Goal: Task Accomplishment & Management: Manage account settings

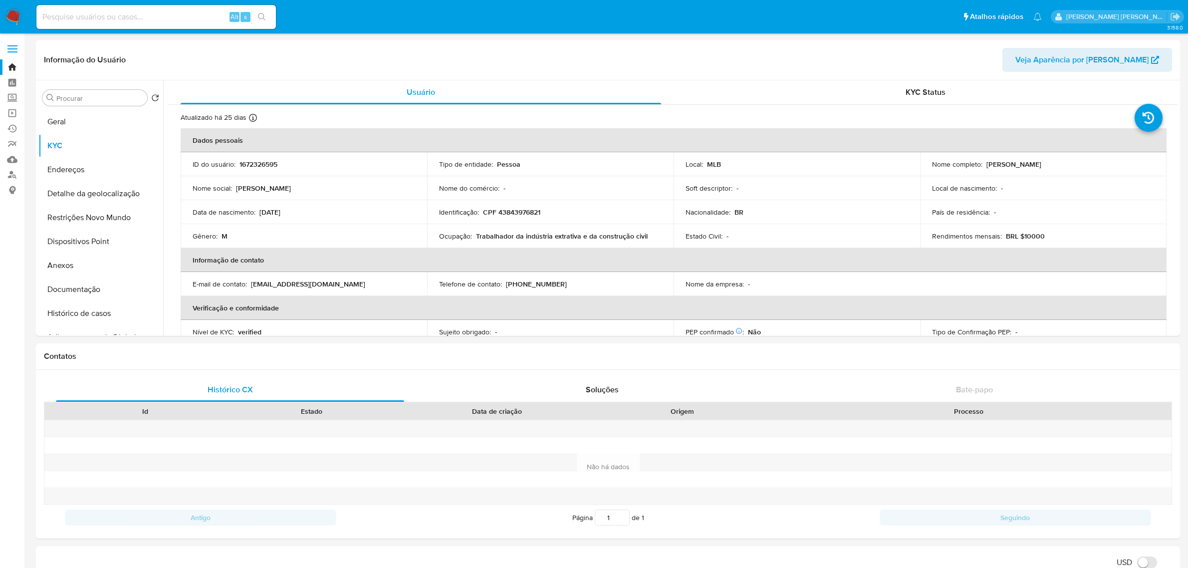
select select "10"
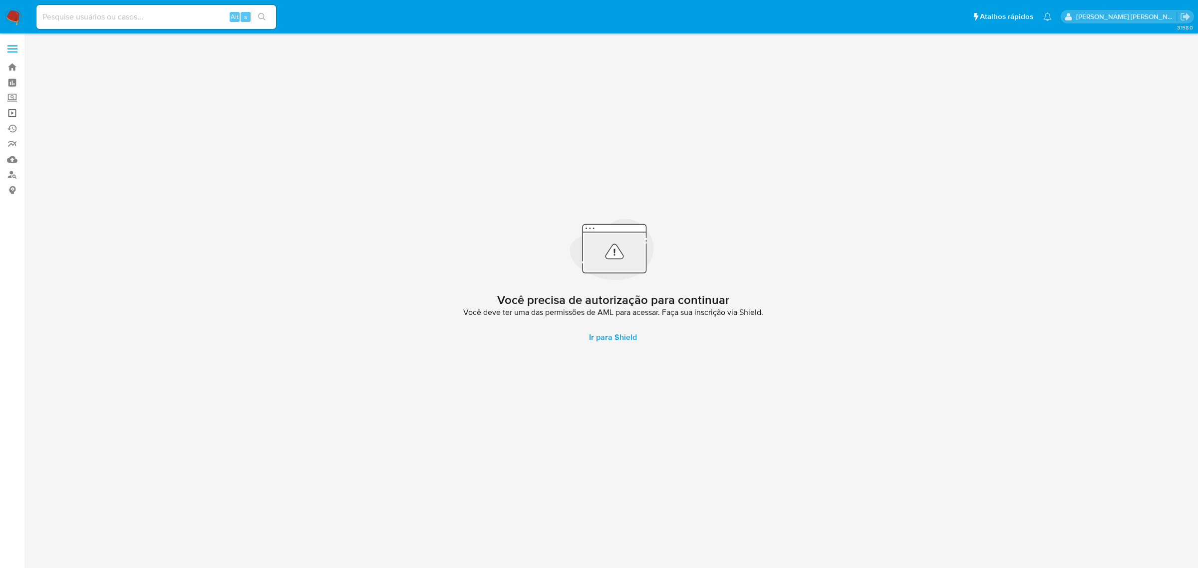
click at [9, 117] on link "Operações em massa" at bounding box center [59, 112] width 119 height 15
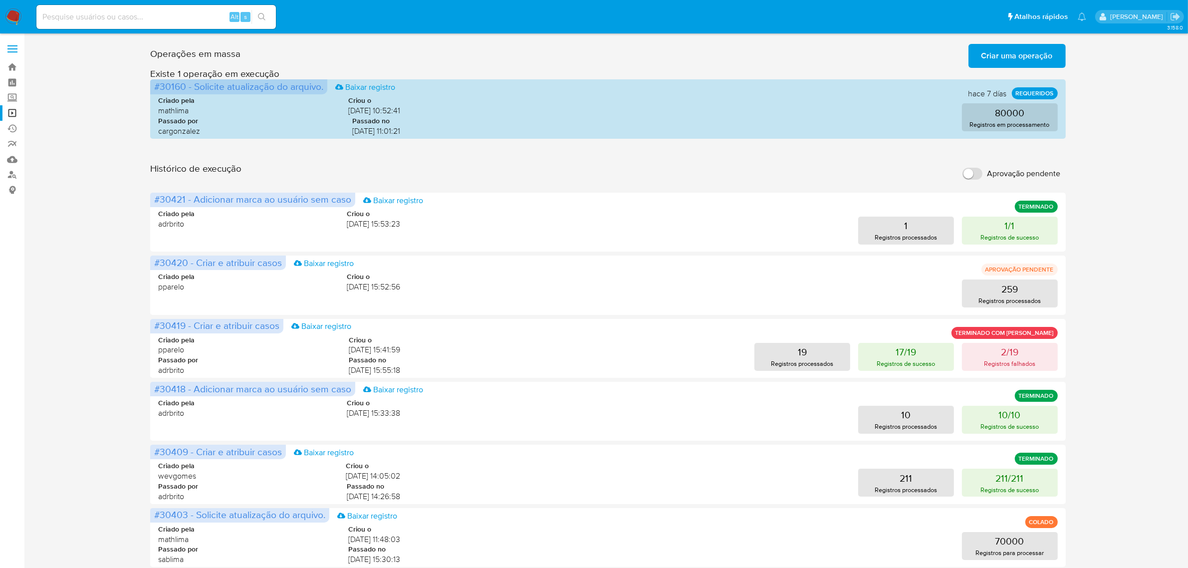
click at [1009, 56] on span "Criar uma operação" at bounding box center [1017, 56] width 71 height 22
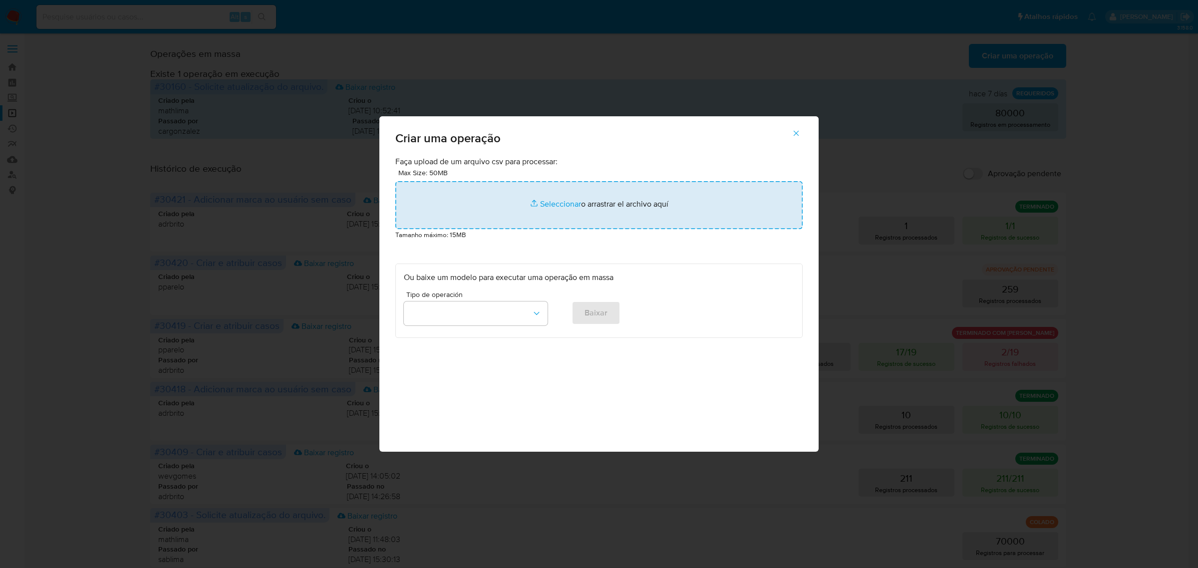
click at [569, 201] on input "file" at bounding box center [598, 205] width 407 height 48
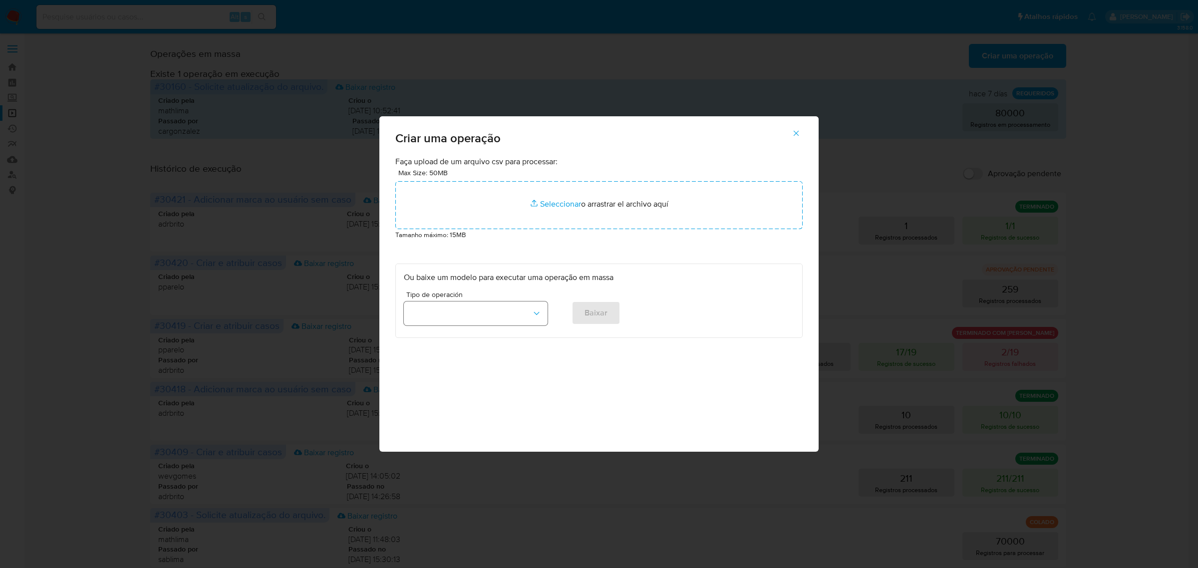
click at [540, 316] on icon "button" at bounding box center [536, 313] width 10 height 10
click at [466, 360] on span "Criar e atribuir casos" at bounding box center [445, 360] width 71 height 10
click at [612, 310] on button "Baixar" at bounding box center [595, 313] width 49 height 24
click at [798, 134] on icon "button" at bounding box center [795, 133] width 9 height 9
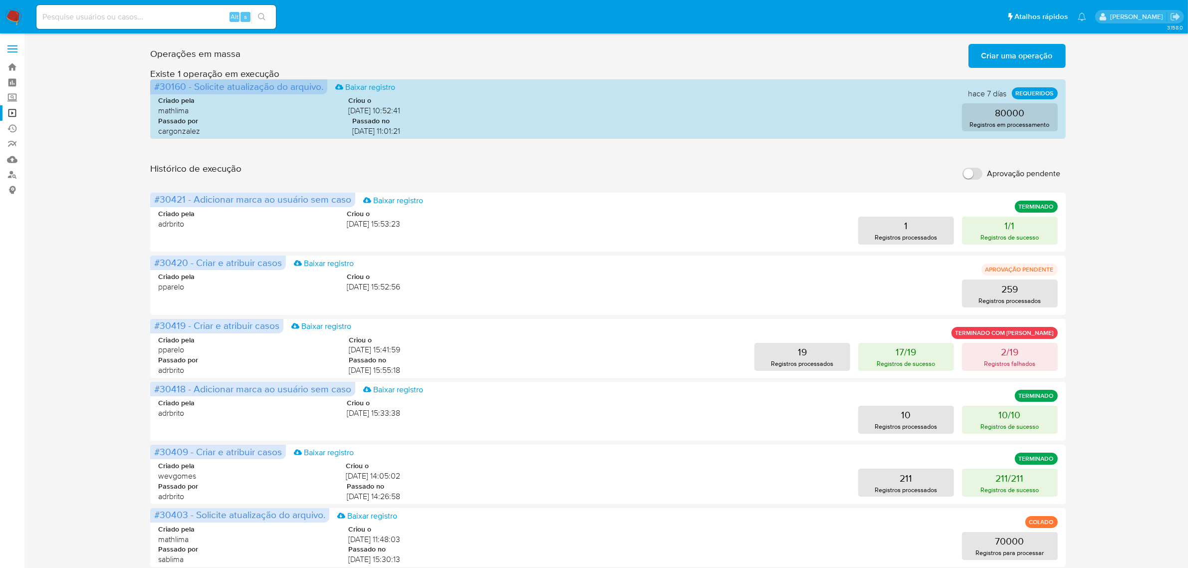
click at [1011, 53] on span "Criar uma operação" at bounding box center [1017, 56] width 71 height 22
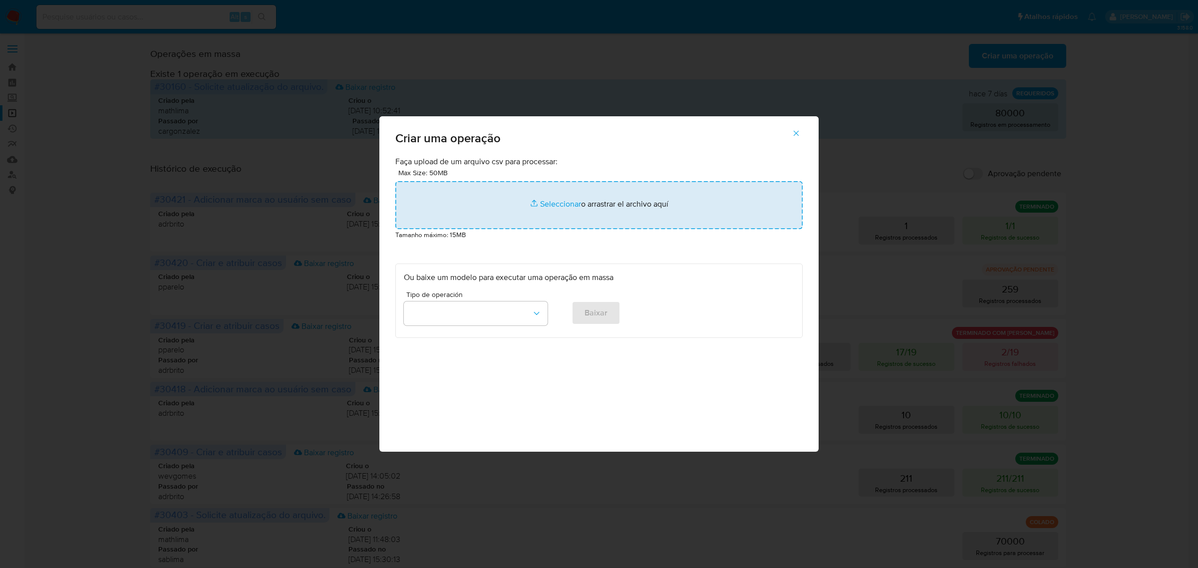
click at [558, 206] on input "file" at bounding box center [598, 205] width 407 height 48
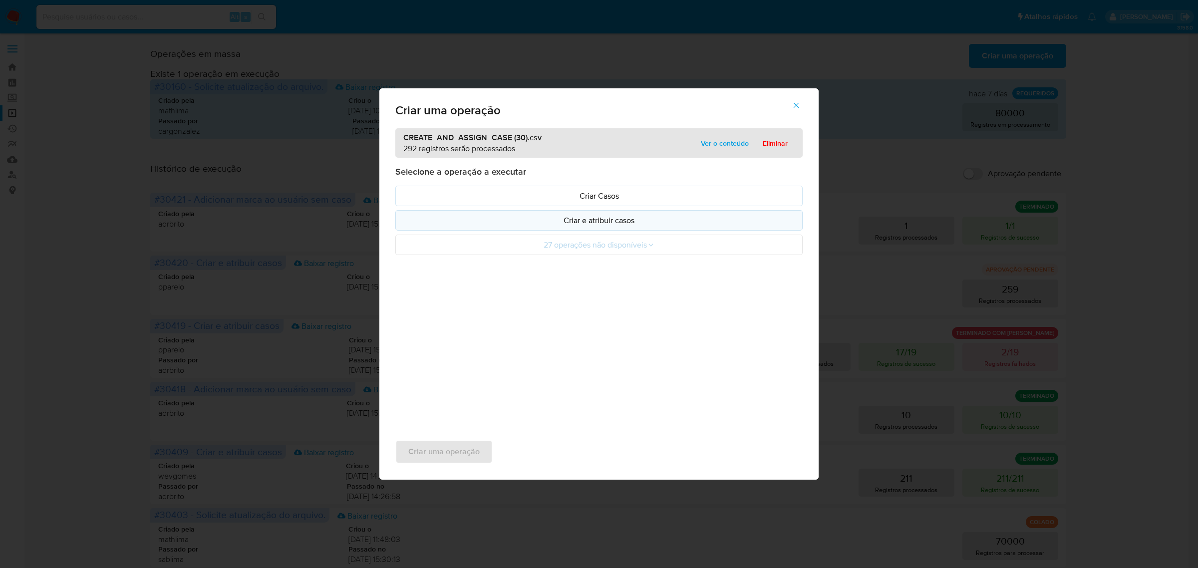
drag, startPoint x: 558, startPoint y: 206, endPoint x: 614, endPoint y: 223, distance: 58.9
click at [615, 223] on p "Criar e atribuir casos" at bounding box center [599, 220] width 390 height 11
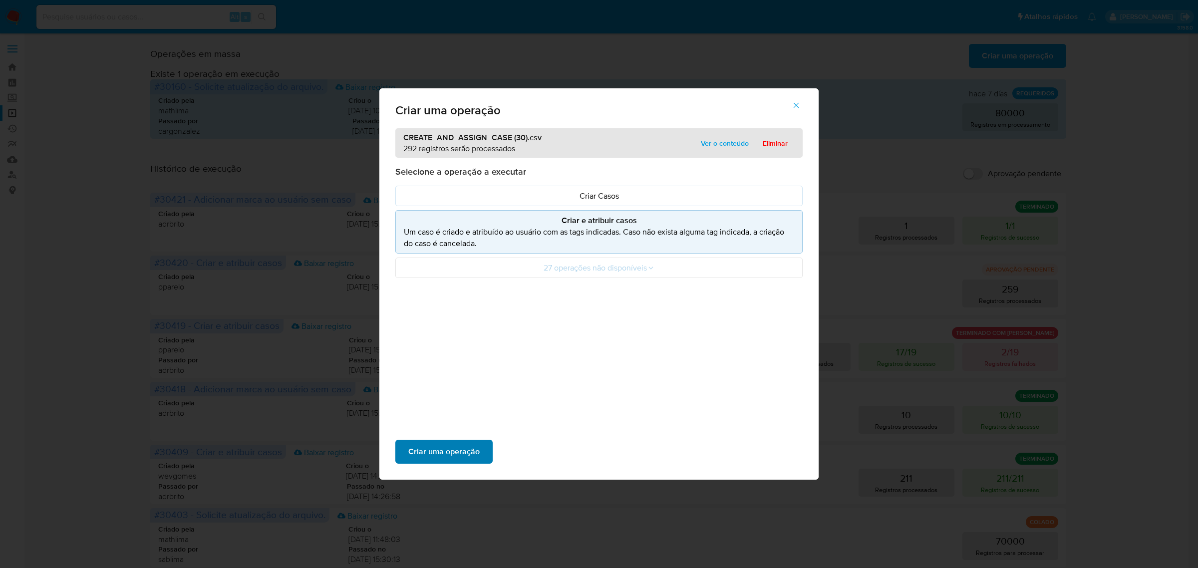
click at [457, 452] on span "Criar uma operação" at bounding box center [443, 452] width 71 height 22
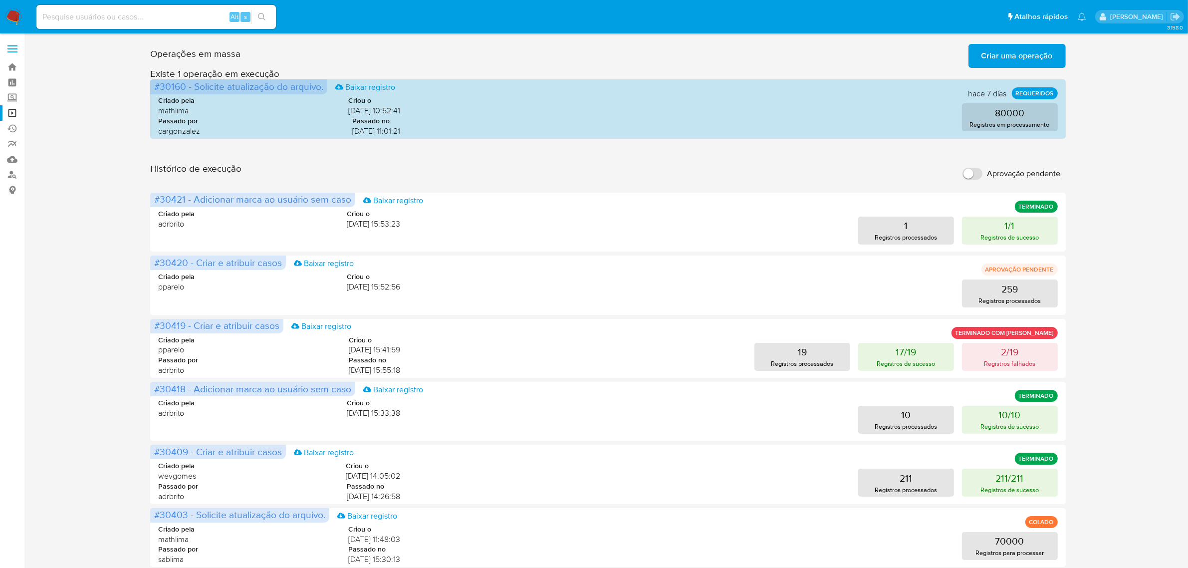
click at [475, 158] on div "Operações em massa Criar uma operação Só pode haver no máximo 5 recursos colado…" at bounding box center [607, 445] width 915 height 811
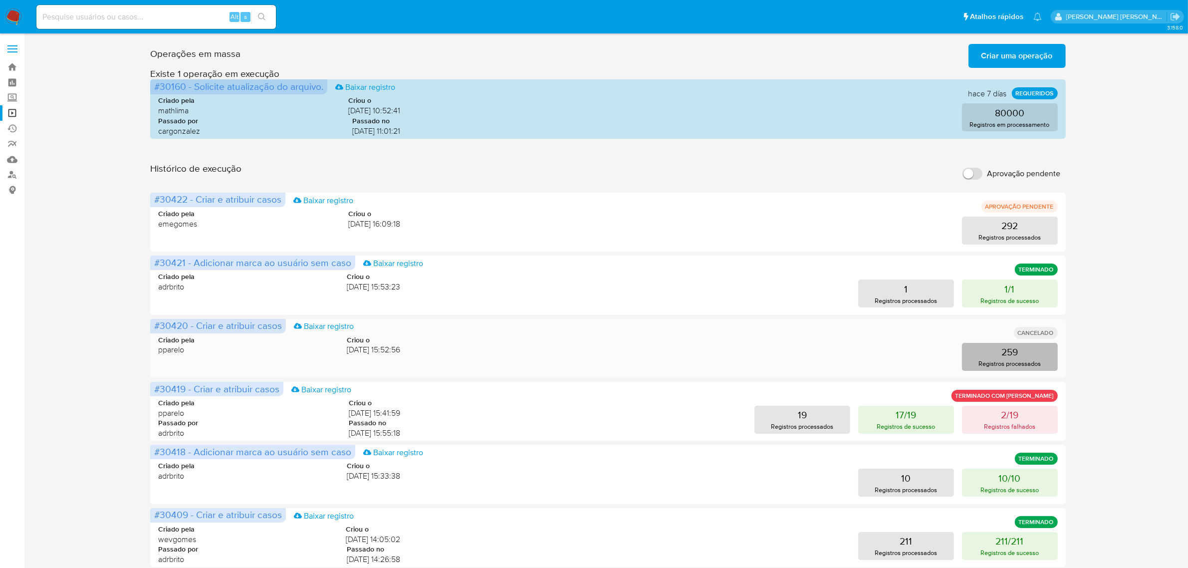
click at [1016, 354] on p "259" at bounding box center [1010, 352] width 16 height 14
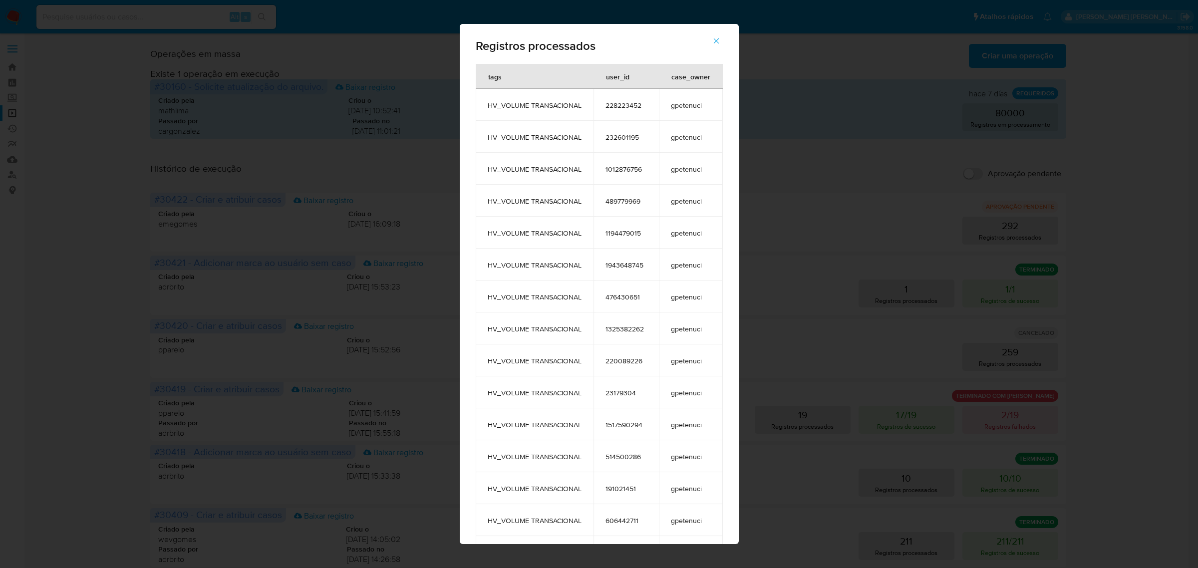
click at [721, 40] on icon "button" at bounding box center [716, 40] width 9 height 9
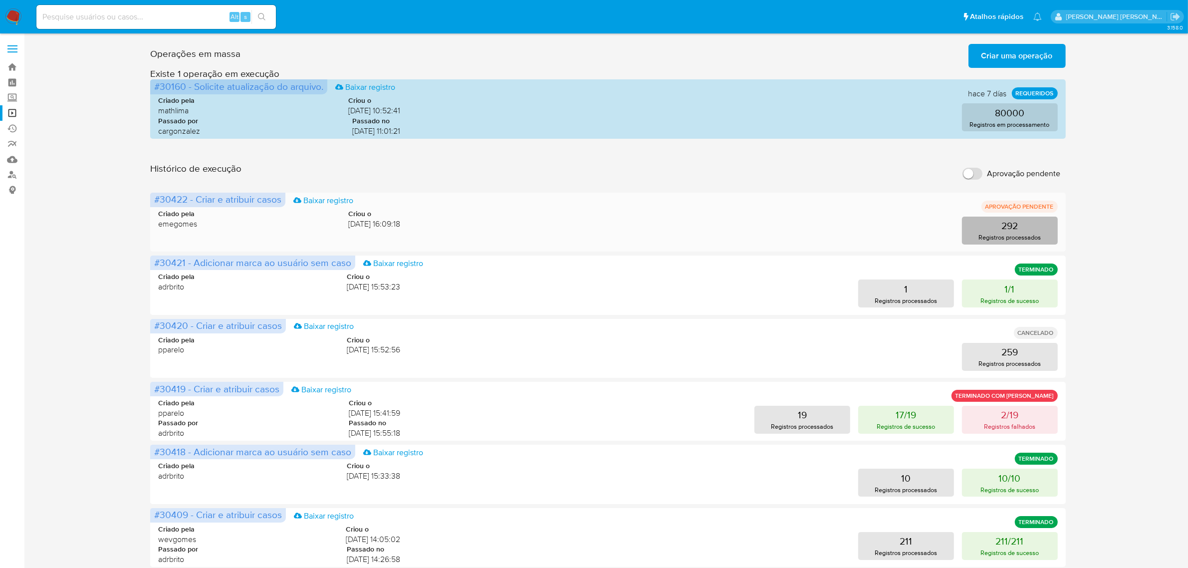
click at [982, 234] on p "Registros processados" at bounding box center [1010, 237] width 62 height 9
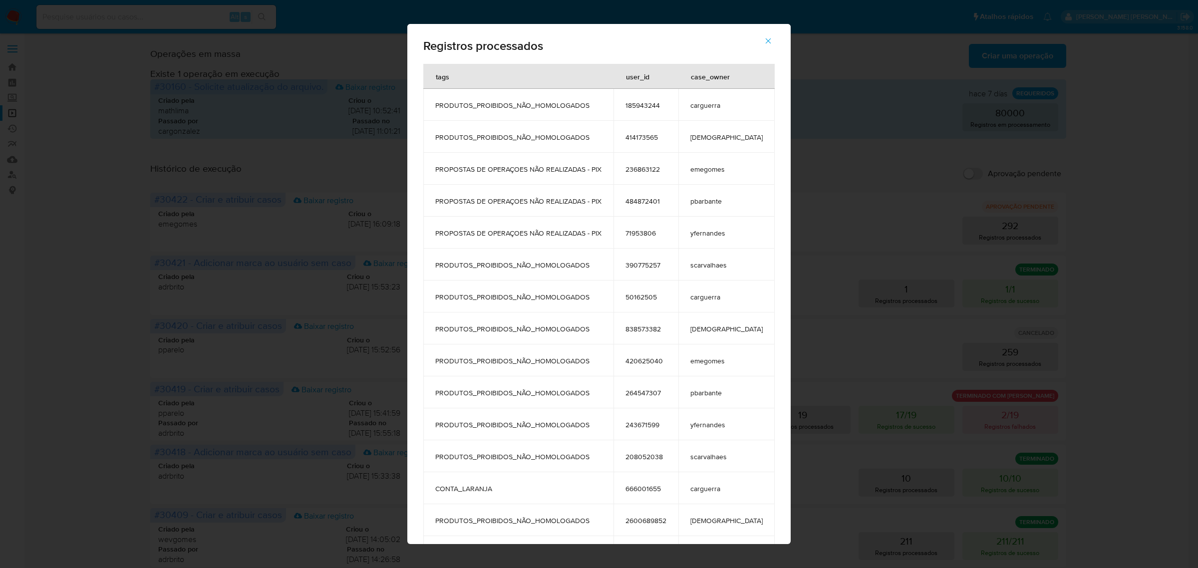
click at [765, 42] on icon "button" at bounding box center [767, 40] width 5 height 5
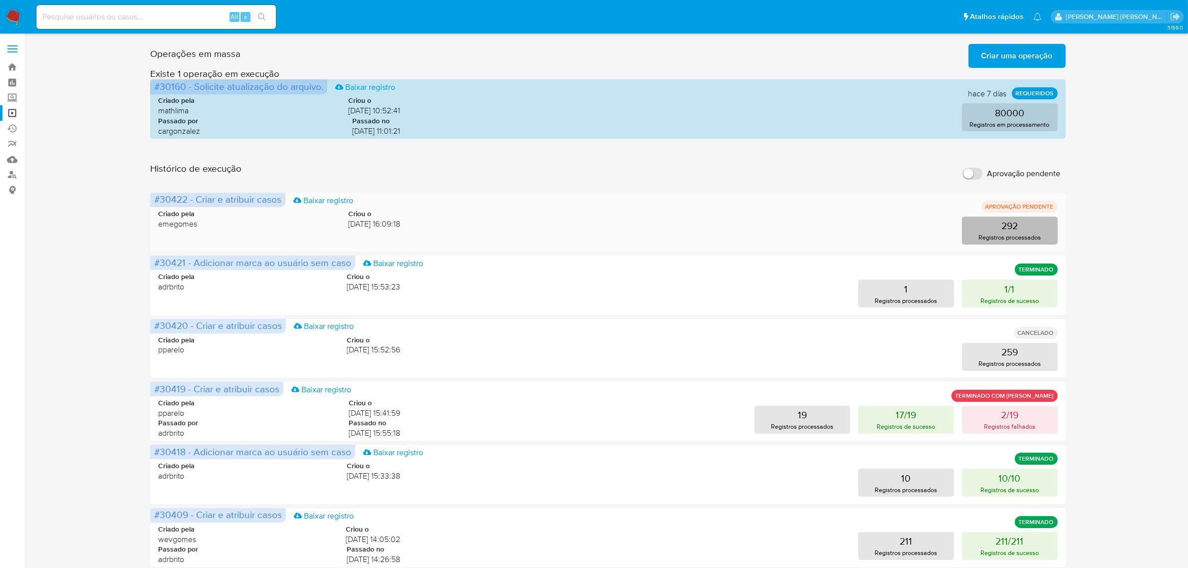
click at [1024, 235] on p "Registros processados" at bounding box center [1010, 237] width 62 height 9
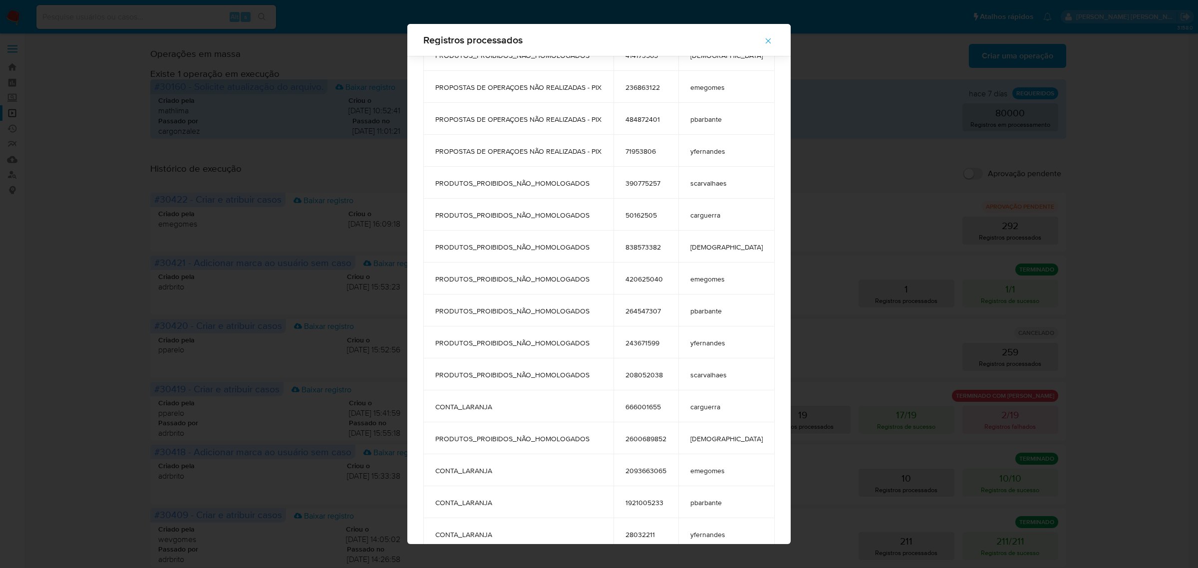
scroll to position [116, 0]
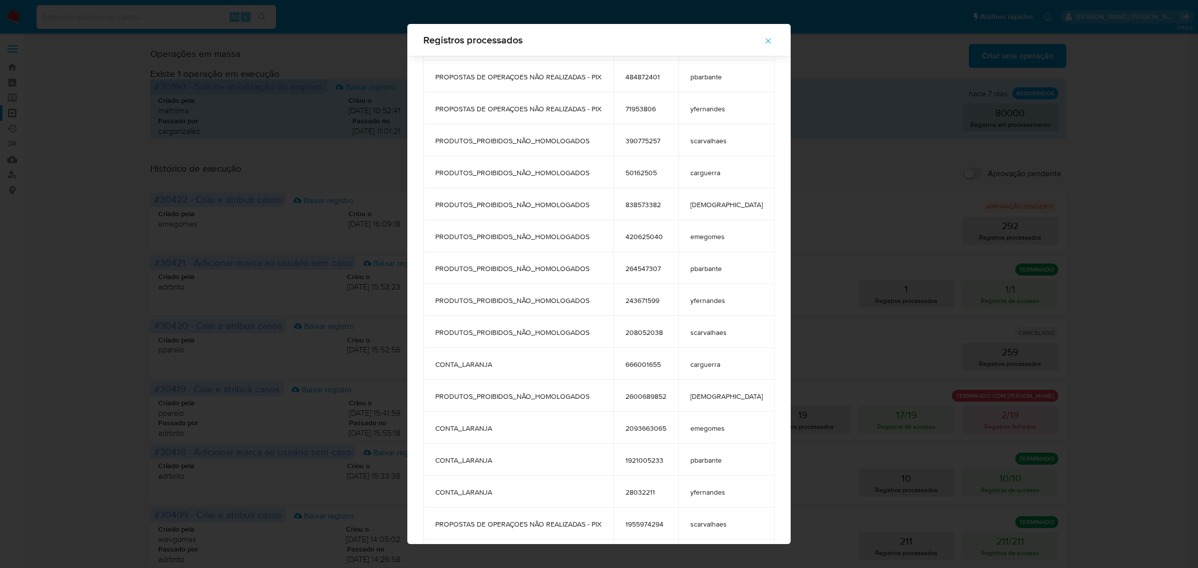
click at [763, 41] on icon "button" at bounding box center [767, 40] width 9 height 9
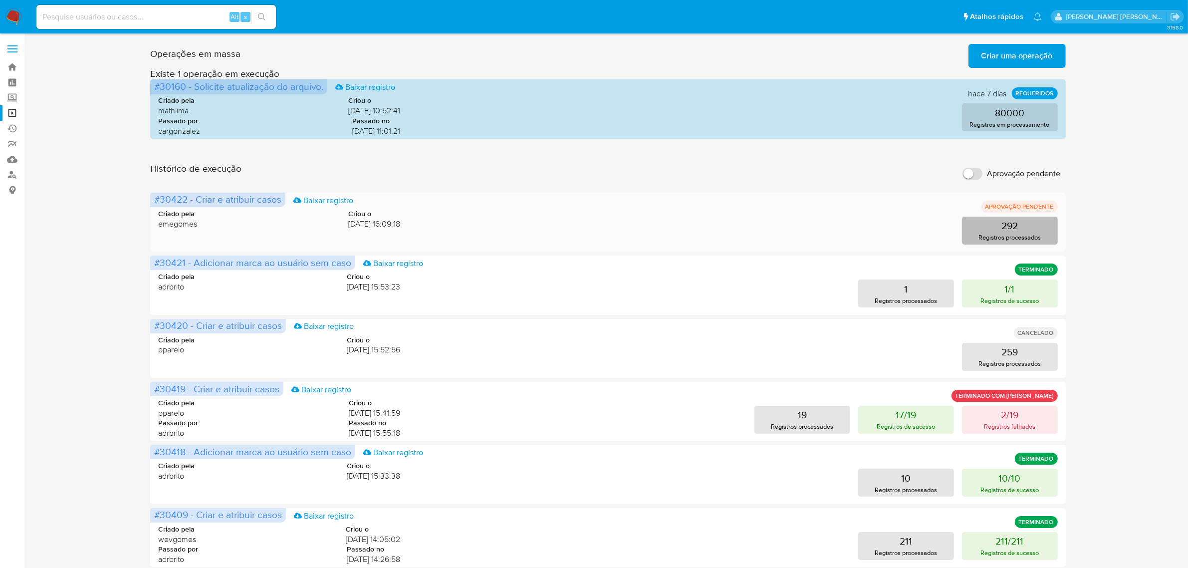
click at [1005, 219] on p "292" at bounding box center [1010, 226] width 16 height 14
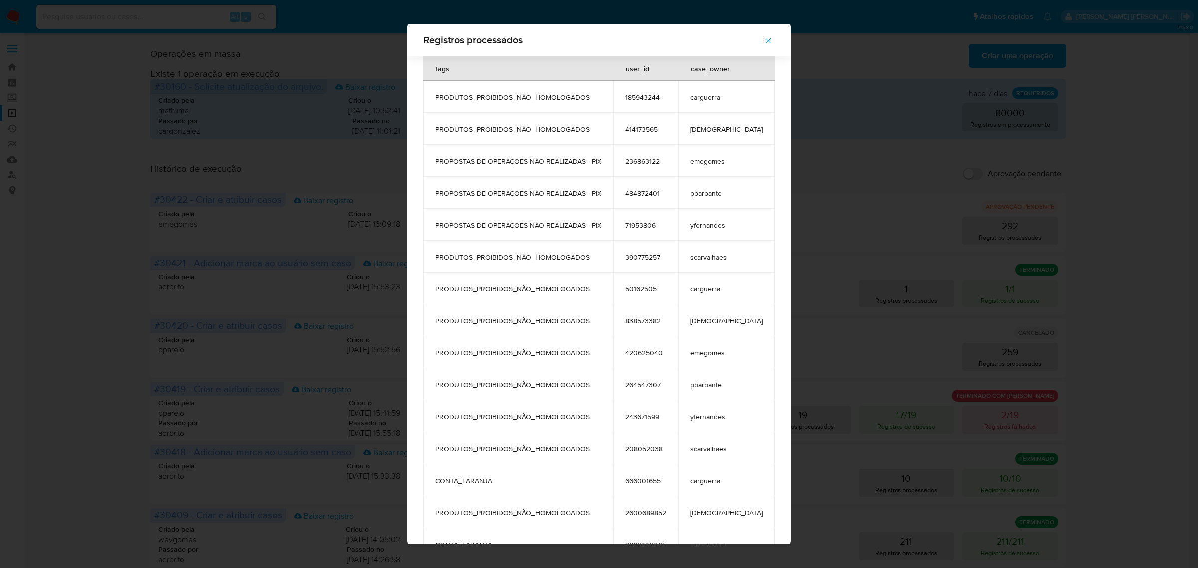
scroll to position [54, 0]
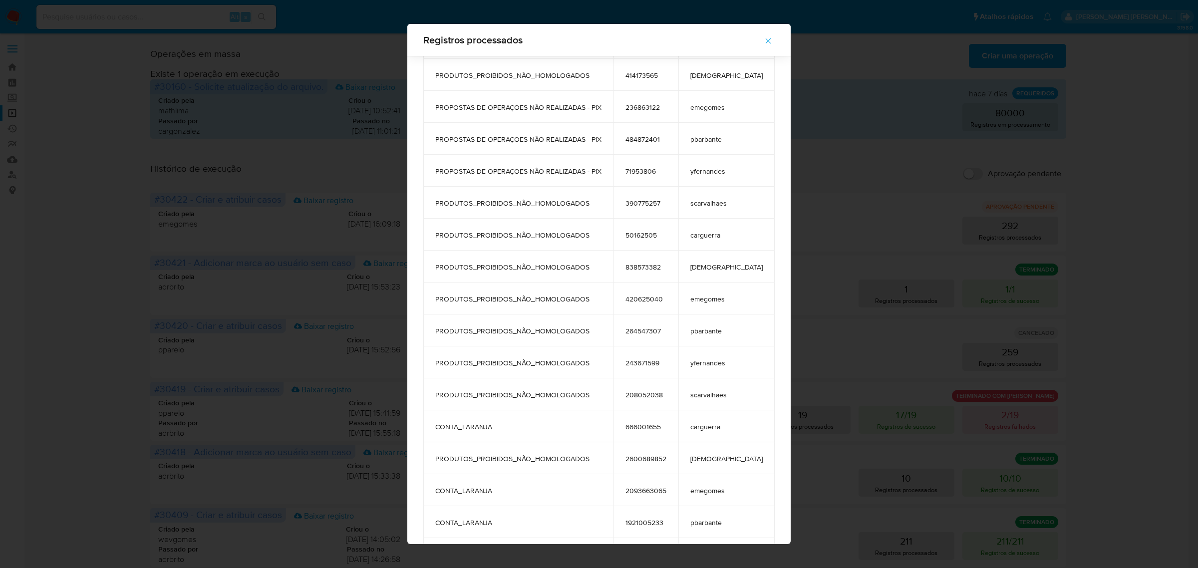
click at [763, 38] on icon "button" at bounding box center [767, 40] width 9 height 9
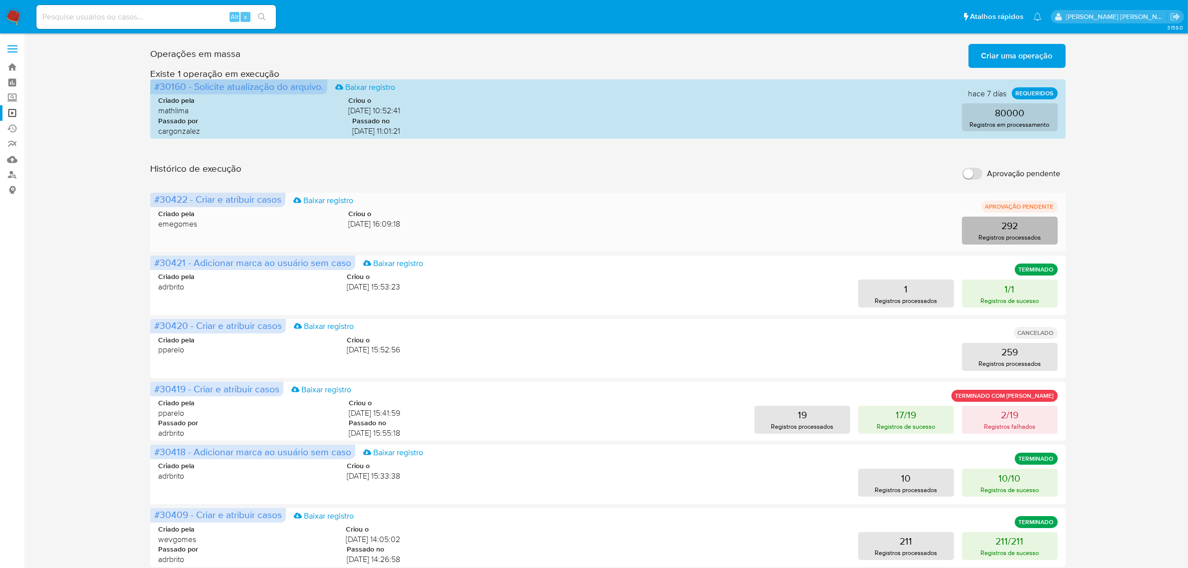
click at [1018, 231] on p "292" at bounding box center [1010, 226] width 16 height 14
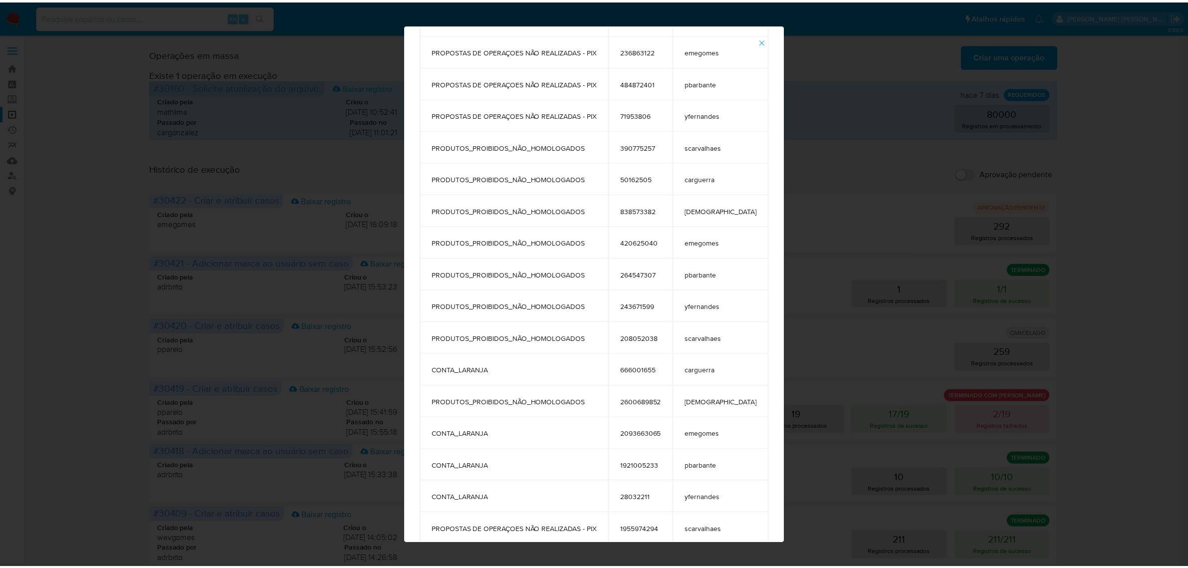
scroll to position [0, 0]
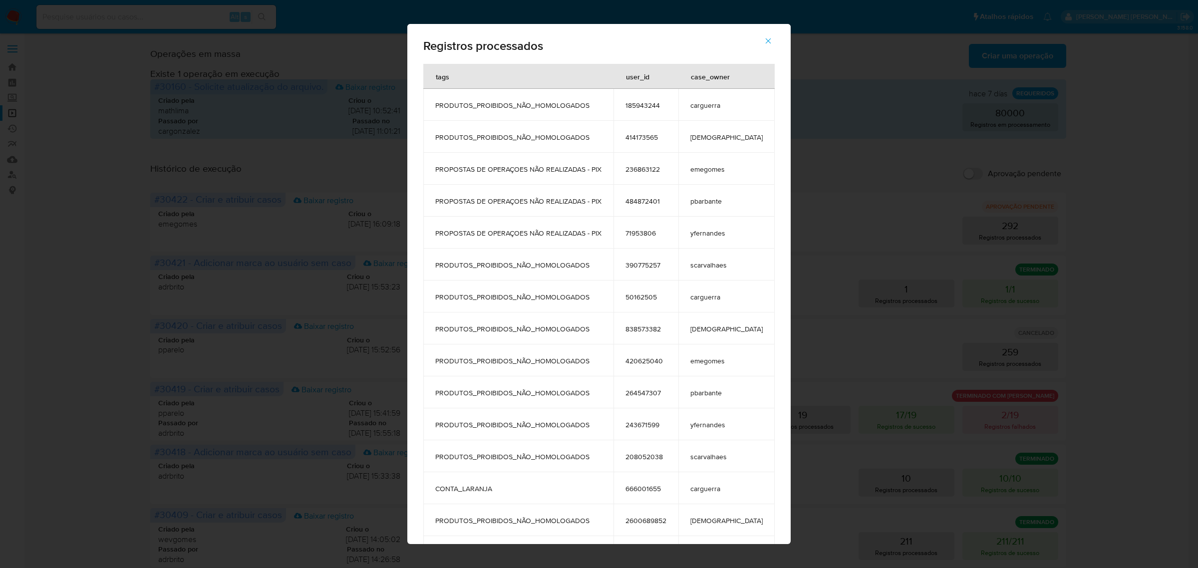
click at [763, 37] on icon "button" at bounding box center [767, 40] width 9 height 9
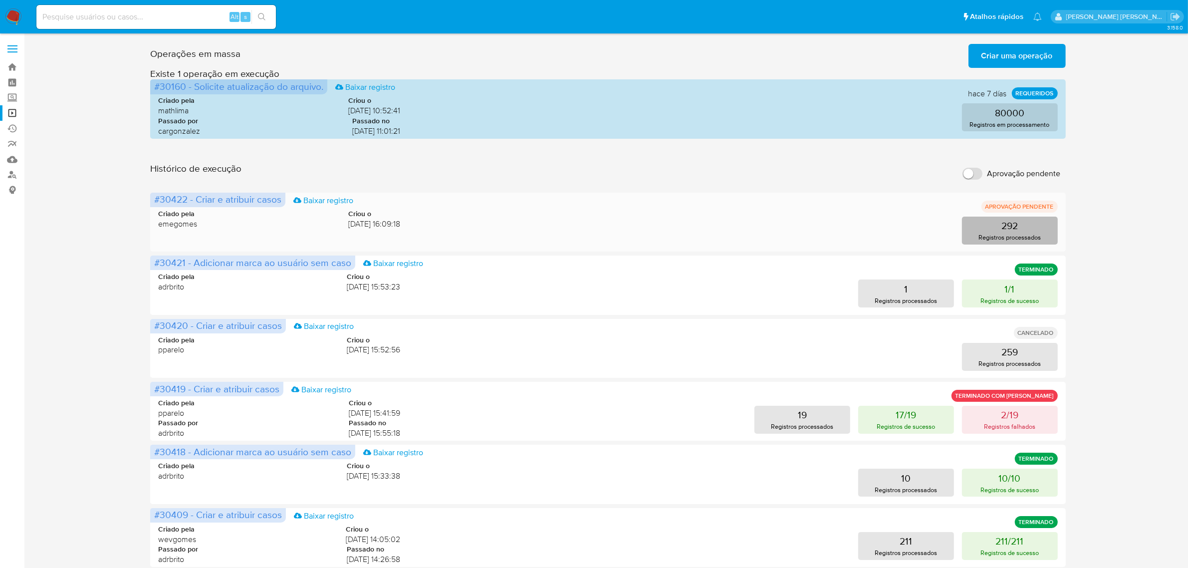
click at [1021, 230] on button "292 Registros processados" at bounding box center [1010, 231] width 96 height 28
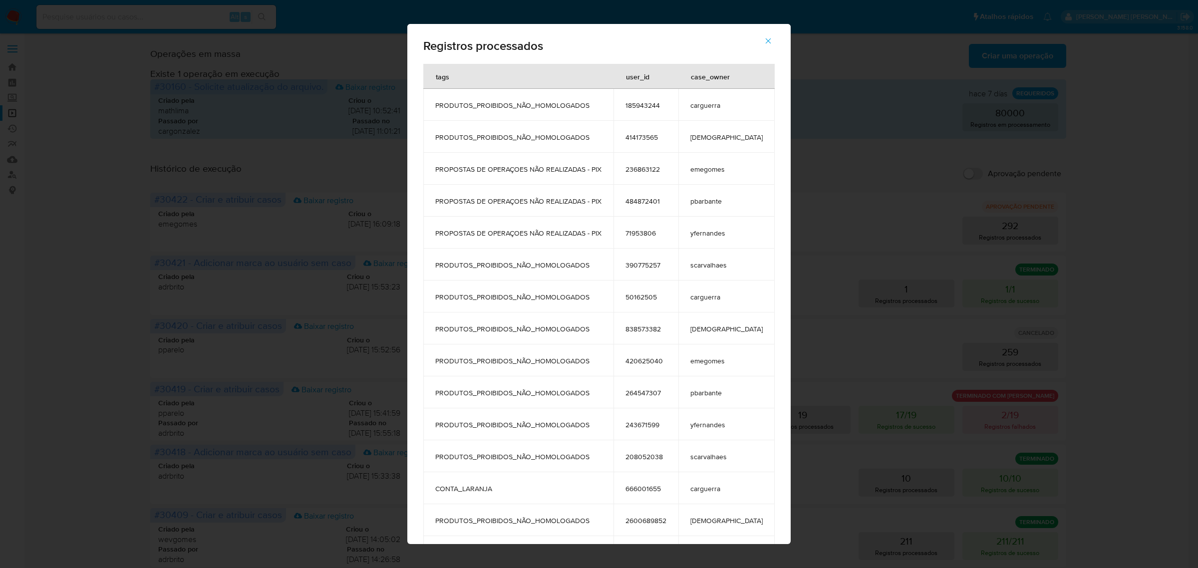
click at [763, 39] on icon "button" at bounding box center [767, 40] width 9 height 9
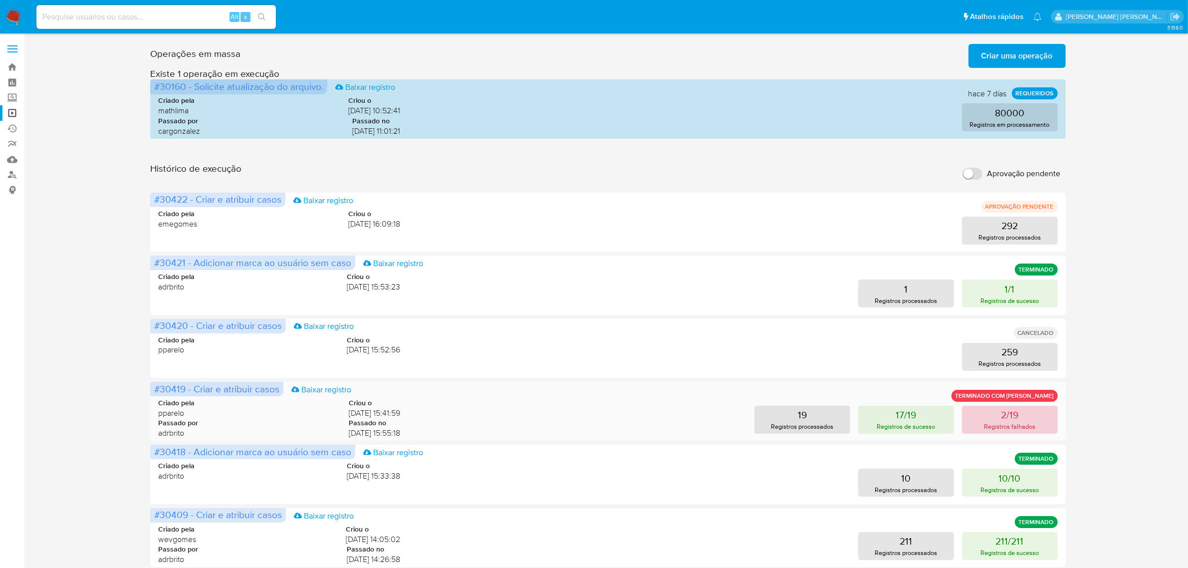
click at [1004, 417] on p "2/19" at bounding box center [1009, 415] width 17 height 14
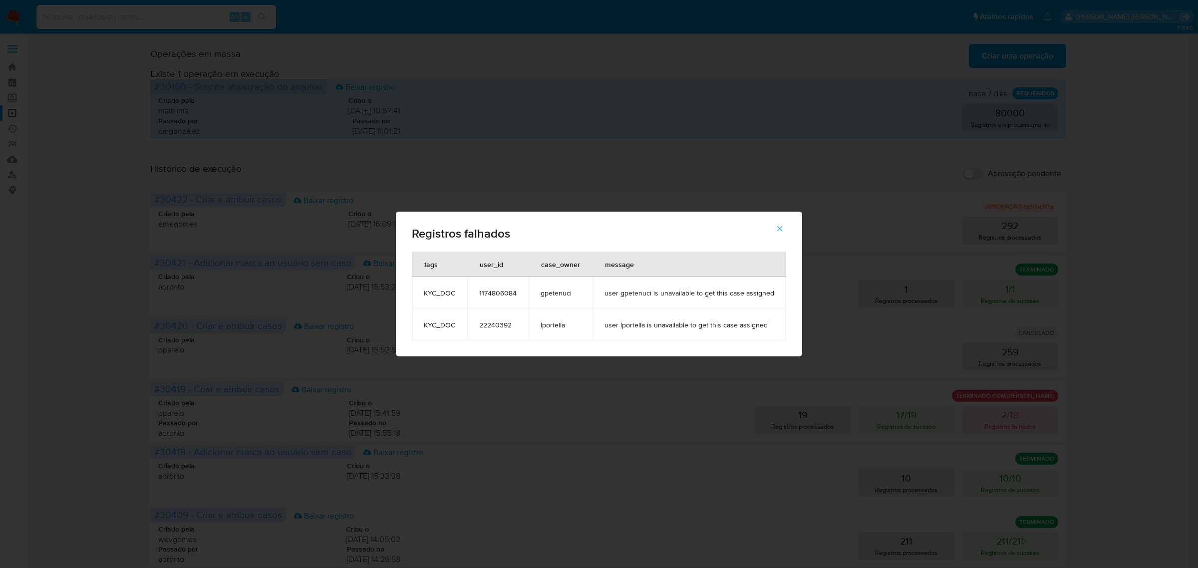
click at [776, 235] on span "button" at bounding box center [779, 229] width 9 height 22
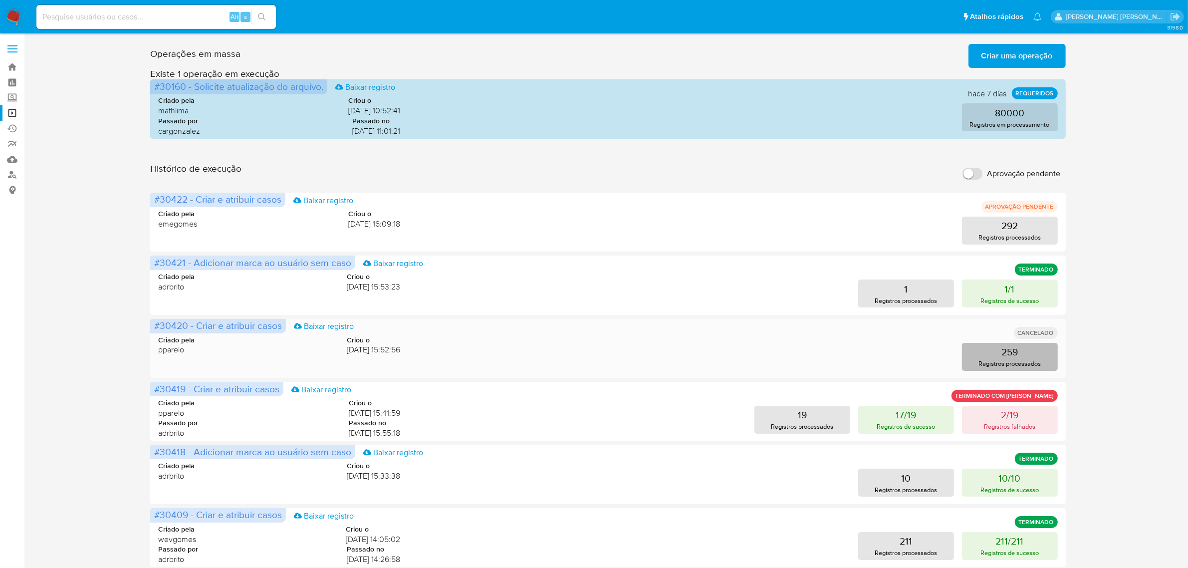
click at [1026, 358] on button "259 Registros processados" at bounding box center [1010, 357] width 96 height 28
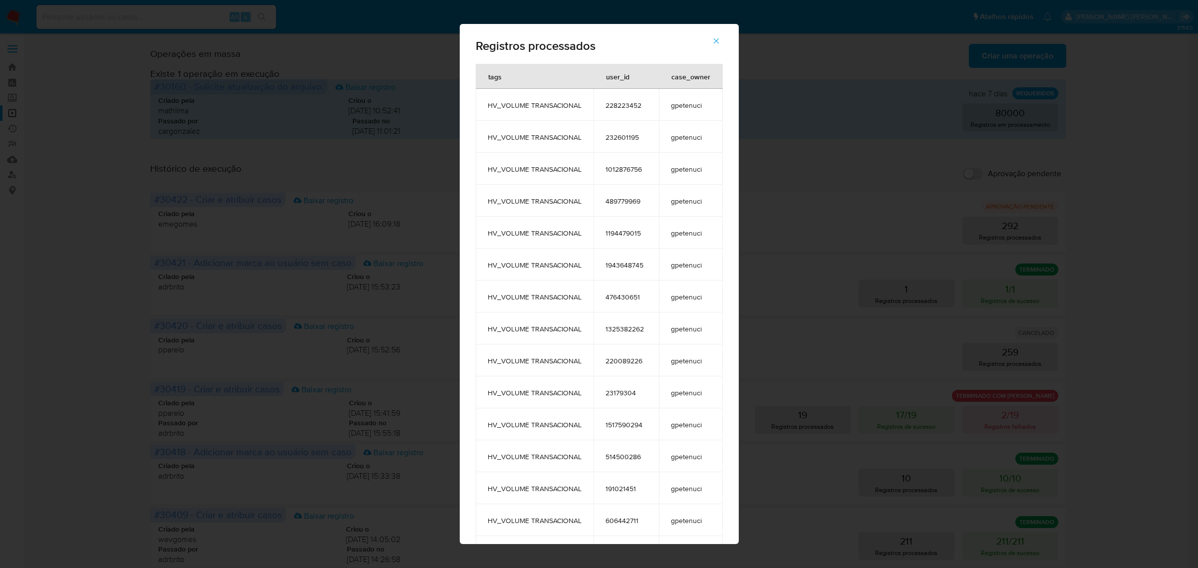
click at [721, 42] on icon "button" at bounding box center [716, 40] width 9 height 9
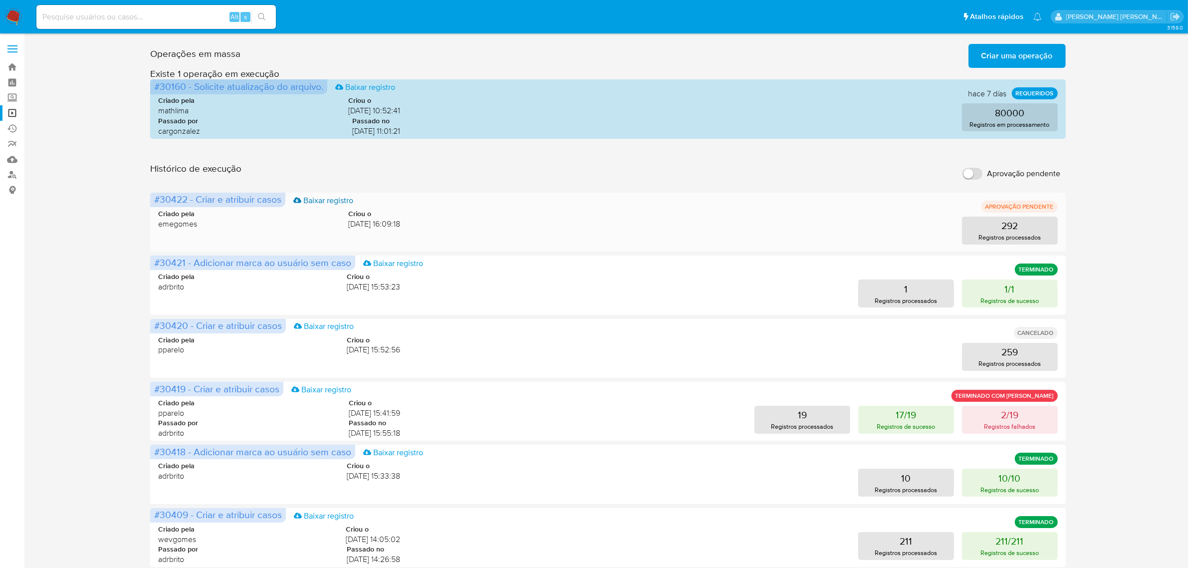
click at [333, 201] on link "Baixar registro" at bounding box center [323, 200] width 60 height 11
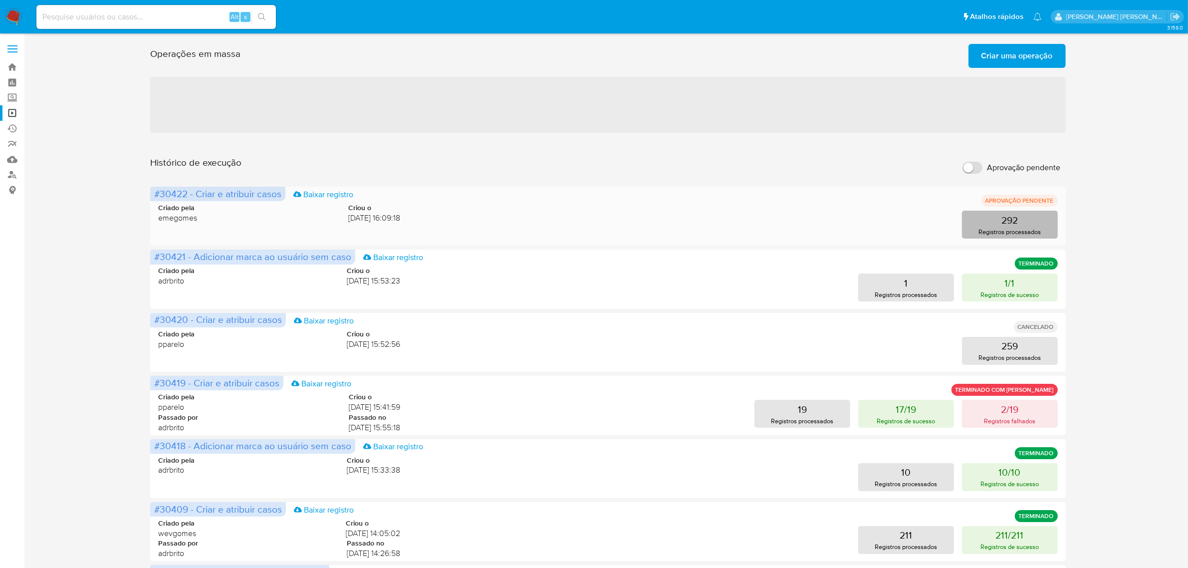
click at [1013, 217] on p "292" at bounding box center [1010, 220] width 16 height 14
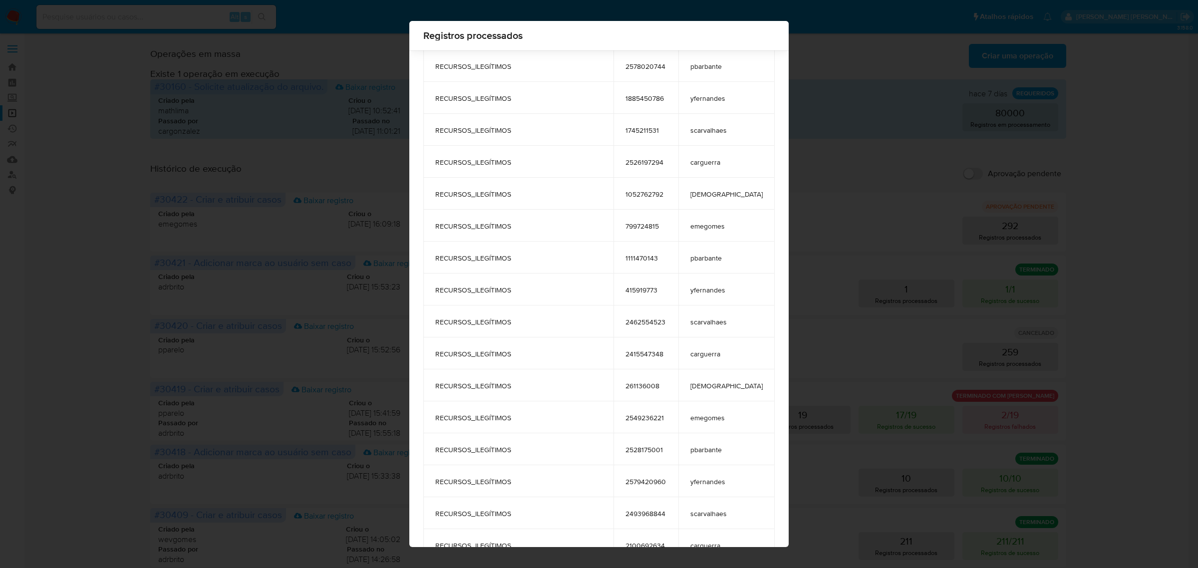
scroll to position [8888, 0]
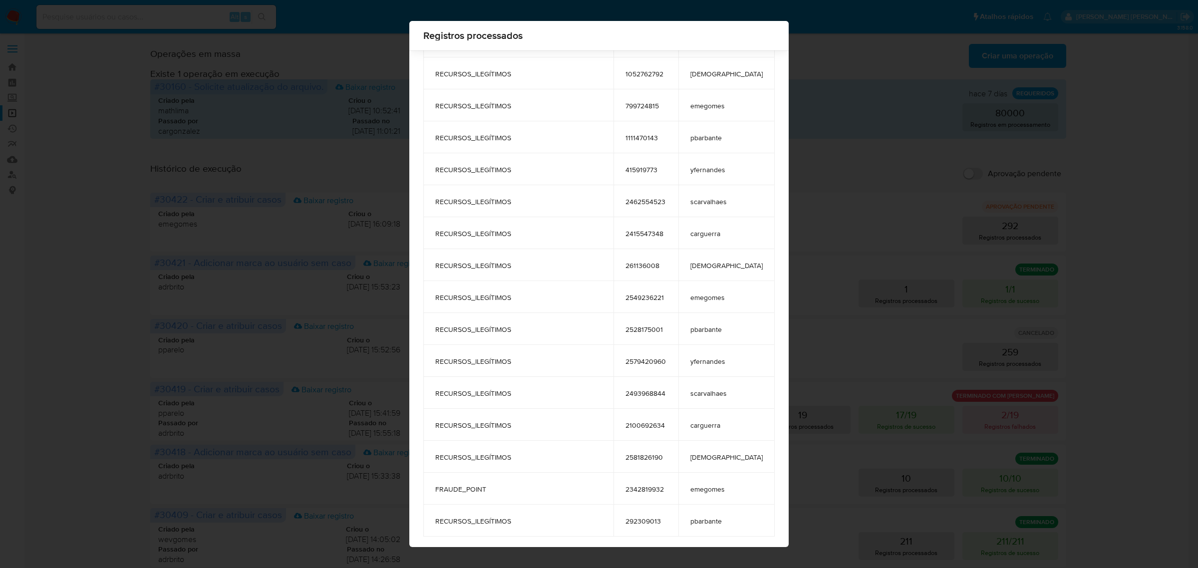
click at [1129, 151] on div "Registros processados tags user_id case_owner PRODUTOS_PROIBIDOS_NÃO_HOMOLOGADO…" at bounding box center [599, 284] width 1198 height 568
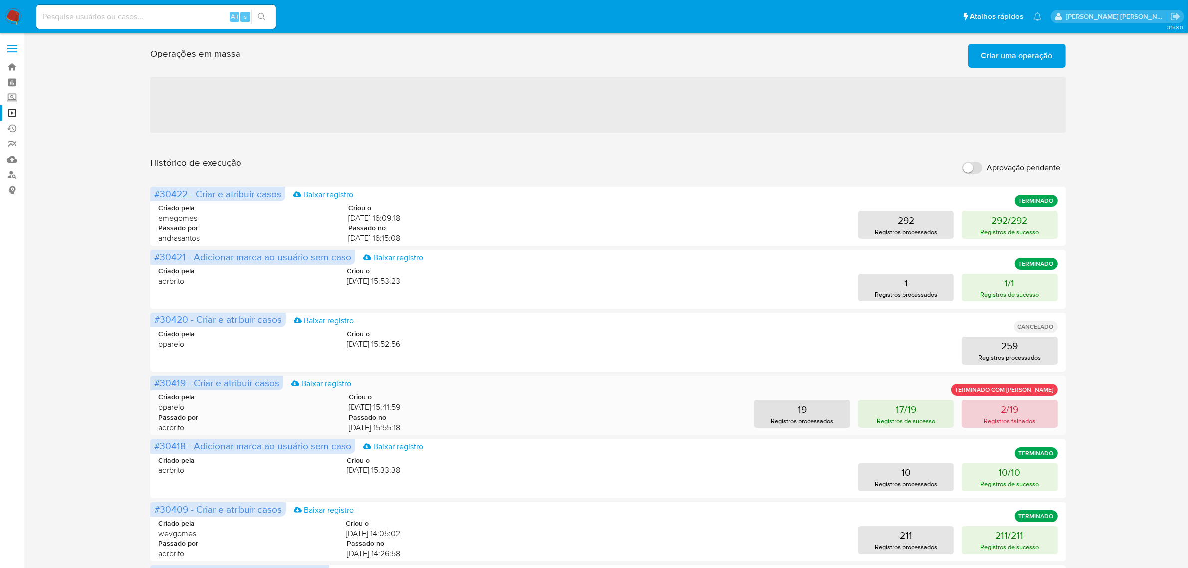
click at [1028, 413] on button "2/19 Registros falhados" at bounding box center [1010, 414] width 96 height 28
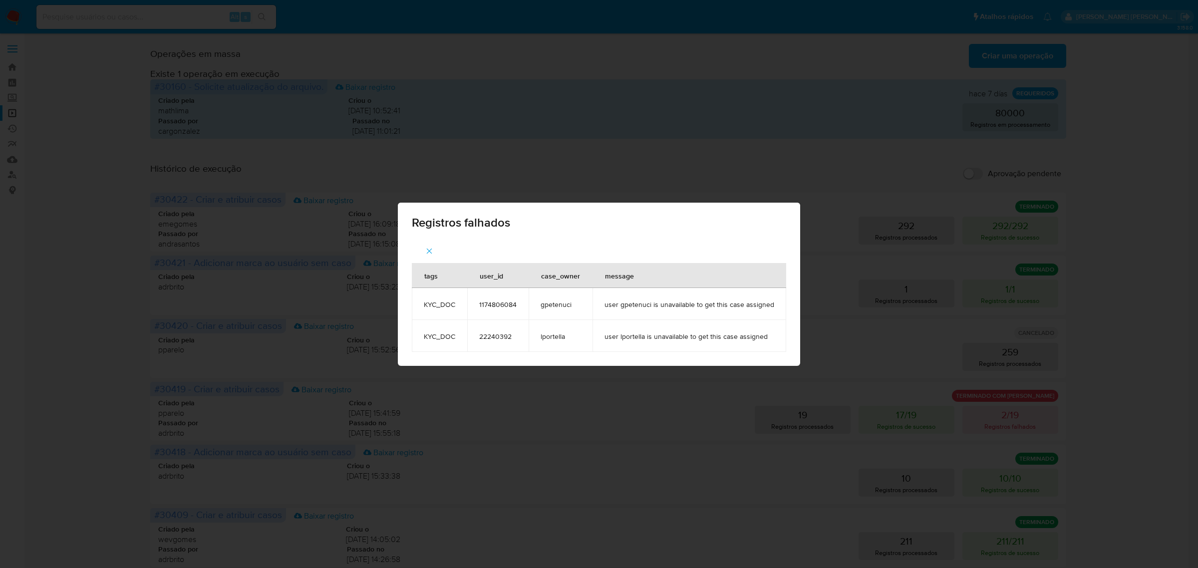
click at [674, 178] on div "Registros falhados tags user_id case_owner message KYC_DOC 1174806084 gpetenuci…" at bounding box center [599, 284] width 1198 height 568
drag, startPoint x: 528, startPoint y: 306, endPoint x: 478, endPoint y: 302, distance: 50.5
click at [478, 302] on td "1174806084" at bounding box center [497, 304] width 61 height 32
copy span "1174806084"
click at [842, 148] on div "Registros falhados tags user_id case_owner message KYC_DOC 1174806084 gpetenuci…" at bounding box center [599, 284] width 1198 height 568
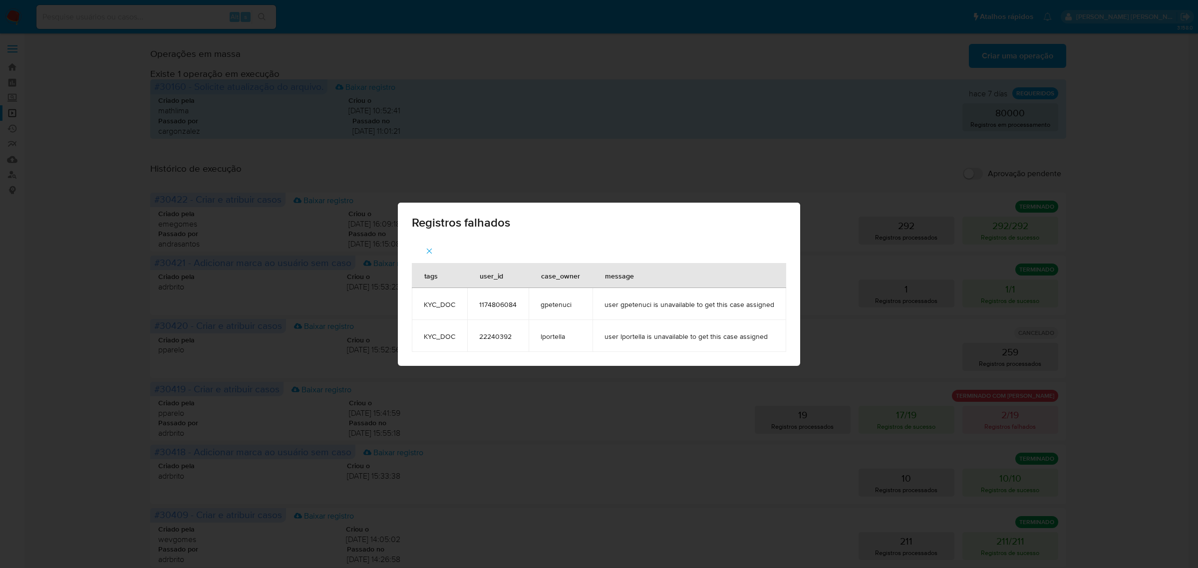
click at [433, 250] on icon "button" at bounding box center [429, 251] width 9 height 9
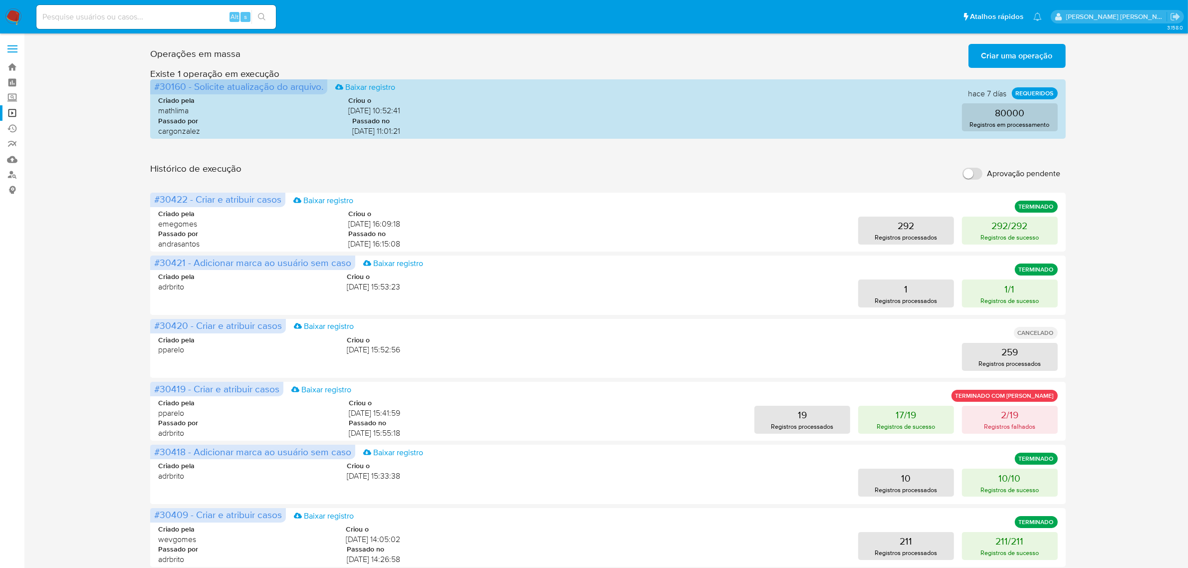
click at [133, 26] on div "Alt s" at bounding box center [156, 17] width 240 height 24
click at [138, 18] on input at bounding box center [156, 16] width 240 height 13
paste input "1174806084"
type input "1174806084"
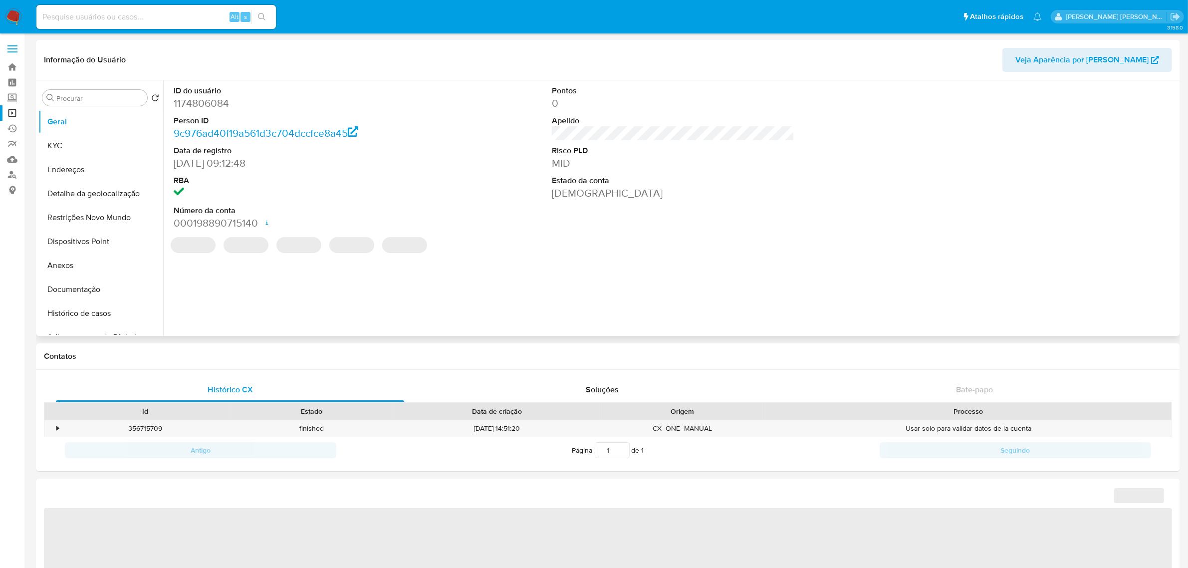
select select "10"
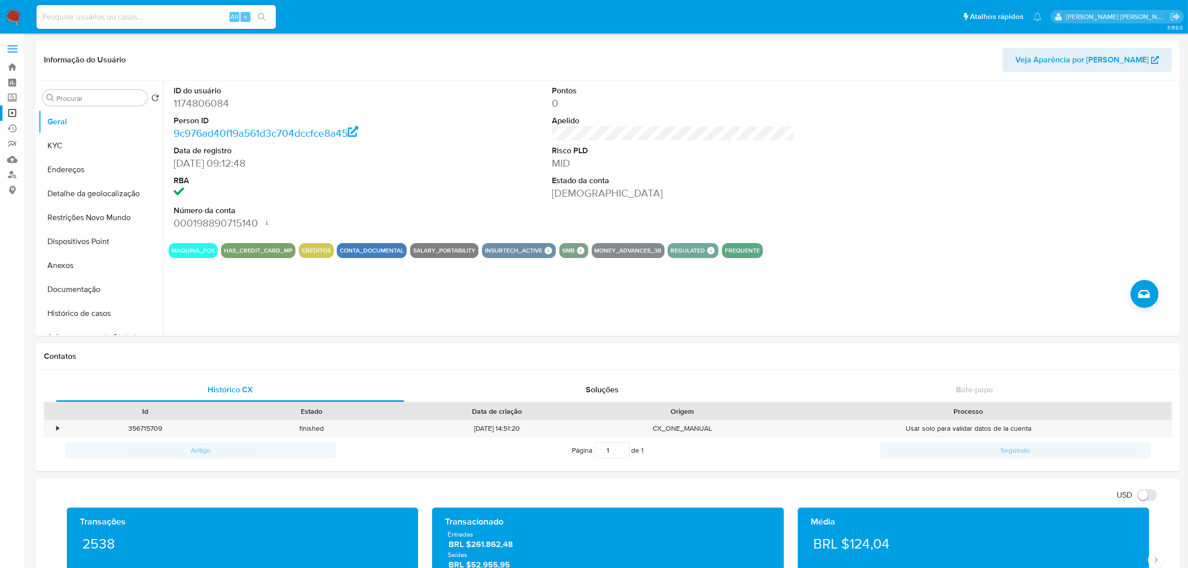
click at [12, 111] on link "Operações em massa" at bounding box center [59, 112] width 119 height 15
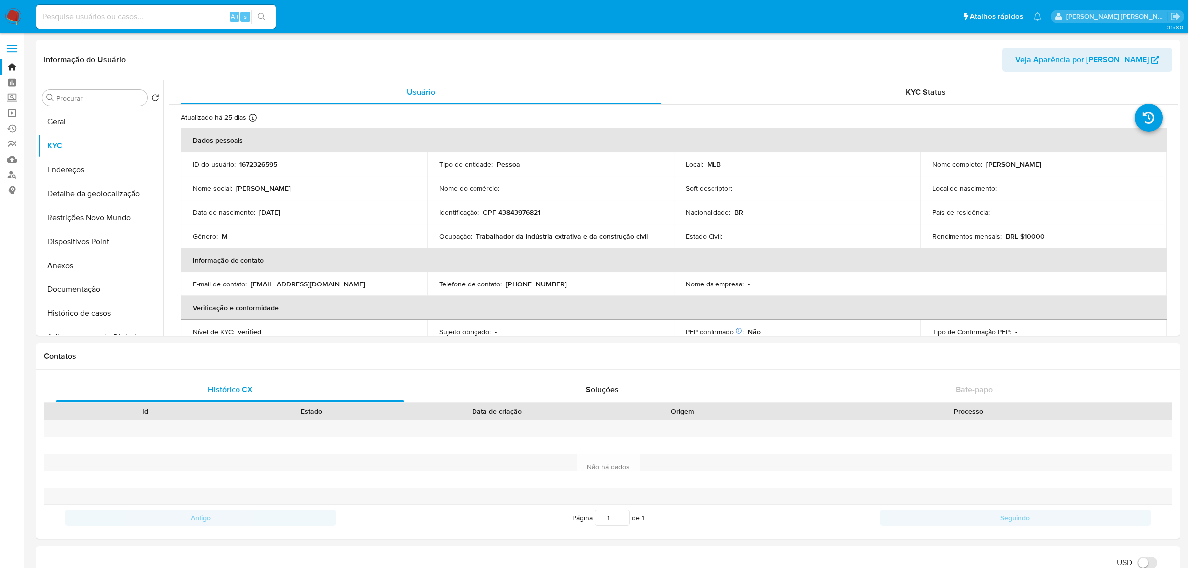
select select "10"
click at [152, 18] on input at bounding box center [156, 16] width 240 height 13
paste input "ynhXOSPCAq8HglAOMLP7tvGe"
type input "ynhXOSPCAq8HglAOMLP7tvGe"
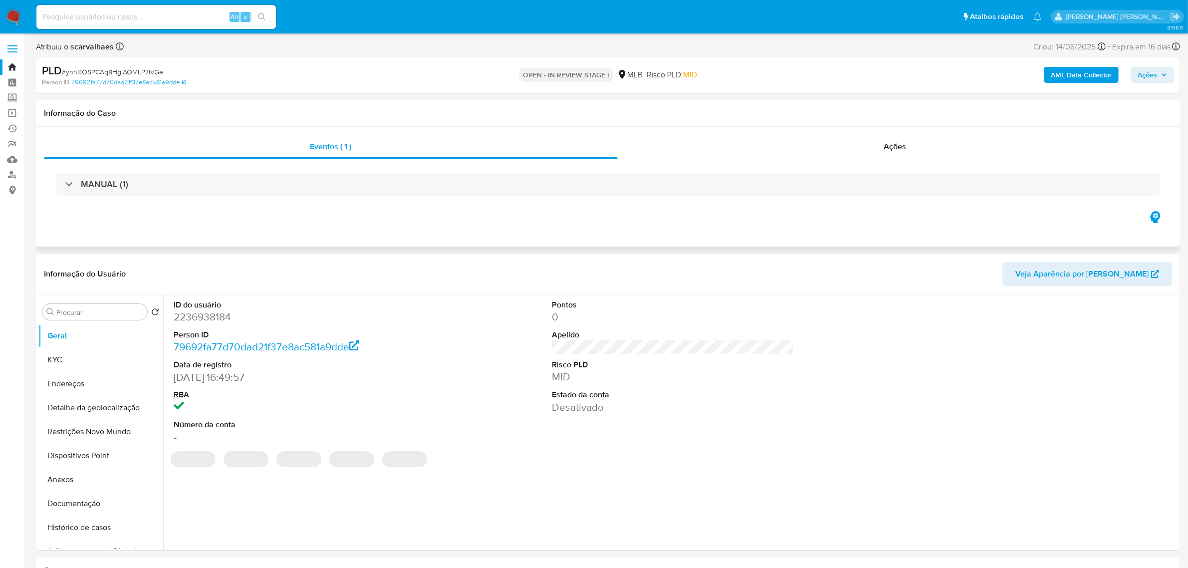
select select "10"
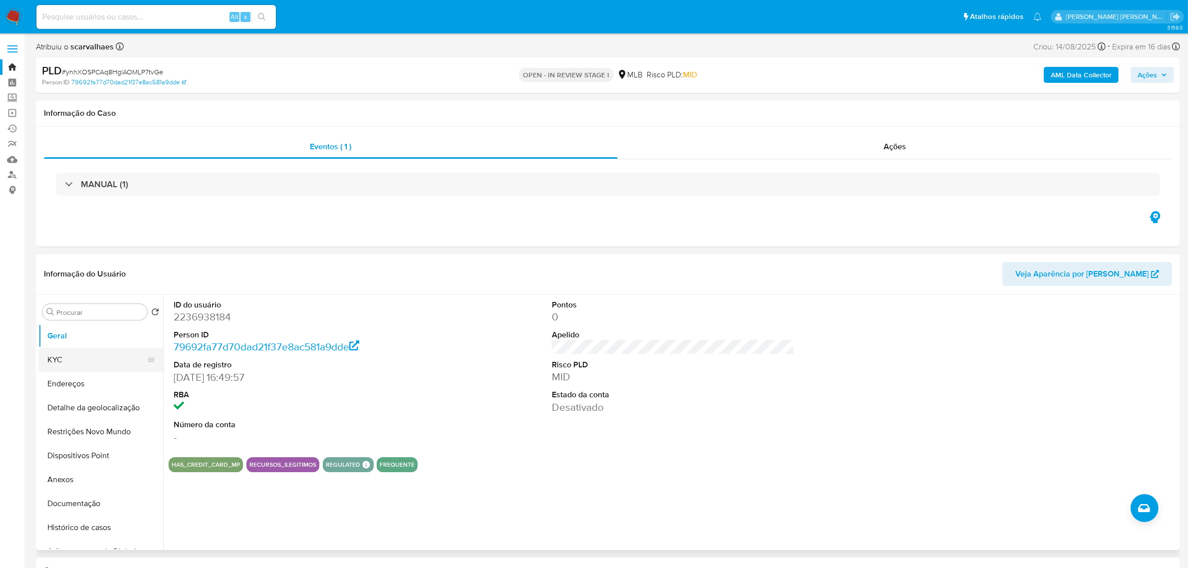
click at [79, 358] on button "KYC" at bounding box center [96, 360] width 117 height 24
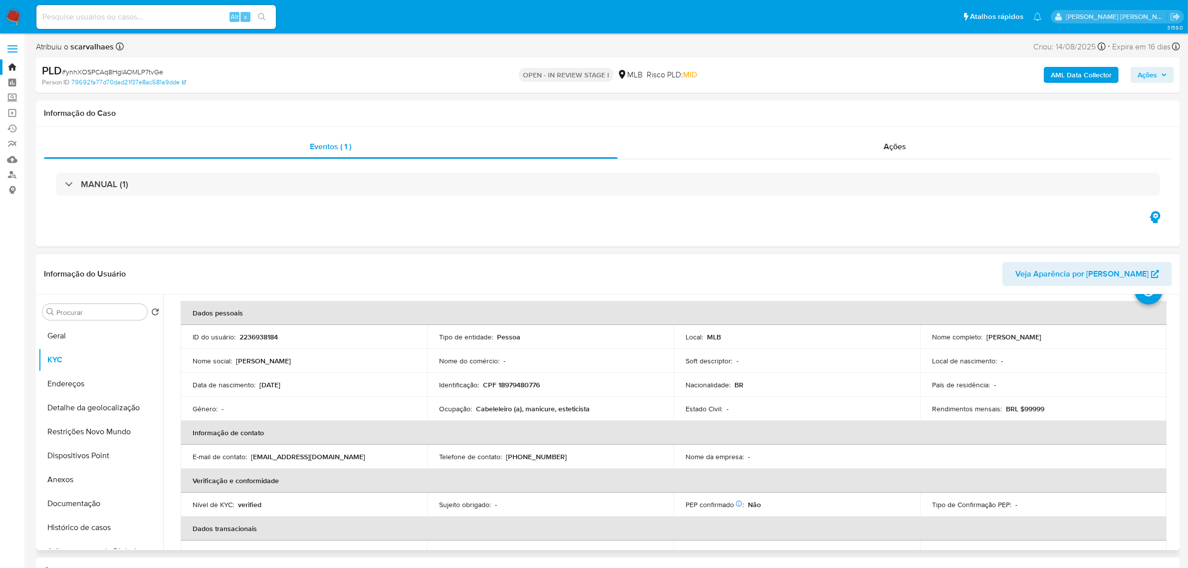
scroll to position [41, 0]
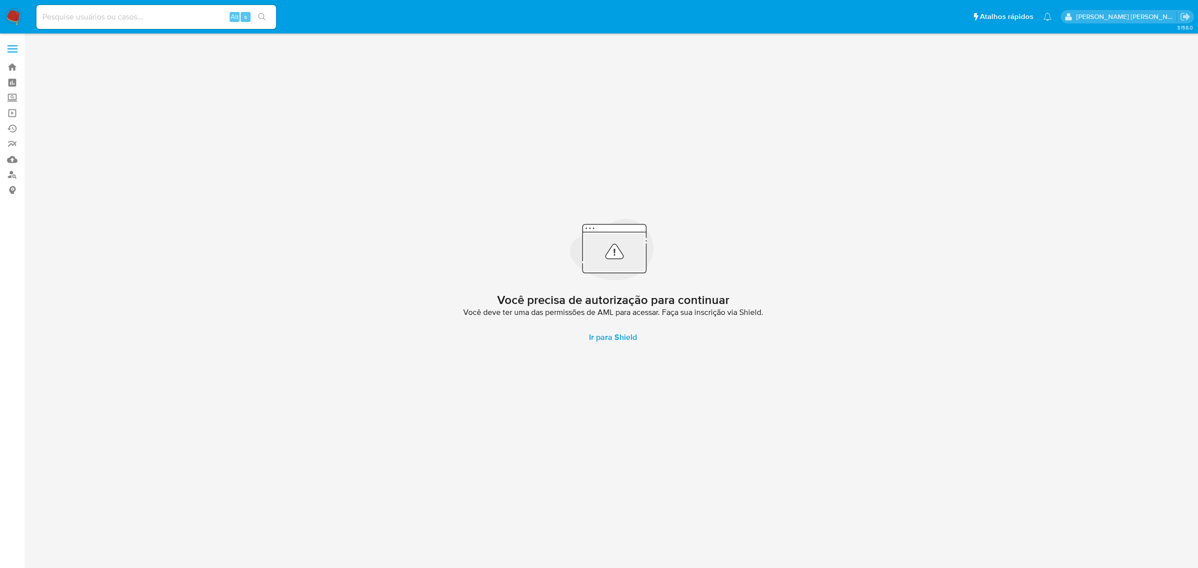
click at [10, 40] on label at bounding box center [12, 48] width 25 height 21
click at [0, 0] on input "checkbox" at bounding box center [0, 0] width 0 height 0
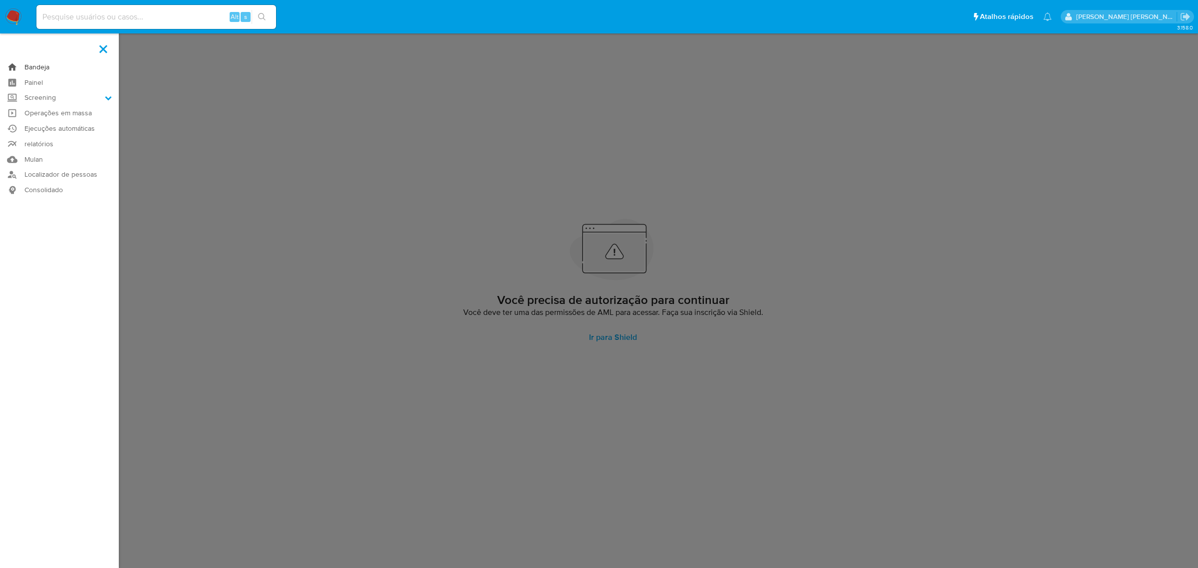
click at [35, 64] on link "Bandeja" at bounding box center [59, 66] width 119 height 15
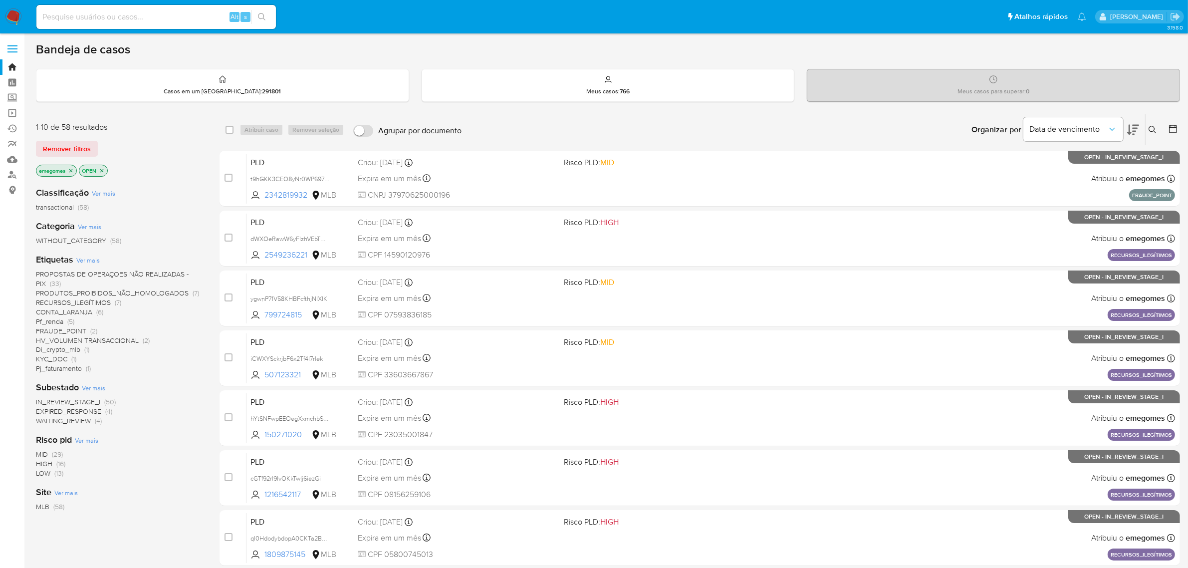
click at [69, 168] on icon "close-filter" at bounding box center [71, 171] width 6 height 6
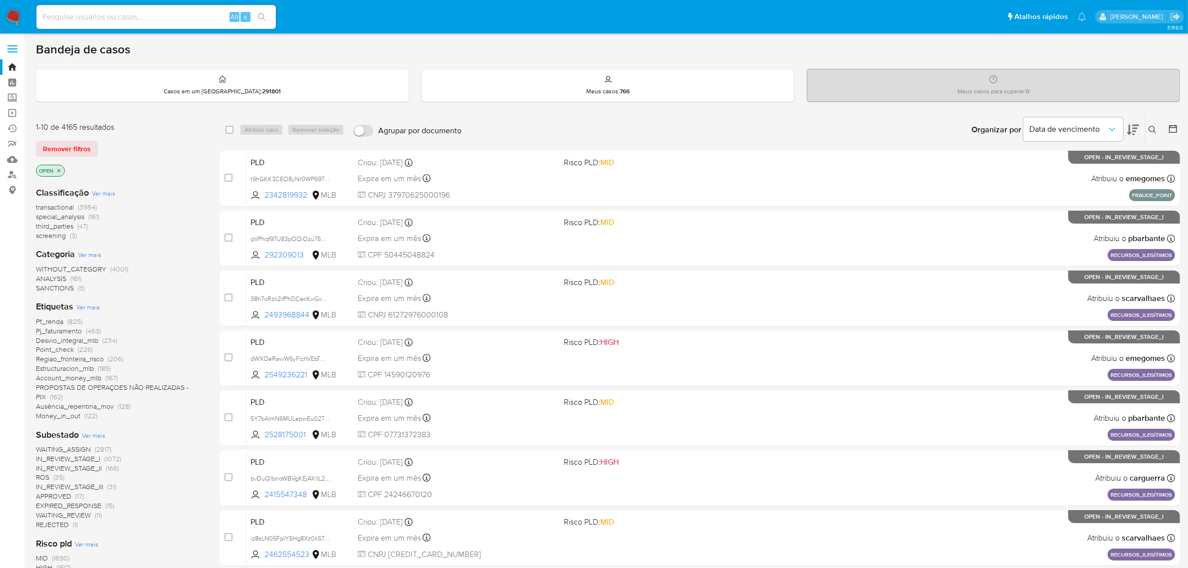
click at [60, 168] on icon "close-filter" at bounding box center [59, 171] width 6 height 6
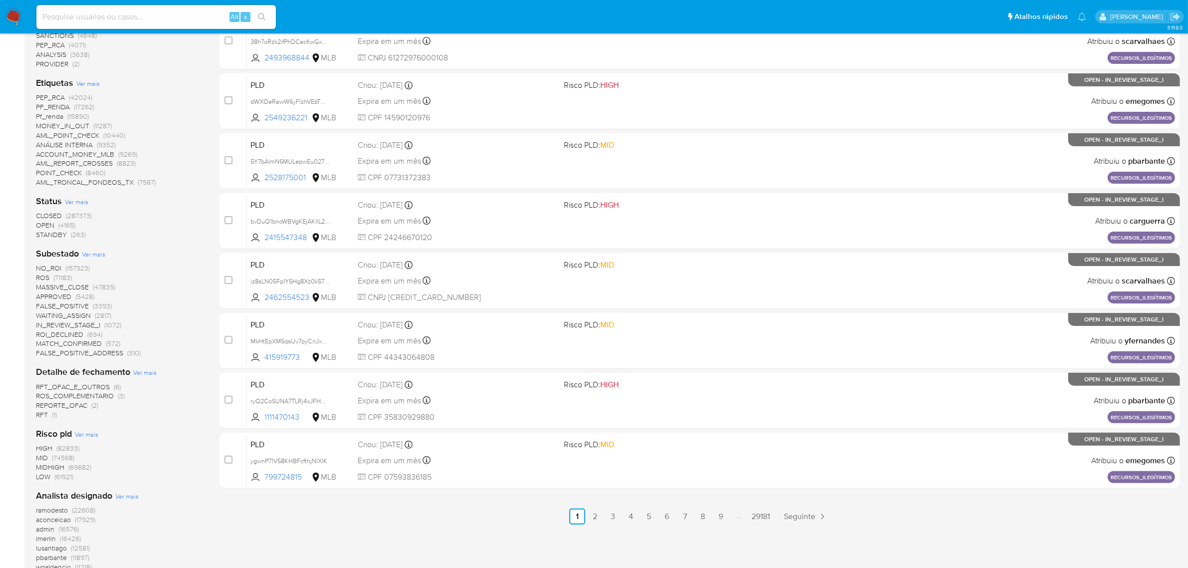
scroll to position [225, 0]
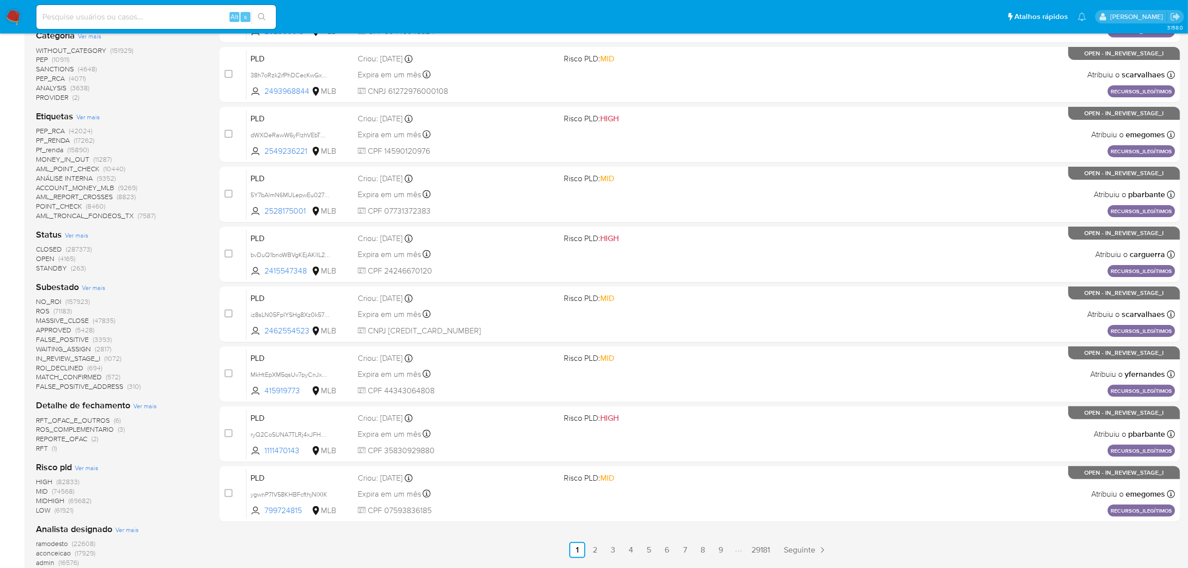
click at [41, 257] on span "OPEN" at bounding box center [45, 258] width 18 height 10
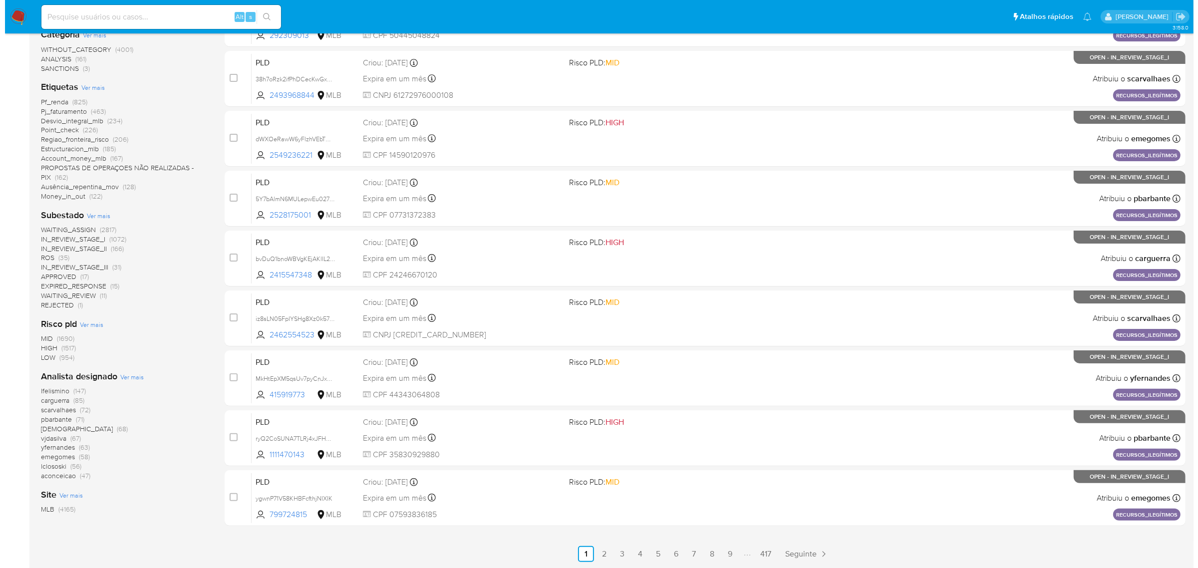
scroll to position [225, 0]
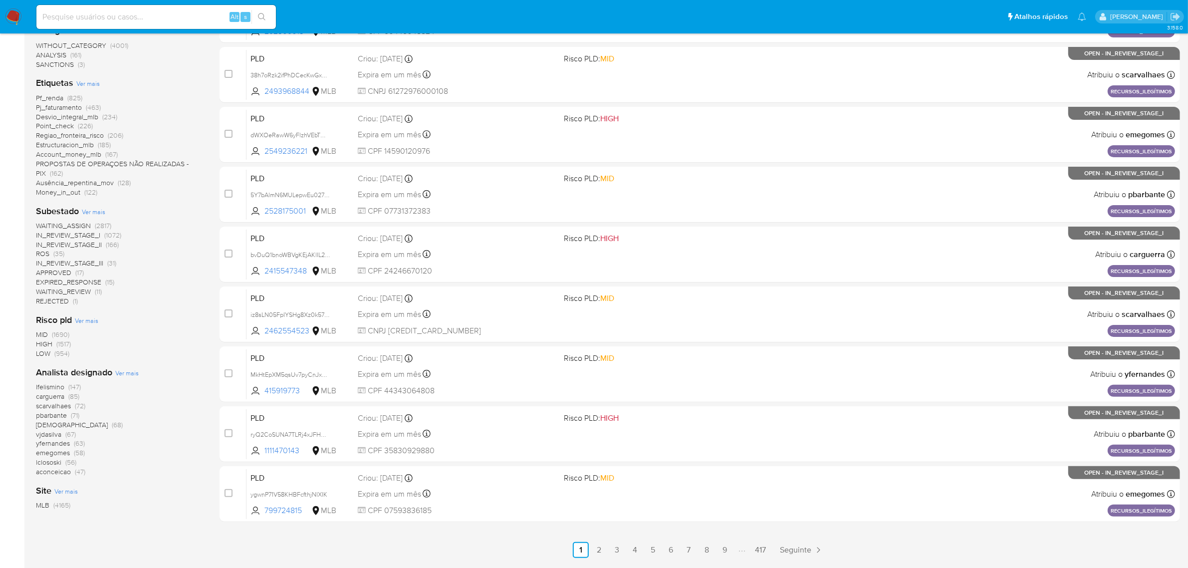
click at [122, 371] on span "Ver mais" at bounding box center [126, 372] width 23 height 9
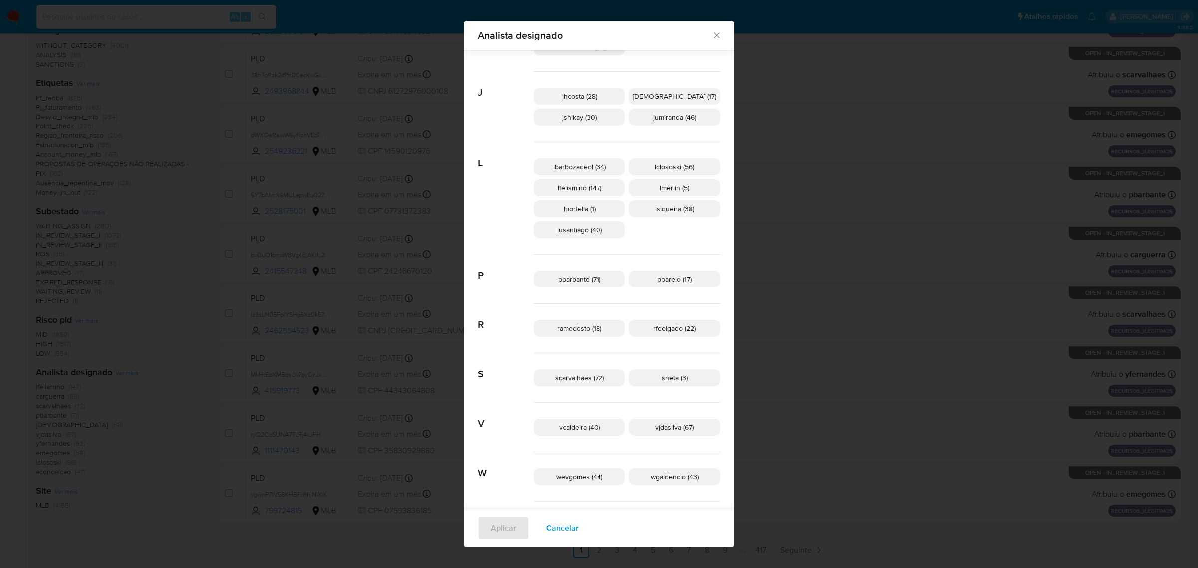
scroll to position [405, 0]
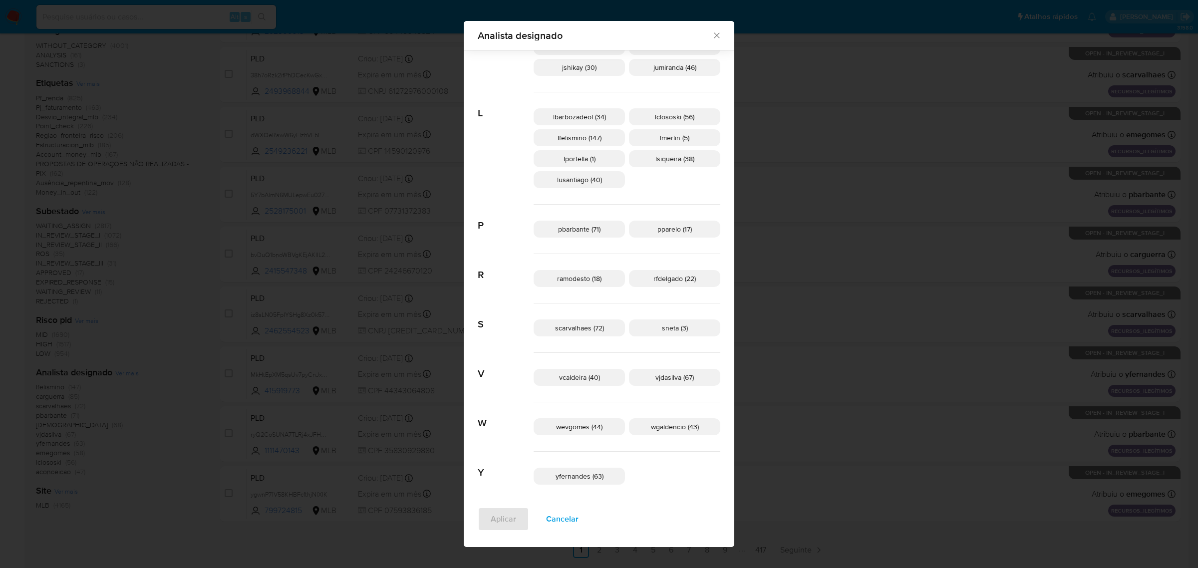
click at [575, 477] on span "yfernandes (63)" at bounding box center [579, 476] width 48 height 10
click at [507, 515] on span "Aplicar" at bounding box center [503, 519] width 25 height 22
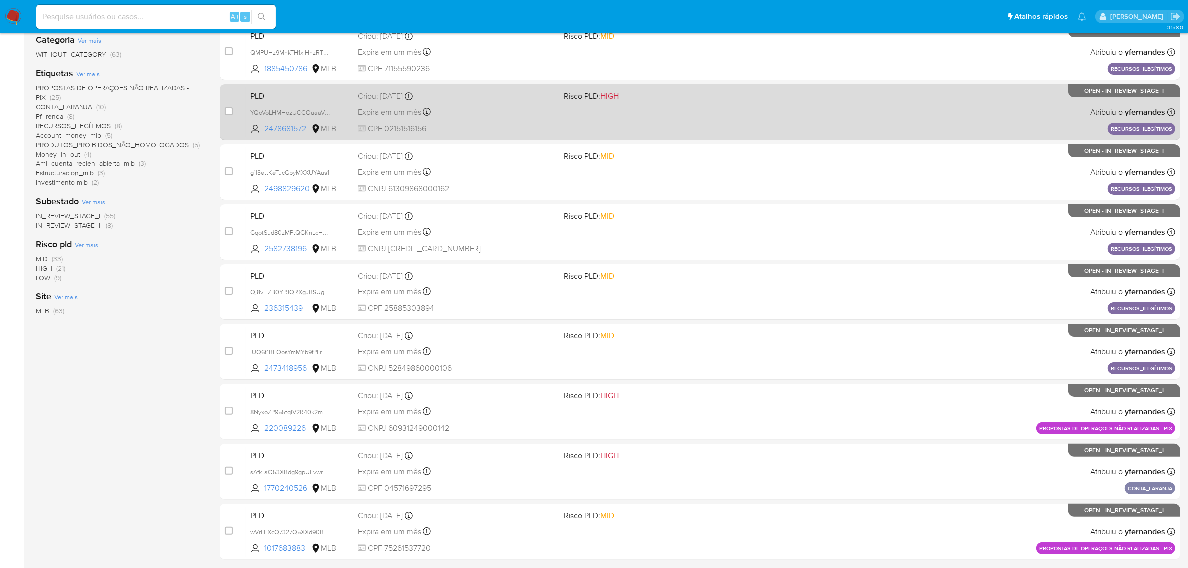
scroll to position [255, 0]
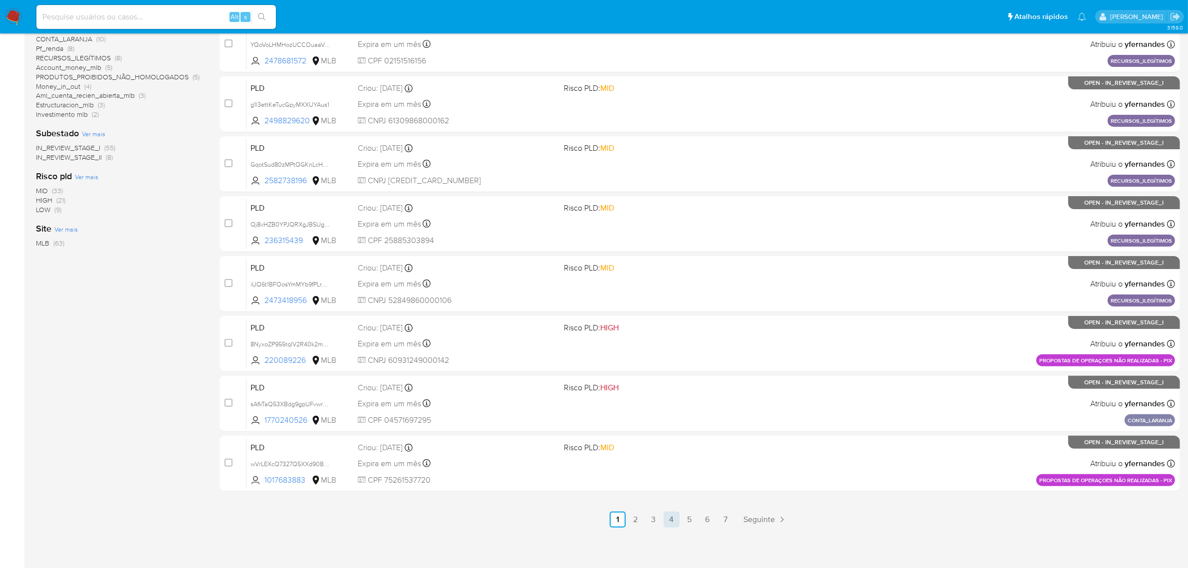
click at [677, 514] on link "4" at bounding box center [672, 519] width 16 height 16
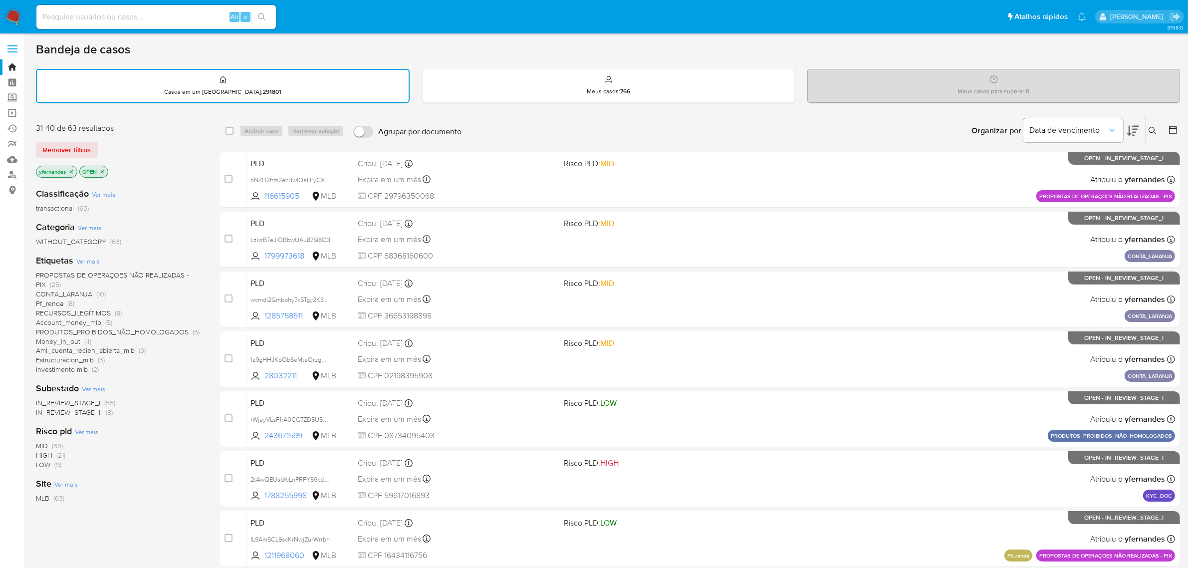
click at [15, 48] on span at bounding box center [12, 48] width 10 height 1
click at [0, 0] on input "checkbox" at bounding box center [0, 0] width 0 height 0
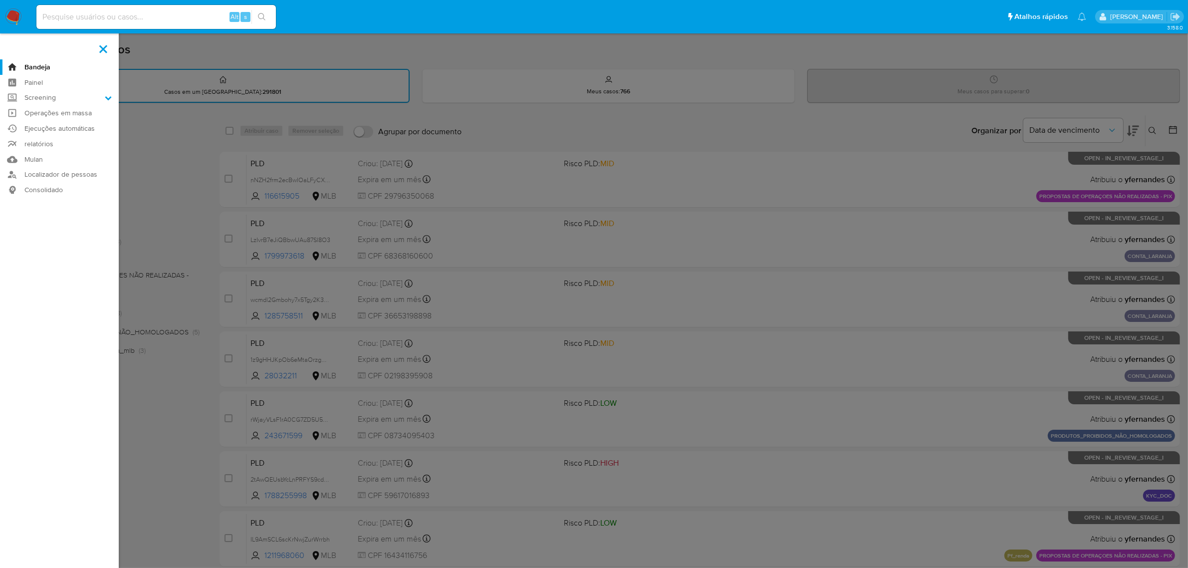
click at [208, 186] on label at bounding box center [594, 284] width 1188 height 568
click at [0, 0] on input "checkbox" at bounding box center [0, 0] width 0 height 0
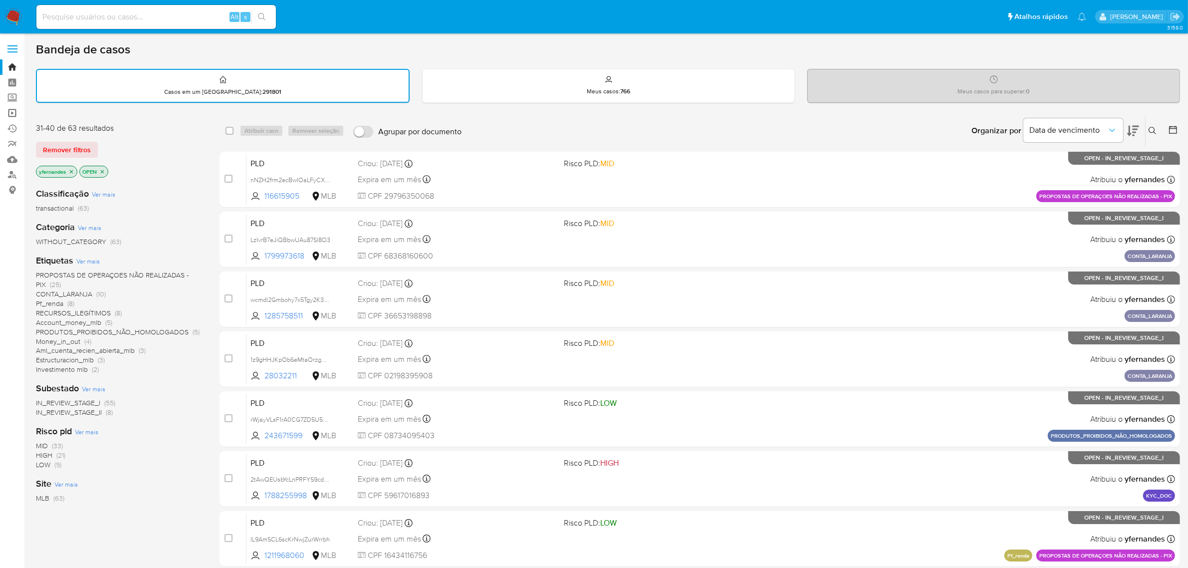
click at [11, 114] on link "Operações em massa" at bounding box center [59, 112] width 119 height 15
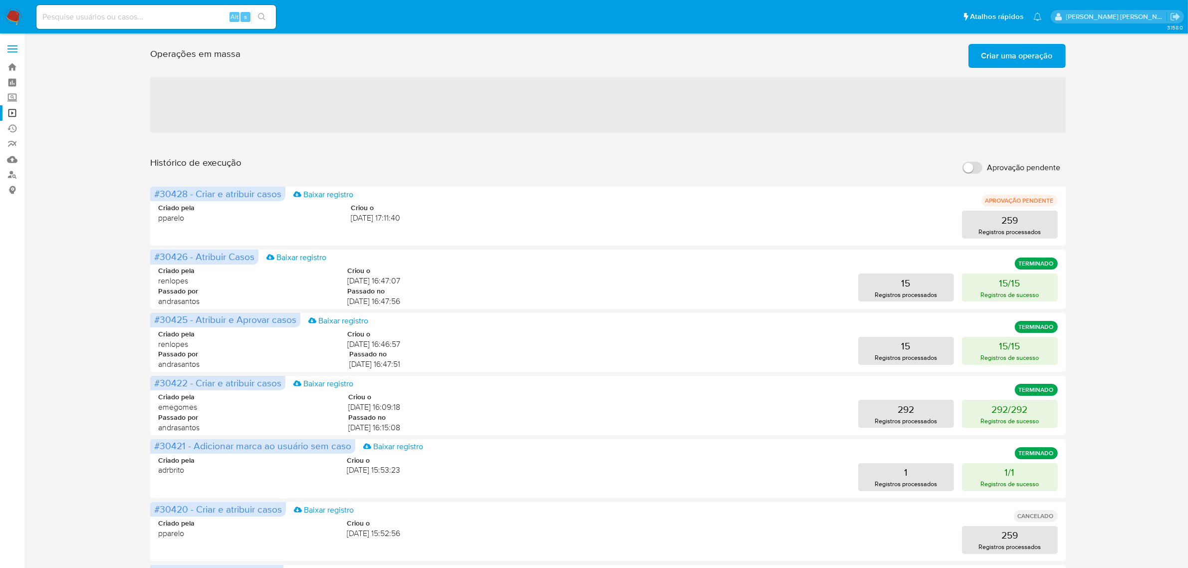
click at [1026, 52] on span "Criar uma operação" at bounding box center [1017, 56] width 71 height 22
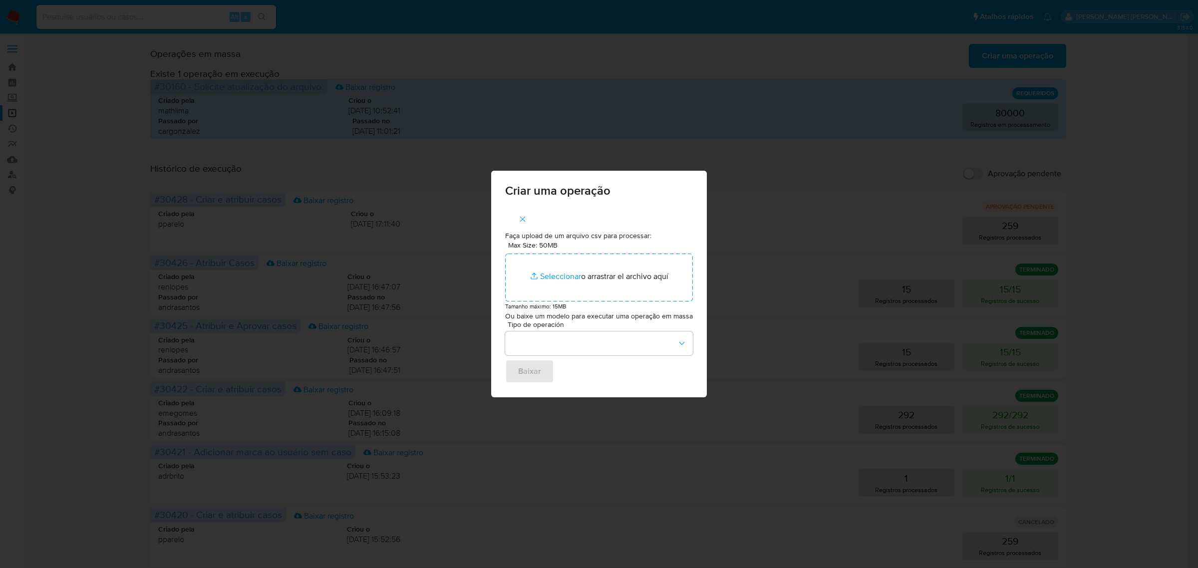
click at [801, 153] on div "Criar uma operação Faça upload de um arquivo csv para processar: Max Size: 50MB…" at bounding box center [599, 284] width 1198 height 568
click at [522, 221] on icon "button" at bounding box center [522, 219] width 9 height 9
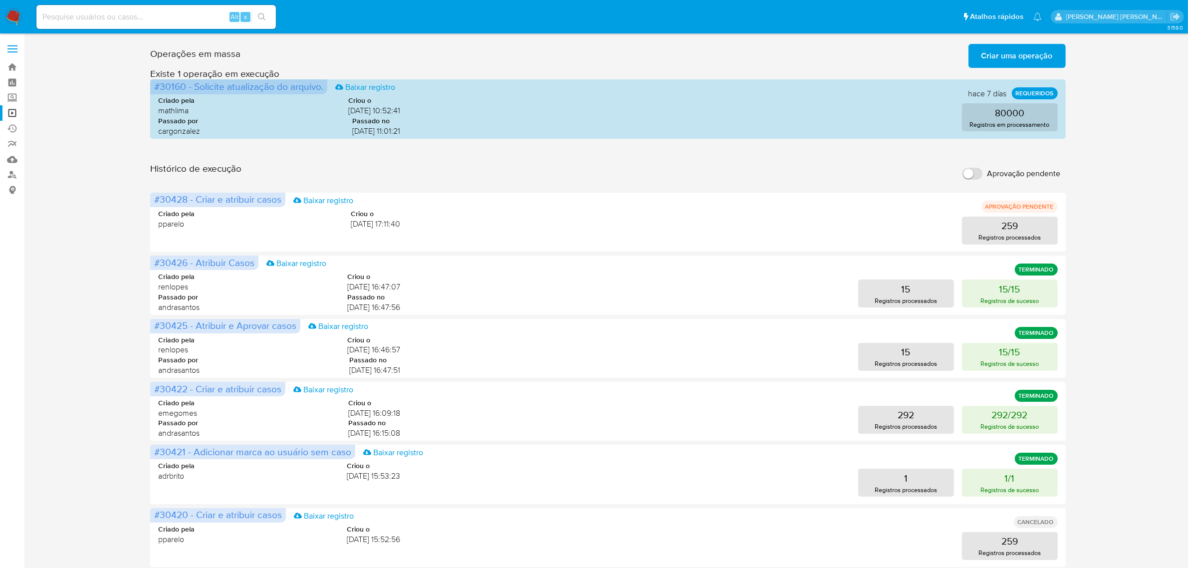
click at [1058, 51] on button "Criar uma operação" at bounding box center [1017, 56] width 97 height 24
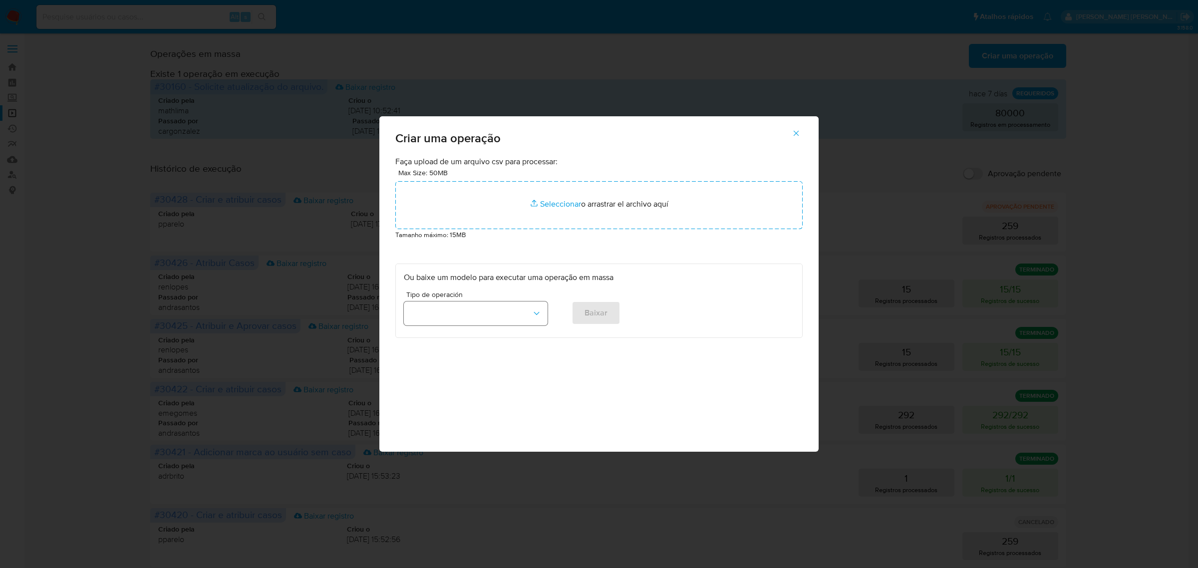
click at [542, 309] on button "button" at bounding box center [476, 313] width 144 height 24
click at [468, 362] on span "Criar e atribuir casos" at bounding box center [445, 360] width 71 height 10
click at [589, 320] on span "Baixar" at bounding box center [595, 313] width 23 height 22
click at [797, 132] on icon "button" at bounding box center [795, 133] width 5 height 5
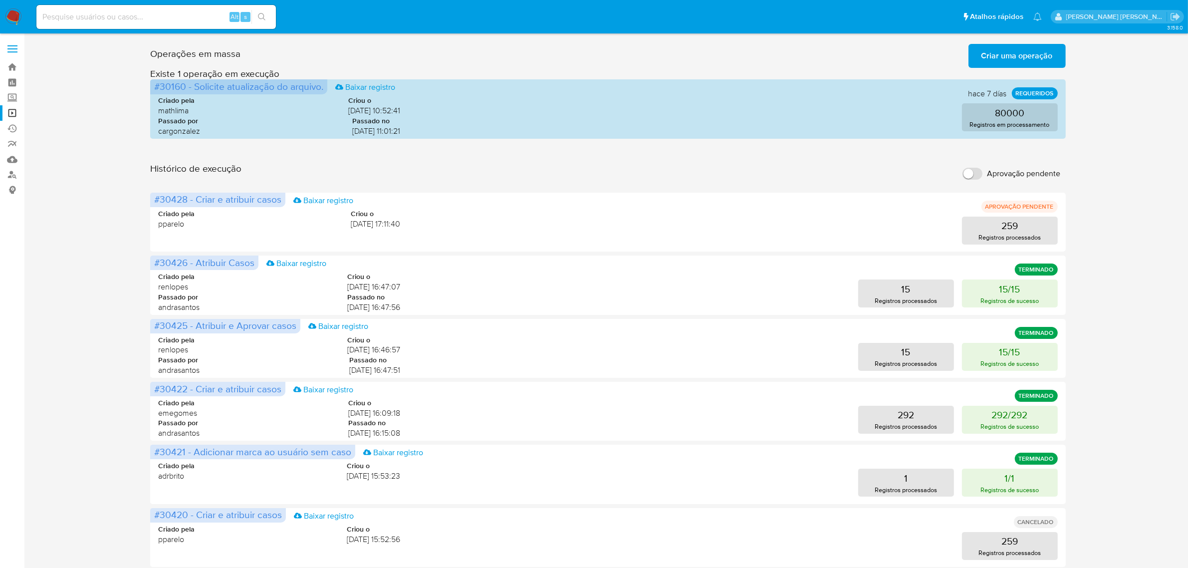
click at [1035, 58] on span "Criar uma operação" at bounding box center [1017, 56] width 71 height 22
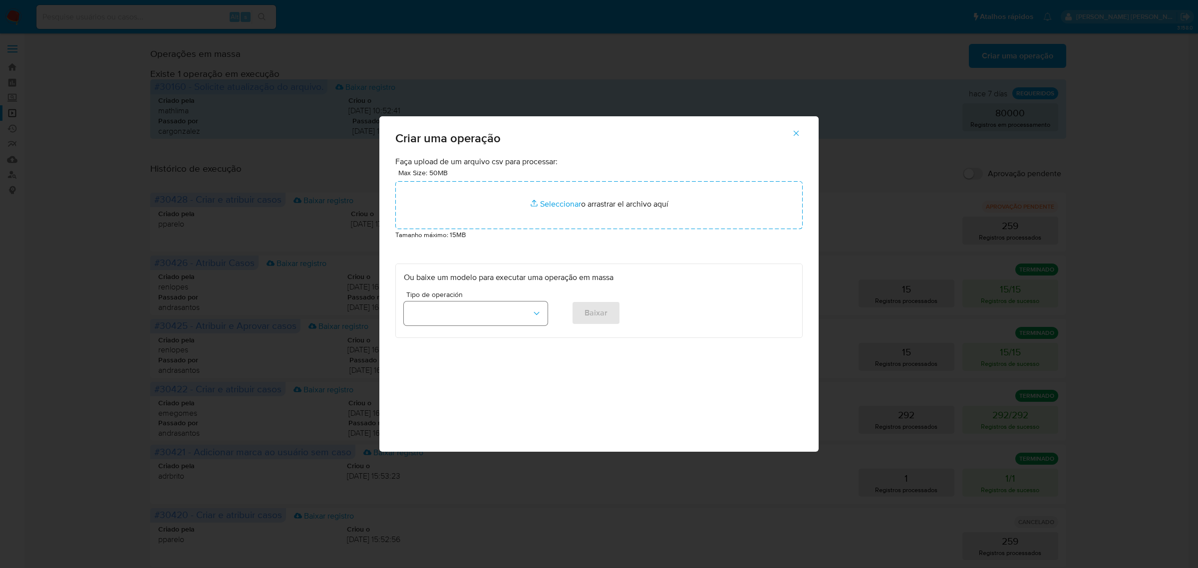
click at [534, 316] on icon "button" at bounding box center [536, 313] width 10 height 10
click at [460, 361] on span "Criar e atribuir casos" at bounding box center [445, 360] width 71 height 10
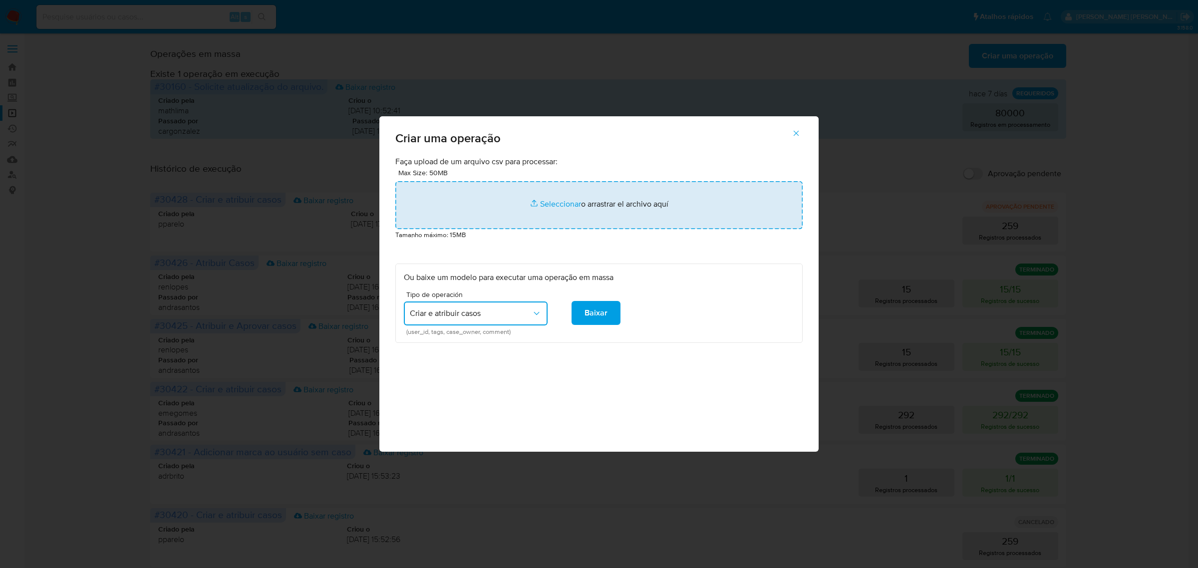
click at [562, 209] on input "file" at bounding box center [598, 205] width 407 height 48
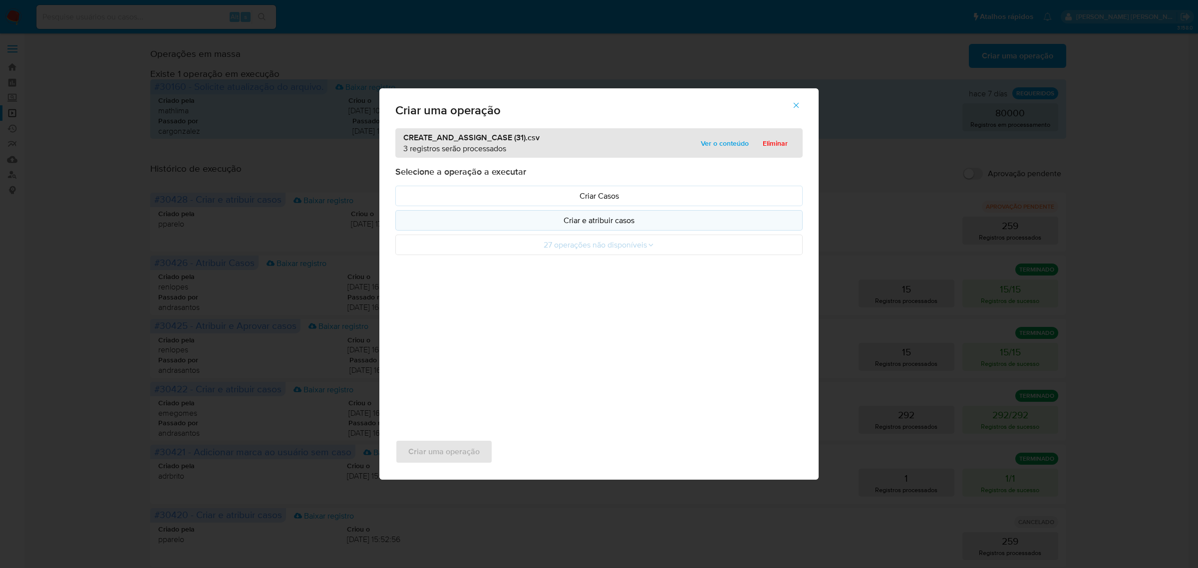
click at [586, 222] on p "Criar e atribuir casos" at bounding box center [599, 220] width 390 height 11
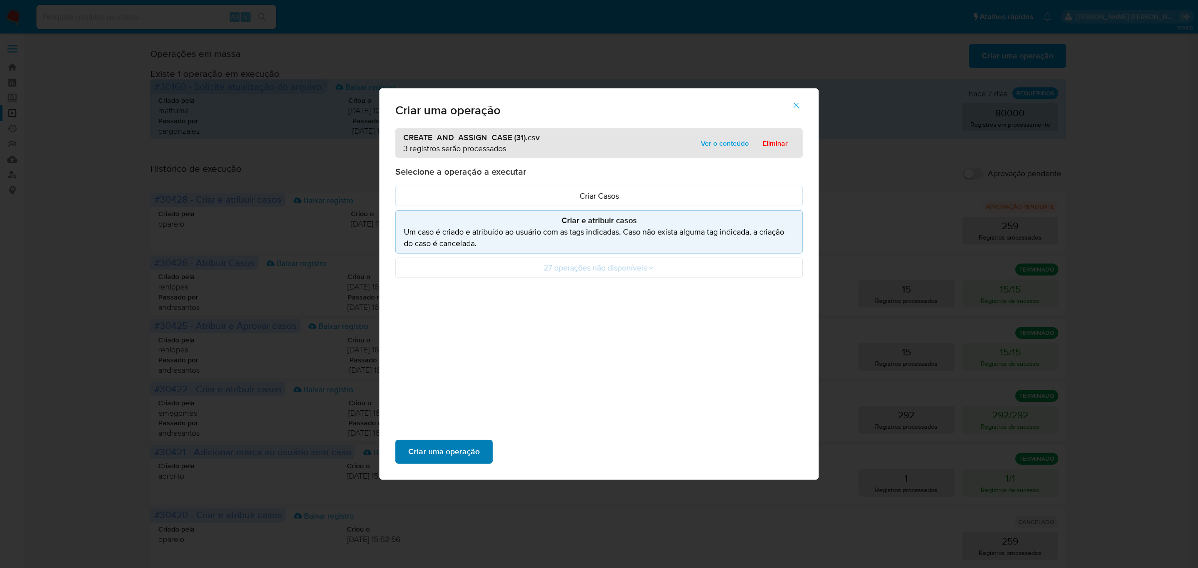
click at [451, 455] on span "Criar uma operação" at bounding box center [443, 452] width 71 height 22
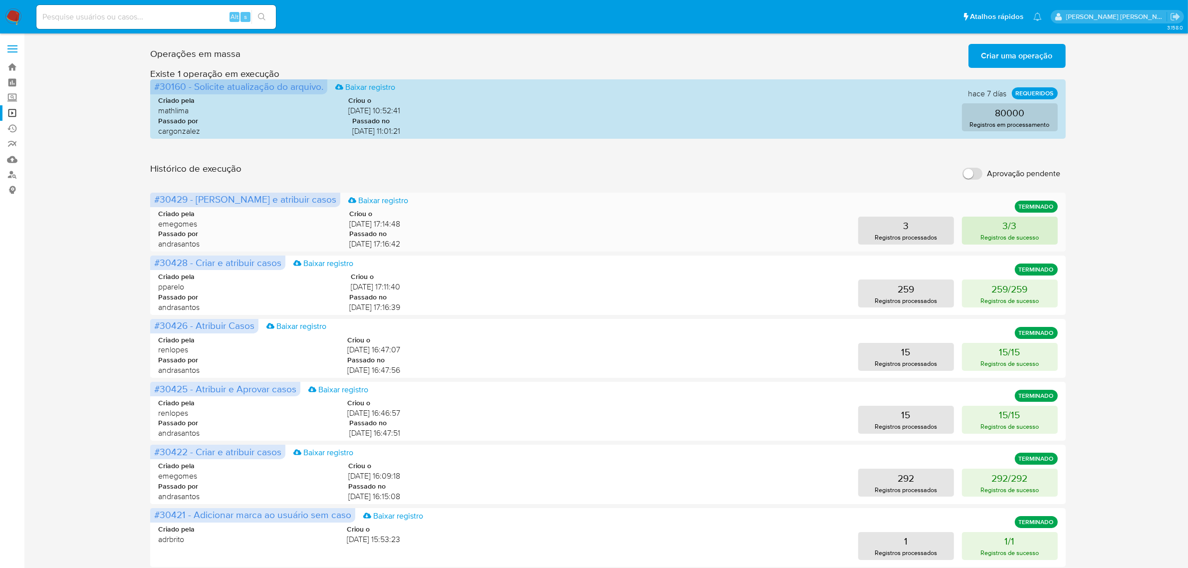
click at [1024, 240] on p "Registros de sucesso" at bounding box center [1010, 237] width 58 height 9
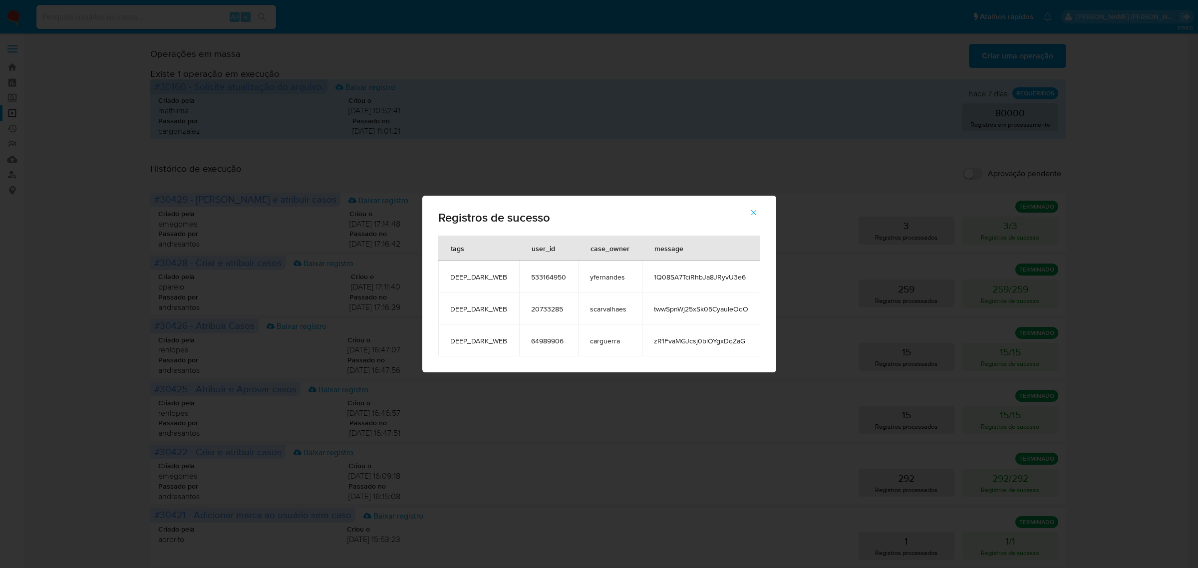
drag, startPoint x: 747, startPoint y: 279, endPoint x: 651, endPoint y: 275, distance: 95.9
click at [651, 275] on td "1Q08SA7TciRhbJa8JRyvU3e6" at bounding box center [701, 276] width 118 height 32
click at [101, 77] on div "Registros de sucesso tags user_id case_owner message DEEP_DARK_WEB 533164950 yf…" at bounding box center [599, 284] width 1198 height 568
click at [759, 215] on button "button" at bounding box center [753, 213] width 35 height 24
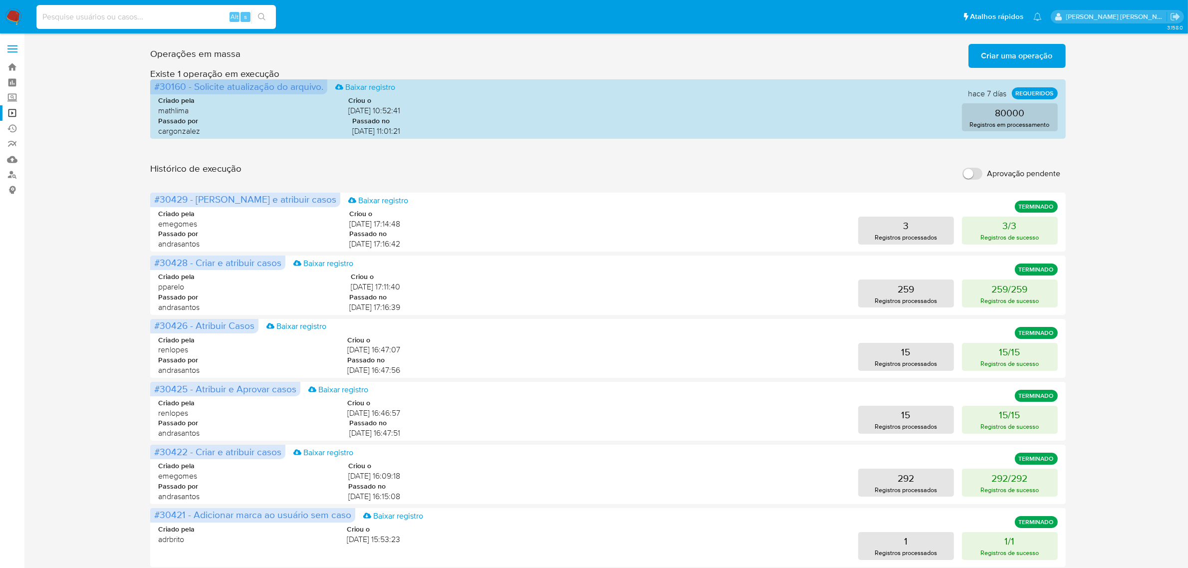
click input
paste input "1Q08SA7TciRhbJa8JRyvU3e6"
type input "1Q08SA7TciRhbJa8JRyvU3e6"
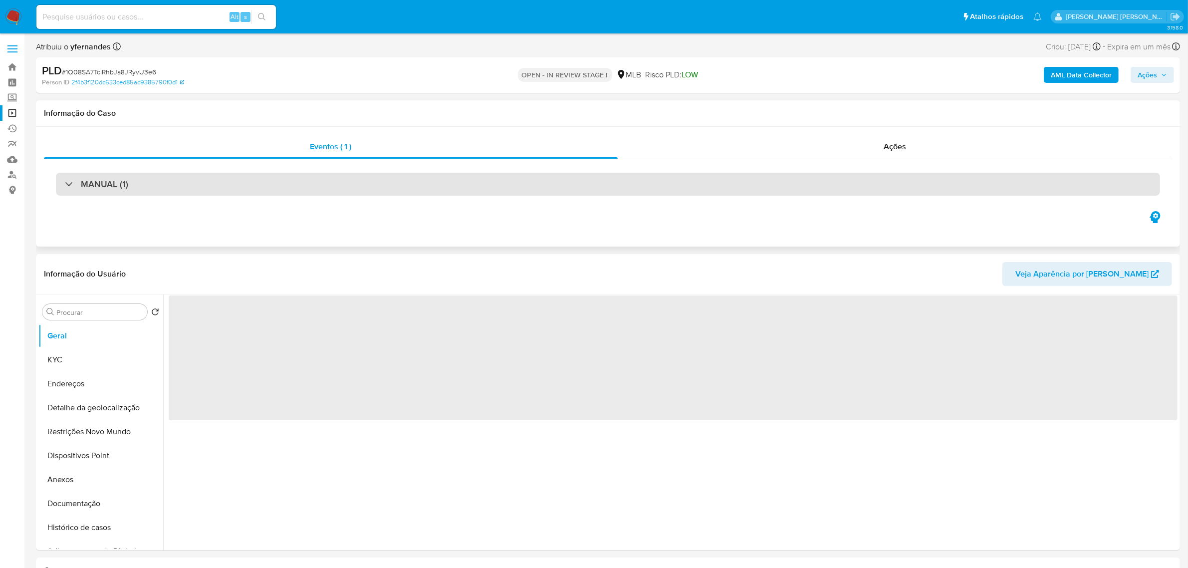
click div "MANUAL (1)"
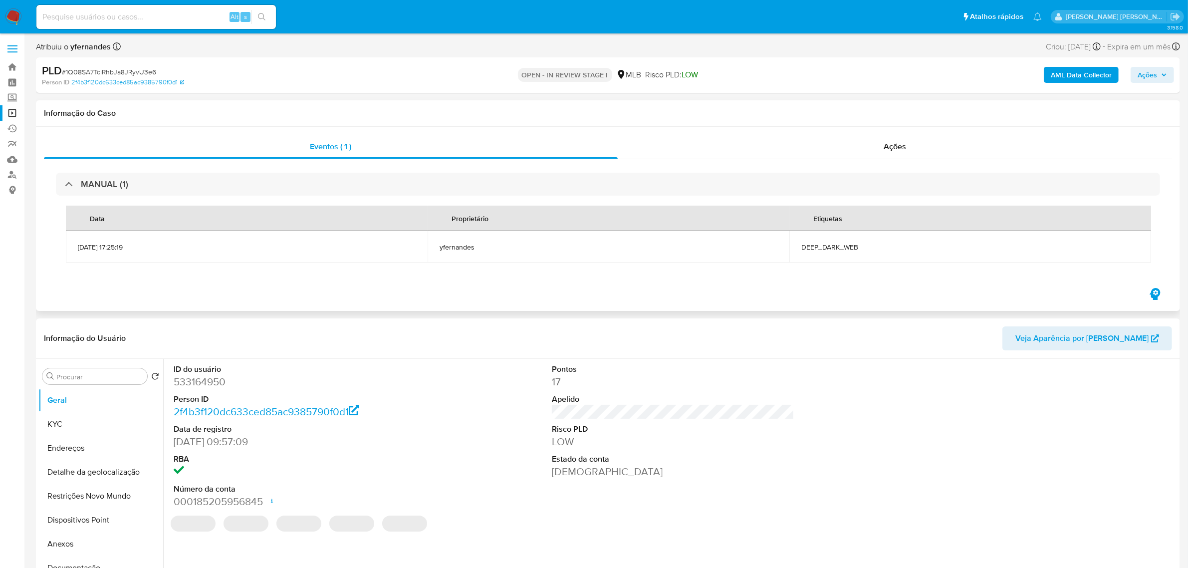
select select "10"
click label
click input "checkbox"
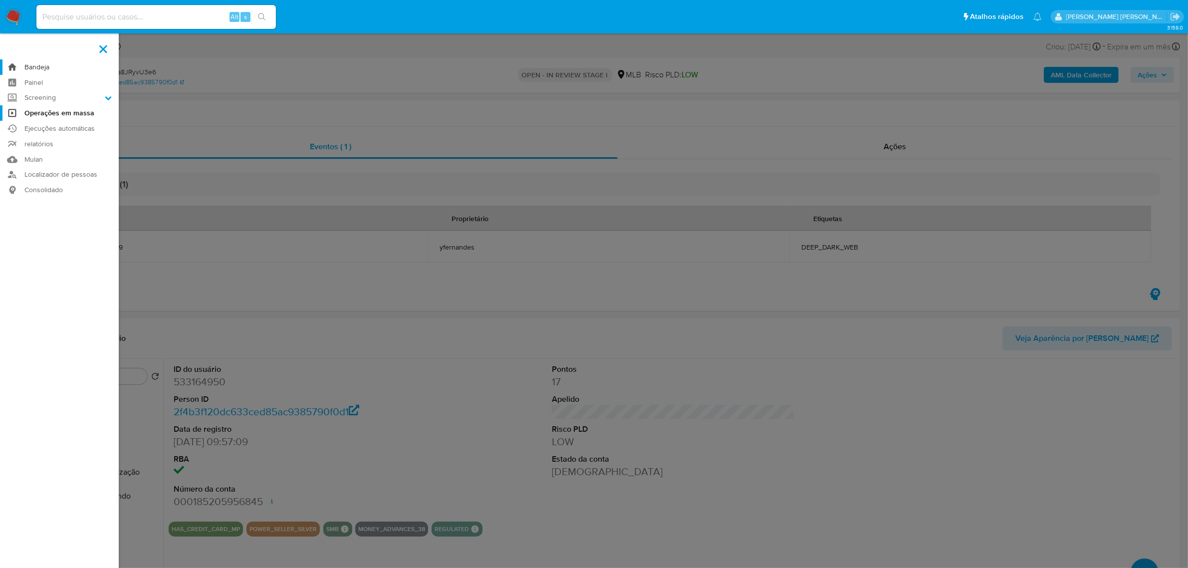
click link "Bandeja"
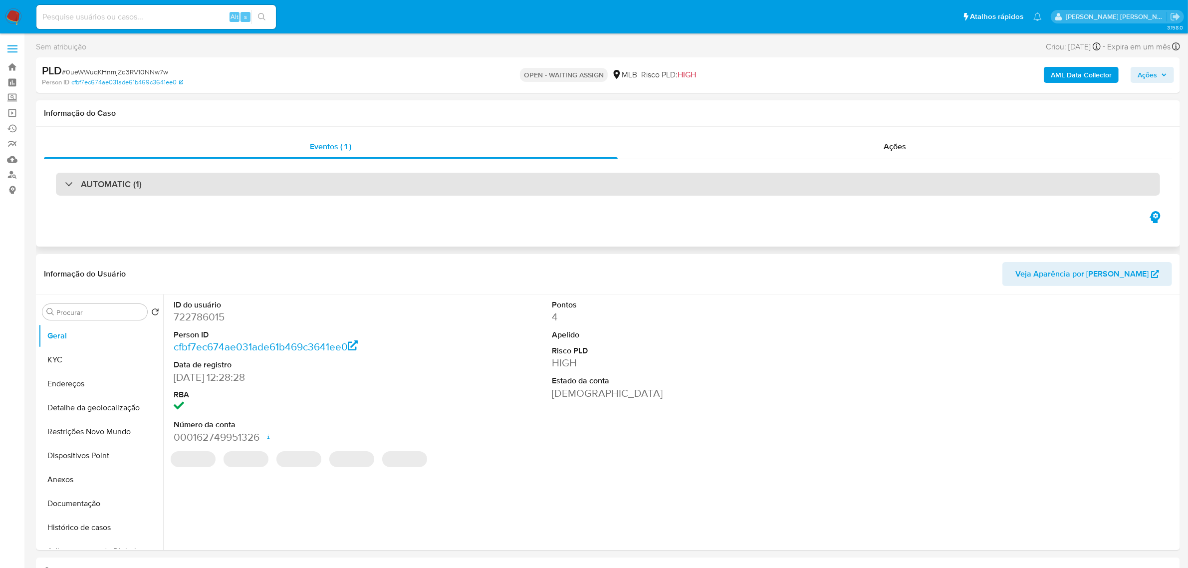
click at [248, 174] on div "AUTOMATIC (1)" at bounding box center [608, 184] width 1104 height 23
select select "10"
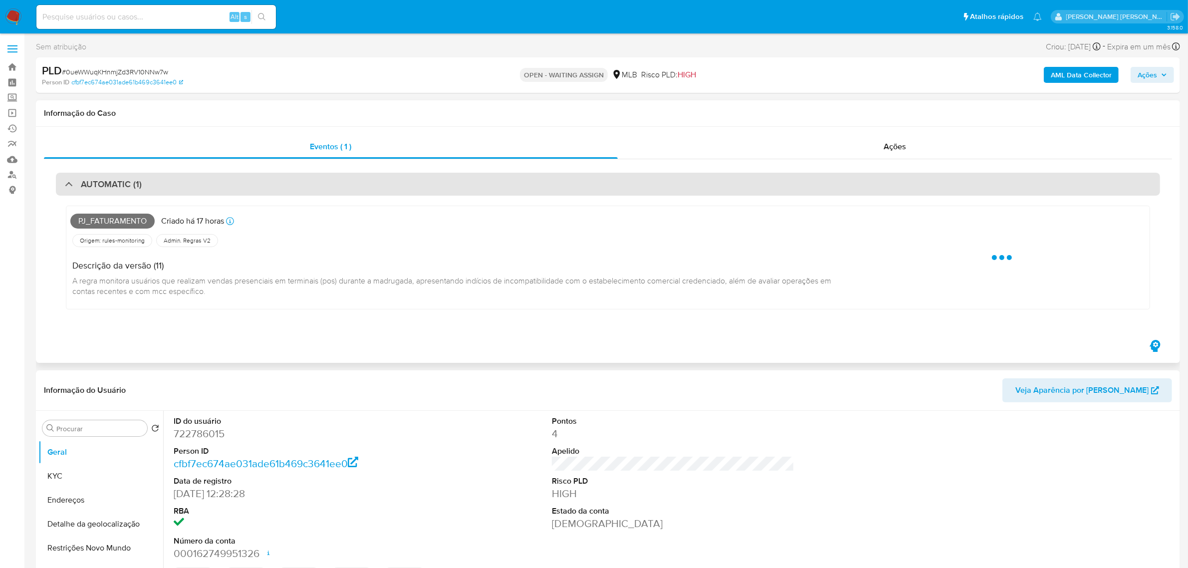
click at [248, 174] on div "AUTOMATIC (1)" at bounding box center [608, 184] width 1104 height 23
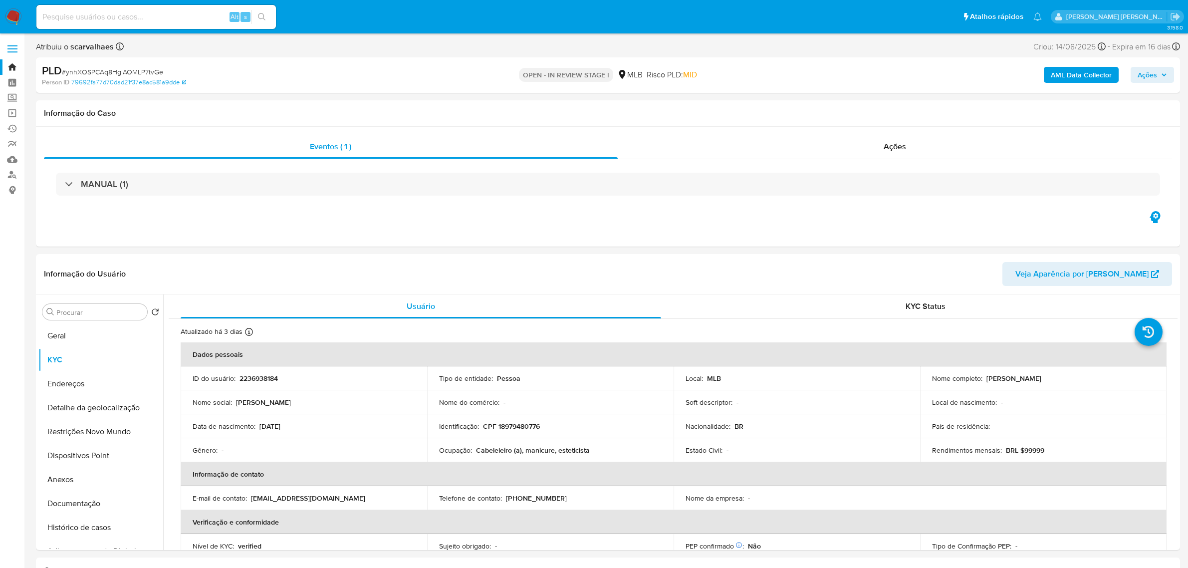
select select "10"
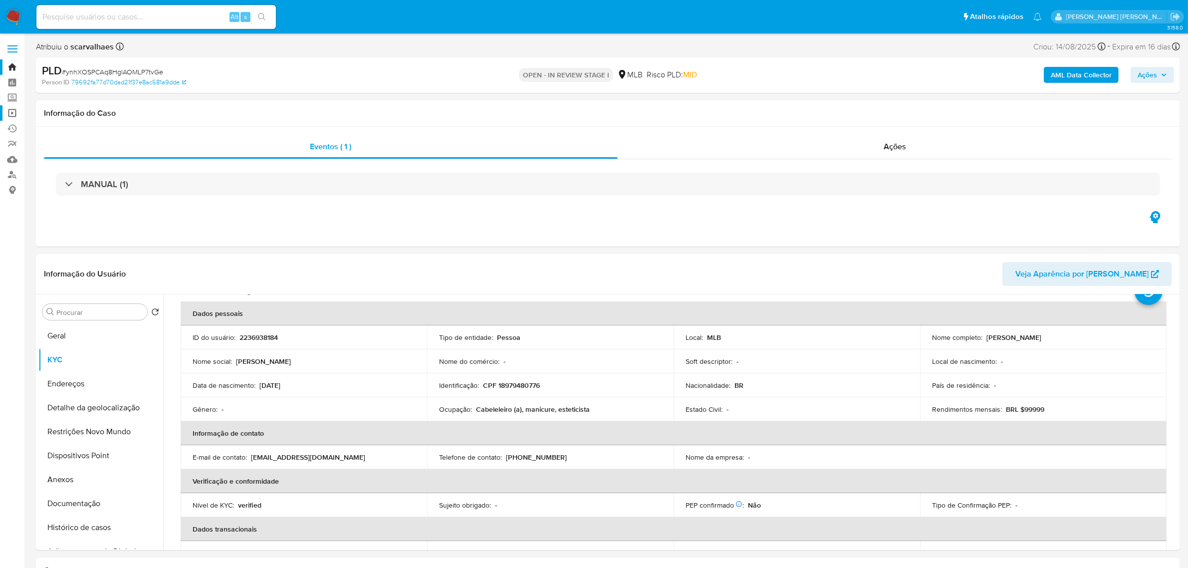
click at [14, 113] on link "Operações em massa" at bounding box center [59, 112] width 119 height 15
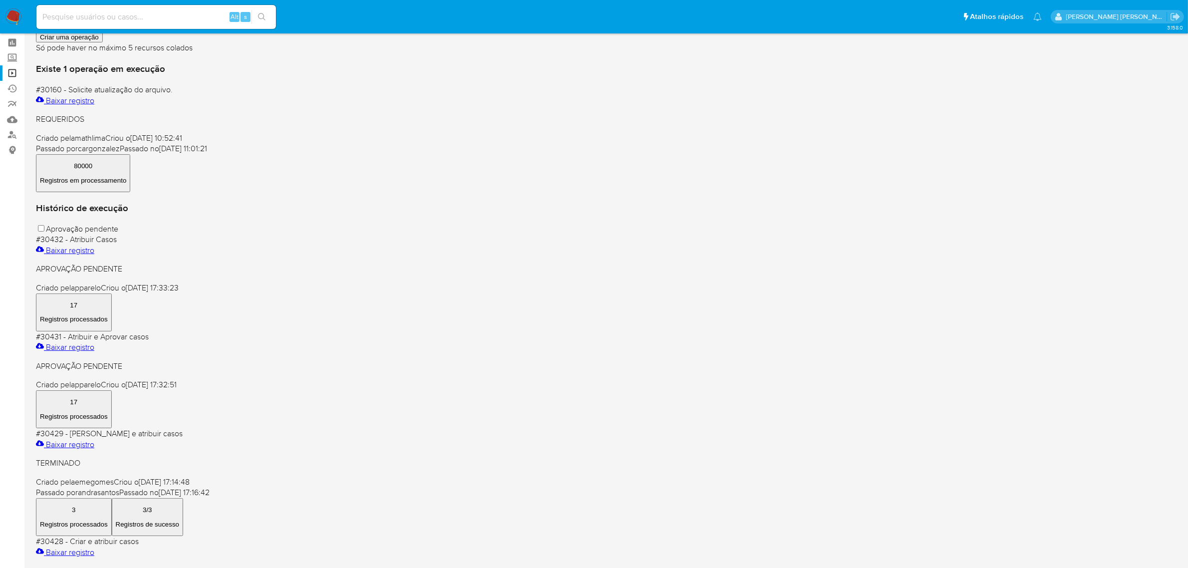
scroll to position [62, 0]
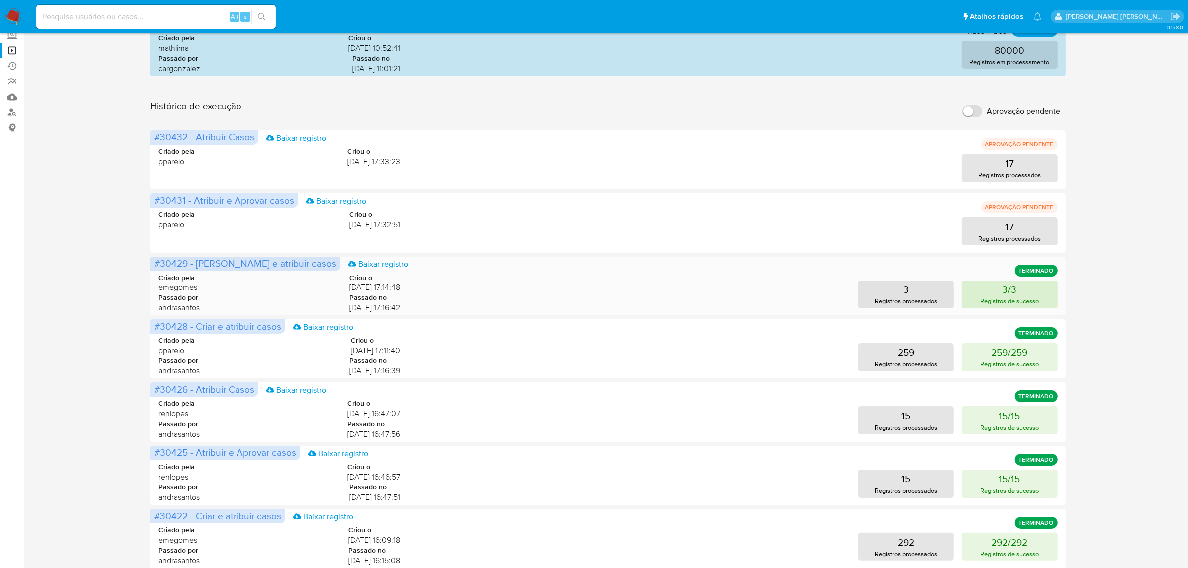
click at [1027, 290] on button "3/3 Registros de sucesso" at bounding box center [1010, 294] width 96 height 28
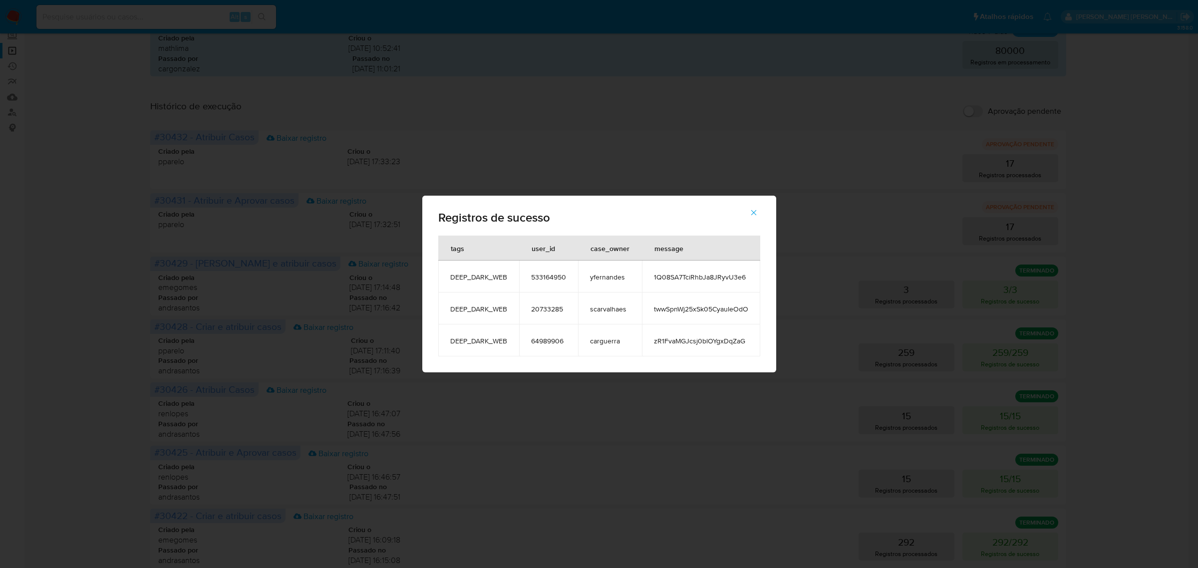
drag, startPoint x: 752, startPoint y: 345, endPoint x: 650, endPoint y: 343, distance: 101.3
click at [650, 343] on td "zR1FvaMGJcsj0blOYgxDqZaG" at bounding box center [701, 340] width 118 height 32
click at [84, 201] on div "Registros de sucesso tags user_id case_owner message DEEP_DARK_WEB 533164950 yf…" at bounding box center [599, 284] width 1198 height 568
drag, startPoint x: 757, startPoint y: 211, endPoint x: 412, endPoint y: 134, distance: 353.8
click at [756, 211] on icon "button" at bounding box center [753, 212] width 9 height 9
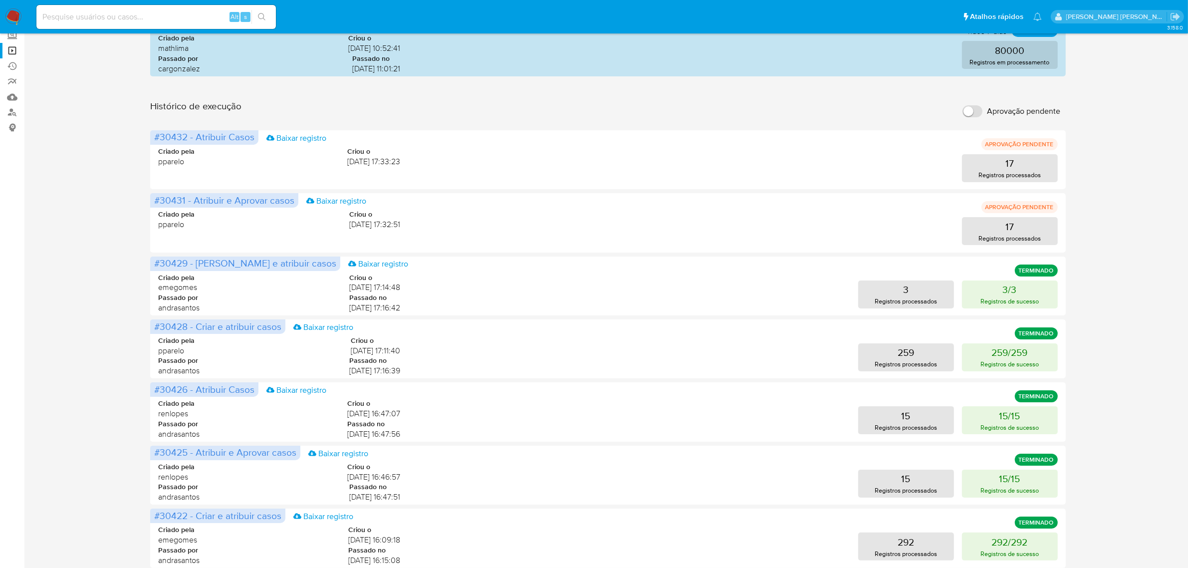
click at [214, 18] on input at bounding box center [156, 16] width 240 height 13
paste input "zR1FvaMGJcsj0blOYgxDqZaG"
type input "zR1FvaMGJcsj0blOYgxDqZaG"
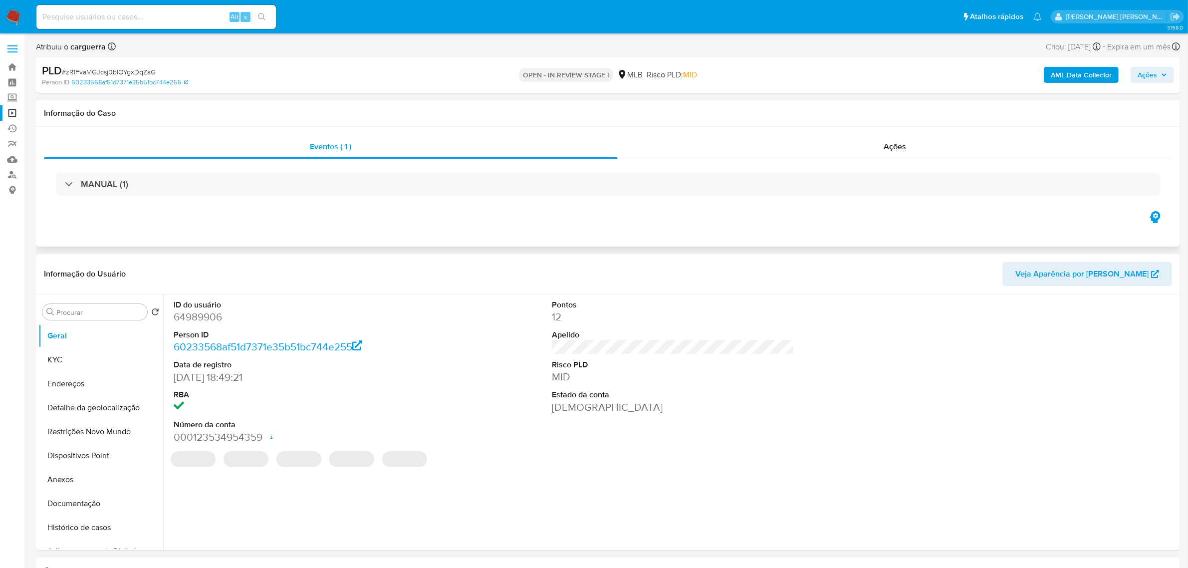
select select "10"
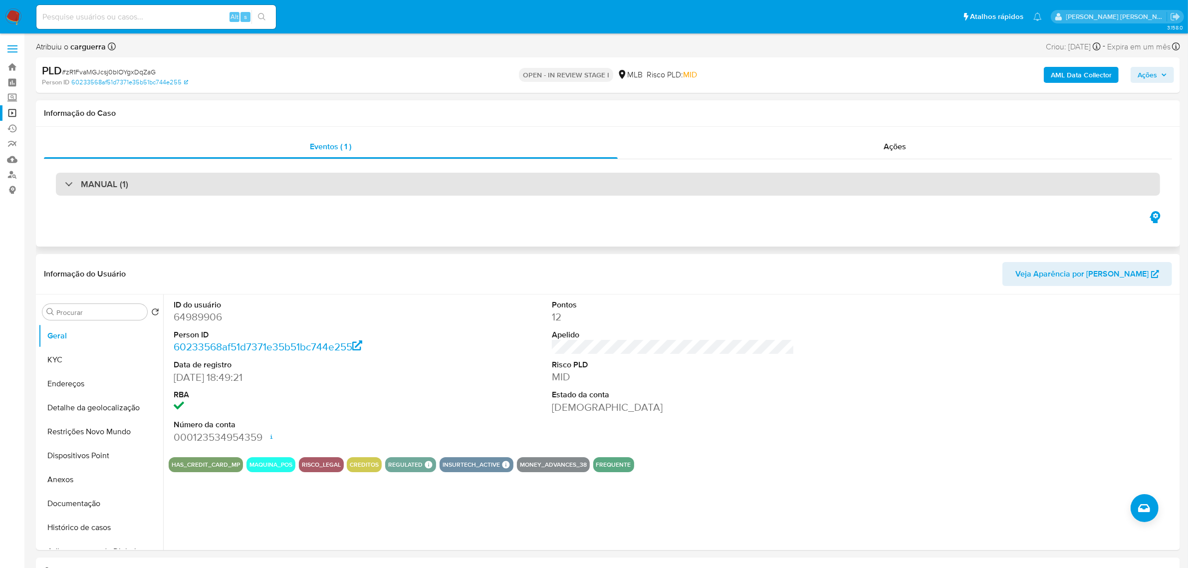
click at [194, 190] on div "MANUAL (1)" at bounding box center [608, 184] width 1104 height 23
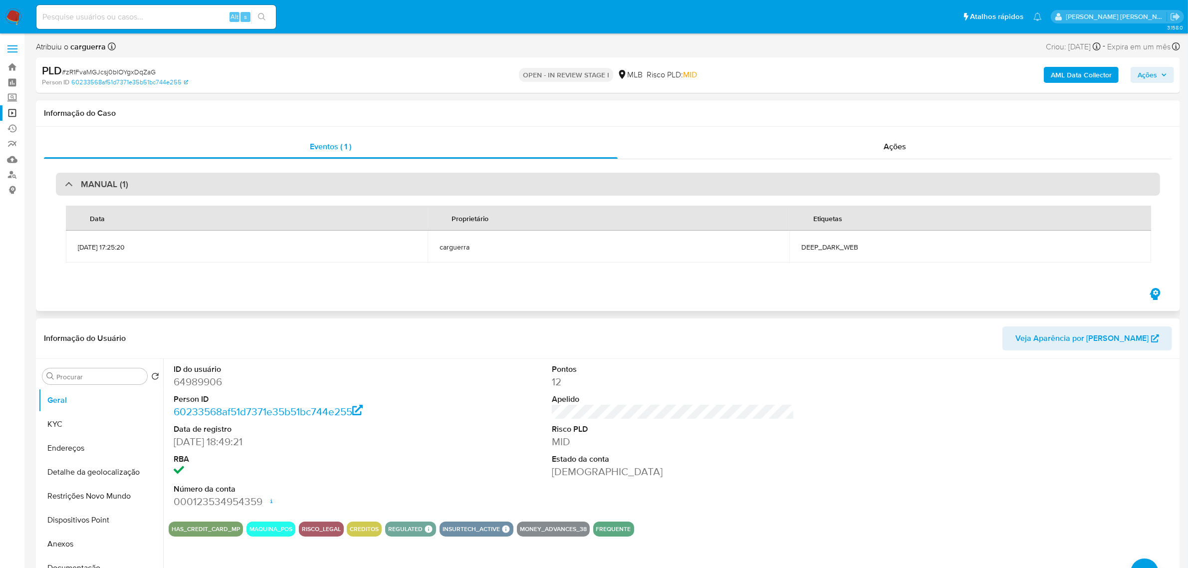
click at [194, 190] on div "MANUAL (1)" at bounding box center [608, 184] width 1104 height 23
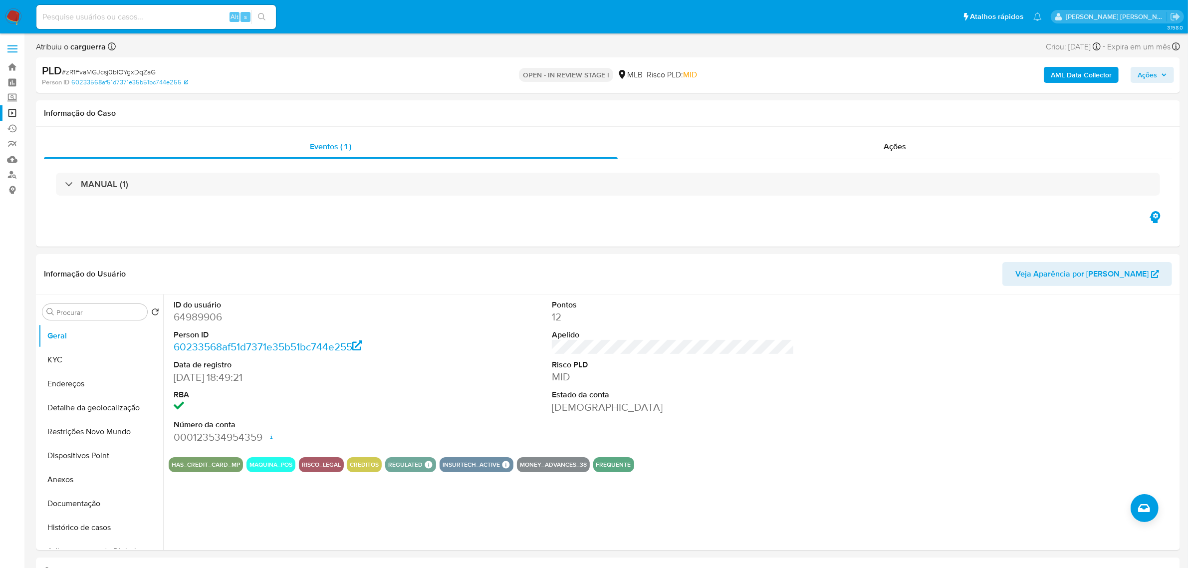
click at [13, 50] on label at bounding box center [12, 48] width 25 height 21
click at [0, 0] on input "checkbox" at bounding box center [0, 0] width 0 height 0
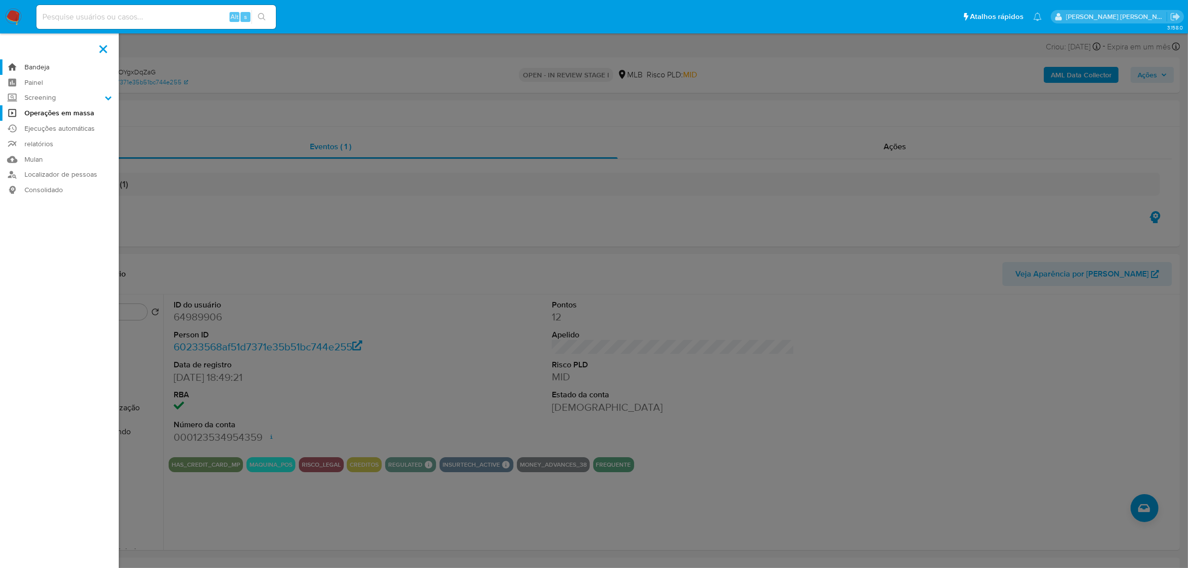
click at [49, 68] on link "Bandeja" at bounding box center [59, 66] width 119 height 15
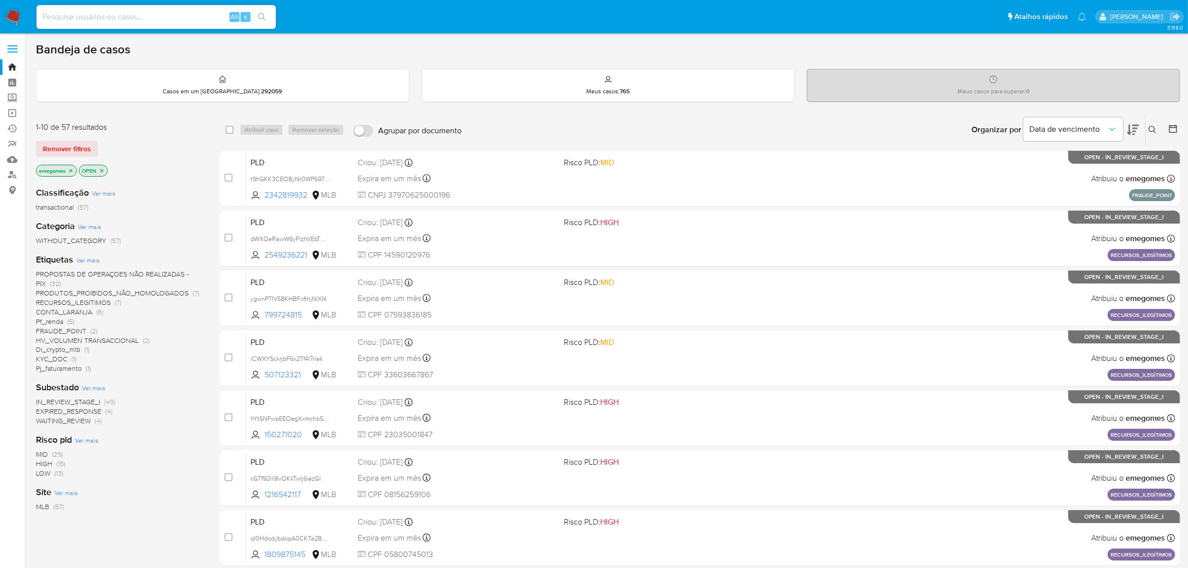
click at [71, 168] on icon "close-filter" at bounding box center [71, 171] width 6 height 6
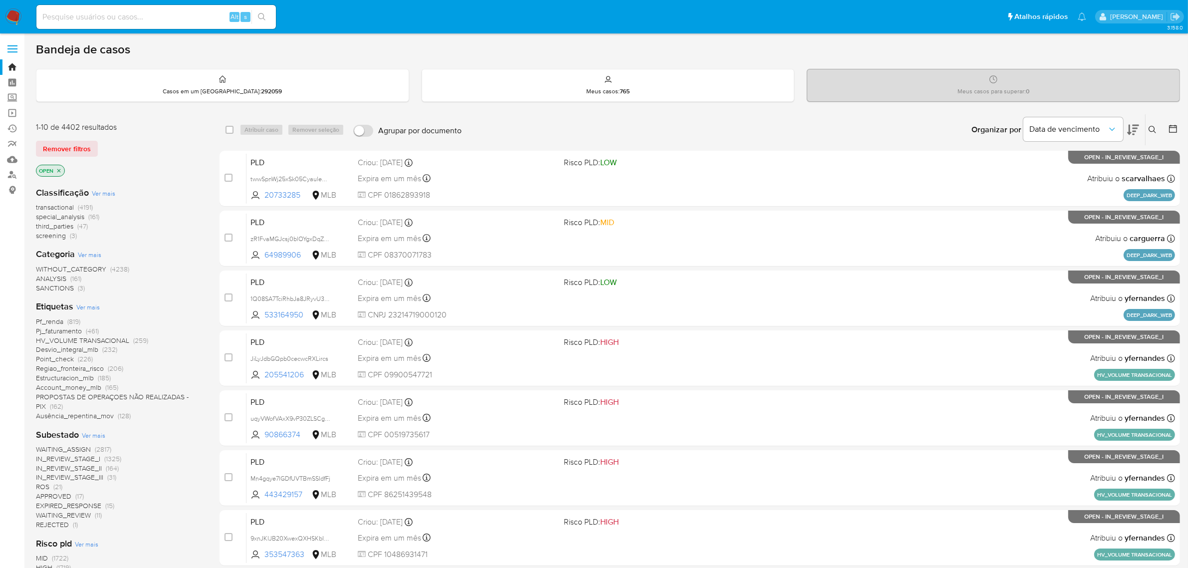
click at [91, 303] on span "Ver mais" at bounding box center [87, 306] width 23 height 9
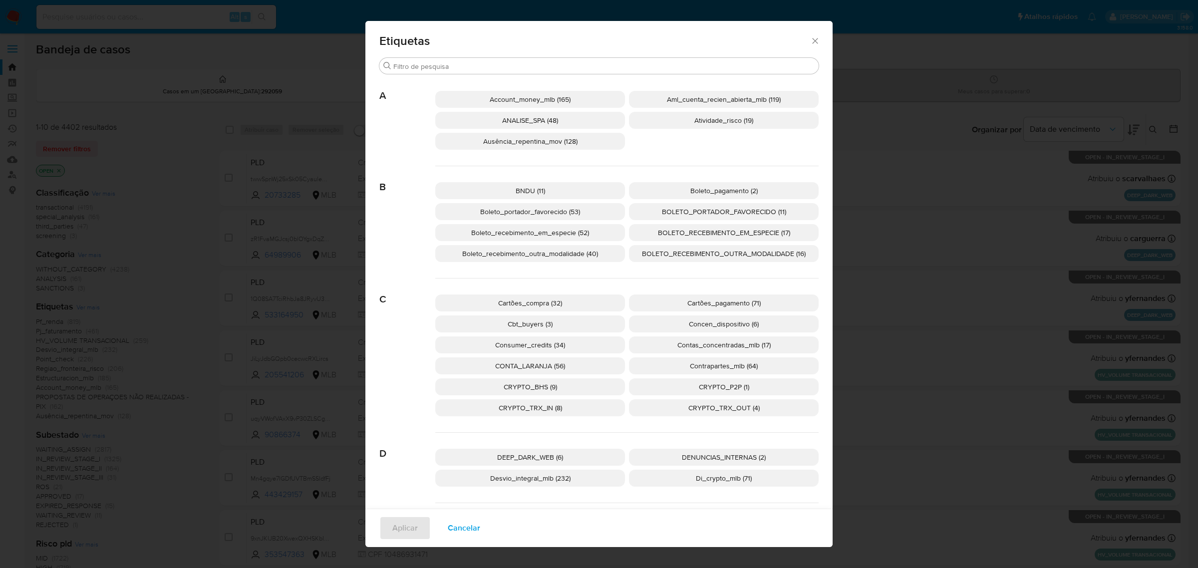
click at [816, 39] on div "Etiquetas" at bounding box center [598, 39] width 467 height 36
click at [814, 39] on icon "Fechar" at bounding box center [815, 41] width 10 height 10
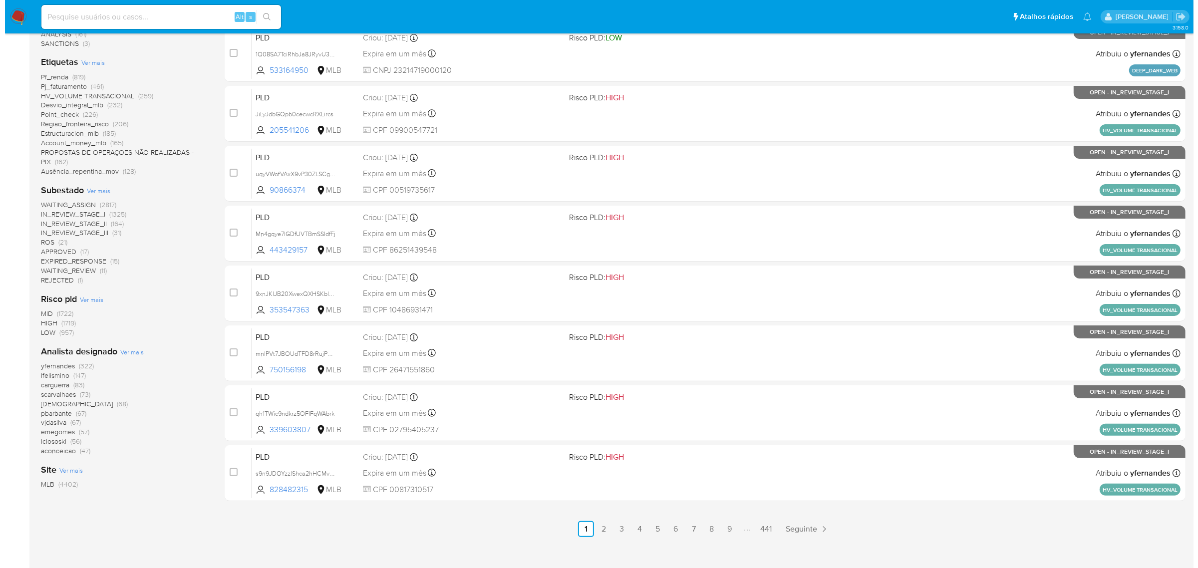
scroll to position [250, 0]
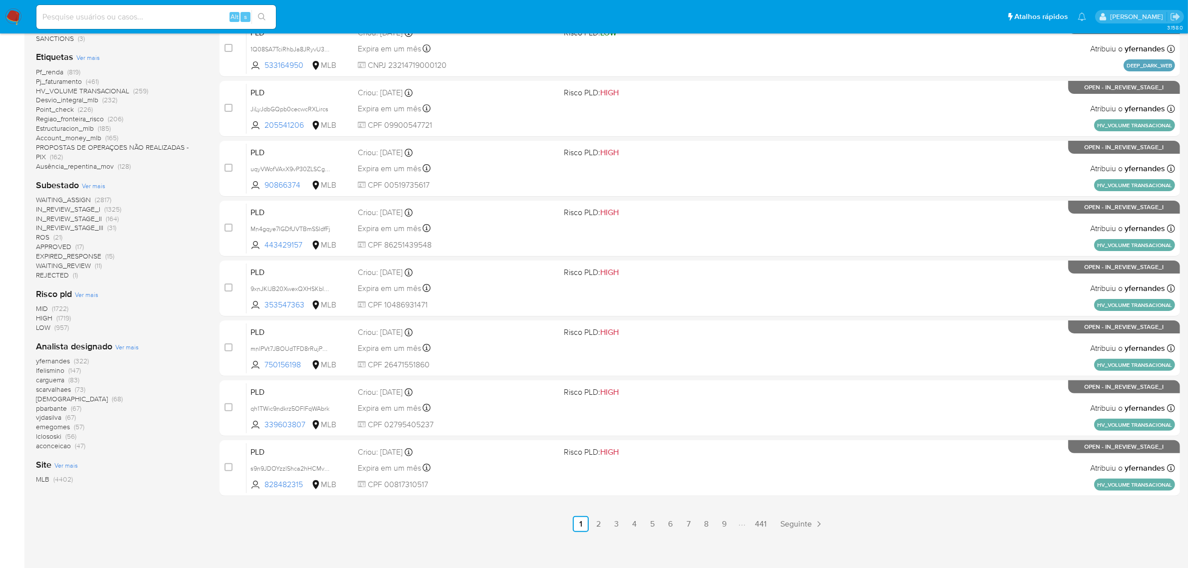
click at [123, 345] on span "Ver mais" at bounding box center [126, 346] width 23 height 9
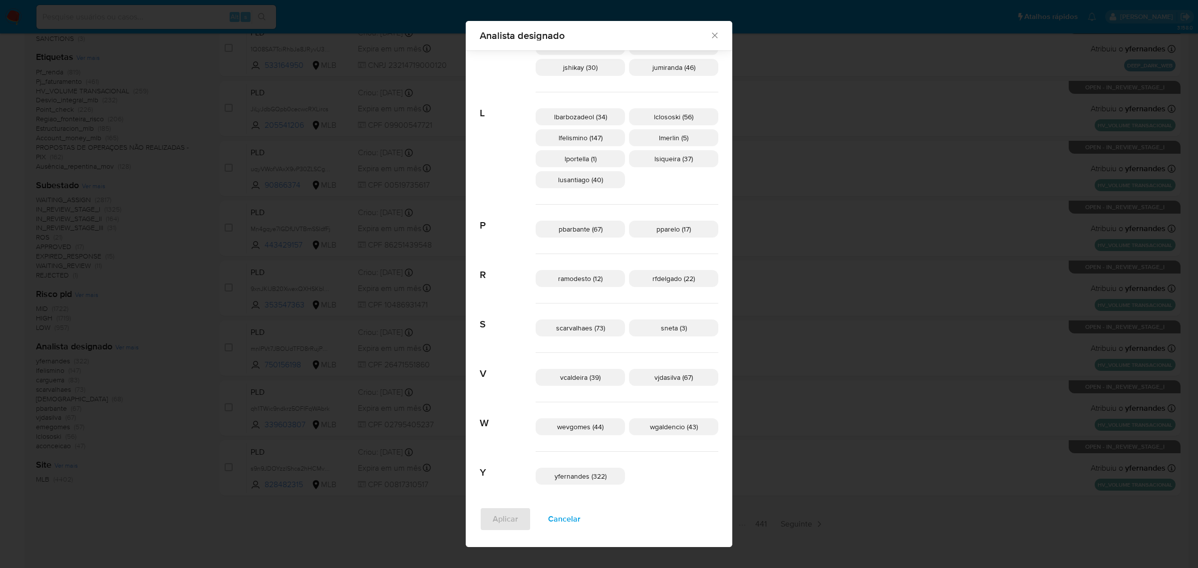
scroll to position [405, 0]
click at [569, 477] on span "yfernandes (322)" at bounding box center [580, 476] width 52 height 10
click at [506, 514] on span "Aplicar" at bounding box center [505, 519] width 25 height 22
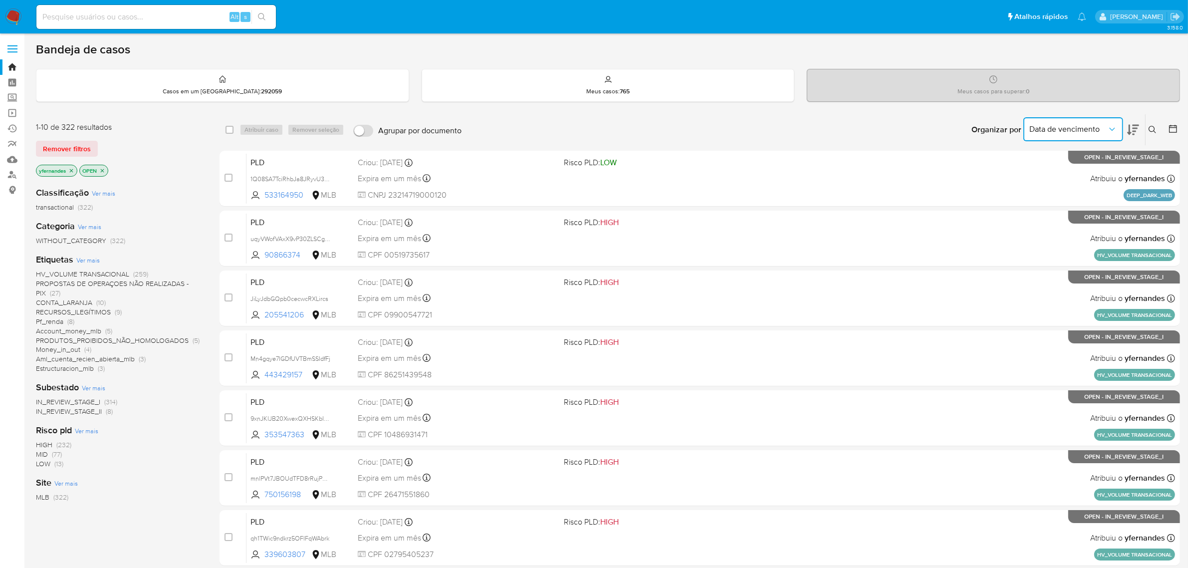
click at [1116, 125] on icon "Organizar por" at bounding box center [1112, 129] width 10 height 10
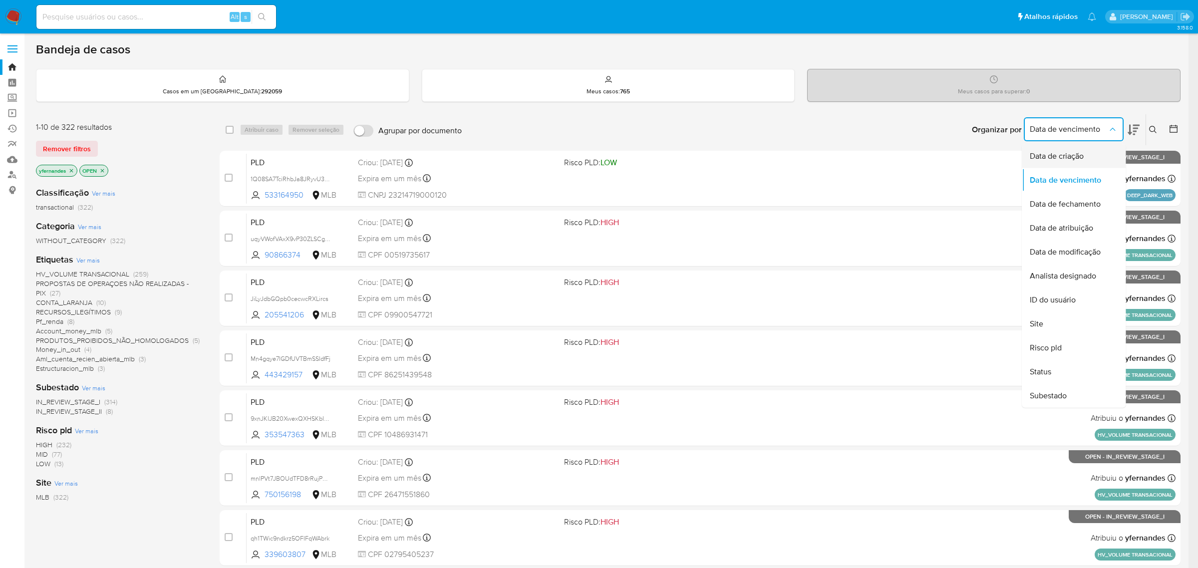
click at [1079, 154] on span "Data de criação" at bounding box center [1056, 156] width 54 height 10
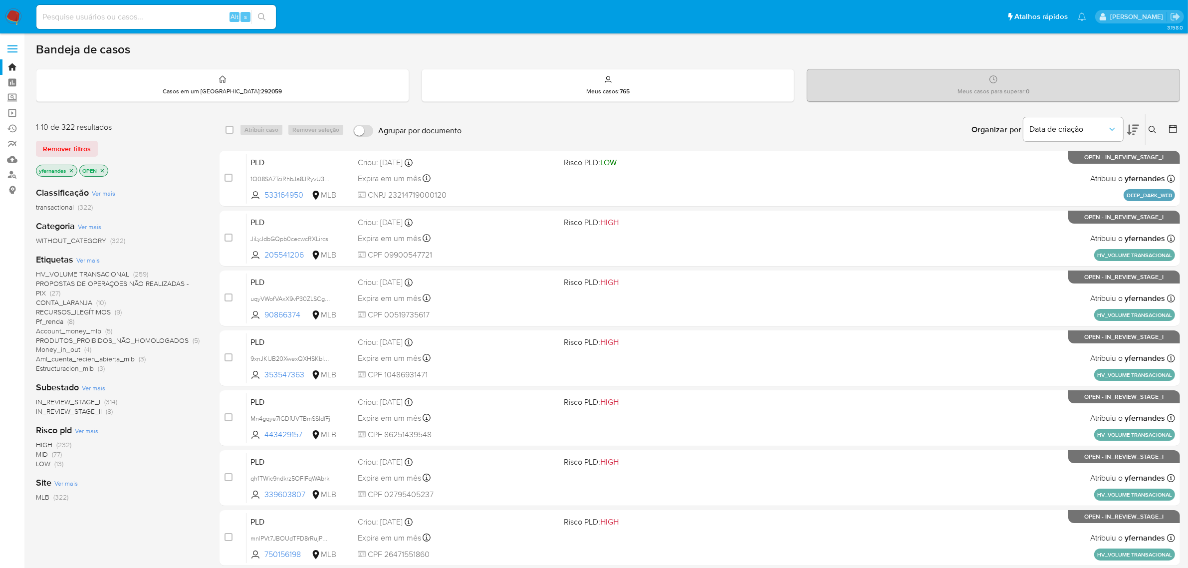
click at [1138, 128] on icon at bounding box center [1133, 130] width 12 height 12
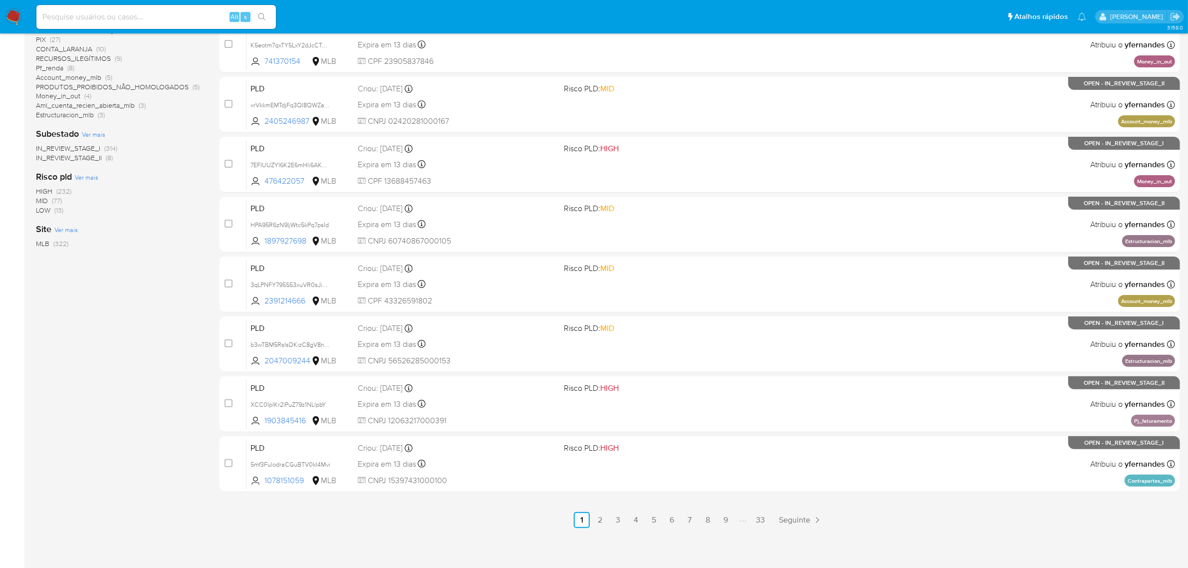
scroll to position [255, 0]
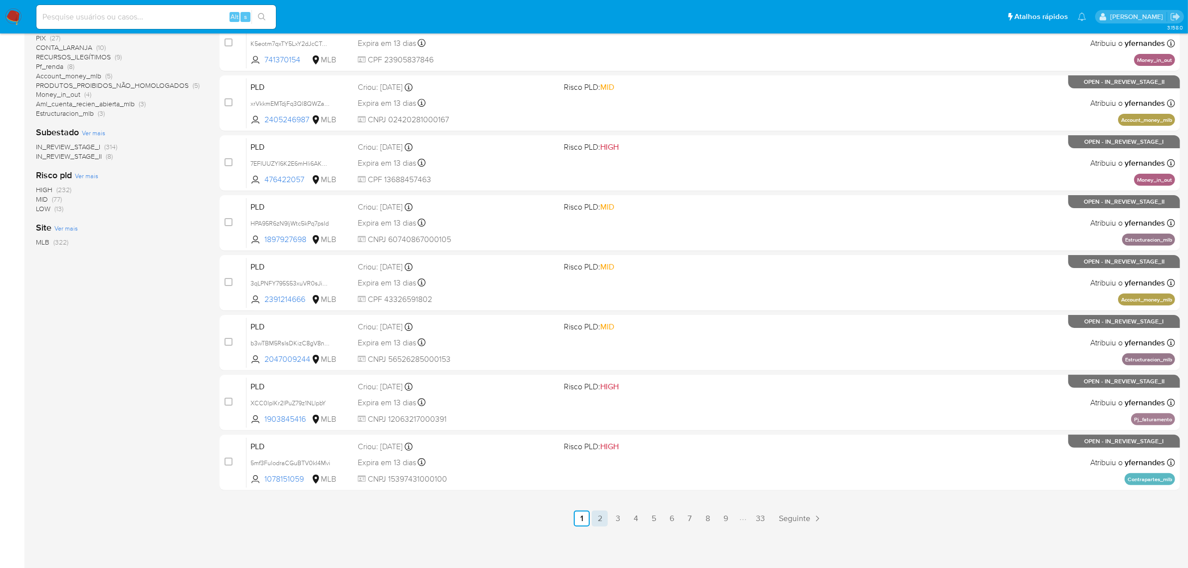
click at [599, 515] on link "2" at bounding box center [600, 518] width 16 height 16
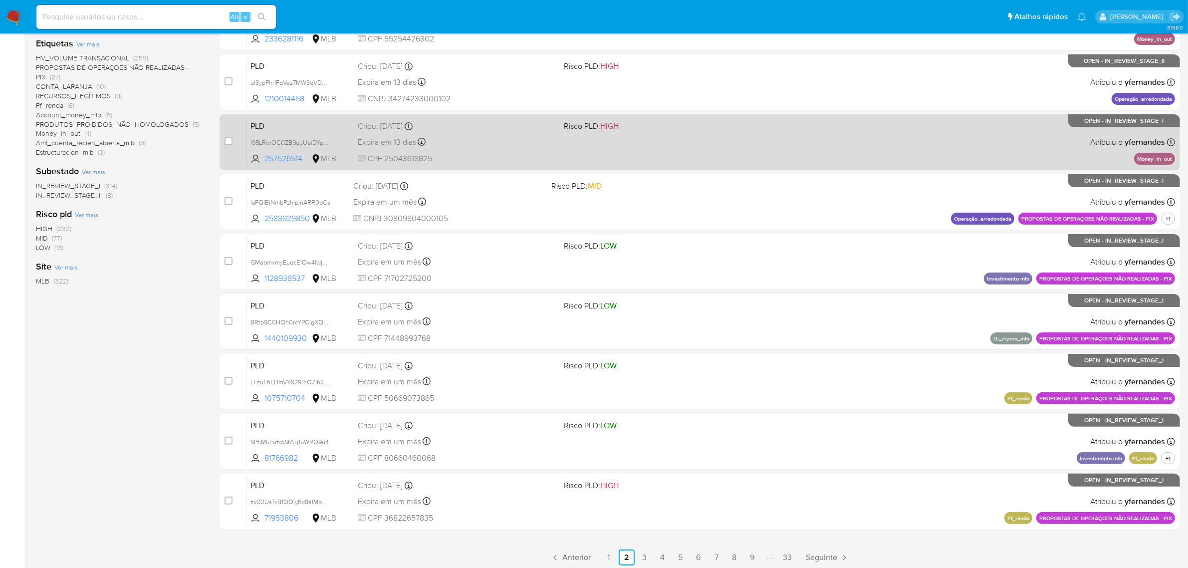
scroll to position [255, 0]
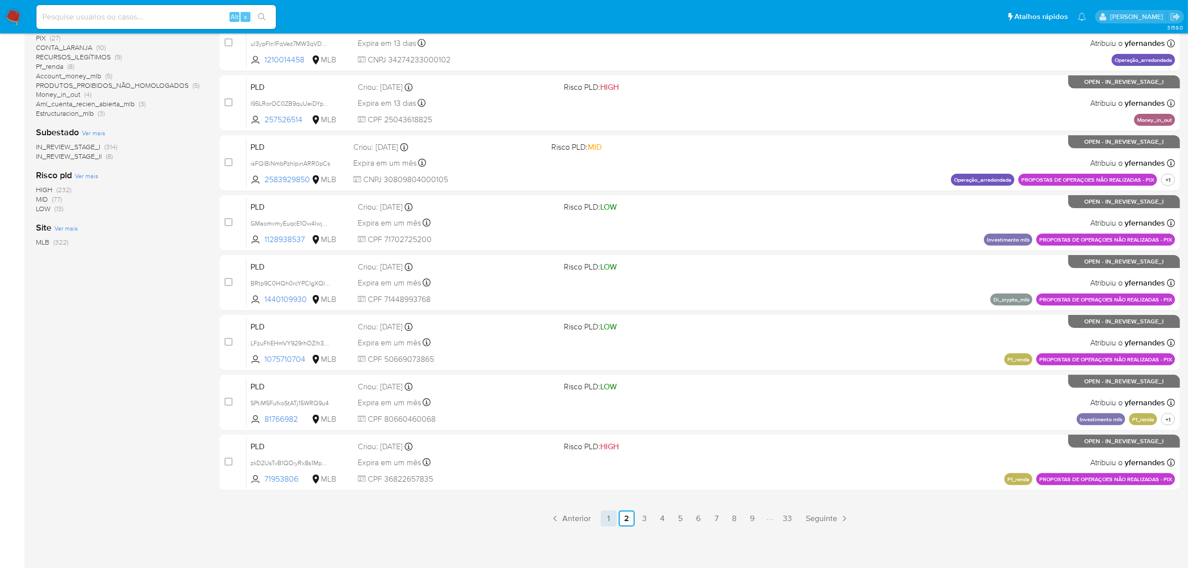
click at [611, 521] on link "1" at bounding box center [609, 518] width 16 height 16
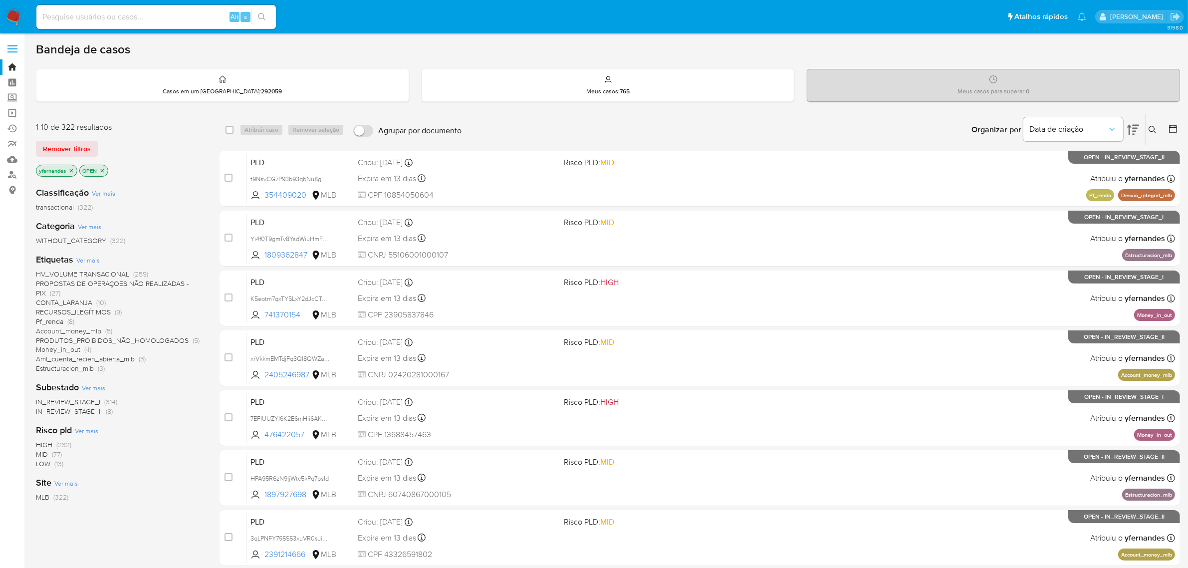
click at [70, 173] on icon "close-filter" at bounding box center [71, 171] width 6 height 6
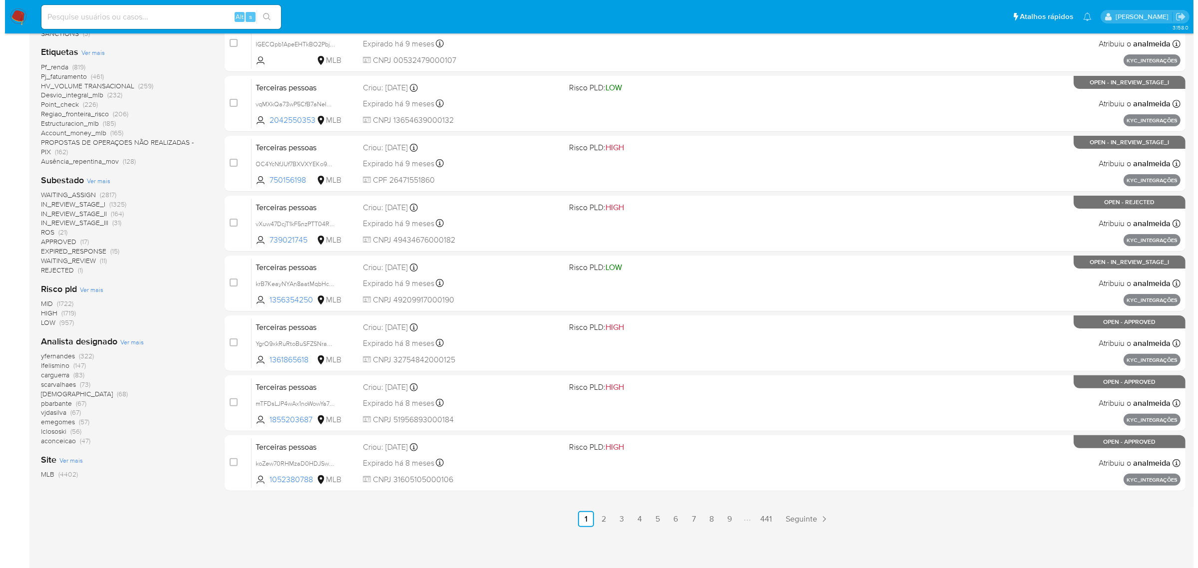
scroll to position [255, 0]
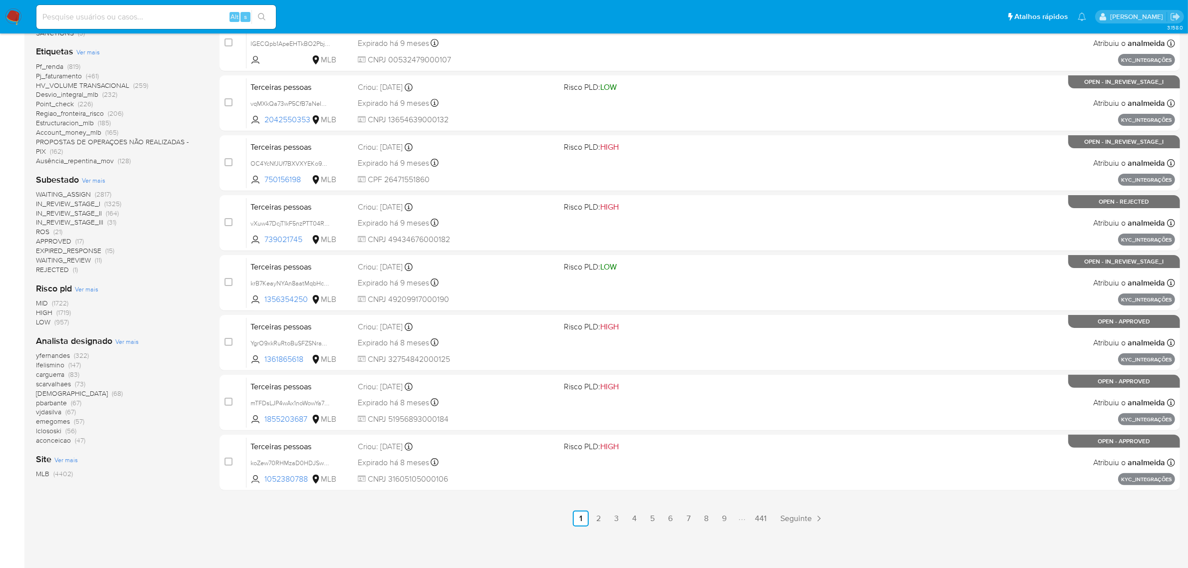
click at [128, 341] on span "Ver mais" at bounding box center [126, 341] width 23 height 9
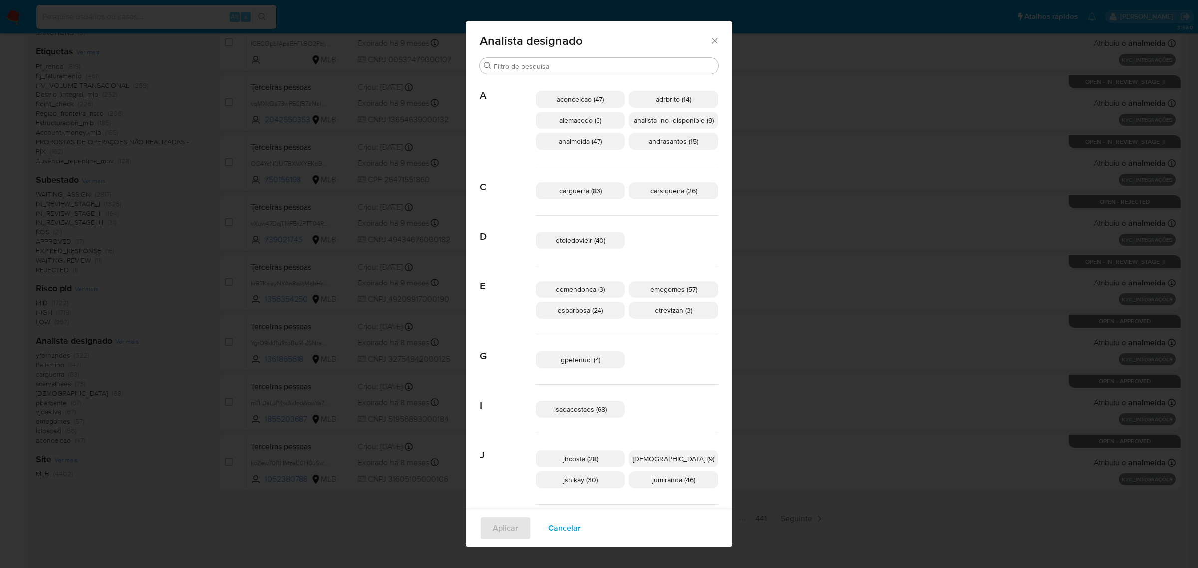
click at [587, 355] on span "gpetenuci (4)" at bounding box center [580, 360] width 40 height 10
click at [503, 532] on span "Aplicar" at bounding box center [505, 528] width 25 height 22
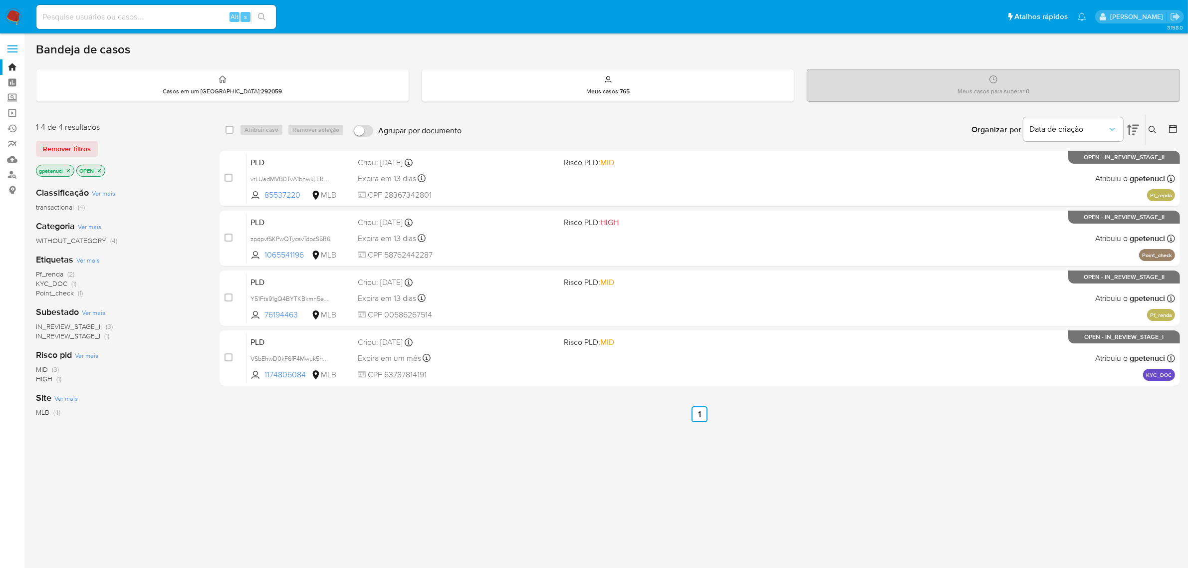
click at [69, 171] on icon "close-filter" at bounding box center [68, 171] width 6 height 6
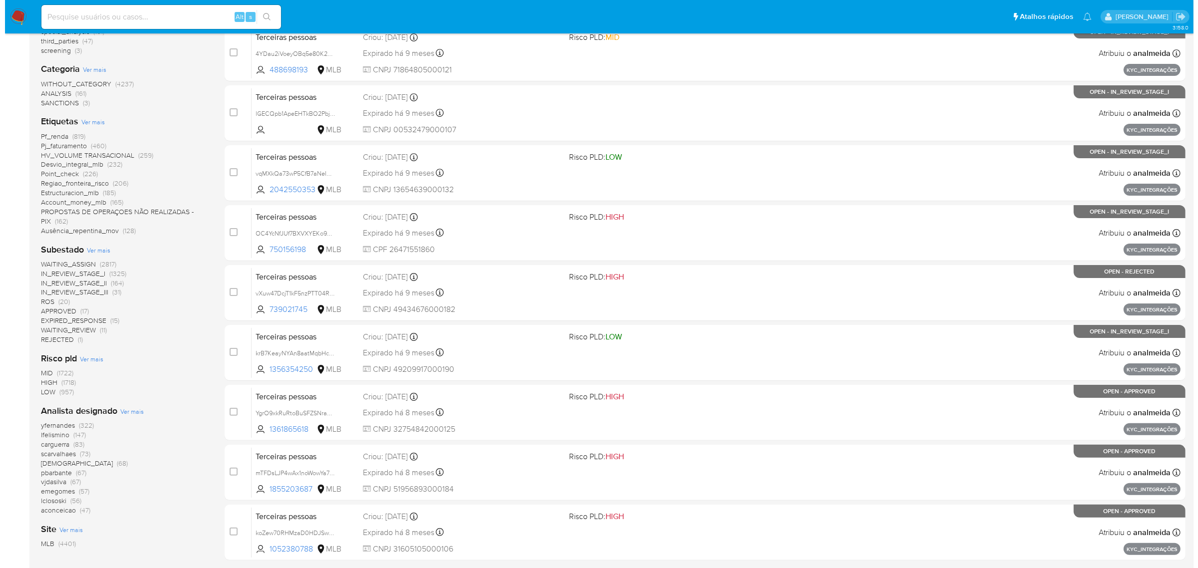
scroll to position [187, 0]
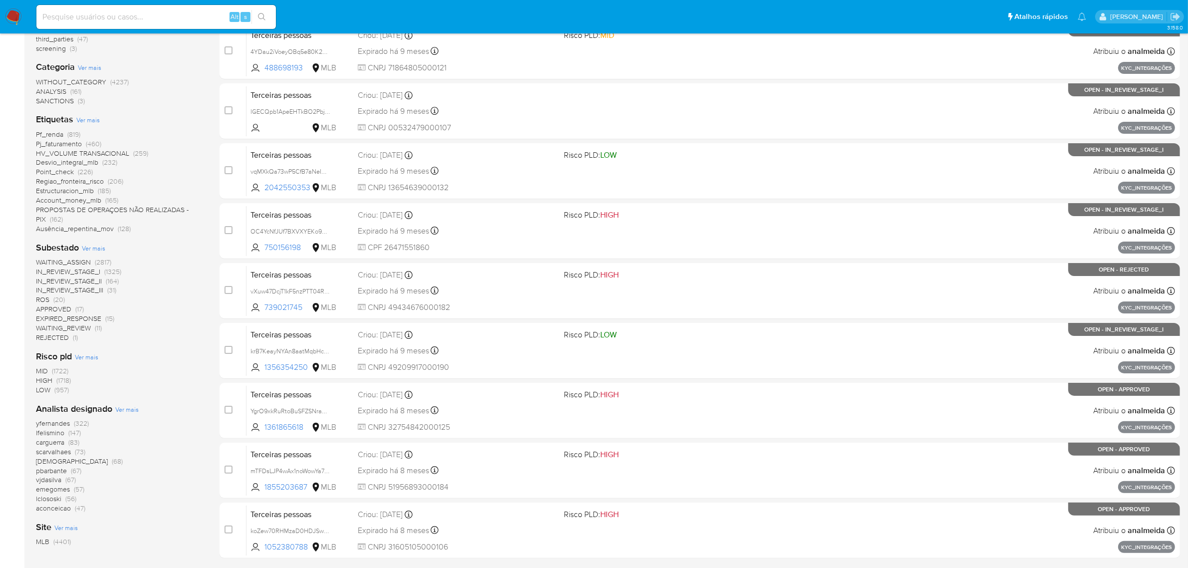
click at [123, 411] on span "Ver mais" at bounding box center [126, 409] width 23 height 9
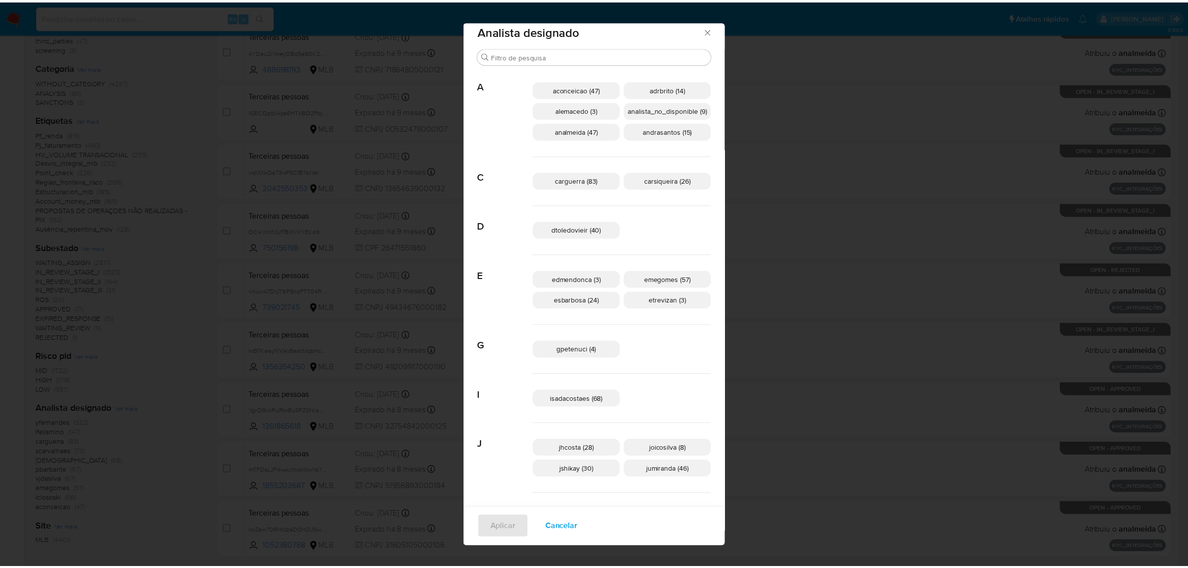
scroll to position [0, 0]
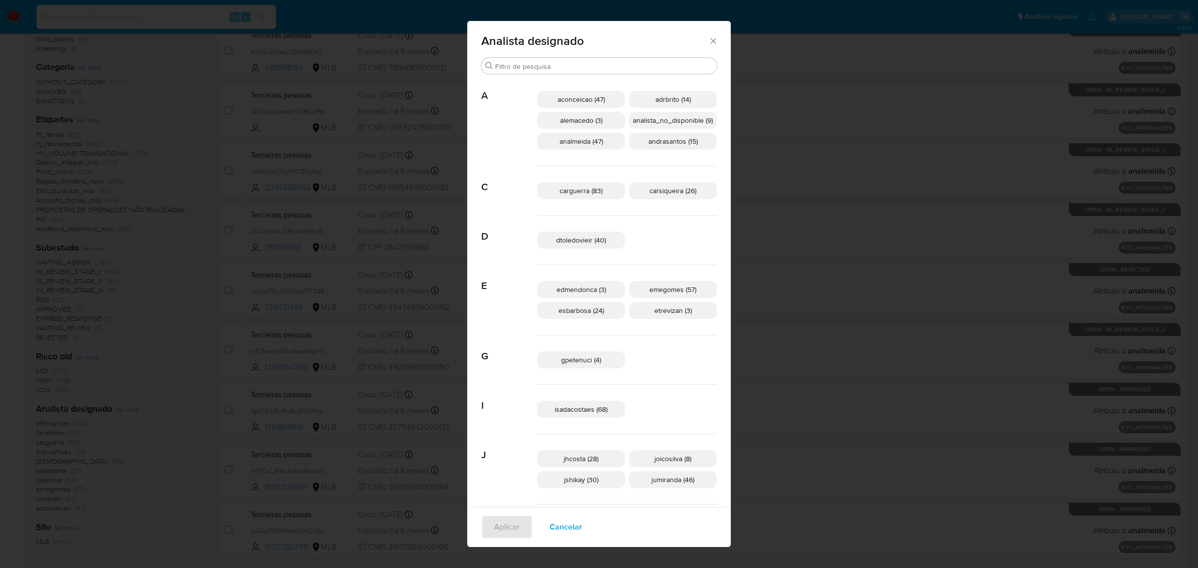
click at [709, 42] on icon "Fechar" at bounding box center [713, 41] width 10 height 10
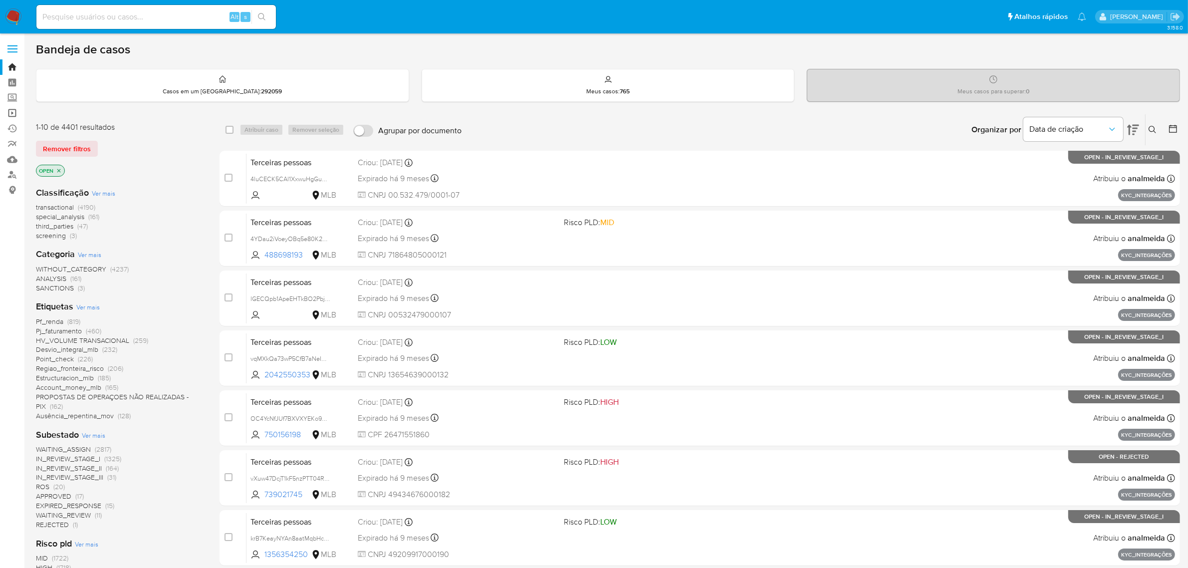
click at [11, 111] on link "Operações em massa" at bounding box center [59, 112] width 119 height 15
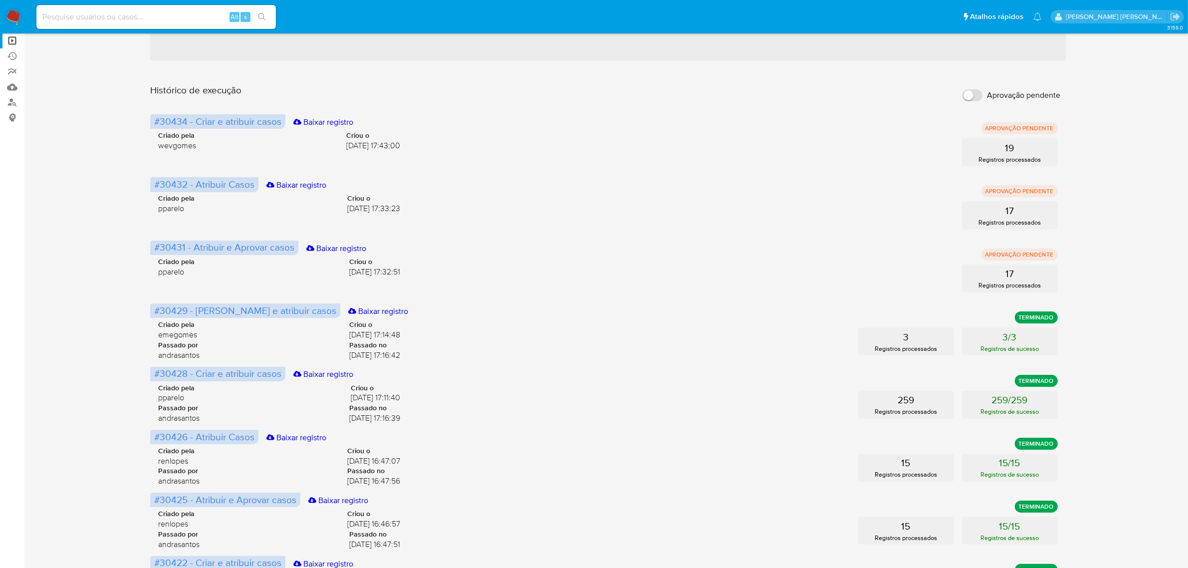
scroll to position [312, 0]
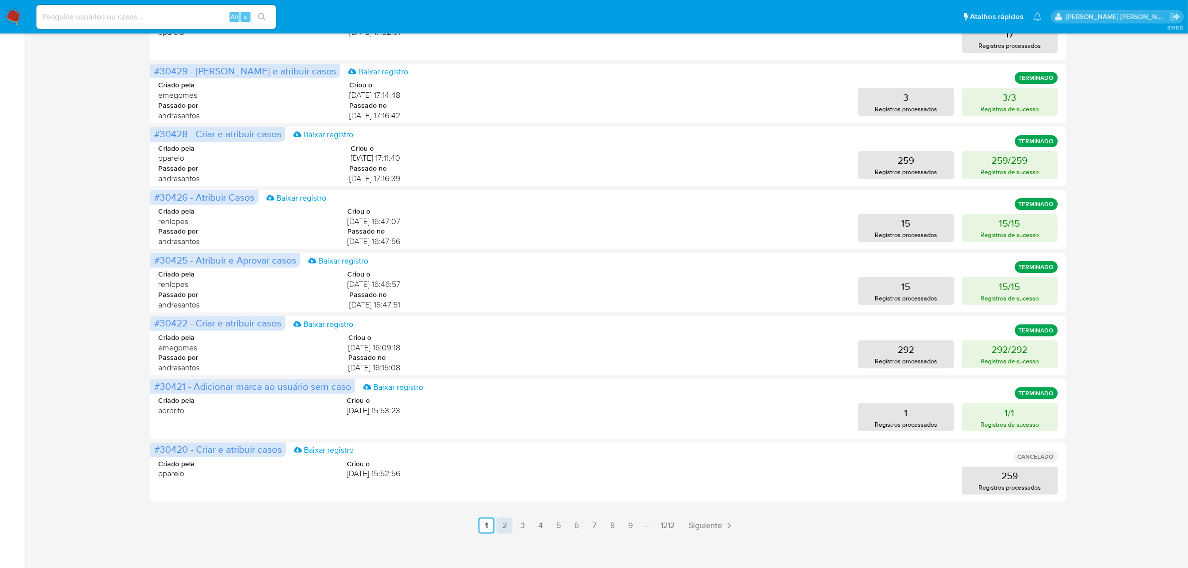
click at [503, 527] on link "2" at bounding box center [505, 525] width 16 height 16
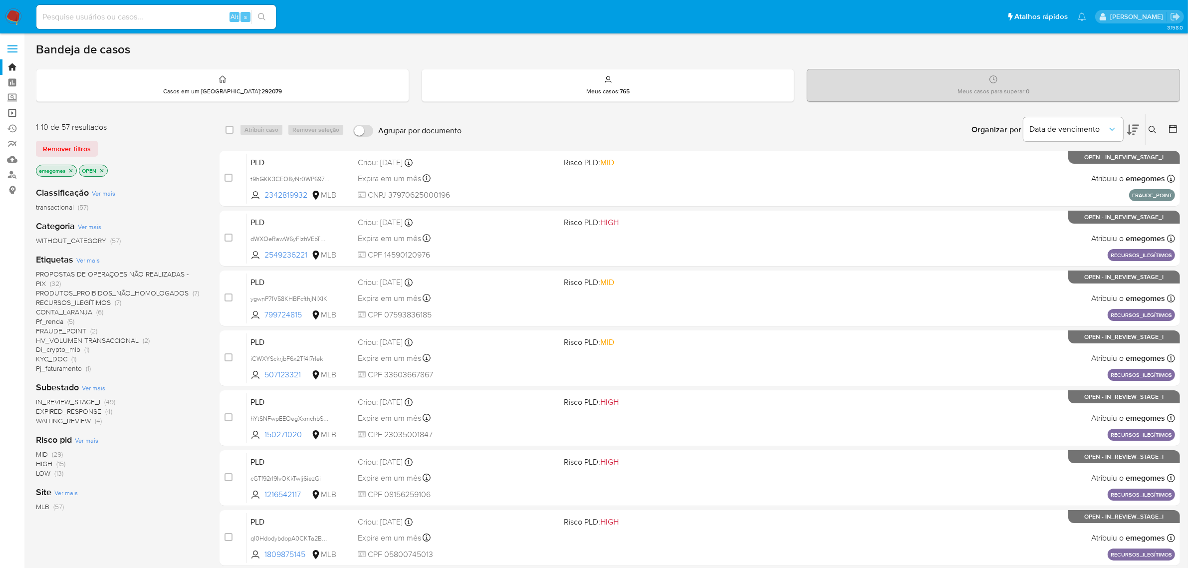
click at [13, 111] on link "Operações em massa" at bounding box center [59, 112] width 119 height 15
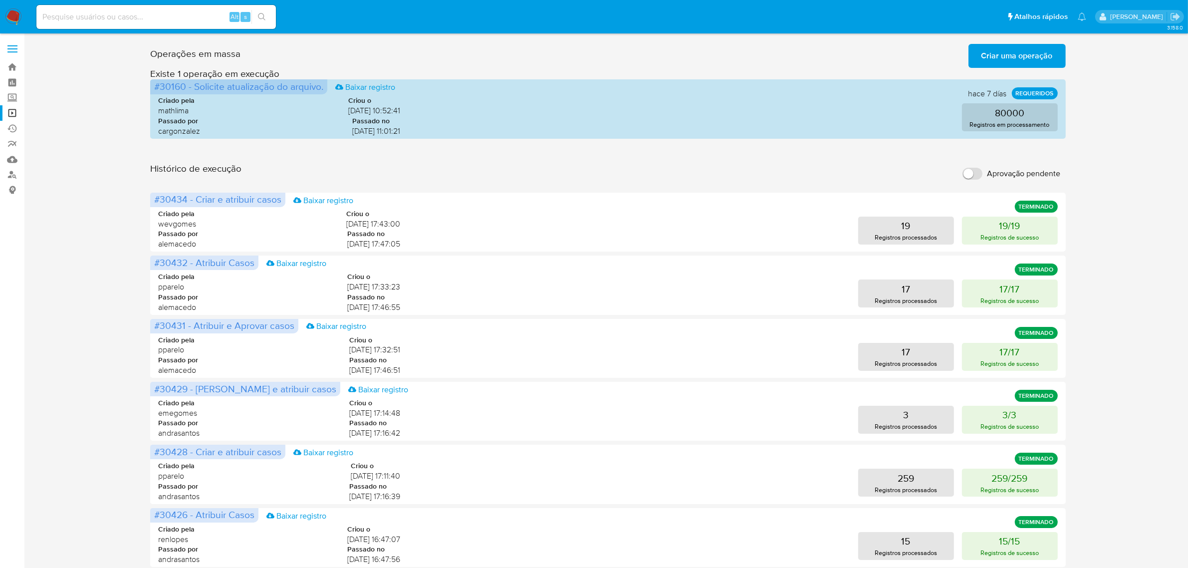
click at [1009, 61] on span "Criar uma operação" at bounding box center [1017, 56] width 71 height 22
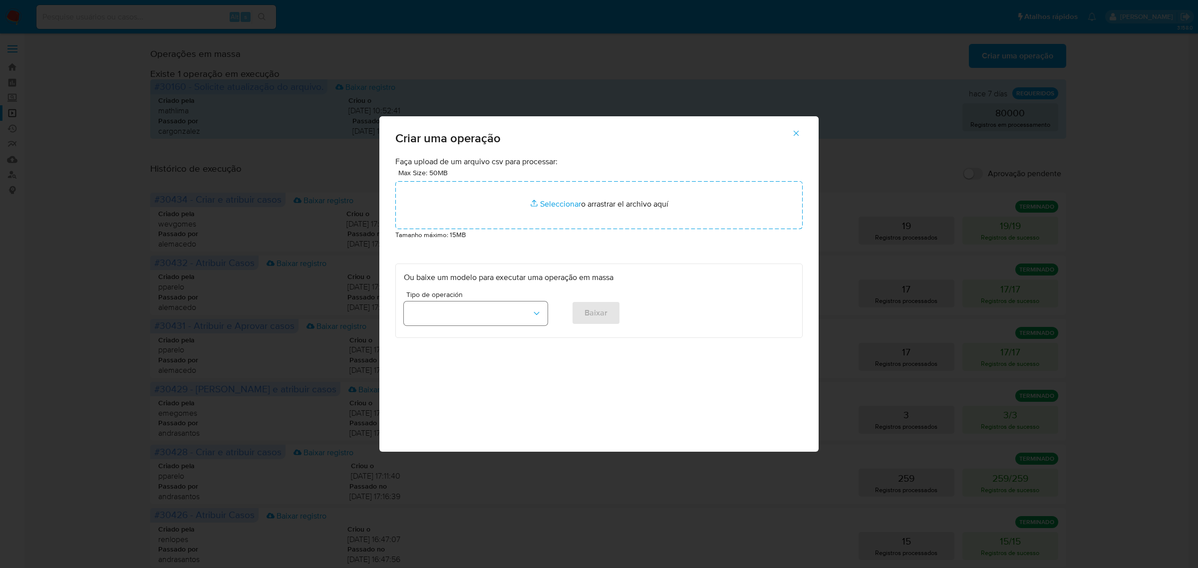
click at [543, 315] on button "button" at bounding box center [476, 313] width 144 height 24
click at [448, 364] on span "Criar e atribuir casos" at bounding box center [445, 360] width 71 height 10
click at [601, 316] on span "Baixar" at bounding box center [595, 313] width 23 height 22
click at [796, 135] on icon "button" at bounding box center [795, 133] width 9 height 9
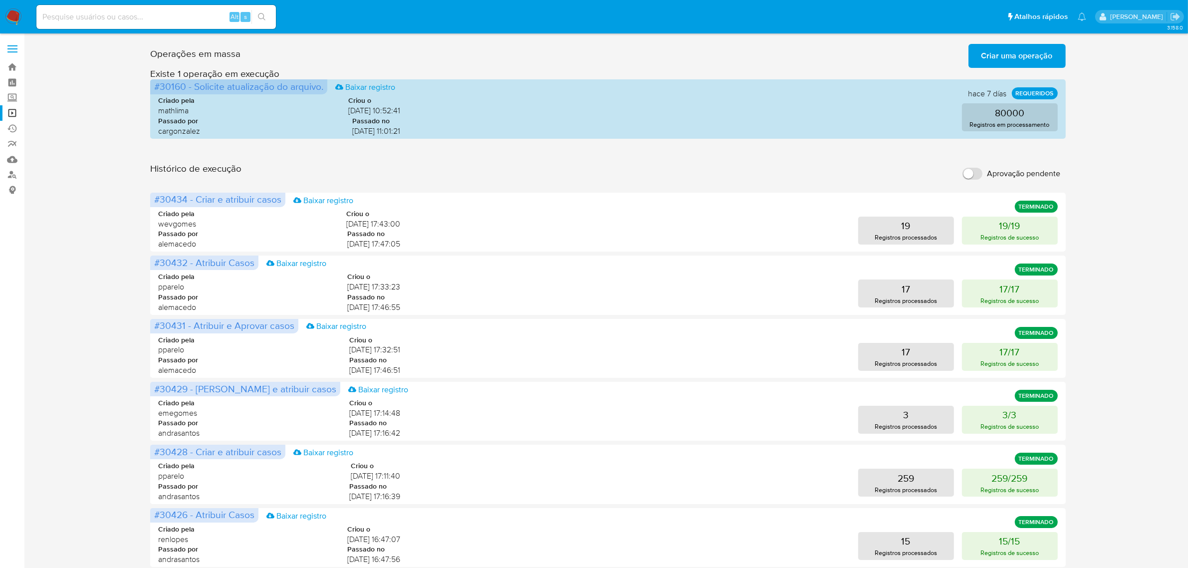
click at [1009, 41] on div "Operações em massa Criar uma operação Só pode haver no máximo 5 recursos colados" at bounding box center [607, 54] width 915 height 28
click at [1008, 45] on span "Criar uma operação" at bounding box center [1017, 56] width 71 height 22
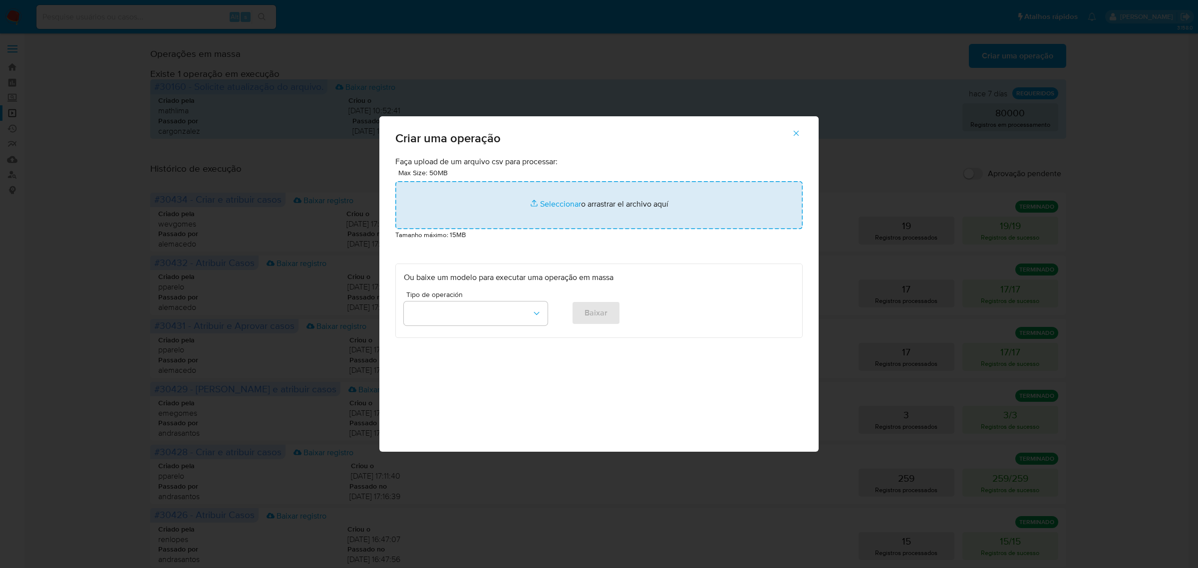
click at [558, 204] on input "file" at bounding box center [598, 205] width 407 height 48
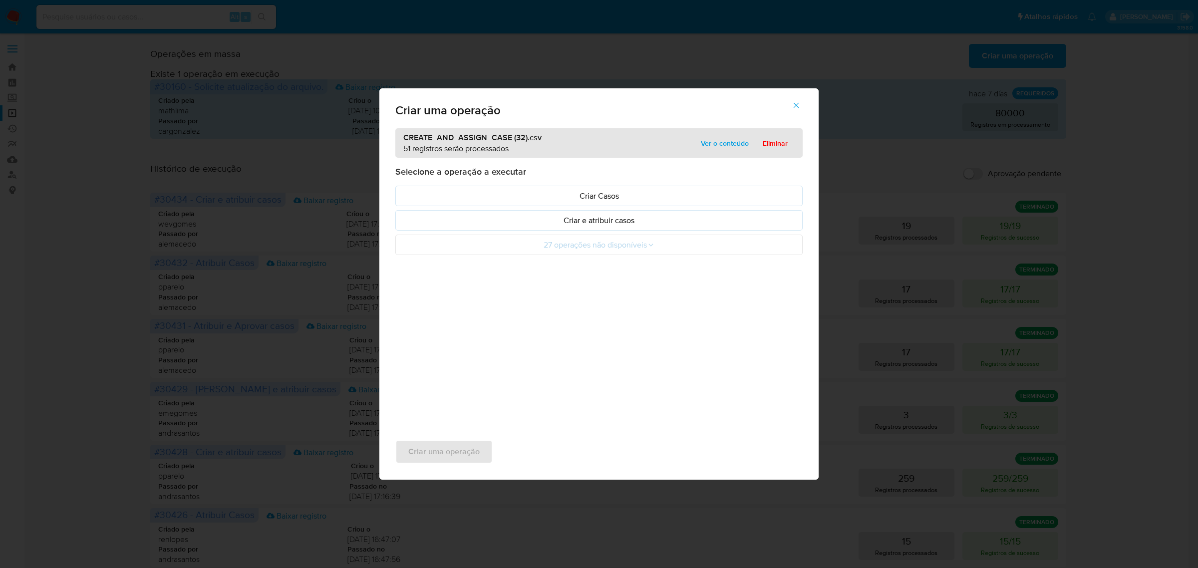
click at [525, 223] on p "Criar e atribuir casos" at bounding box center [599, 220] width 390 height 11
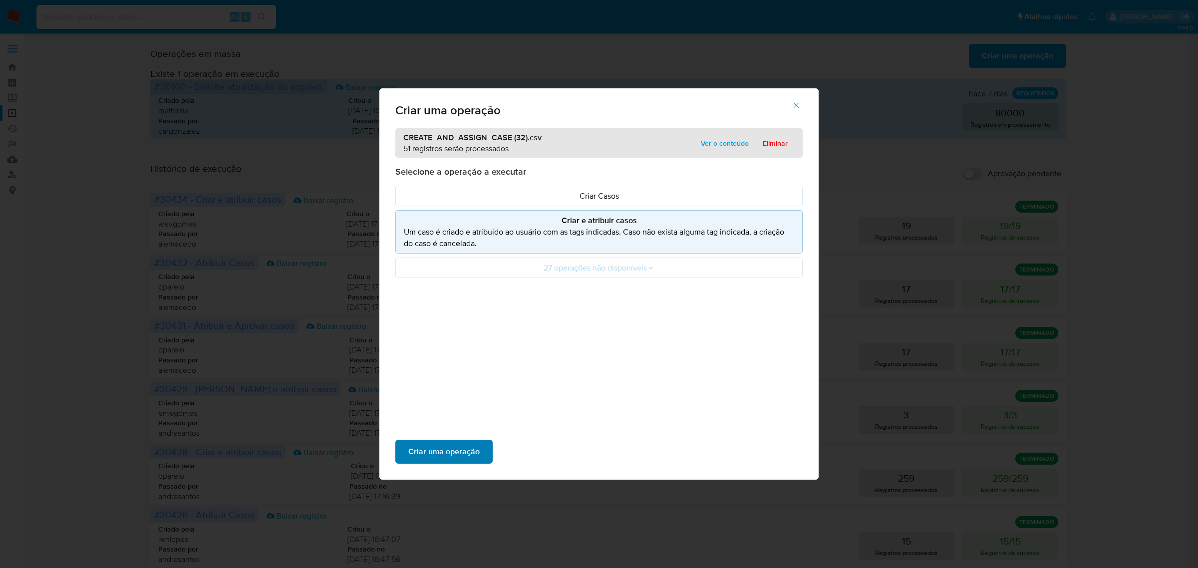
click at [448, 452] on span "Criar uma operação" at bounding box center [443, 452] width 71 height 22
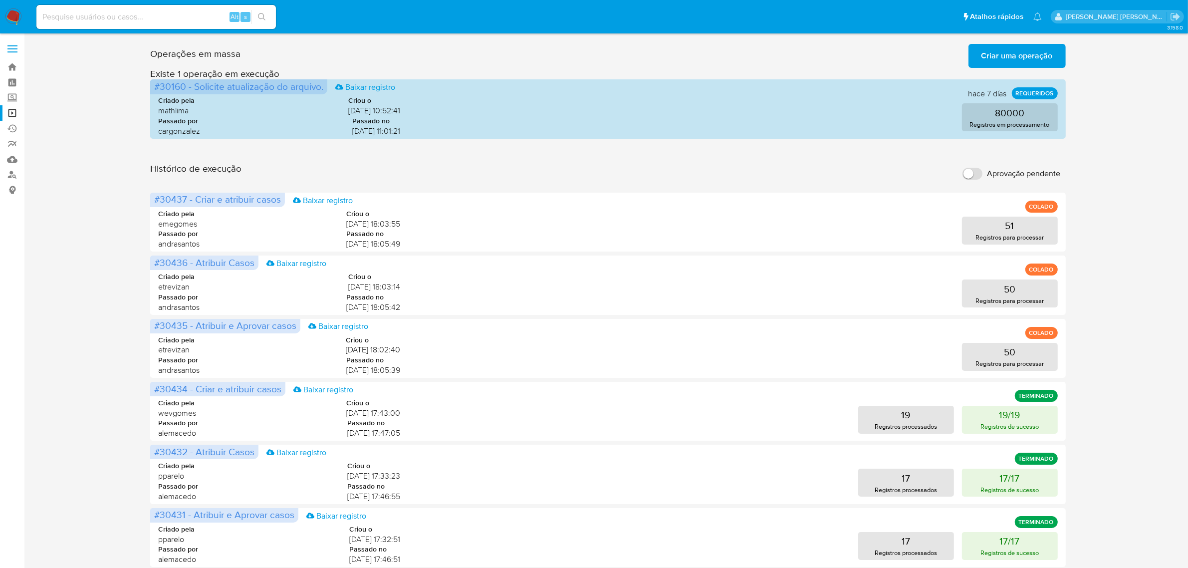
drag, startPoint x: 75, startPoint y: 216, endPoint x: 573, endPoint y: 160, distance: 501.2
click at [573, 160] on div "Operações [PERSON_NAME] Criar [PERSON_NAME] operação Só pode [PERSON_NAME] no […" at bounding box center [607, 445] width 915 height 811
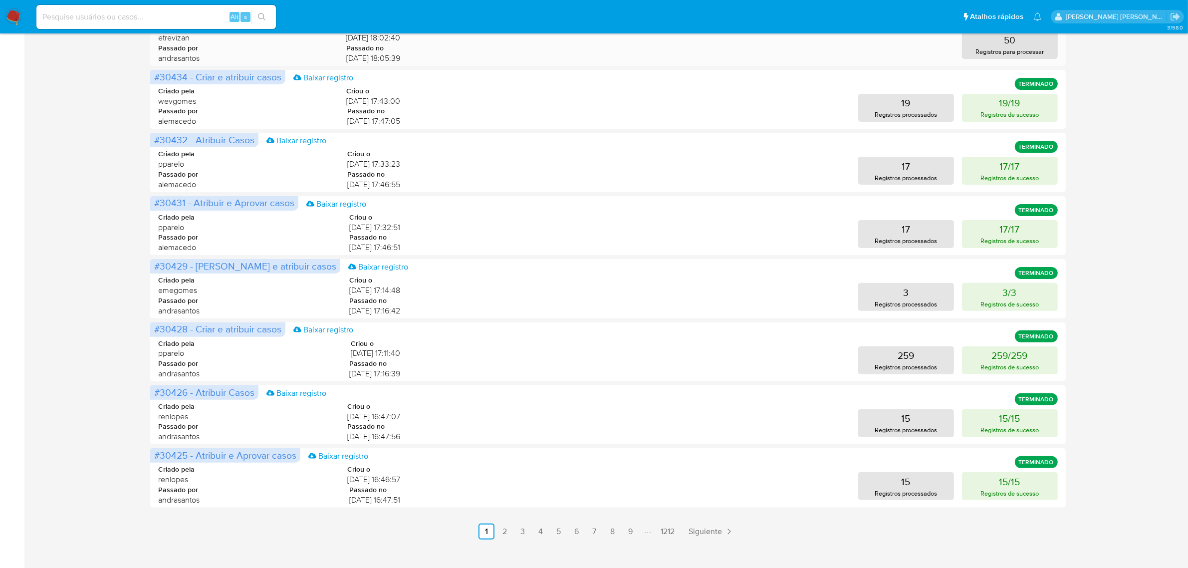
scroll to position [325, 0]
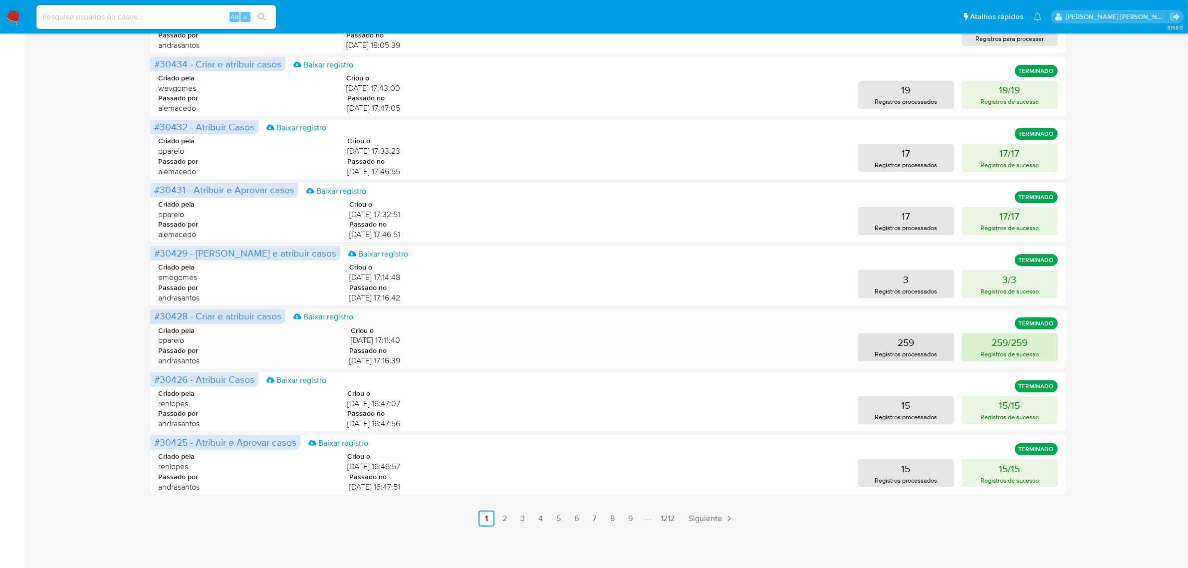
click at [1003, 349] on p "Registros de sucesso" at bounding box center [1010, 353] width 58 height 9
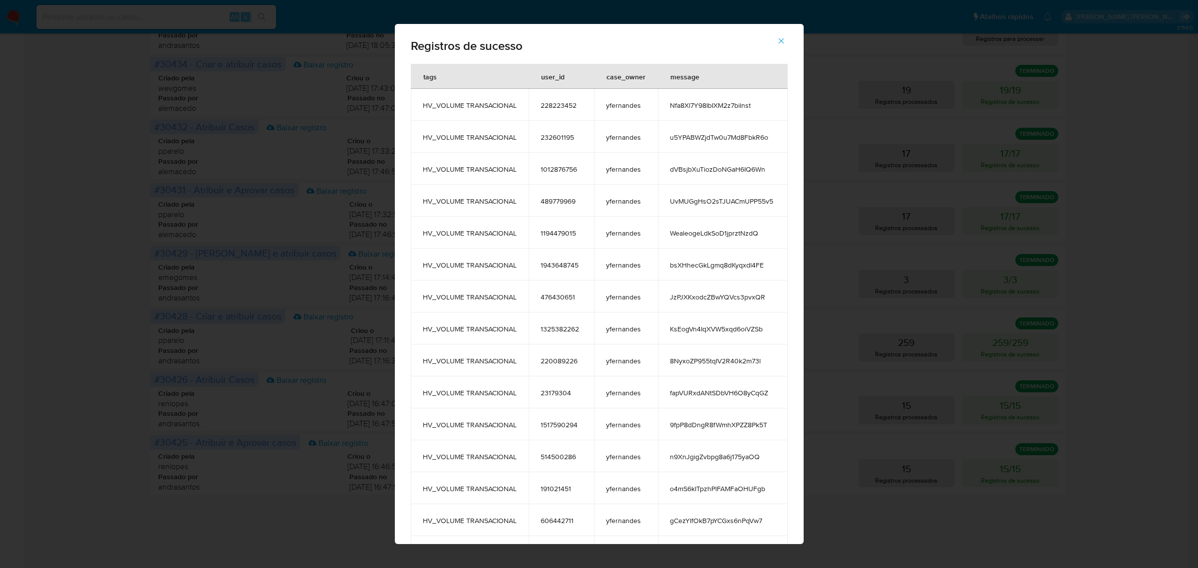
click at [785, 37] on icon "button" at bounding box center [780, 40] width 9 height 9
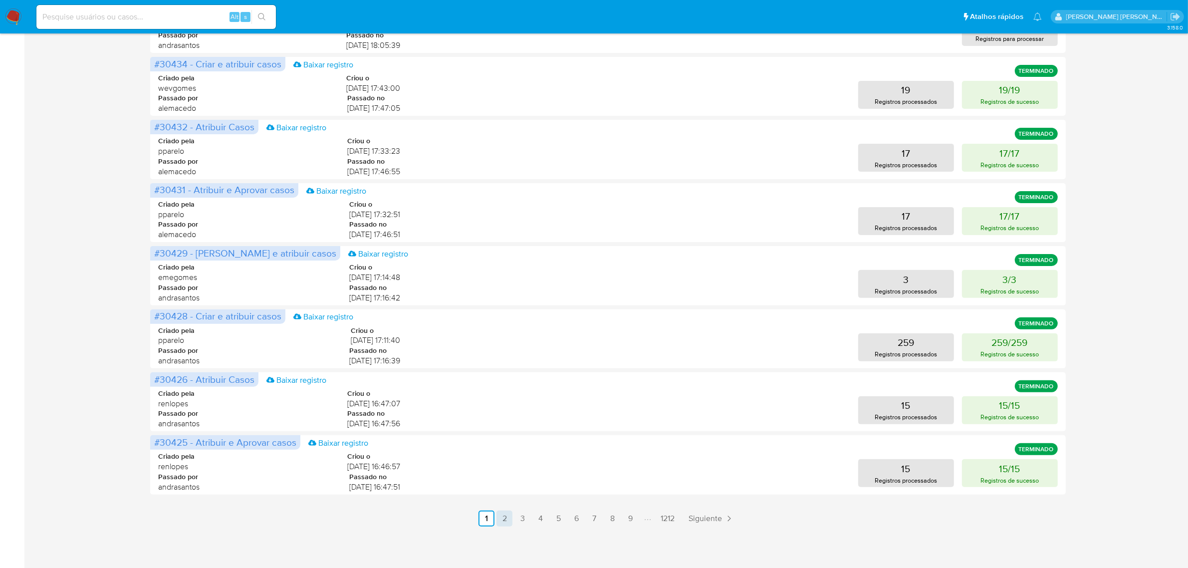
click at [502, 517] on link "2" at bounding box center [505, 518] width 16 height 16
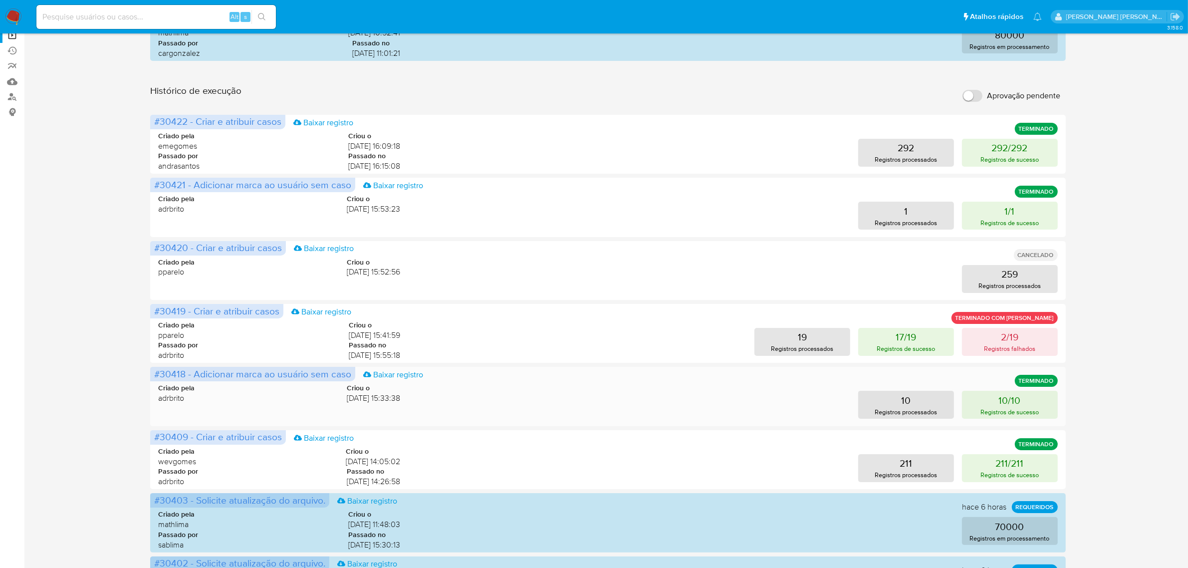
scroll to position [62, 0]
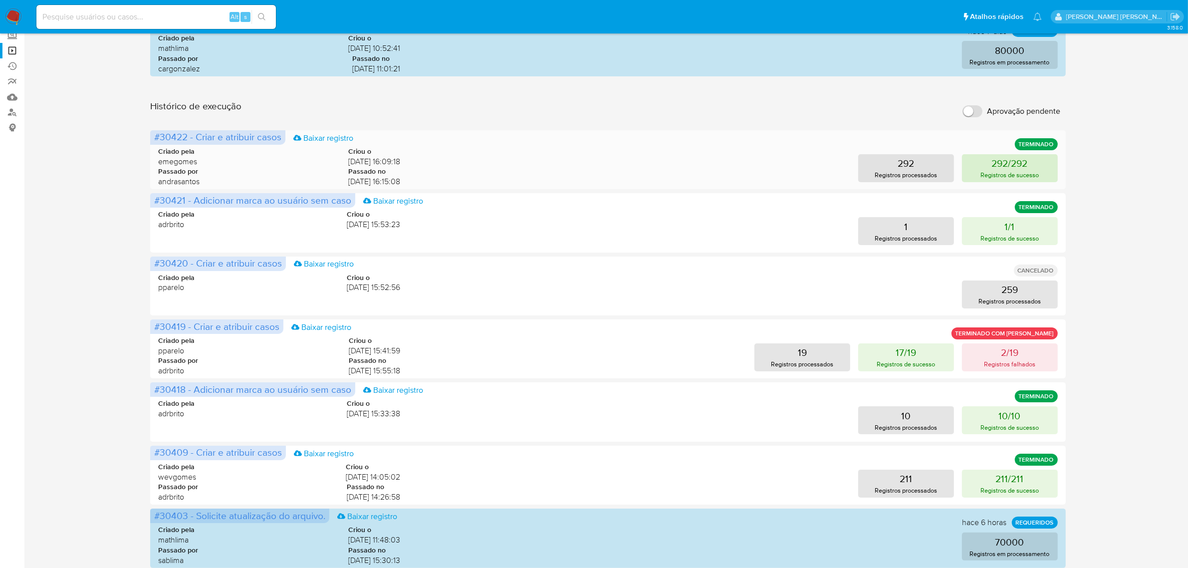
click at [1003, 166] on p "292/292" at bounding box center [1010, 163] width 36 height 14
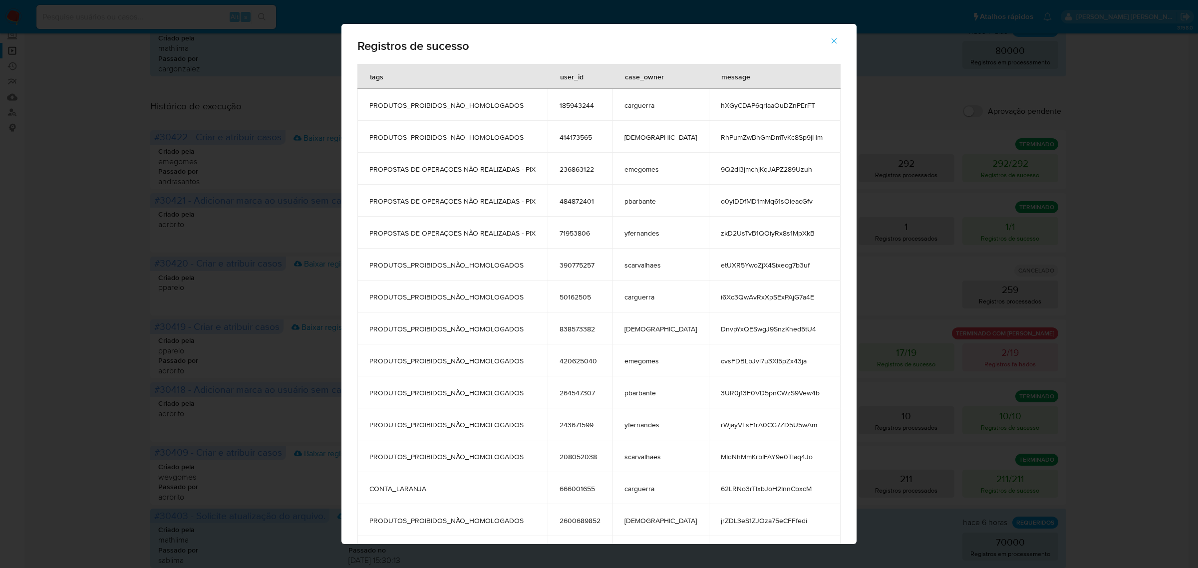
click at [829, 38] on icon "button" at bounding box center [833, 40] width 9 height 9
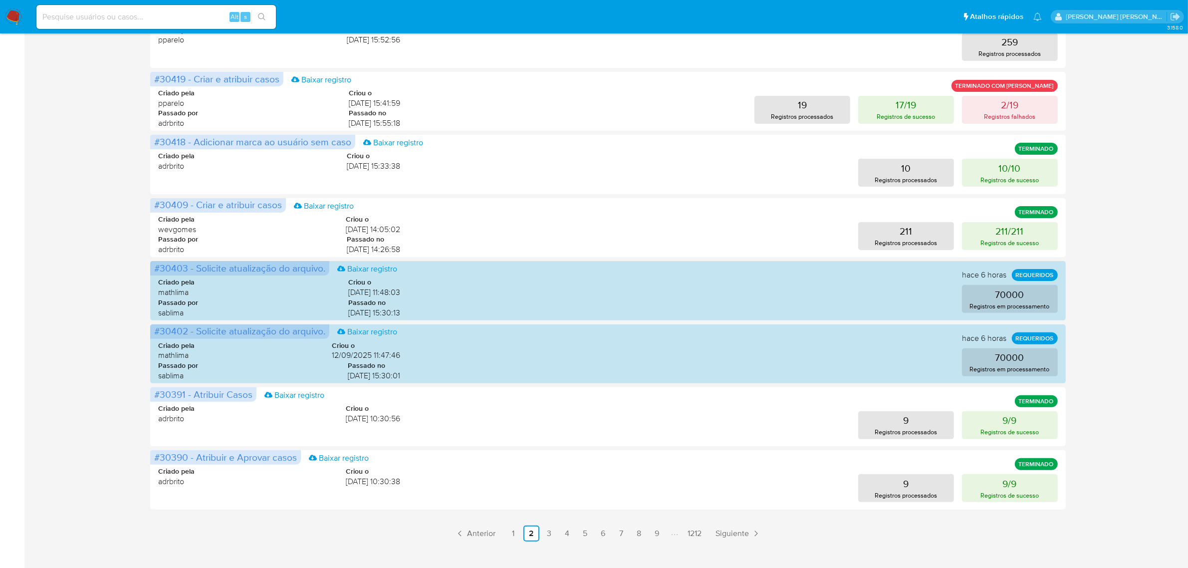
scroll to position [325, 0]
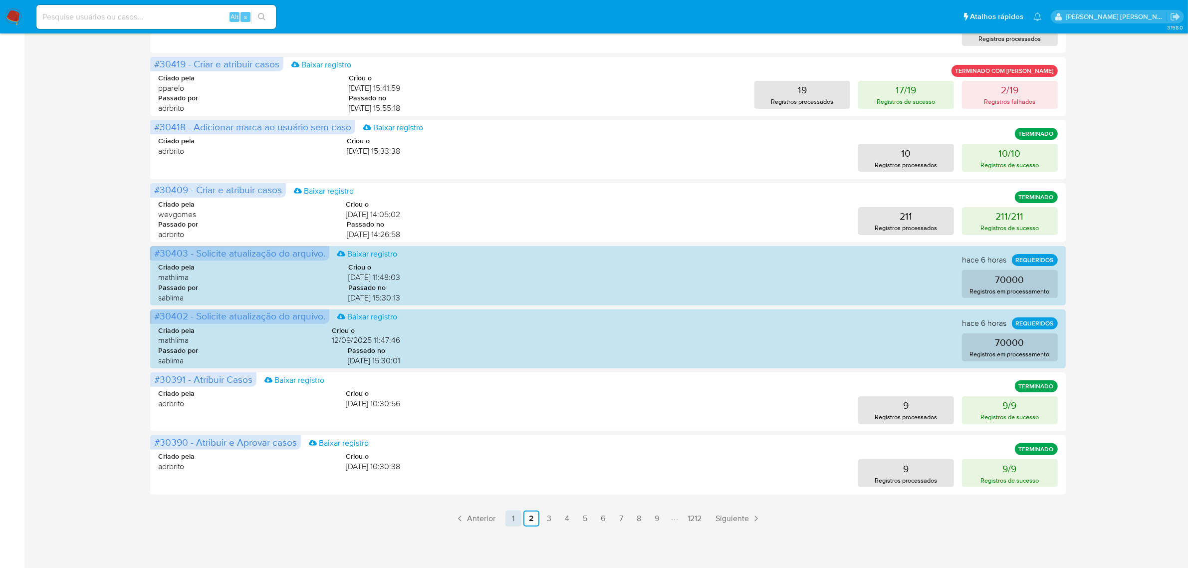
click at [512, 520] on link "1" at bounding box center [513, 518] width 16 height 16
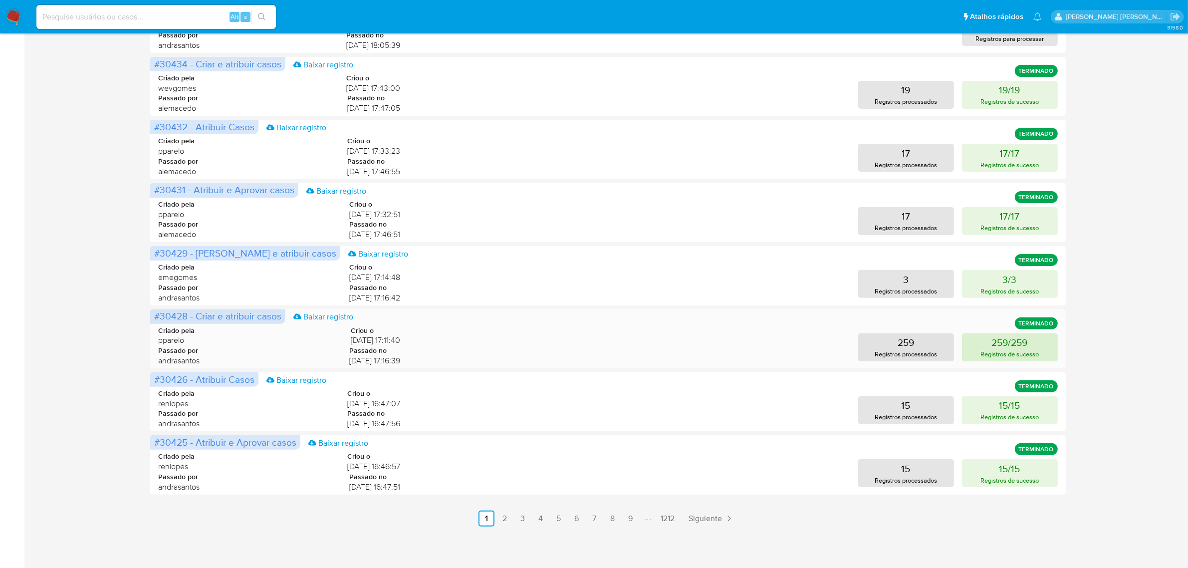
click at [1023, 351] on p "Registros de sucesso" at bounding box center [1010, 353] width 58 height 9
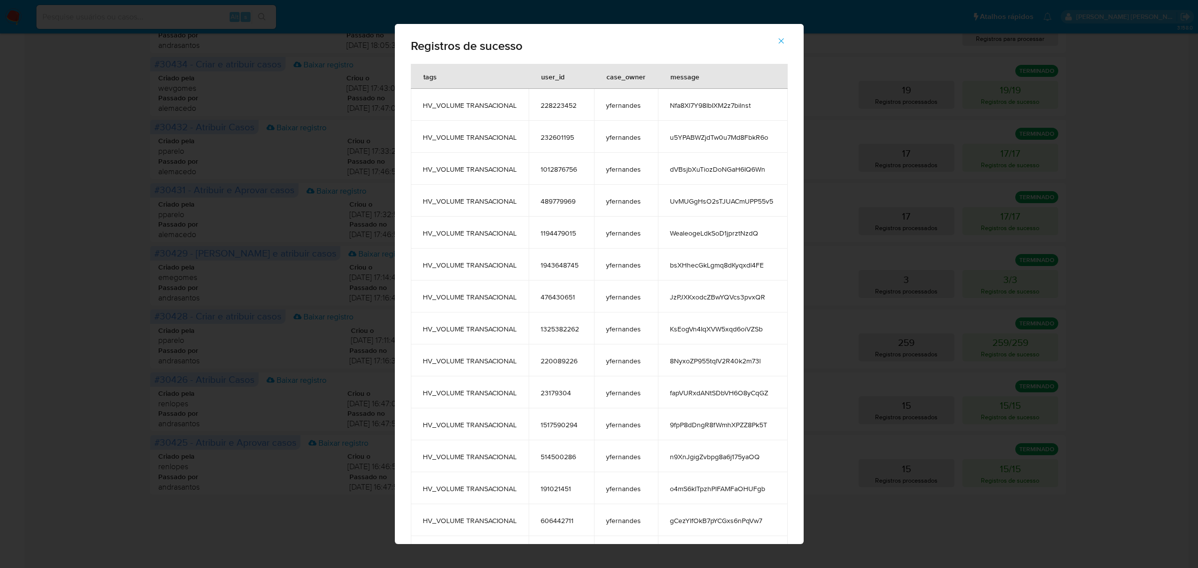
click at [783, 38] on icon "button" at bounding box center [780, 40] width 5 height 5
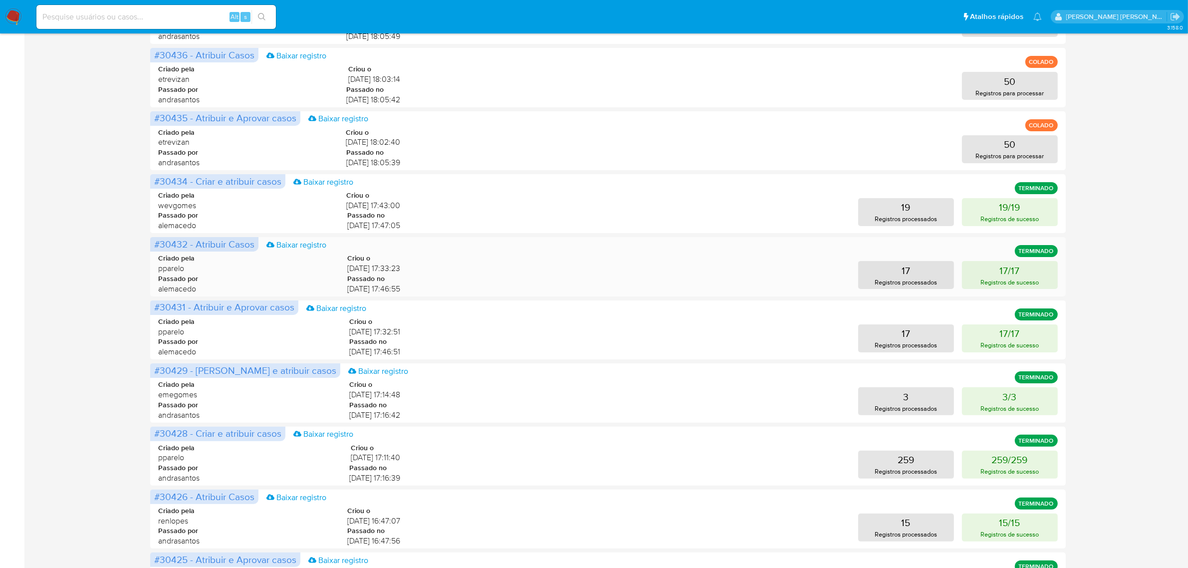
scroll to position [0, 0]
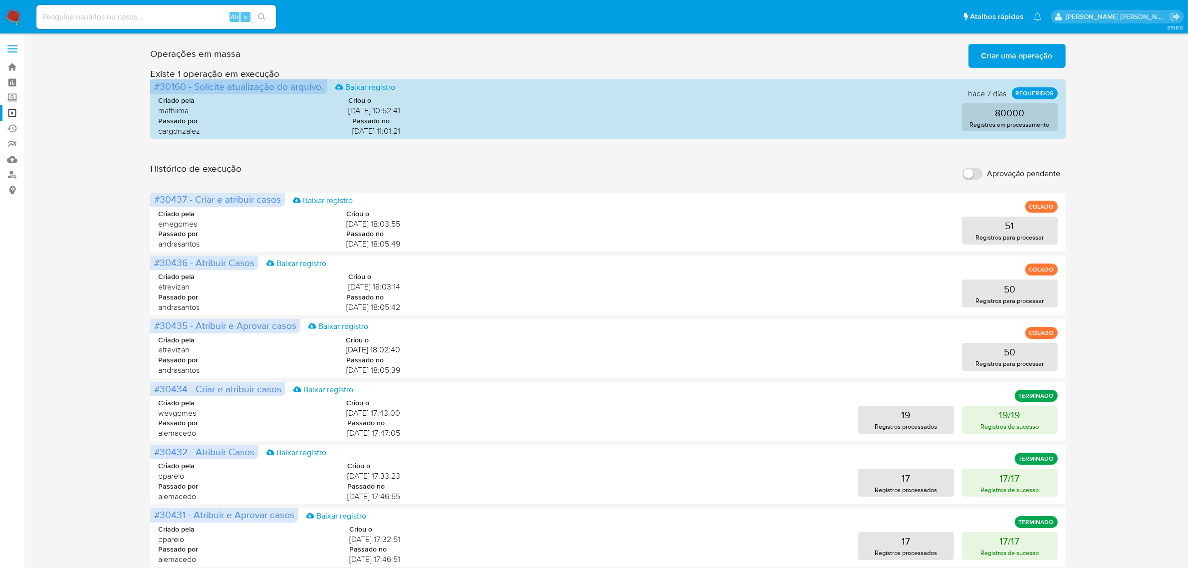
click at [10, 53] on label at bounding box center [12, 48] width 25 height 21
click at [0, 0] on input "checkbox" at bounding box center [0, 0] width 0 height 0
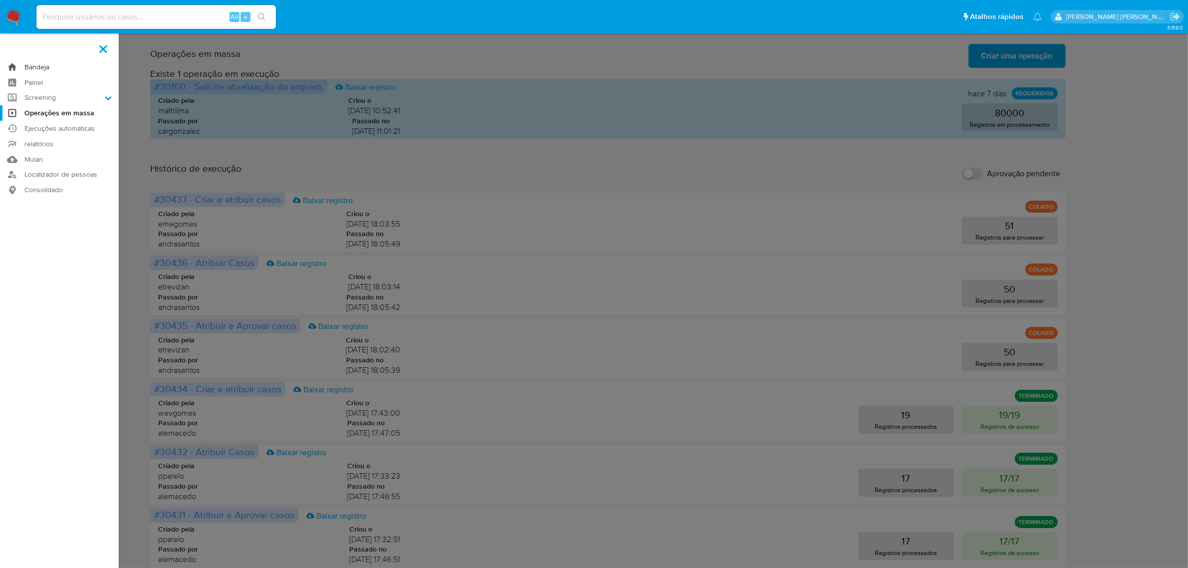
click at [27, 68] on link "Bandeja" at bounding box center [59, 66] width 119 height 15
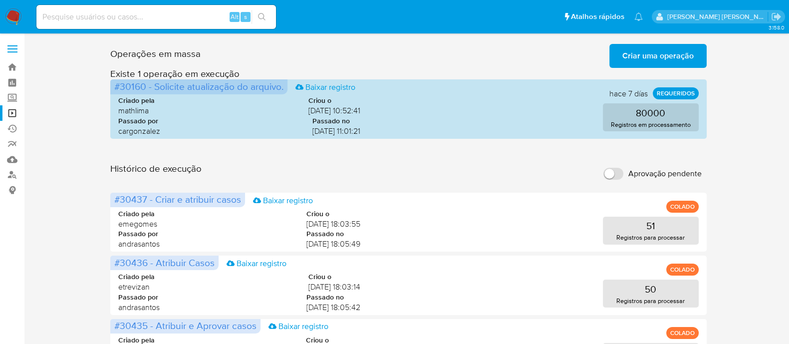
click at [14, 47] on label at bounding box center [12, 48] width 25 height 21
click at [0, 0] on input "checkbox" at bounding box center [0, 0] width 0 height 0
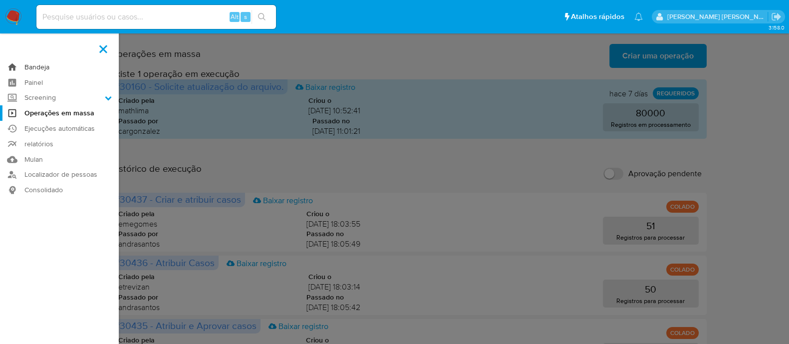
click at [29, 65] on link "Bandeja" at bounding box center [59, 66] width 119 height 15
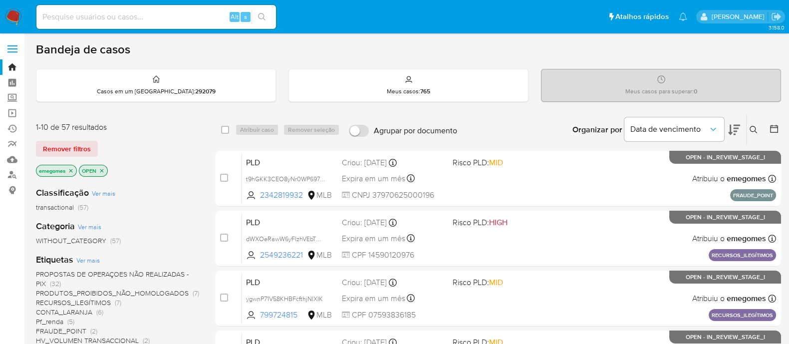
click at [71, 168] on icon "close-filter" at bounding box center [71, 171] width 6 height 6
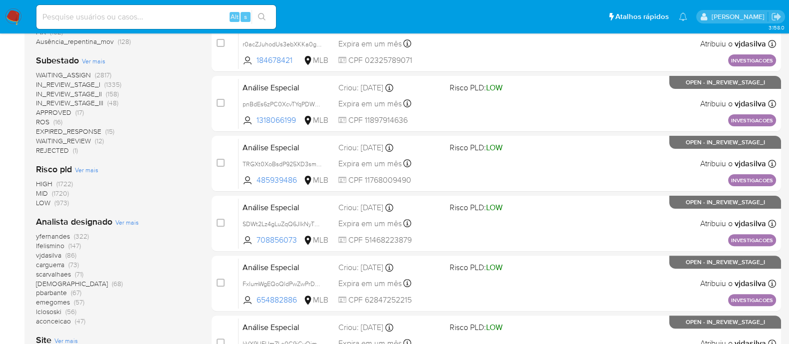
scroll to position [436, 0]
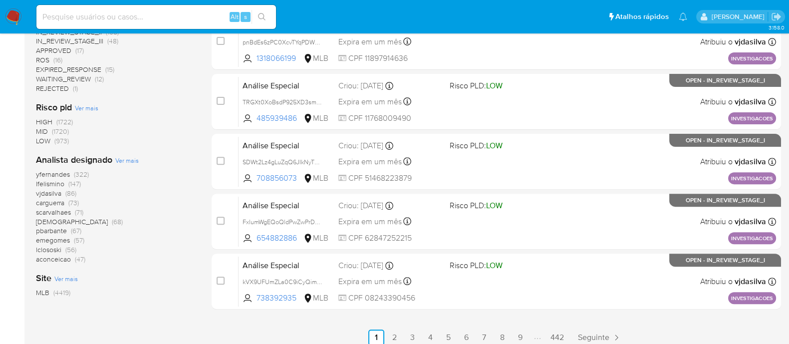
click at [47, 193] on span "vjdasilva" at bounding box center [48, 193] width 25 height 10
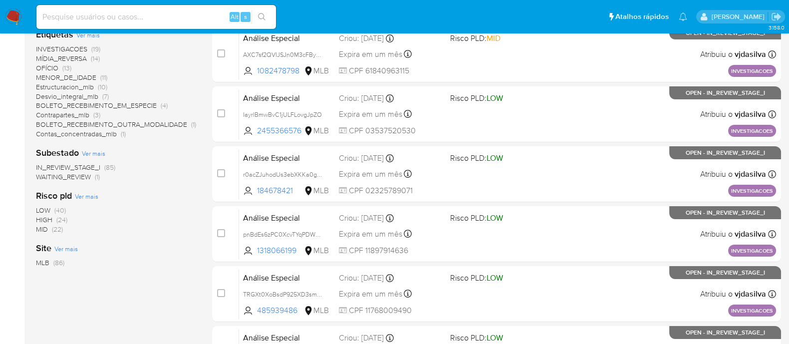
scroll to position [124, 0]
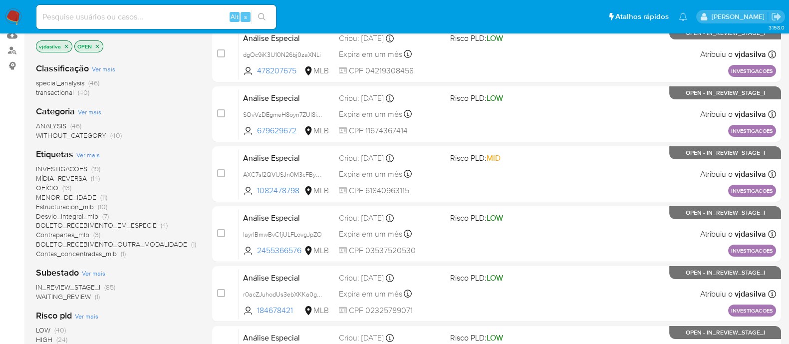
click at [67, 47] on icon "close-filter" at bounding box center [66, 46] width 6 height 6
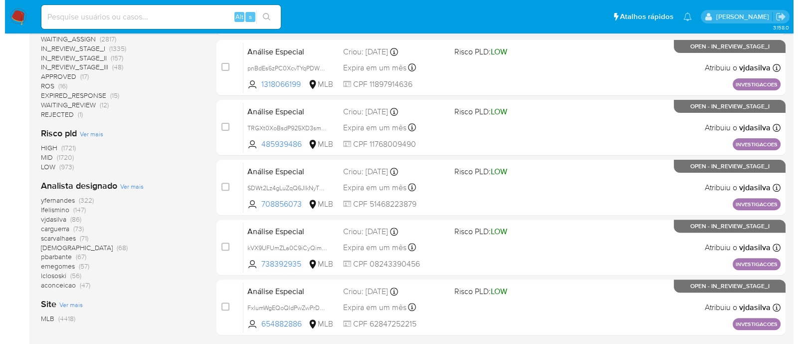
scroll to position [436, 0]
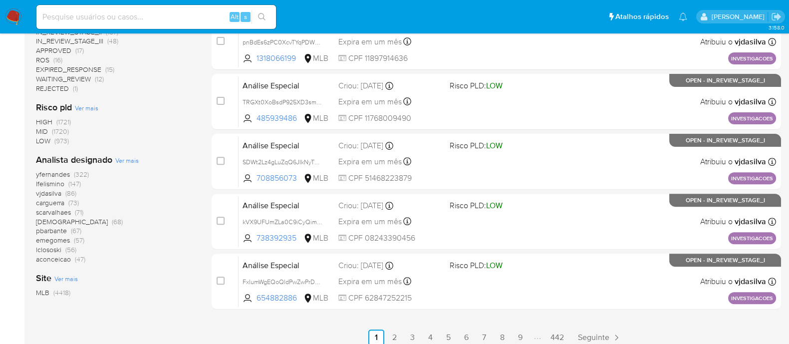
click at [121, 159] on span "Ver mais" at bounding box center [126, 160] width 23 height 9
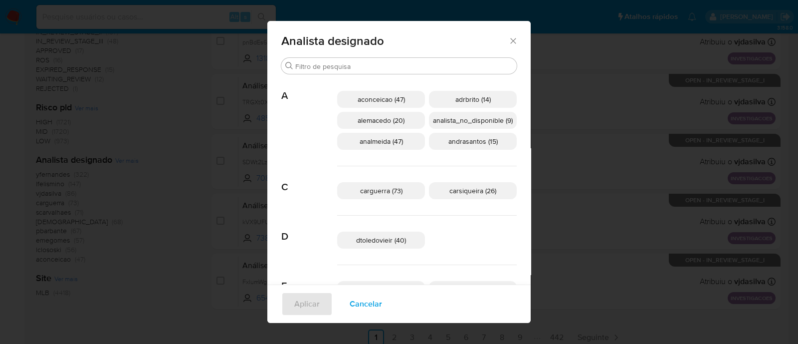
click at [397, 189] on span "carguerra (73)" at bounding box center [381, 191] width 42 height 10
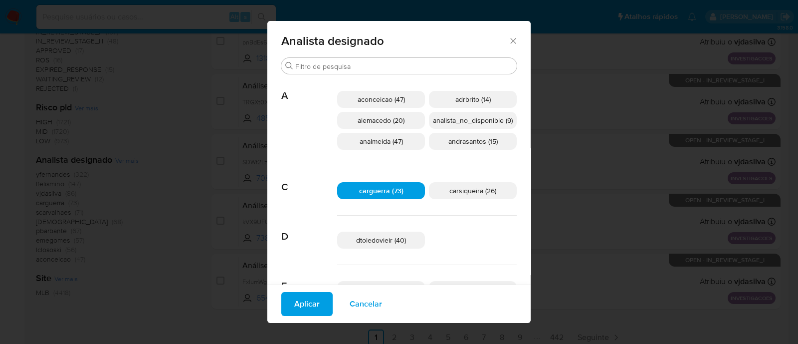
click at [303, 302] on span "Aplicar" at bounding box center [306, 304] width 25 height 22
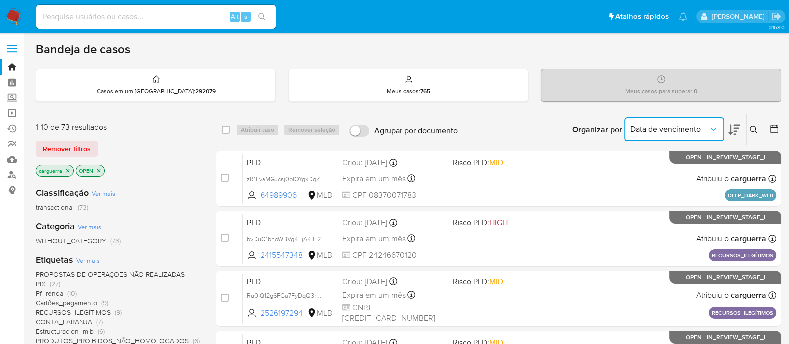
click at [716, 127] on icon "Organizar por" at bounding box center [713, 129] width 10 height 10
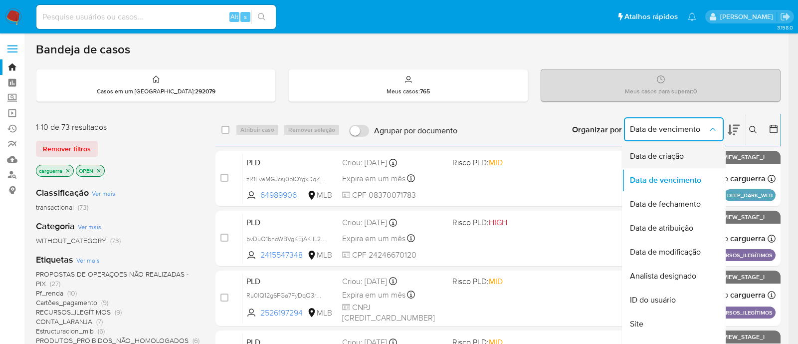
click at [674, 155] on span "Data de criação" at bounding box center [657, 156] width 54 height 10
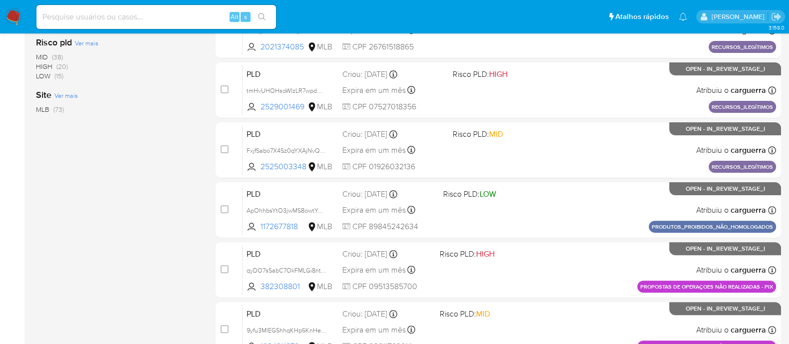
scroll to position [479, 0]
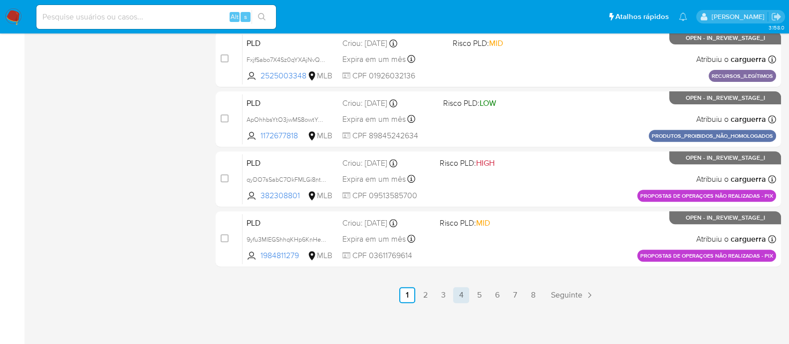
click at [454, 295] on link "4" at bounding box center [461, 295] width 16 height 16
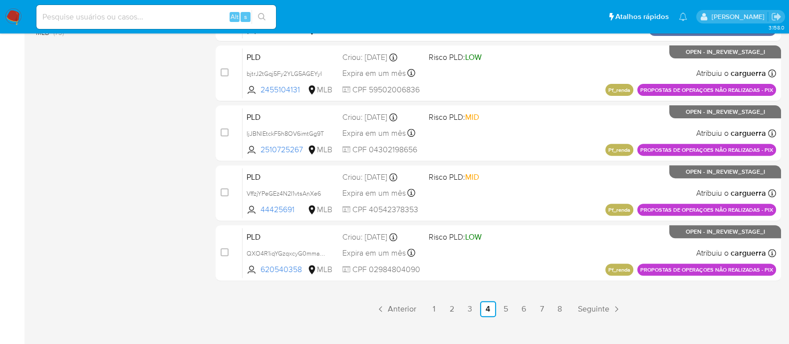
scroll to position [479, 0]
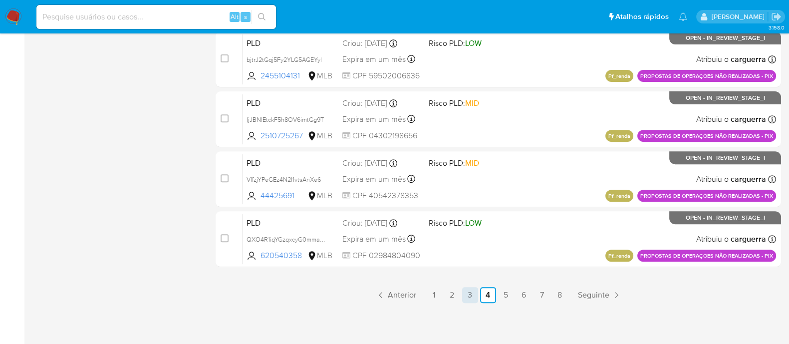
click at [468, 290] on link "3" at bounding box center [470, 295] width 16 height 16
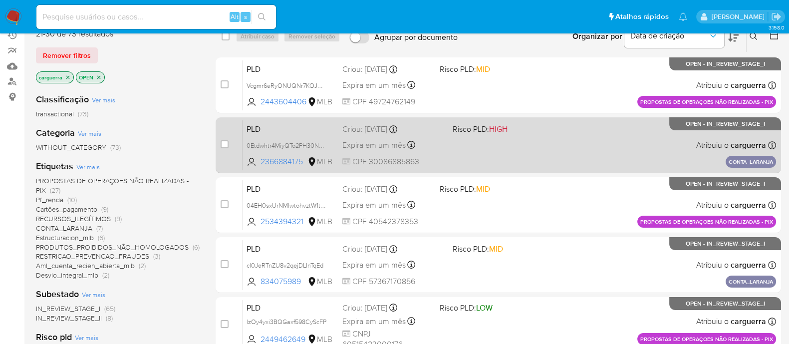
scroll to position [436, 0]
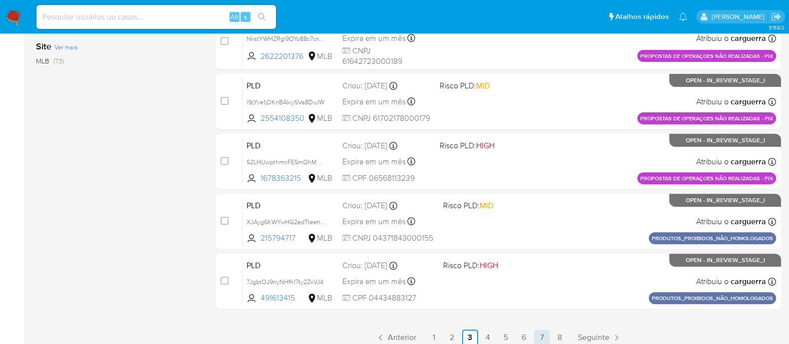
click at [535, 335] on link "7" at bounding box center [542, 337] width 16 height 16
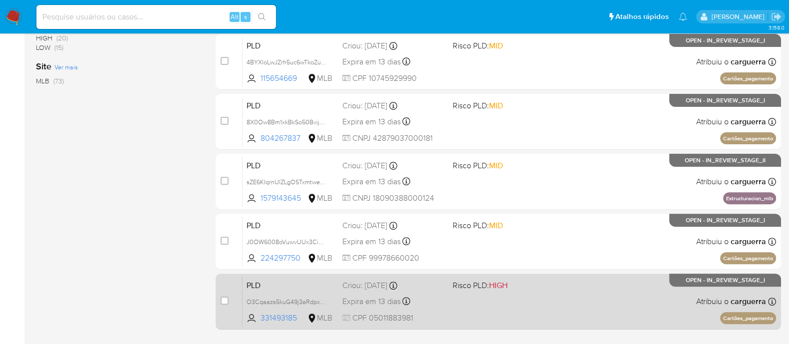
scroll to position [479, 0]
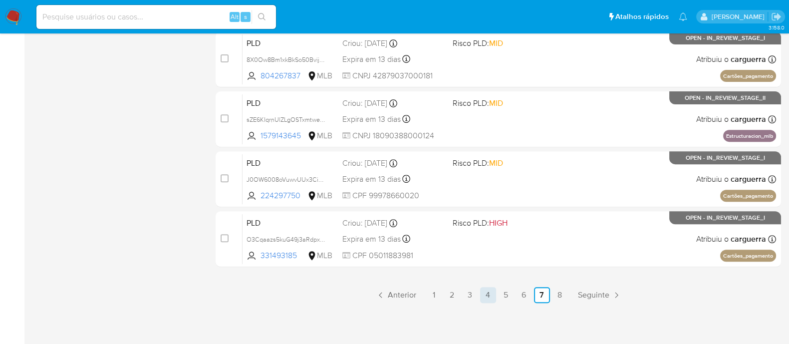
click at [490, 293] on link "4" at bounding box center [488, 295] width 16 height 16
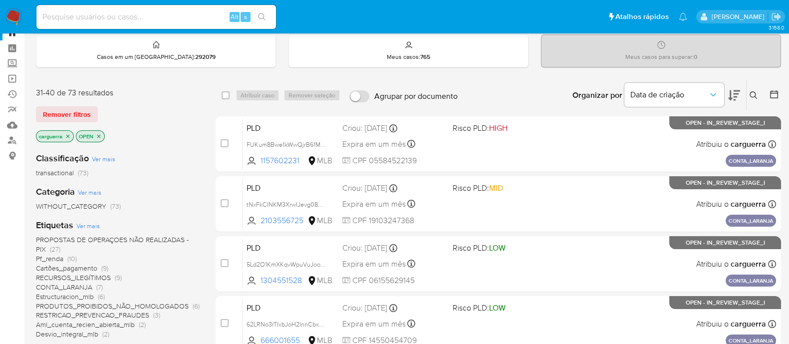
scroll to position [62, 0]
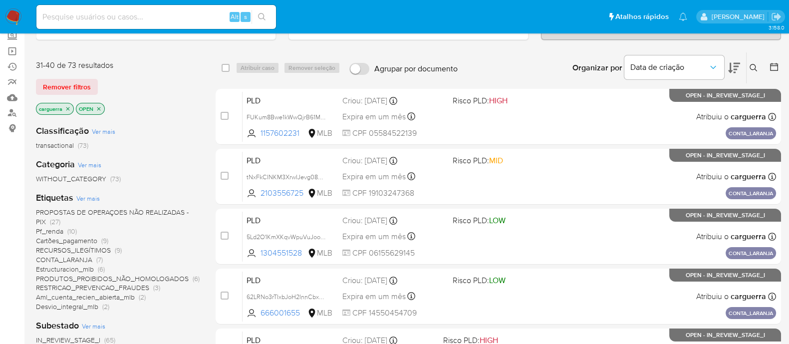
click at [69, 108] on icon "close-filter" at bounding box center [67, 108] width 3 height 3
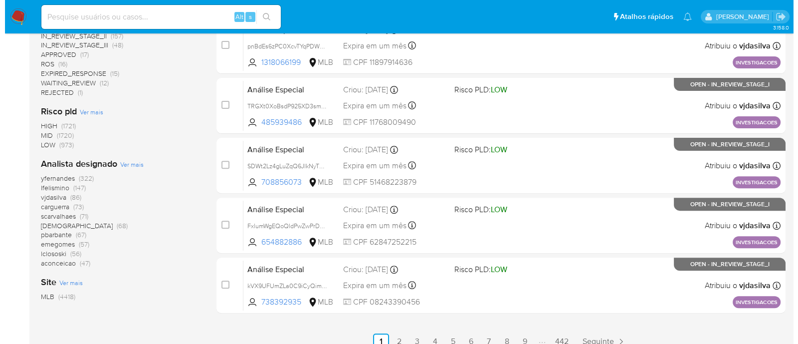
scroll to position [436, 0]
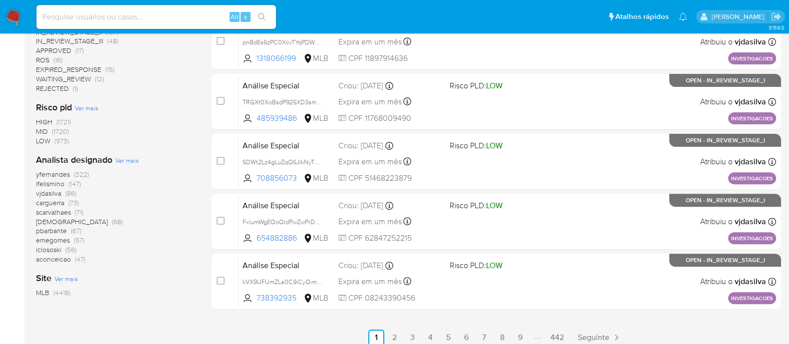
click at [123, 161] on span "Ver mais" at bounding box center [126, 160] width 23 height 9
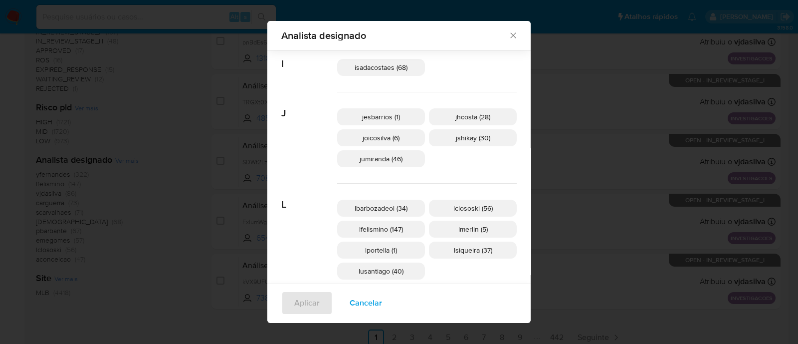
scroll to position [272, 0]
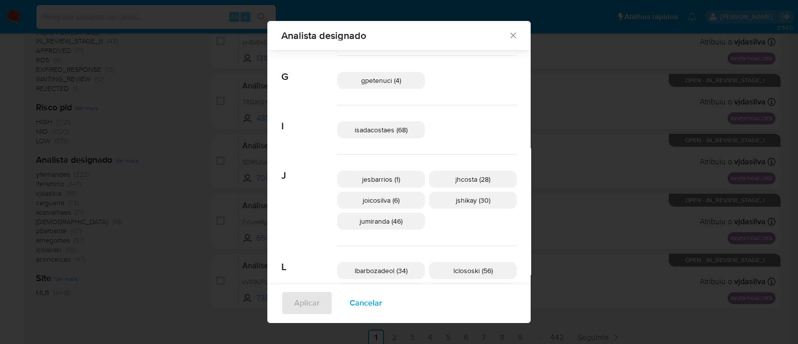
click at [377, 132] on span "isadacostaes (68)" at bounding box center [381, 130] width 53 height 10
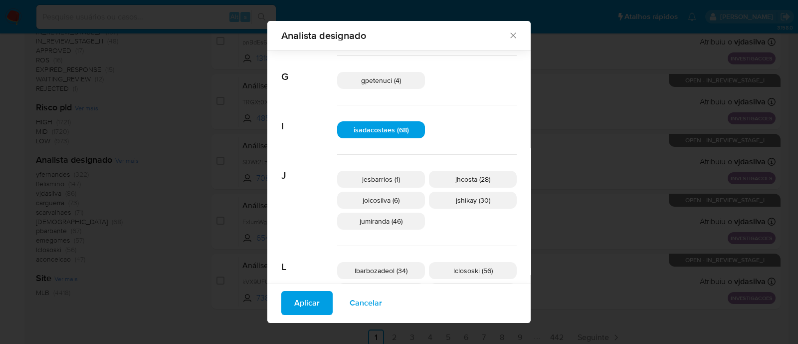
click at [307, 313] on span "Aplicar" at bounding box center [306, 303] width 25 height 22
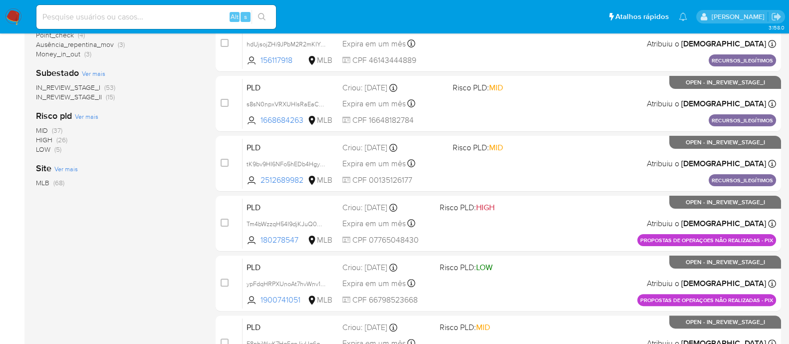
scroll to position [479, 0]
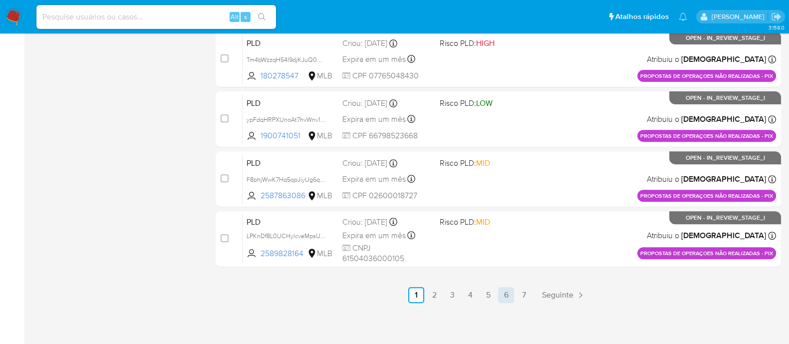
click at [509, 295] on link "6" at bounding box center [506, 295] width 16 height 16
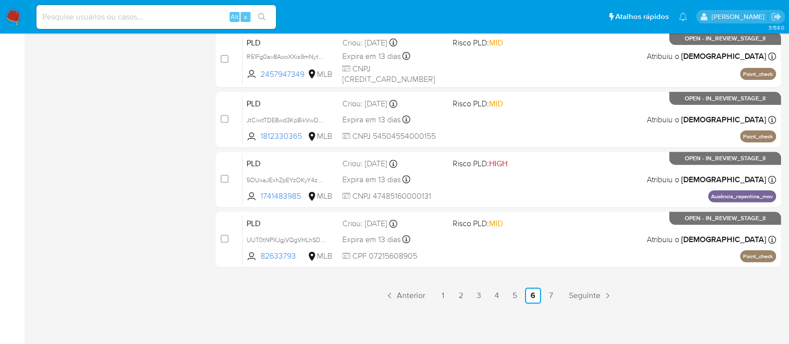
scroll to position [479, 0]
click at [509, 294] on link "5" at bounding box center [515, 295] width 16 height 16
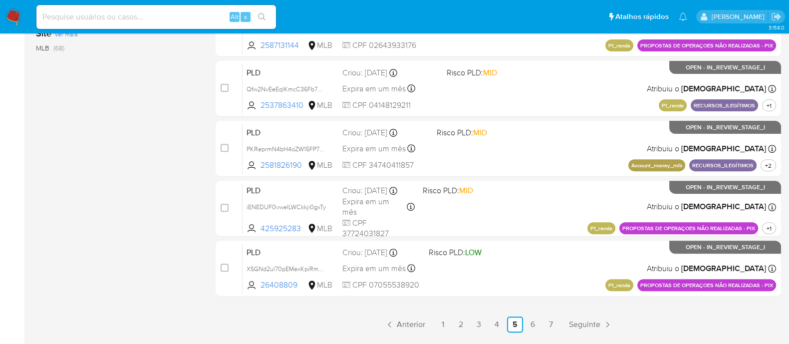
scroll to position [479, 0]
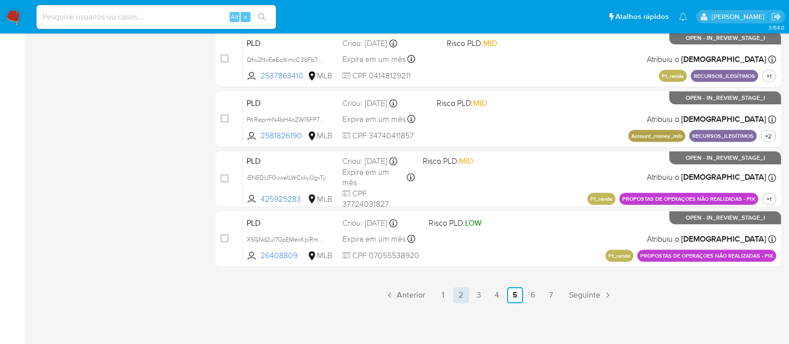
click at [461, 292] on link "2" at bounding box center [461, 295] width 16 height 16
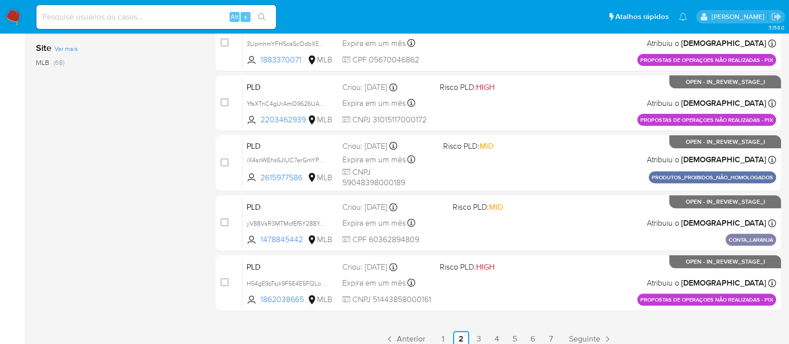
scroll to position [479, 0]
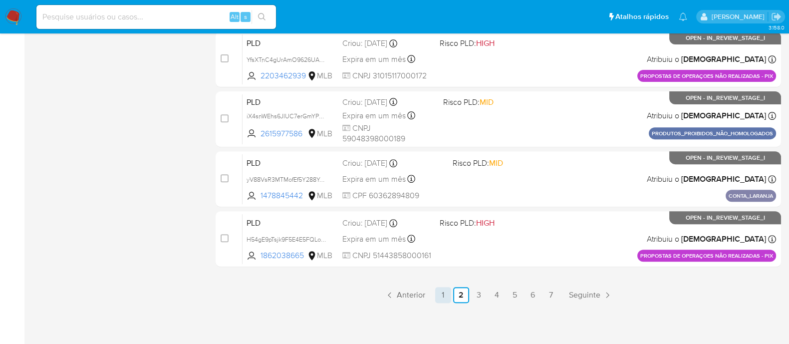
click at [445, 293] on link "1" at bounding box center [443, 295] width 16 height 16
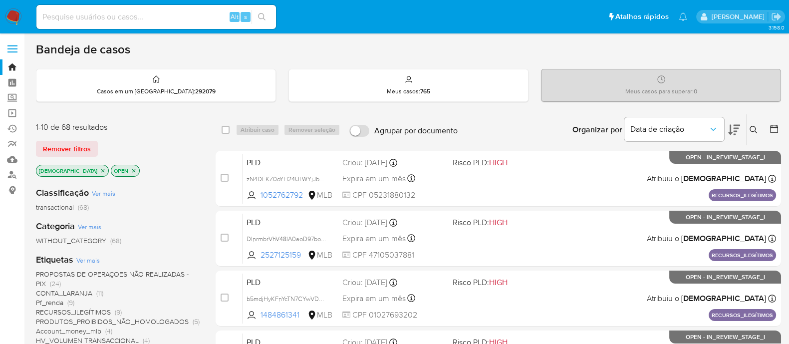
click at [100, 169] on icon "close-filter" at bounding box center [103, 171] width 6 height 6
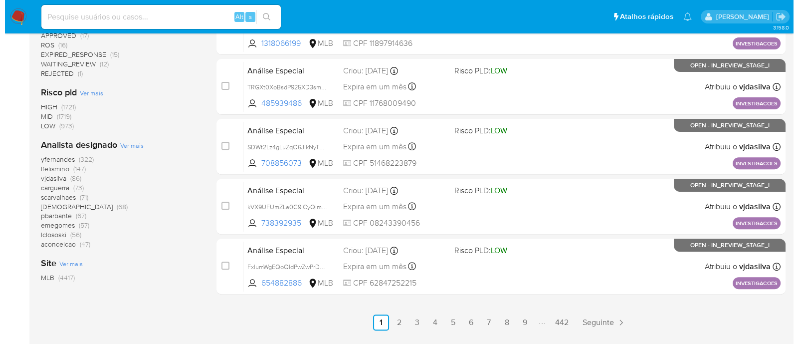
scroll to position [479, 0]
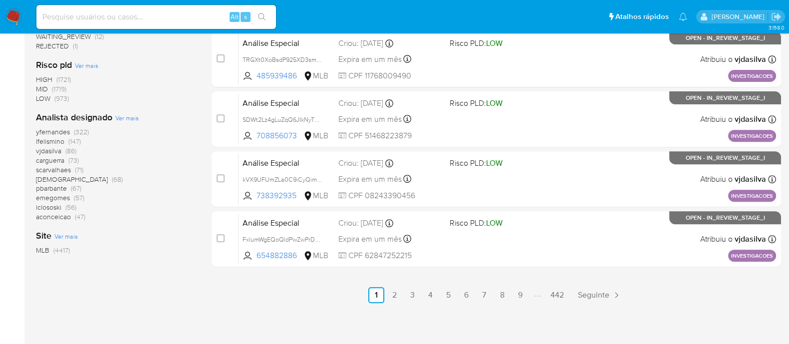
click at [129, 118] on span "Ver mais" at bounding box center [126, 117] width 23 height 9
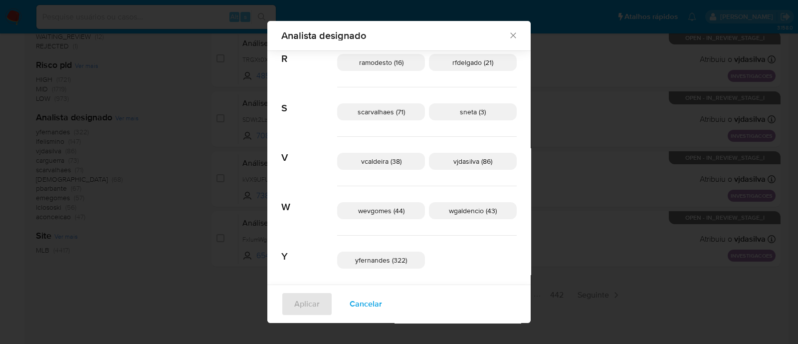
scroll to position [626, 0]
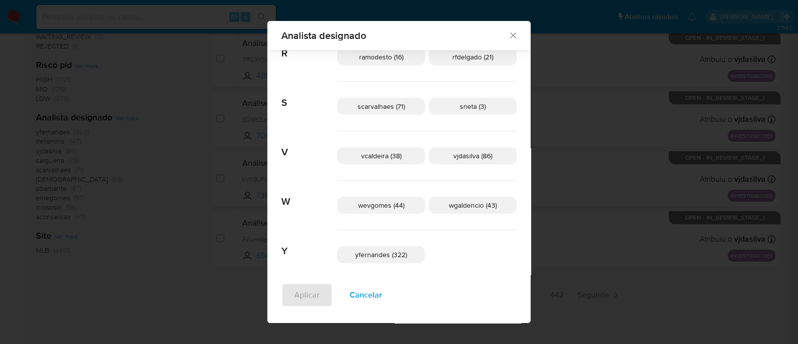
click at [358, 250] on span "yfernandes (322)" at bounding box center [381, 255] width 52 height 10
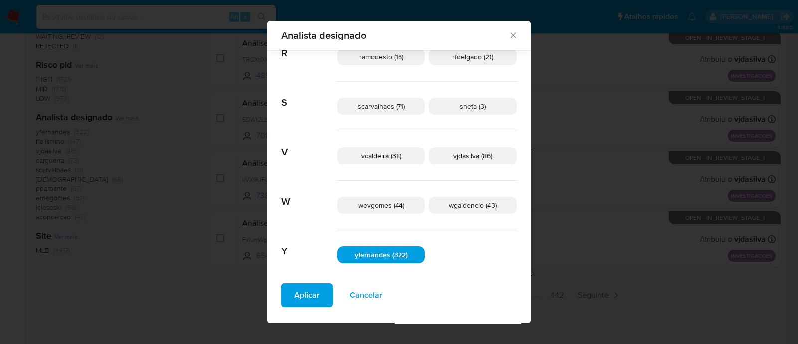
click at [304, 292] on span "Aplicar" at bounding box center [306, 295] width 25 height 22
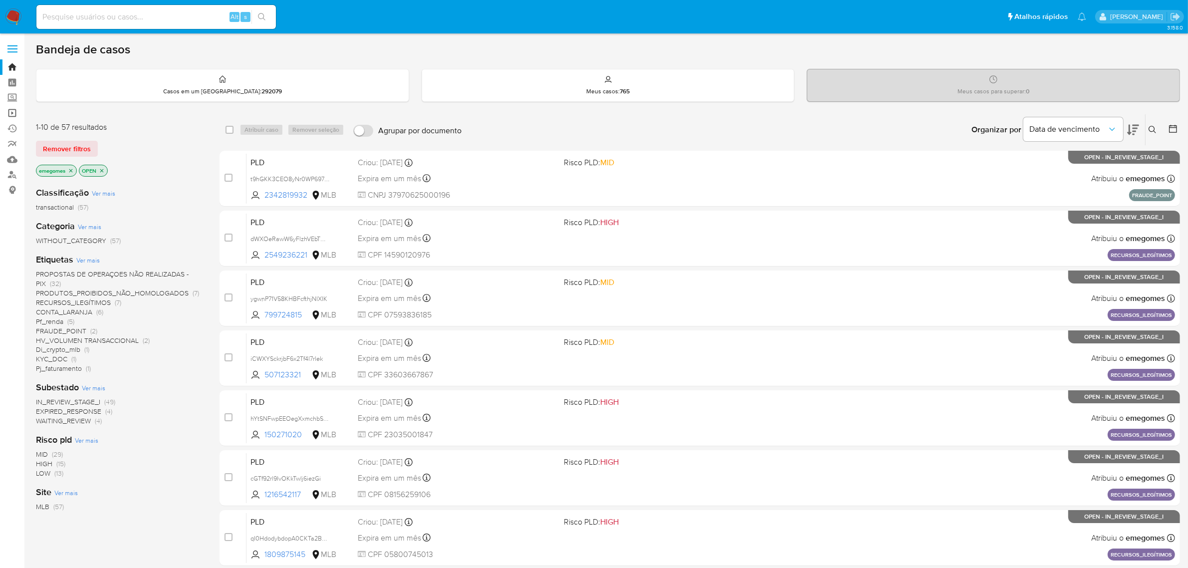
click at [11, 113] on link "Operações em massa" at bounding box center [59, 112] width 119 height 15
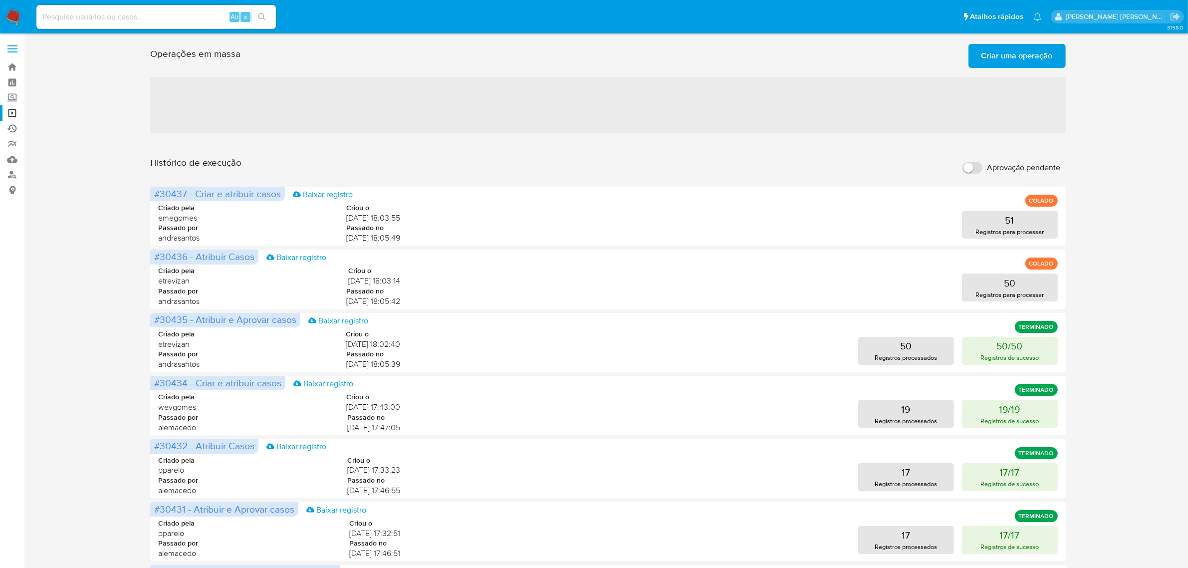
click at [10, 126] on link "Ejecuções automáticas" at bounding box center [59, 128] width 119 height 15
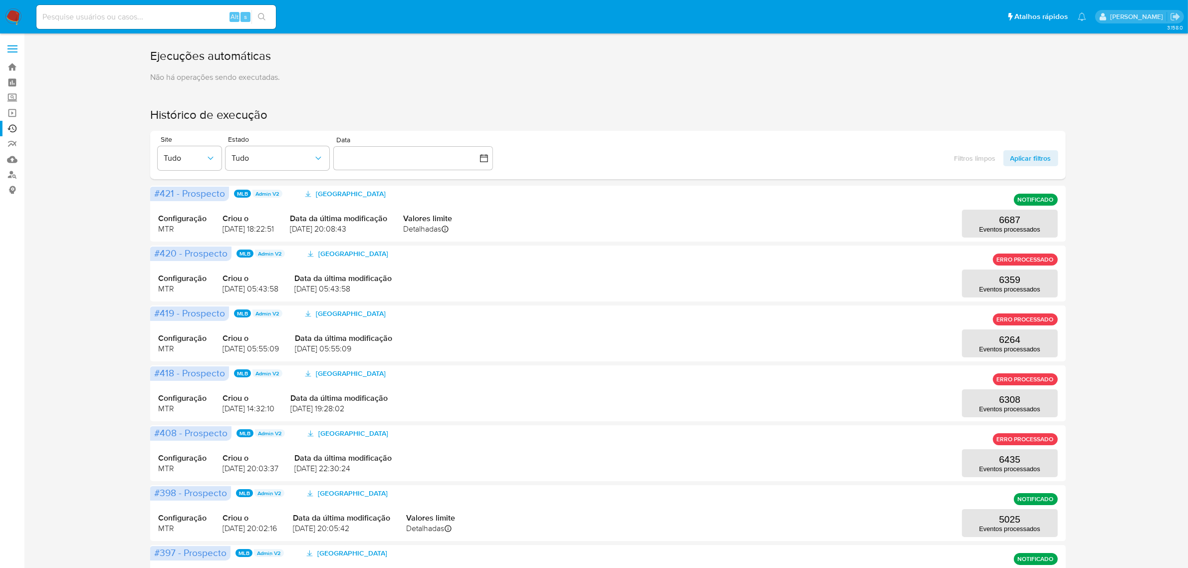
click at [77, 183] on div "Ejecuções automáticas Não há operações sendo executadas. Histórico de execução …" at bounding box center [608, 430] width 1144 height 764
click at [999, 220] on p "6687" at bounding box center [1009, 220] width 21 height 11
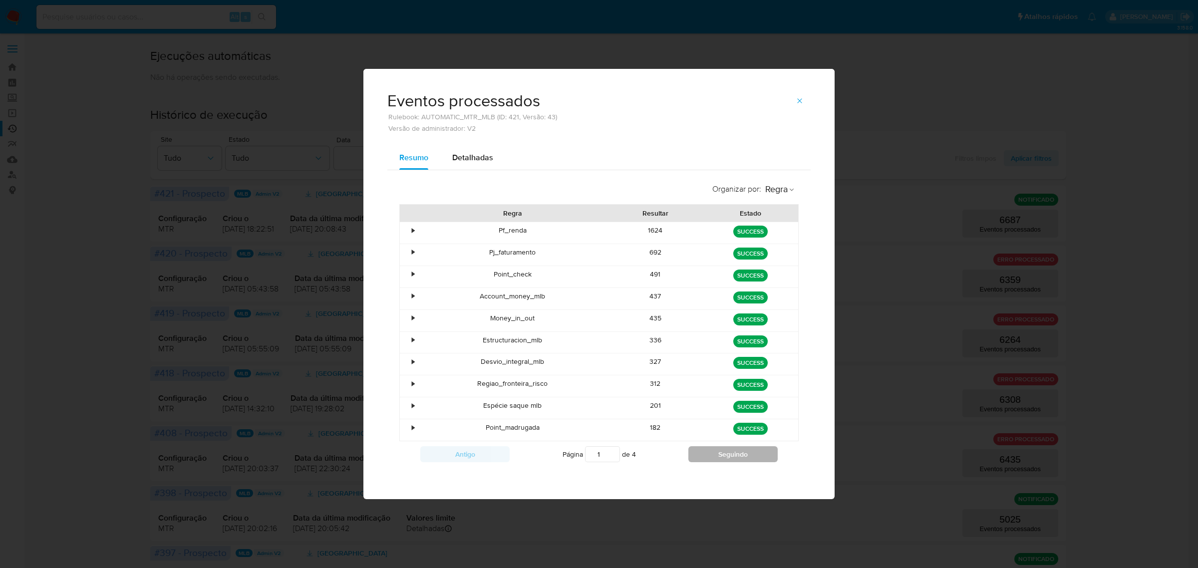
click at [736, 452] on button "Seguindo" at bounding box center [732, 454] width 89 height 16
type input "2"
click at [415, 362] on div "•" at bounding box center [408, 363] width 17 height 21
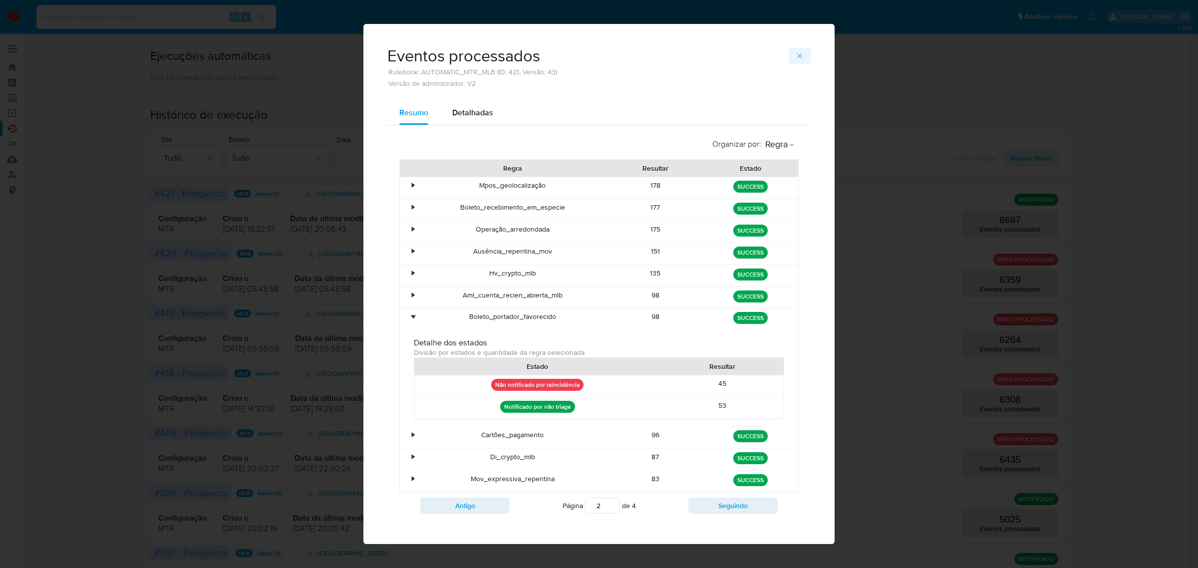
click at [798, 51] on span "button" at bounding box center [799, 56] width 8 height 14
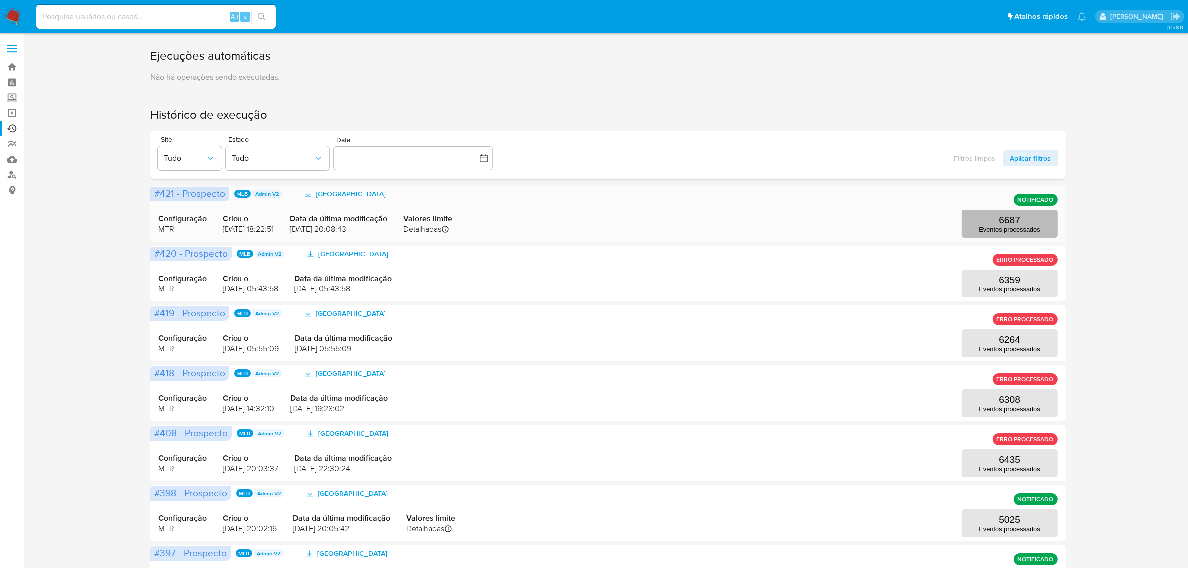
click at [982, 220] on button "6687 Eventos processados" at bounding box center [1010, 224] width 96 height 28
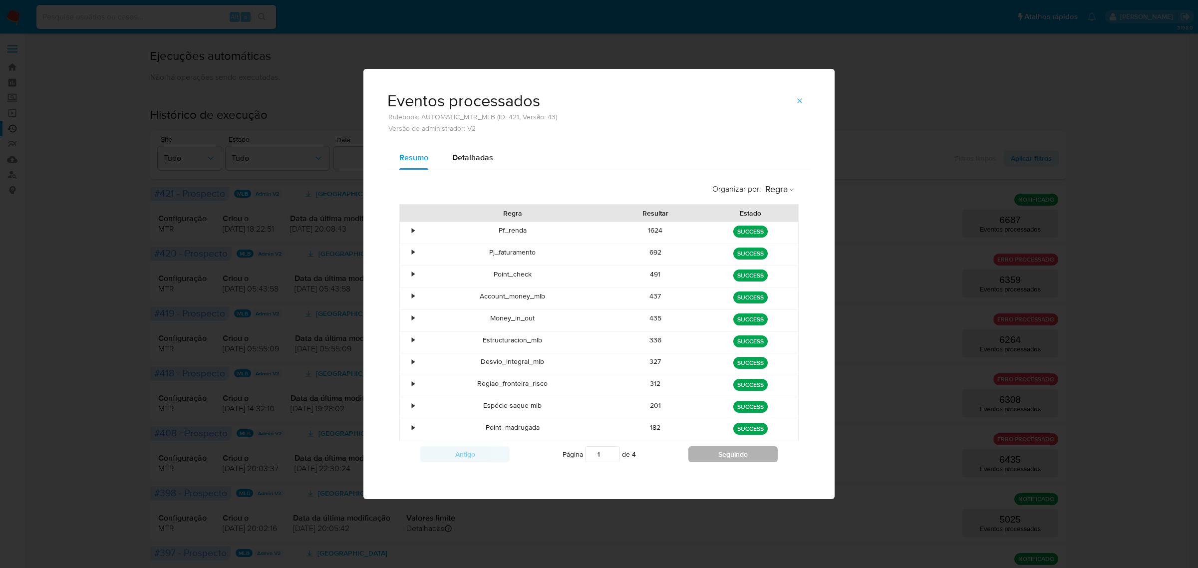
click at [724, 459] on button "Seguindo" at bounding box center [732, 454] width 89 height 16
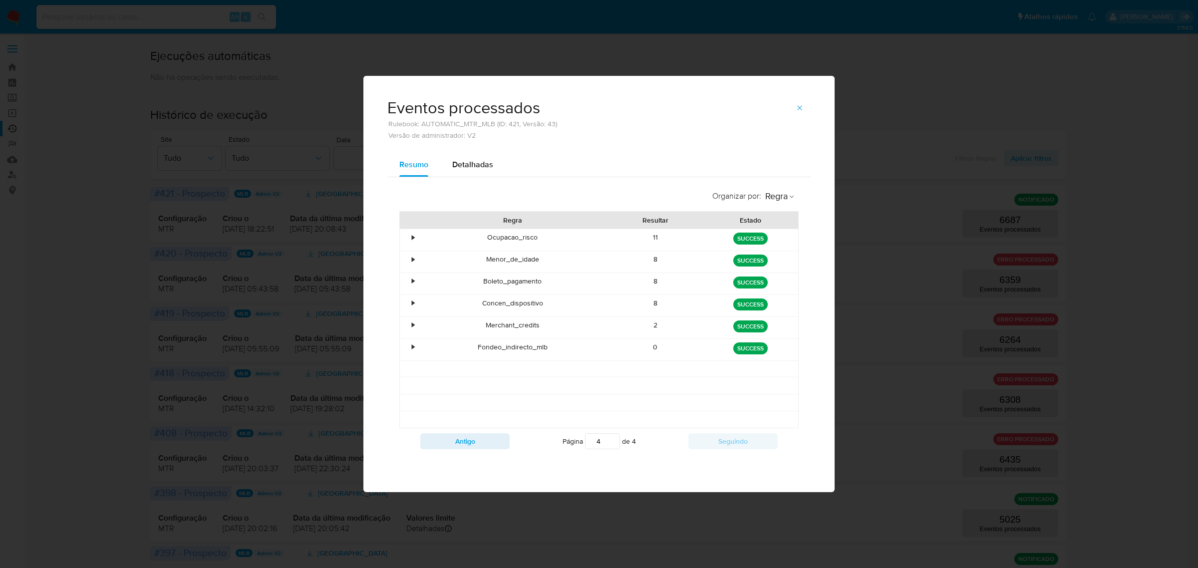
click at [412, 282] on div "•" at bounding box center [413, 280] width 2 height 9
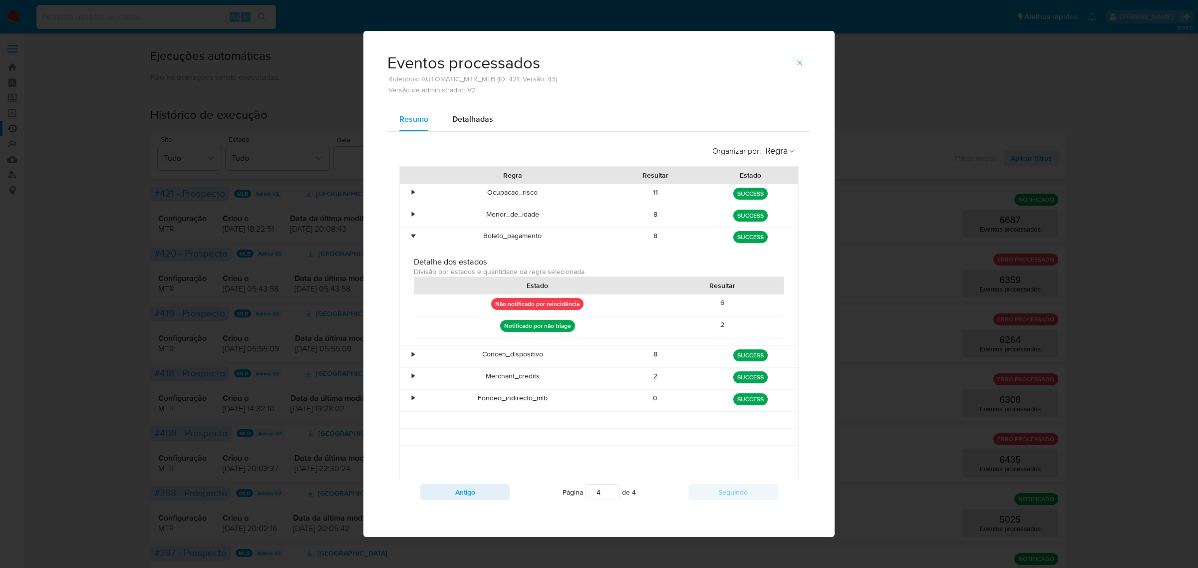
click at [415, 240] on div "•" at bounding box center [408, 238] width 17 height 21
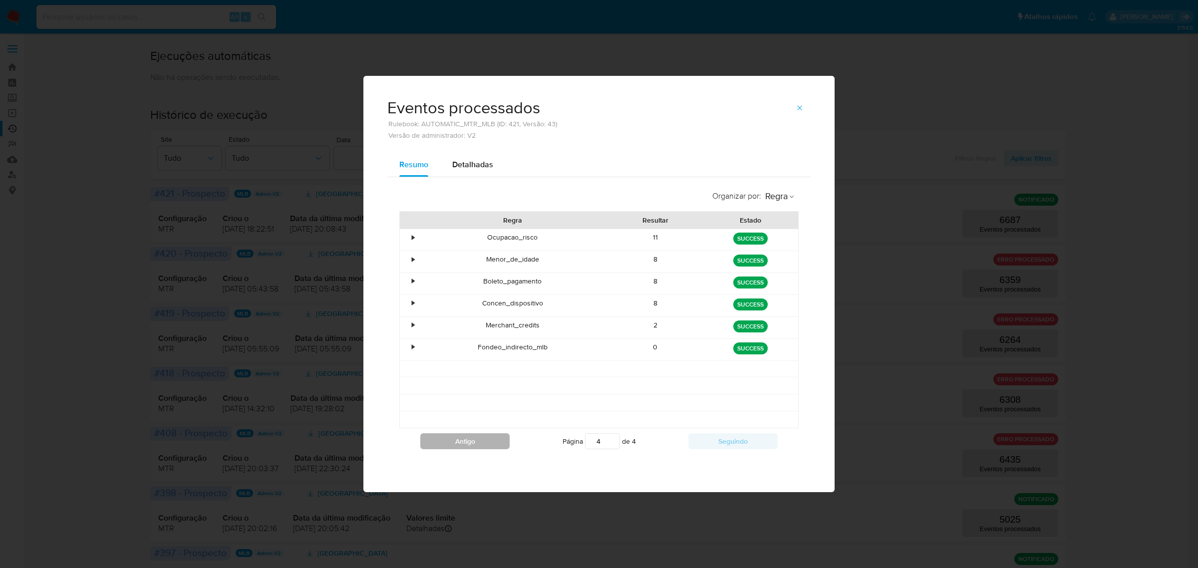
click at [459, 443] on button "Antigo" at bounding box center [464, 441] width 89 height 16
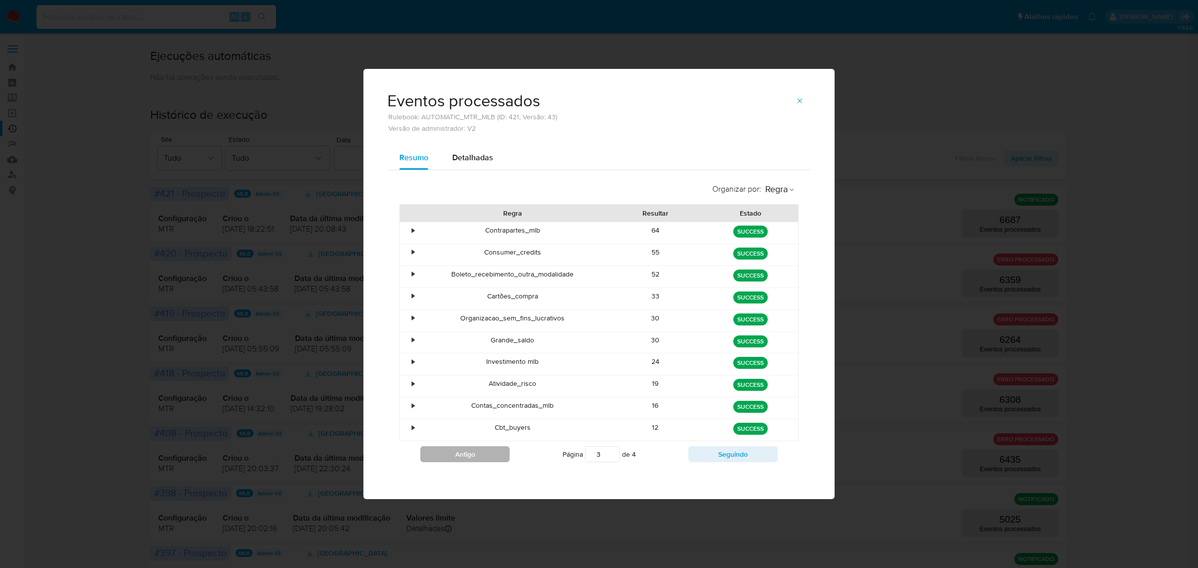
click at [469, 452] on button "Antigo" at bounding box center [464, 454] width 89 height 16
type input "2"
click at [413, 362] on div "•" at bounding box center [413, 361] width 2 height 9
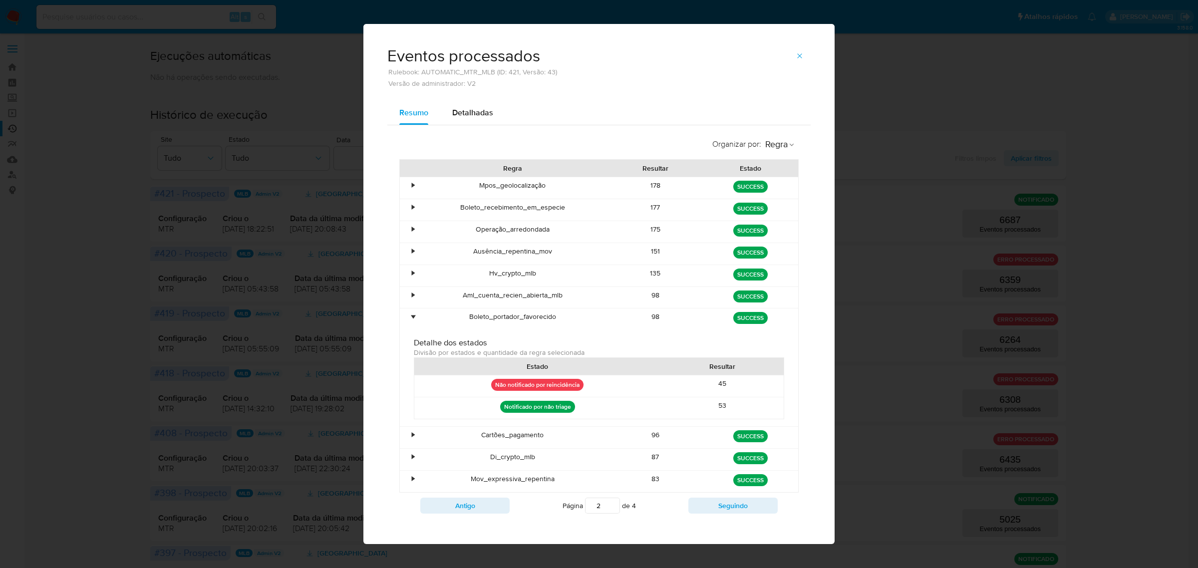
click at [552, 411] on p "Notificado por não triage" at bounding box center [537, 407] width 75 height 12
click at [566, 386] on p "Não notificado por reincidência" at bounding box center [537, 385] width 92 height 12
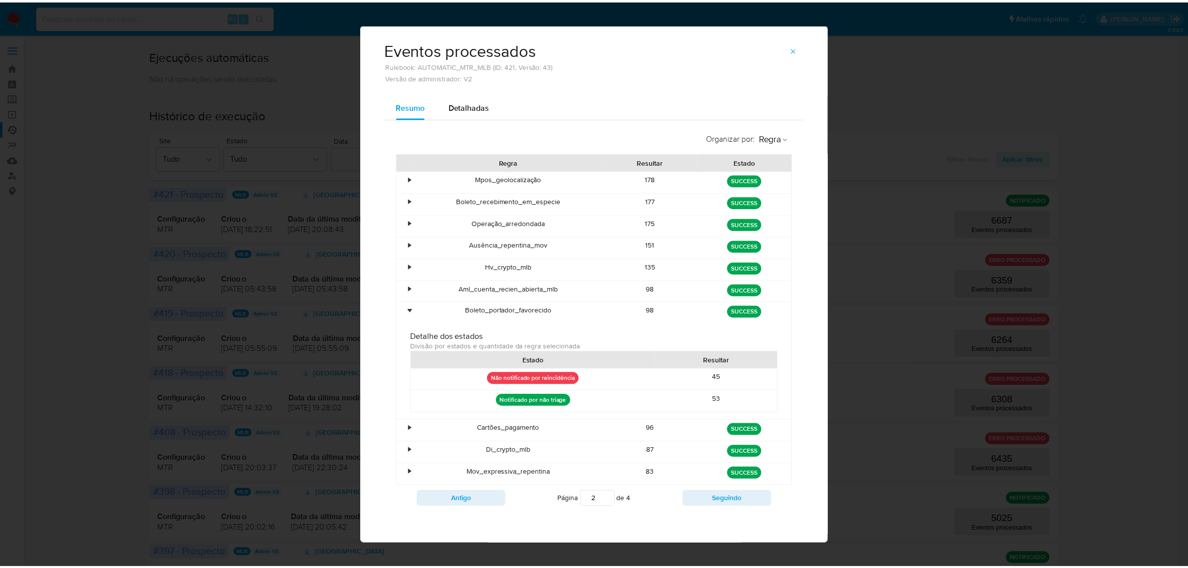
scroll to position [9, 0]
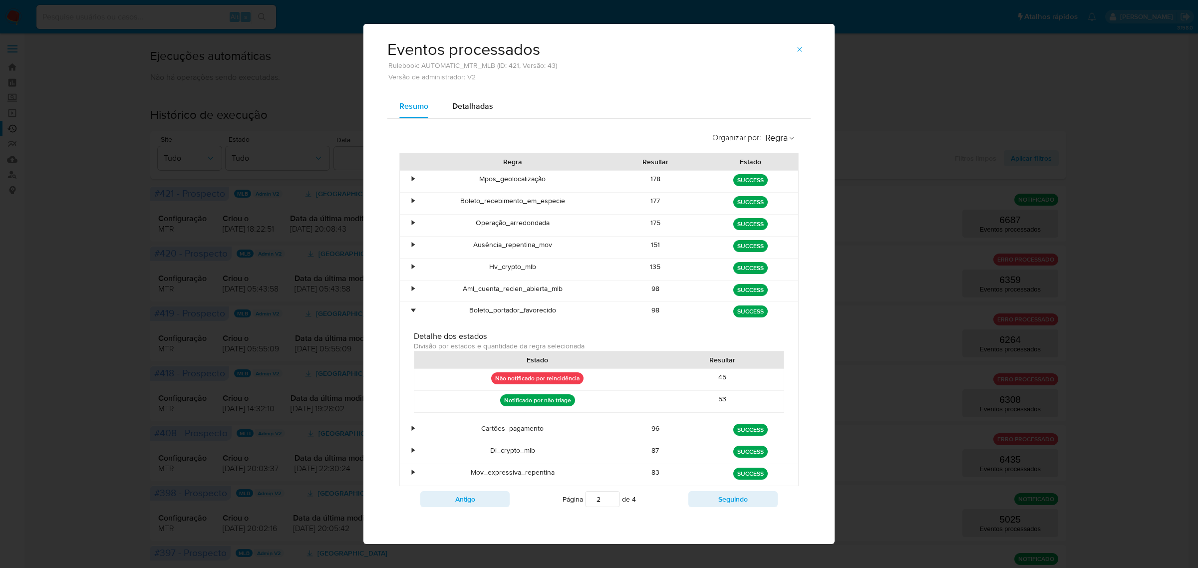
click at [512, 344] on span "Divisão por estados e quantidade da regra selecionada" at bounding box center [499, 346] width 171 height 10
click at [800, 45] on button "button" at bounding box center [799, 49] width 22 height 16
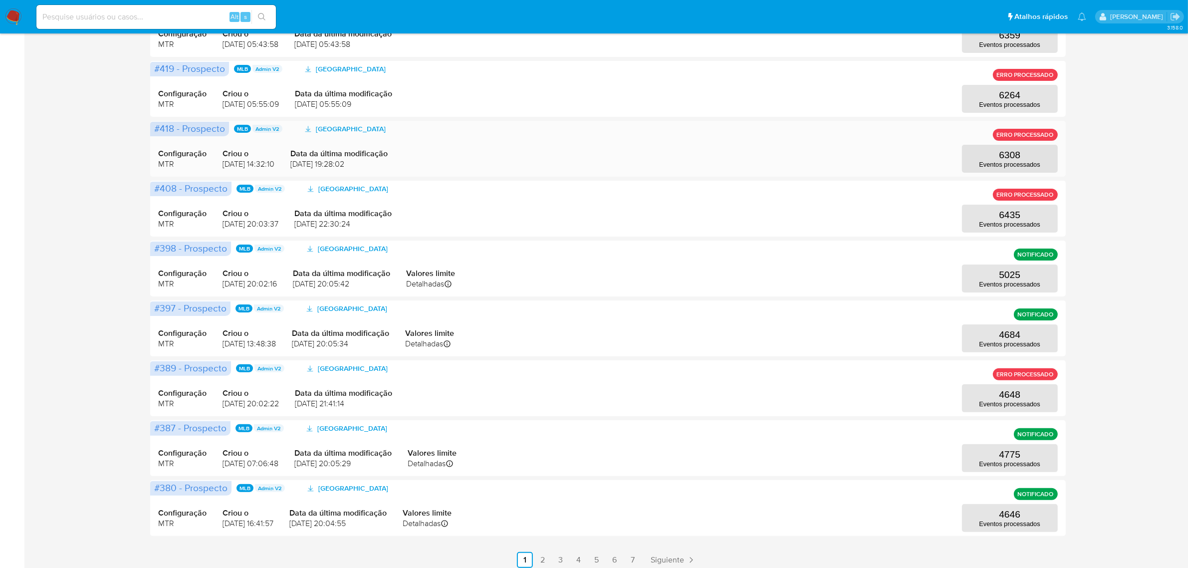
scroll to position [0, 0]
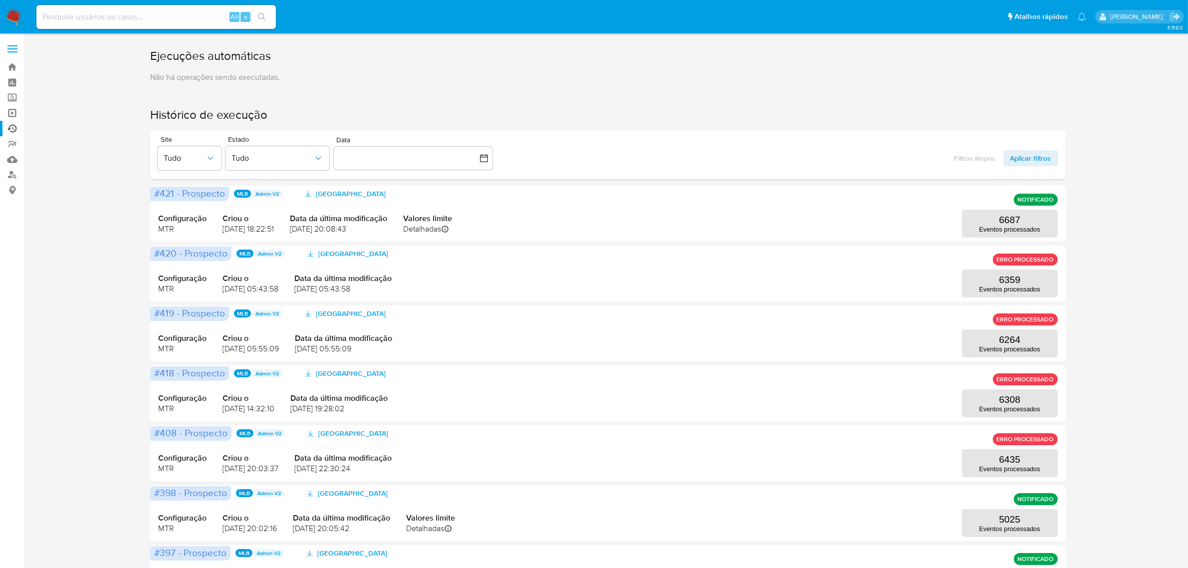
click at [8, 112] on link "Operações em massa" at bounding box center [59, 112] width 119 height 15
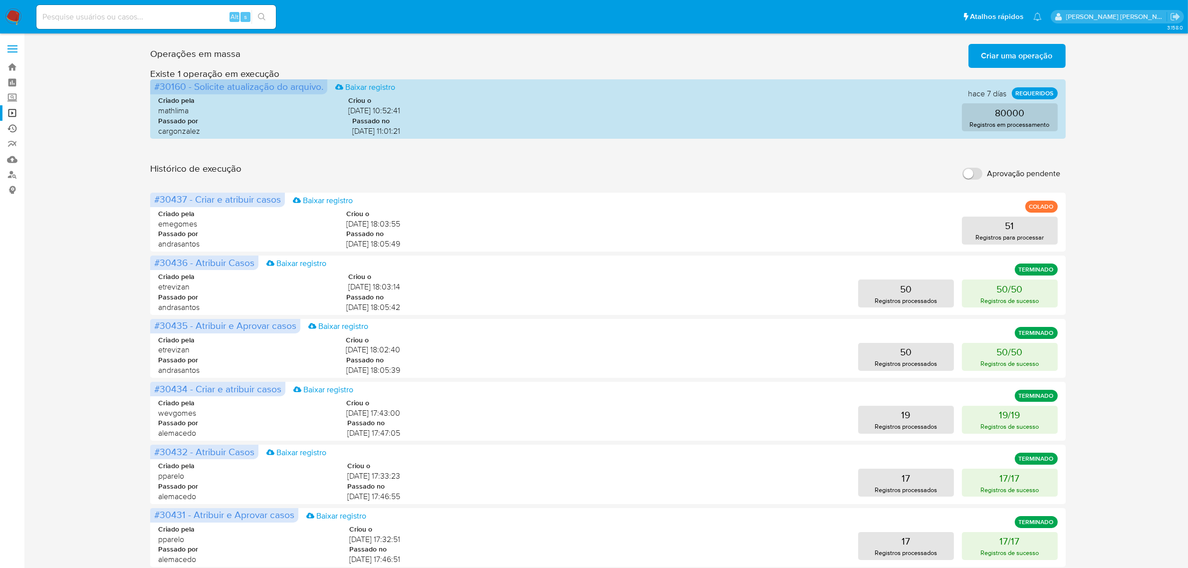
click at [11, 128] on link "Ejecuções automáticas" at bounding box center [59, 128] width 119 height 15
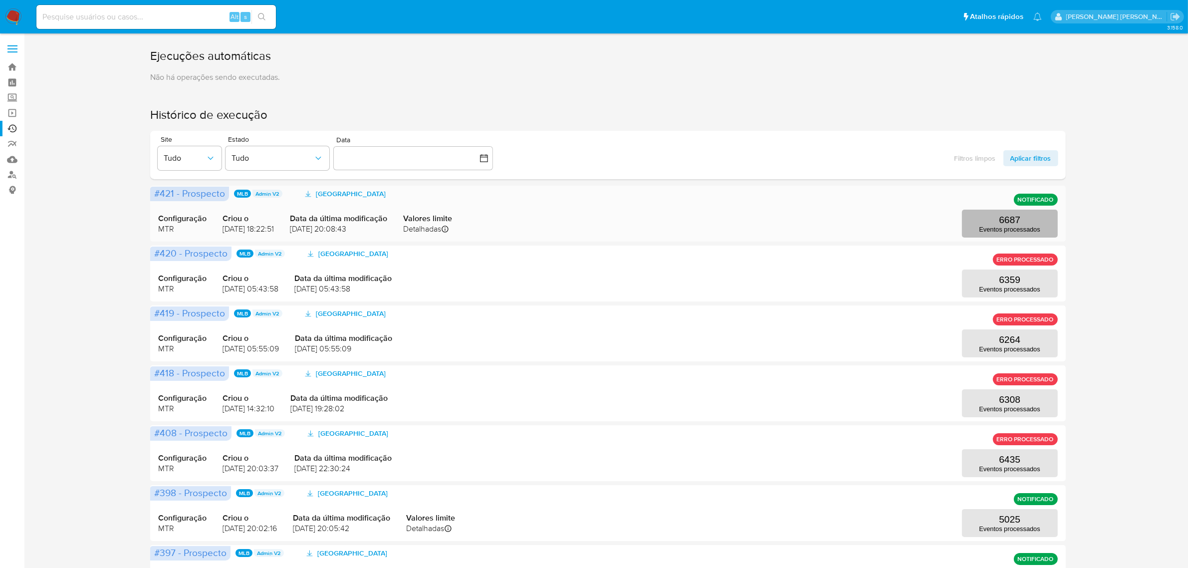
click at [1019, 225] on p "6687" at bounding box center [1009, 220] width 21 height 11
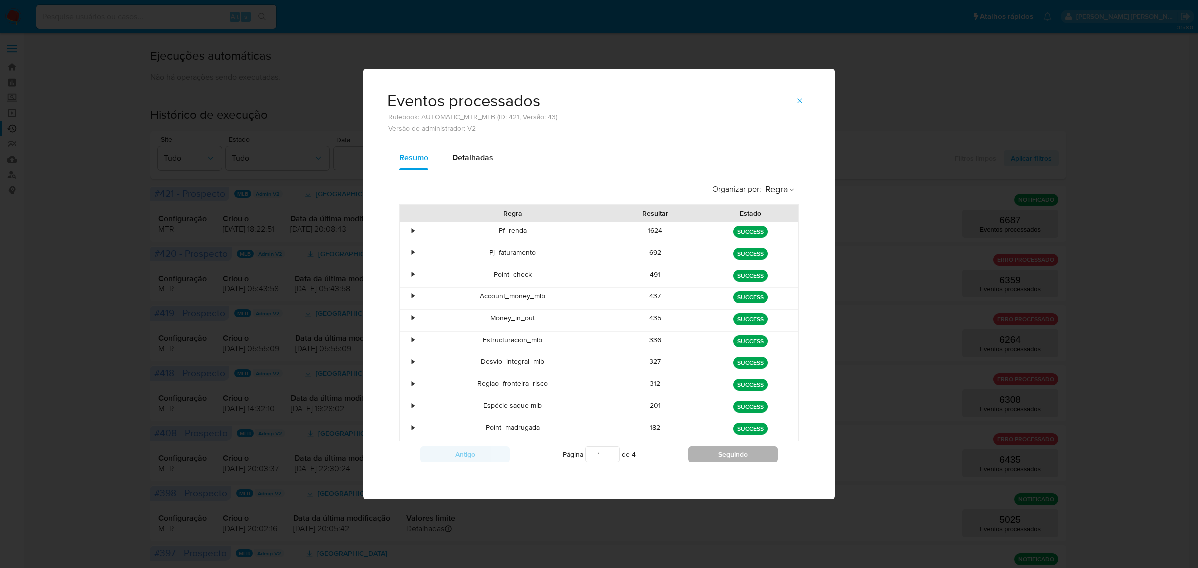
click at [735, 460] on button "Seguindo" at bounding box center [732, 454] width 89 height 16
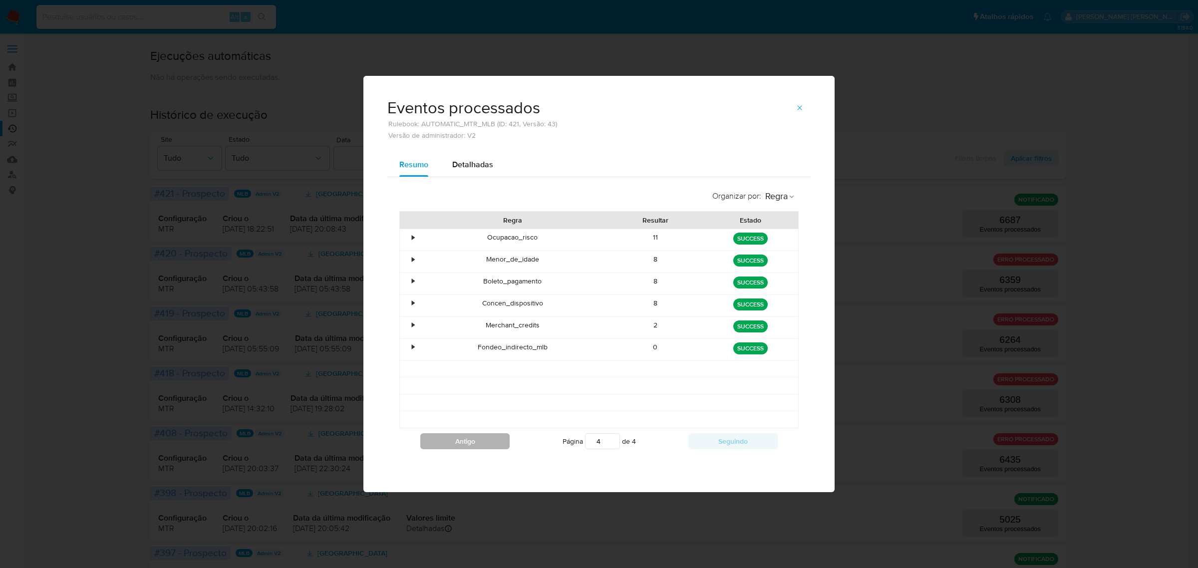
click at [480, 446] on button "Antigo" at bounding box center [464, 441] width 89 height 16
type input "3"
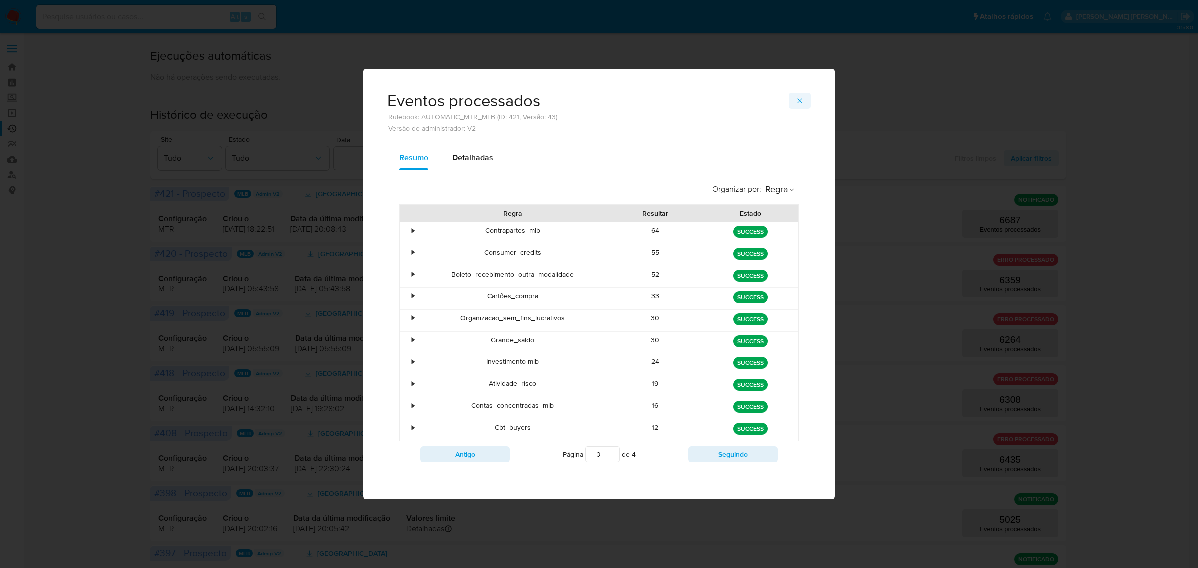
click at [799, 103] on span "button" at bounding box center [799, 101] width 8 height 14
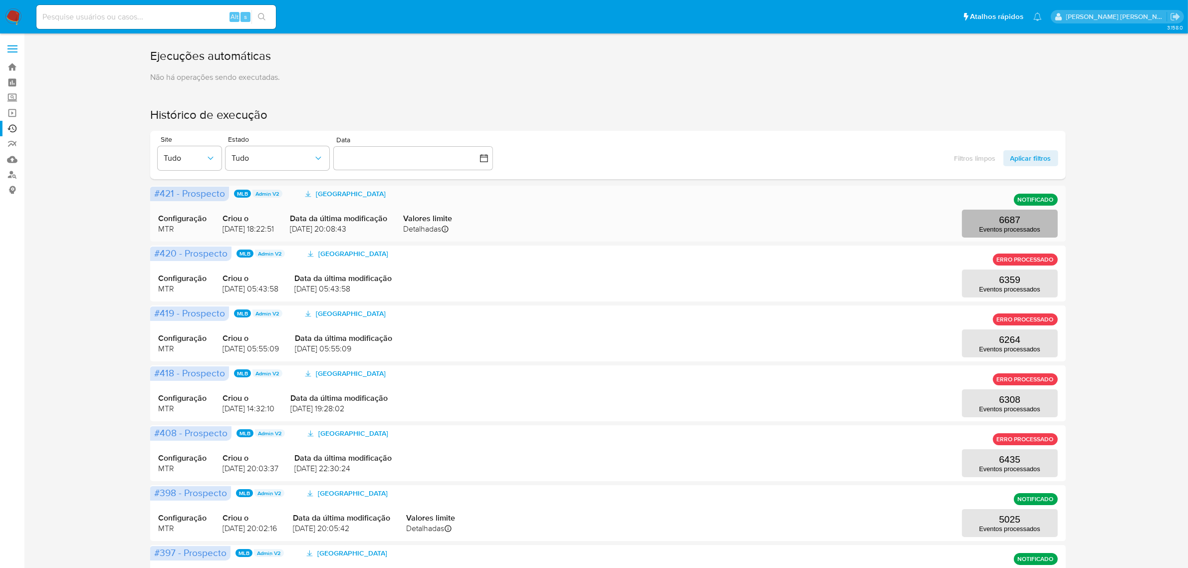
click at [1049, 220] on button "6687 Eventos processados" at bounding box center [1010, 224] width 96 height 28
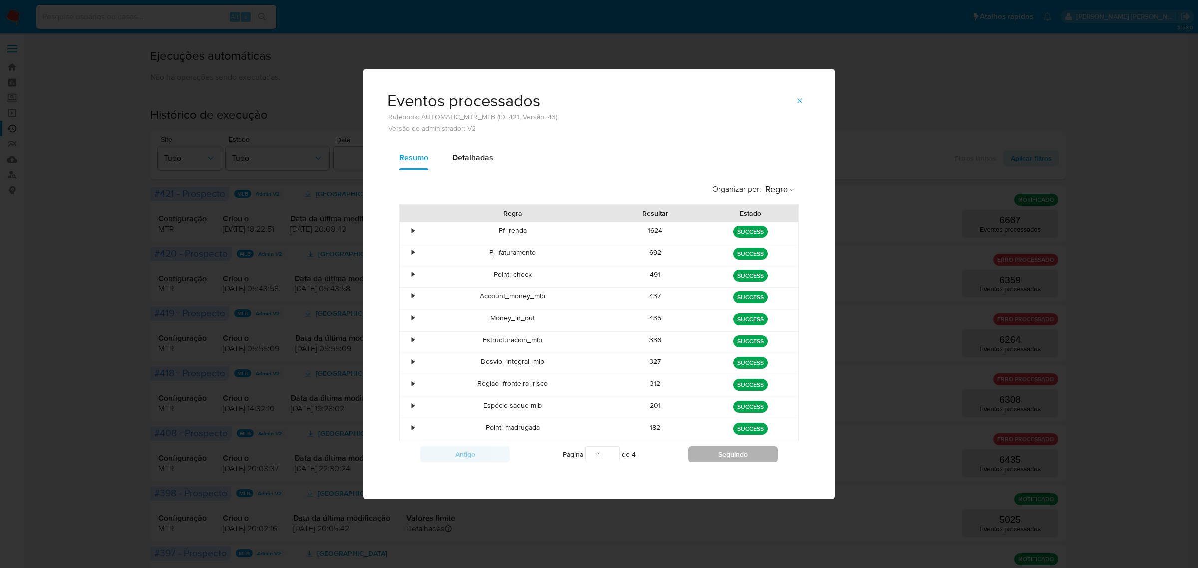
click at [732, 461] on button "Seguindo" at bounding box center [732, 454] width 89 height 16
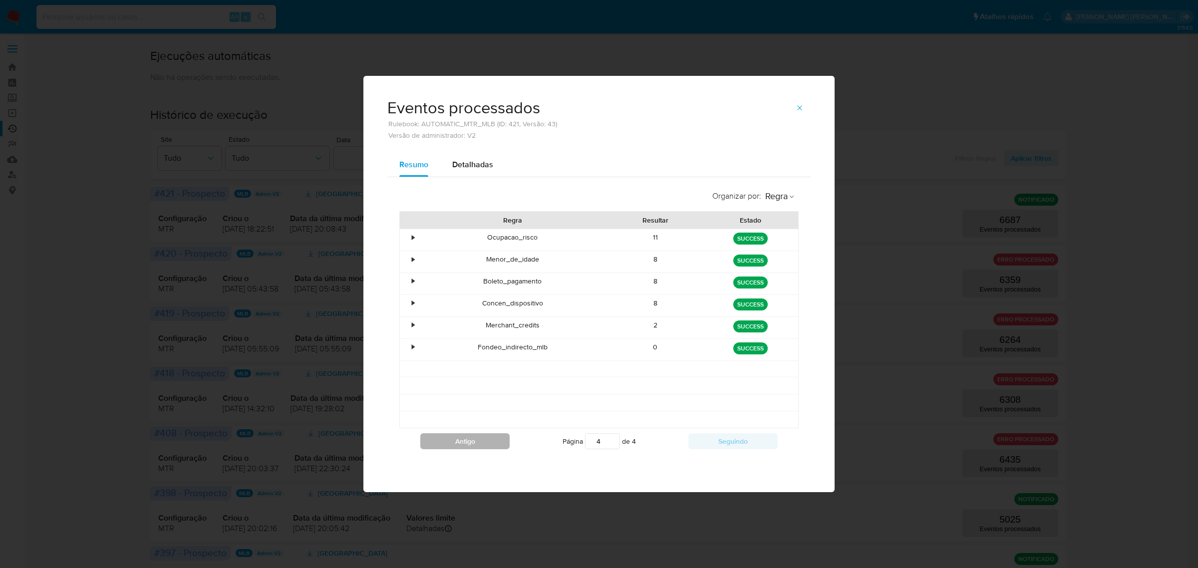
click at [450, 444] on button "Antigo" at bounding box center [464, 441] width 89 height 16
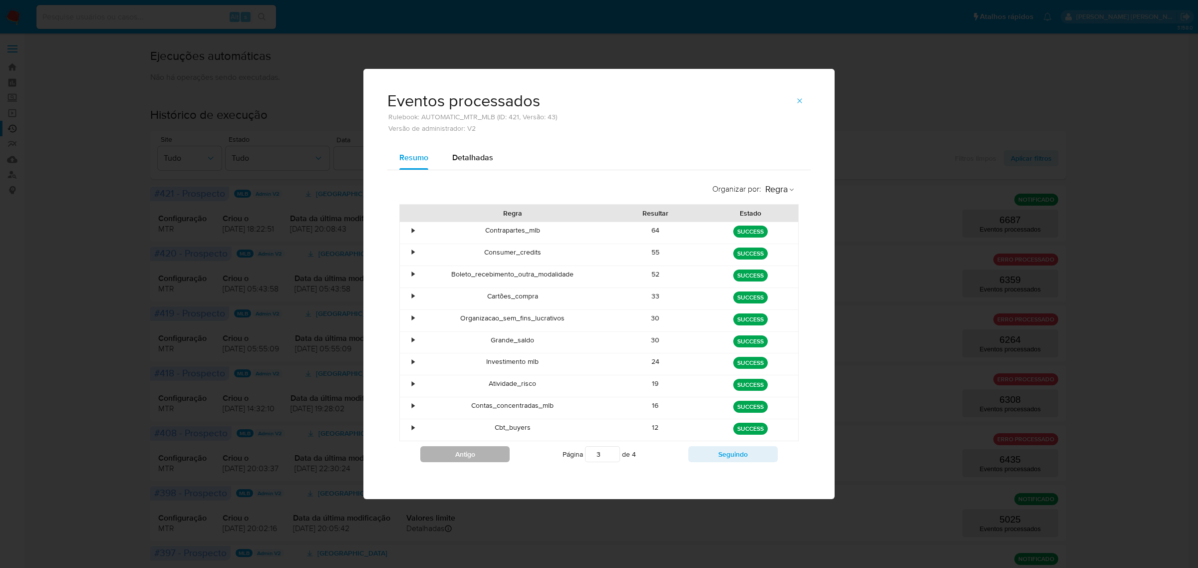
click at [450, 455] on button "Antigo" at bounding box center [464, 454] width 89 height 16
type input "2"
click at [410, 360] on div "•" at bounding box center [408, 363] width 17 height 21
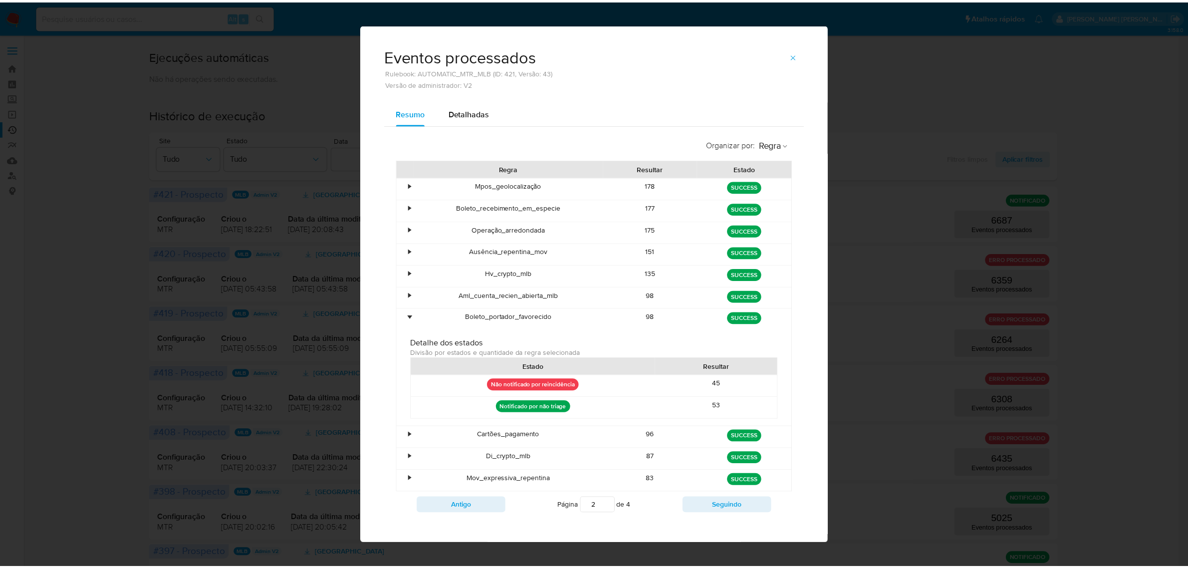
scroll to position [9, 0]
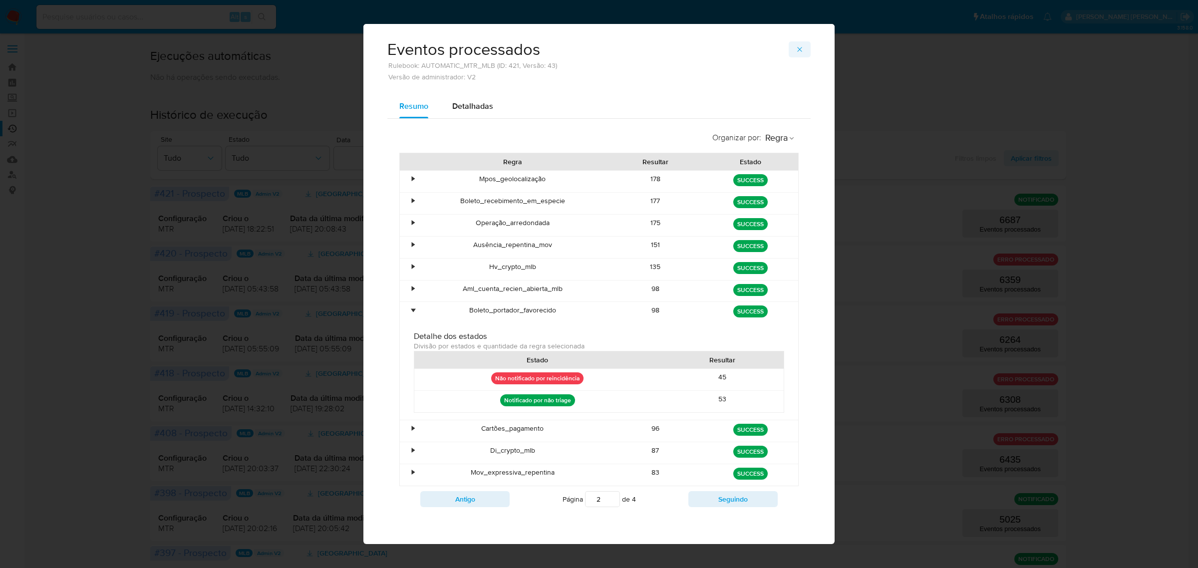
click at [799, 46] on icon "button" at bounding box center [799, 49] width 8 height 8
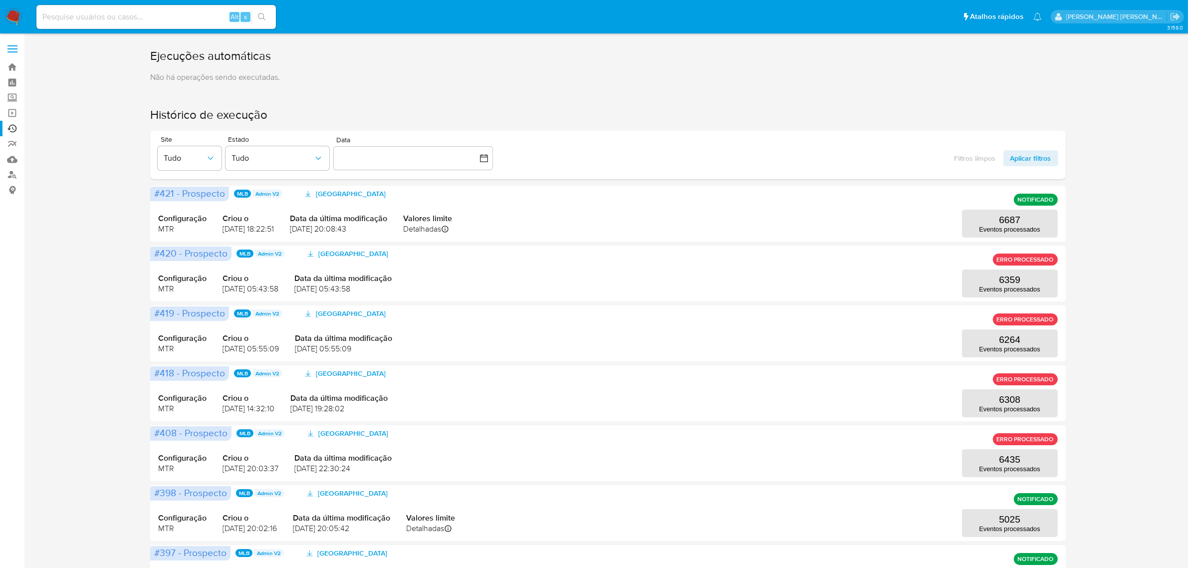
click at [8, 46] on label at bounding box center [12, 48] width 25 height 21
click at [0, 0] on input "checkbox" at bounding box center [0, 0] width 0 height 0
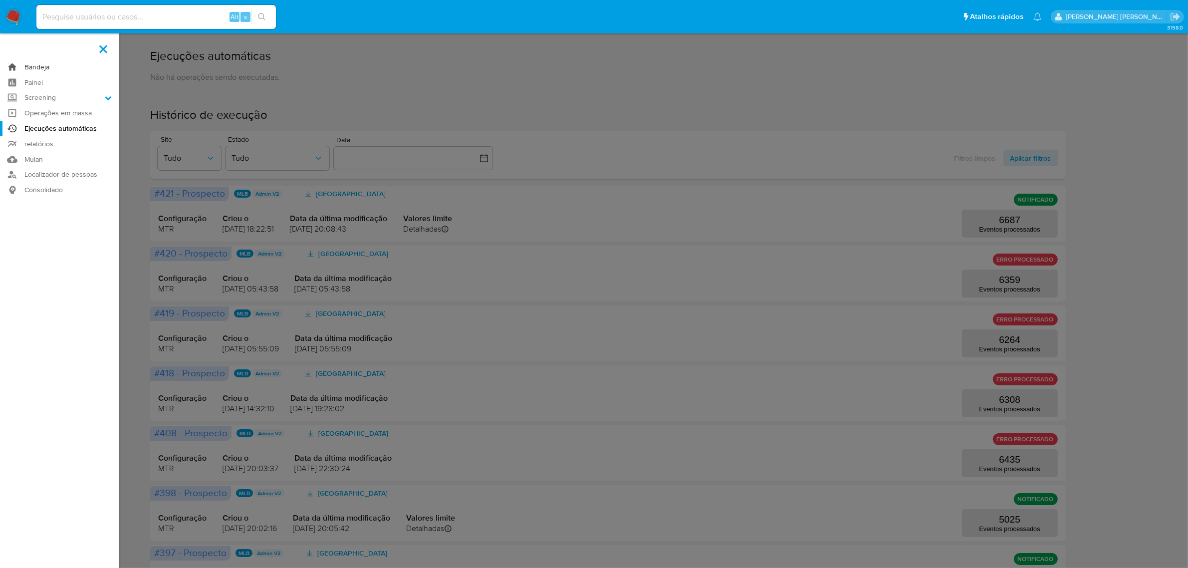
click at [40, 66] on link "Bandeja" at bounding box center [59, 66] width 119 height 15
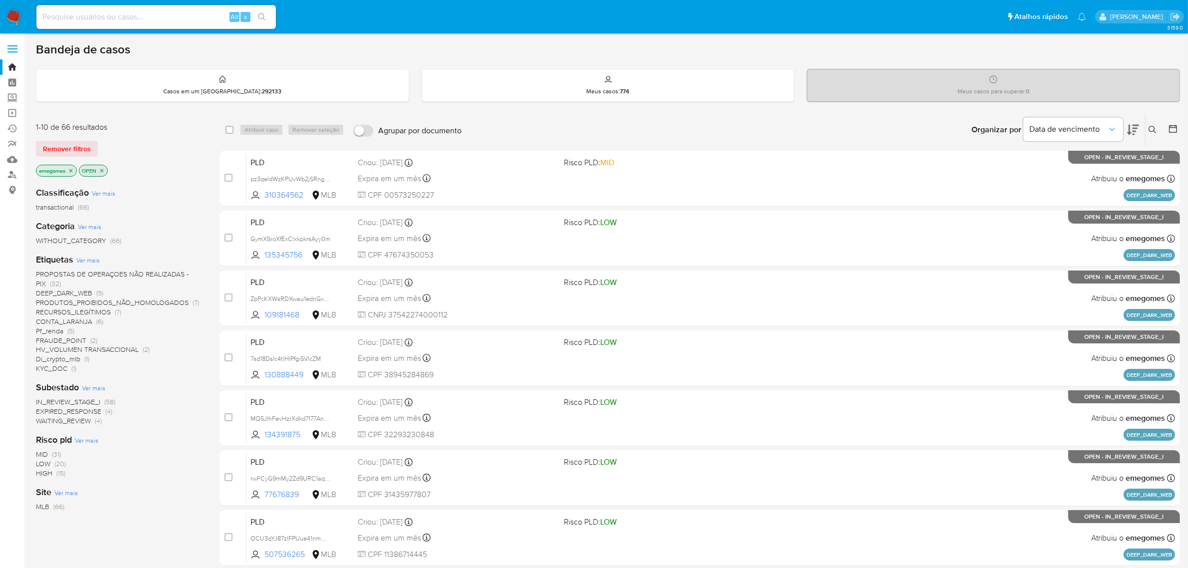
click at [73, 169] on icon "close-filter" at bounding box center [70, 170] width 3 height 3
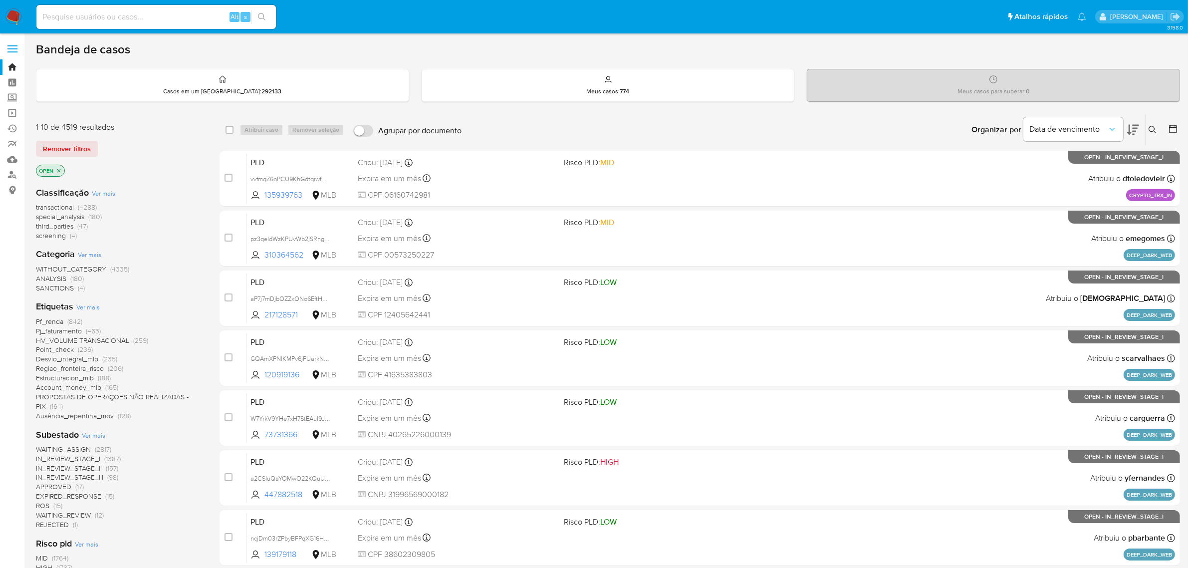
click at [82, 450] on span "WAITING_ASSIGN" at bounding box center [63, 449] width 55 height 10
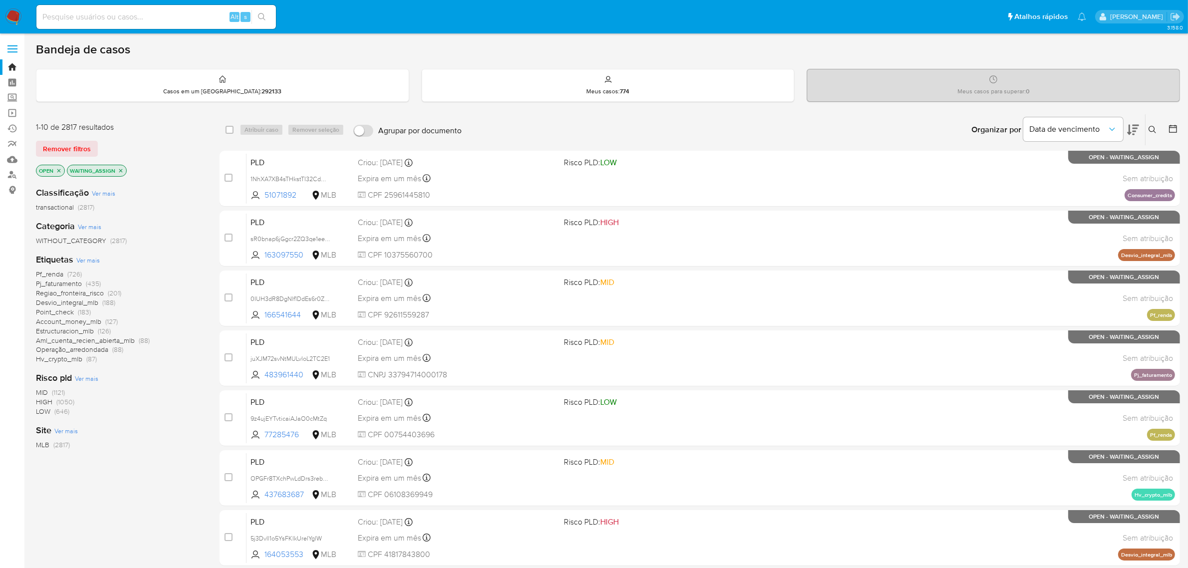
click at [97, 259] on span "Ver mais" at bounding box center [87, 259] width 23 height 9
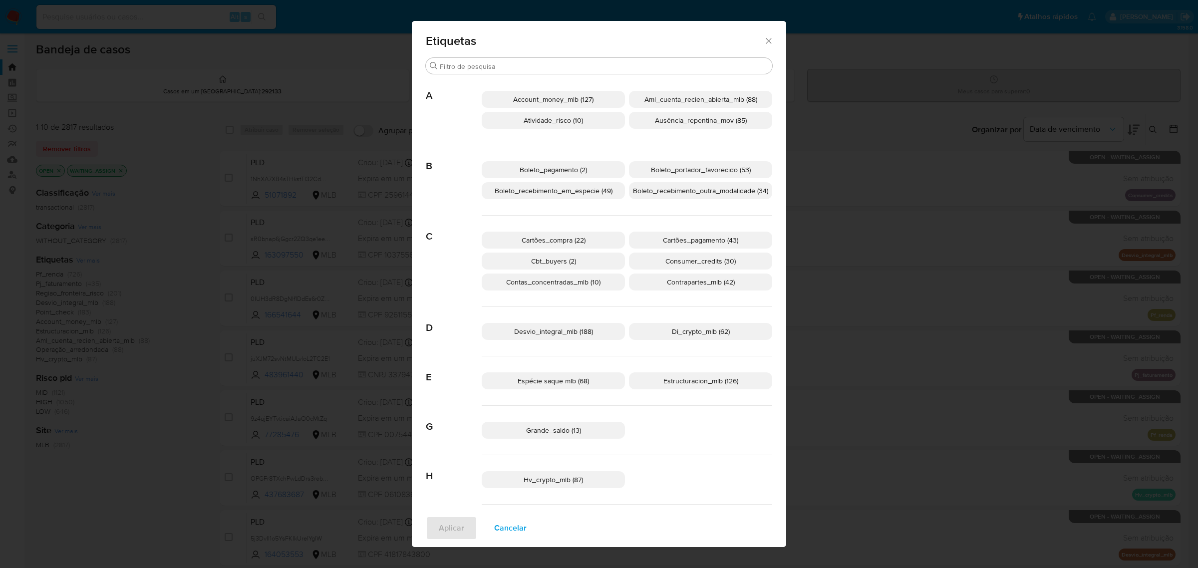
click at [678, 170] on span "Boleto_portador_favorecido (53)" at bounding box center [701, 170] width 100 height 10
click at [447, 525] on span "Aplicar" at bounding box center [451, 528] width 25 height 22
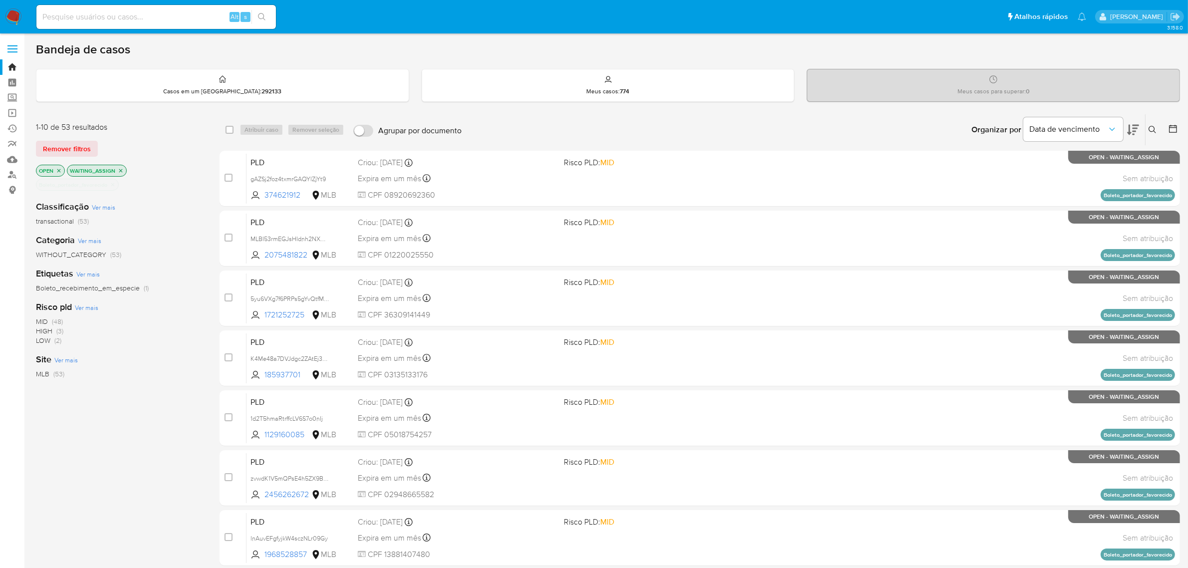
click at [115, 183] on icon "close-filter" at bounding box center [113, 185] width 6 height 6
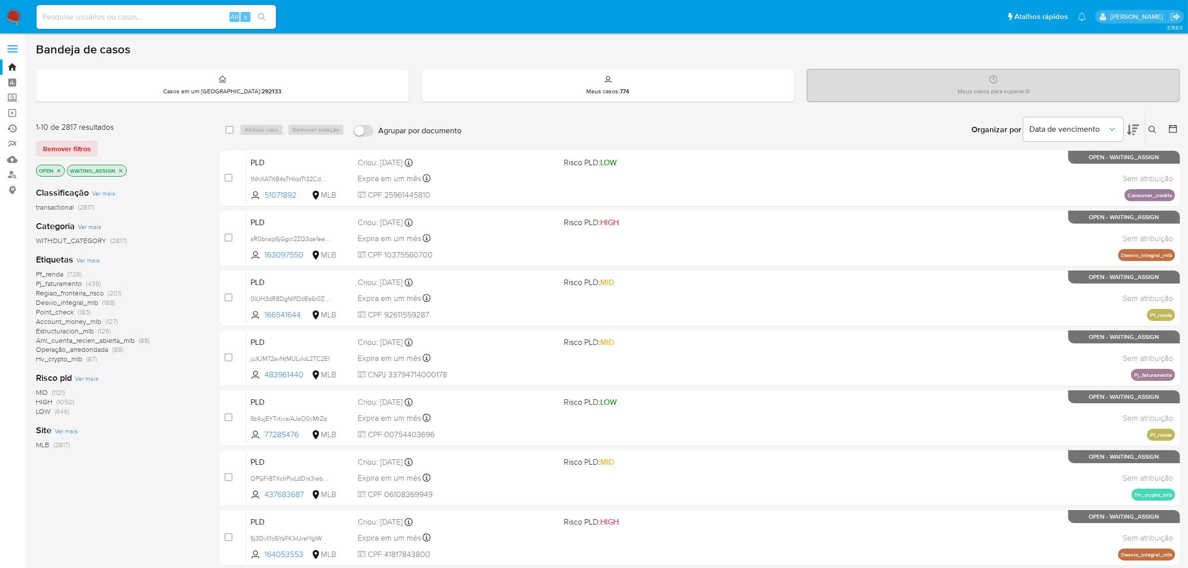
click at [15, 128] on link "Ejecuções automáticas" at bounding box center [59, 128] width 119 height 15
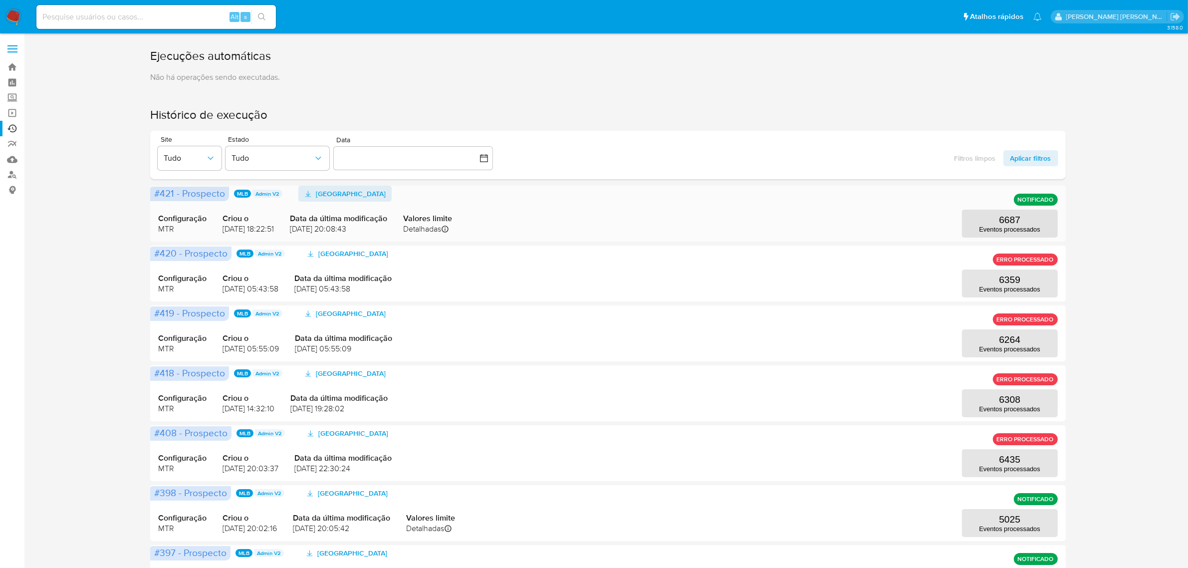
click at [347, 194] on span "[GEOGRAPHIC_DATA]" at bounding box center [351, 194] width 70 height 16
click at [13, 113] on link "Operações em massa" at bounding box center [59, 112] width 119 height 15
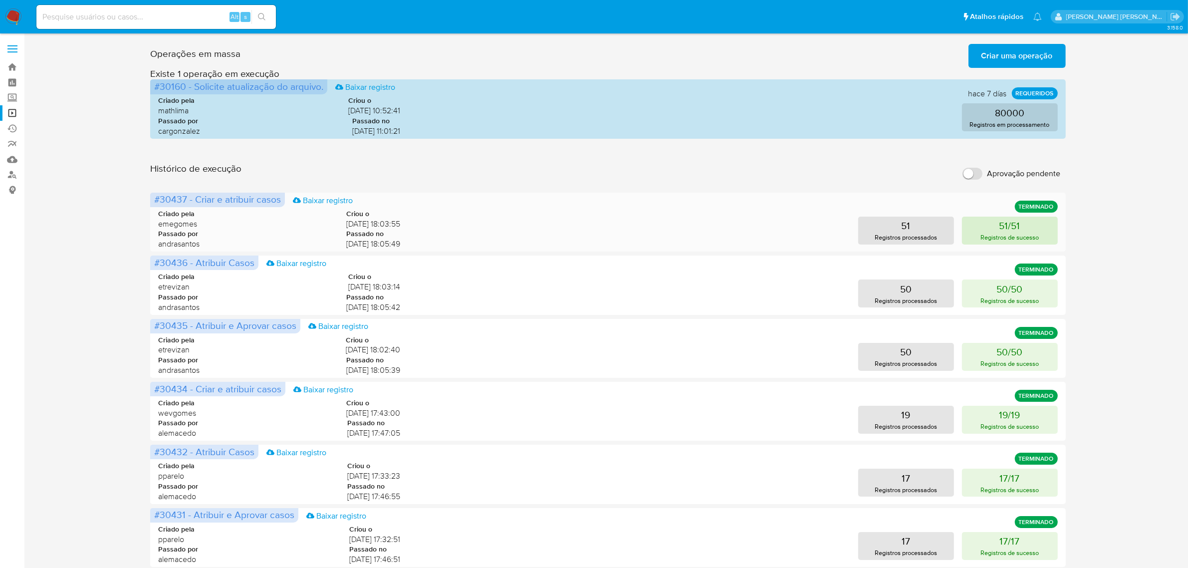
click at [972, 242] on button "51/51 Registros de sucesso" at bounding box center [1010, 231] width 96 height 28
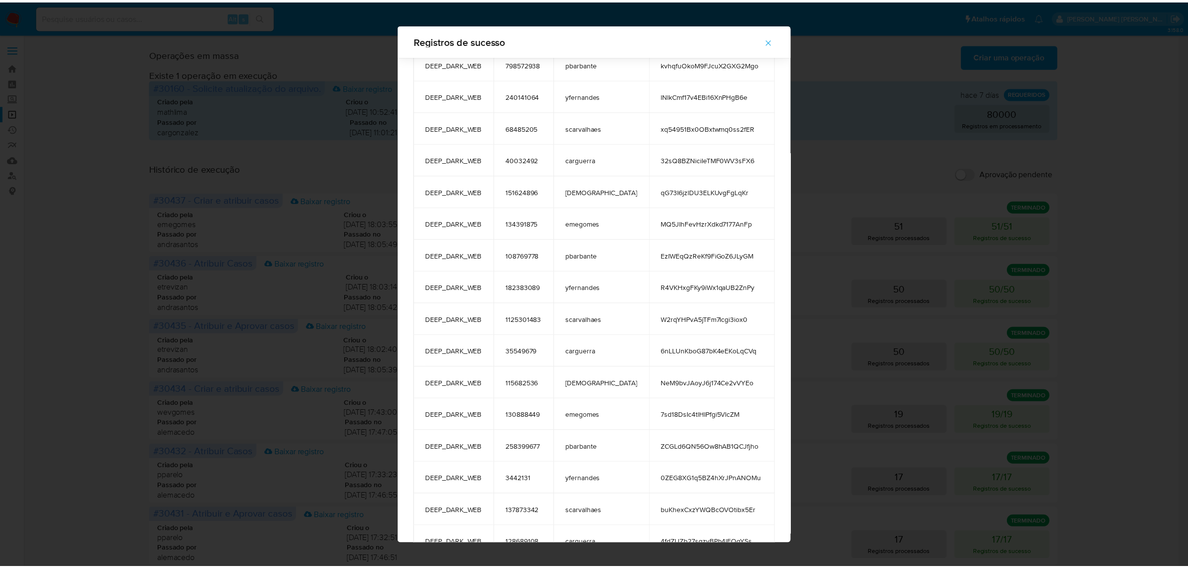
scroll to position [682, 0]
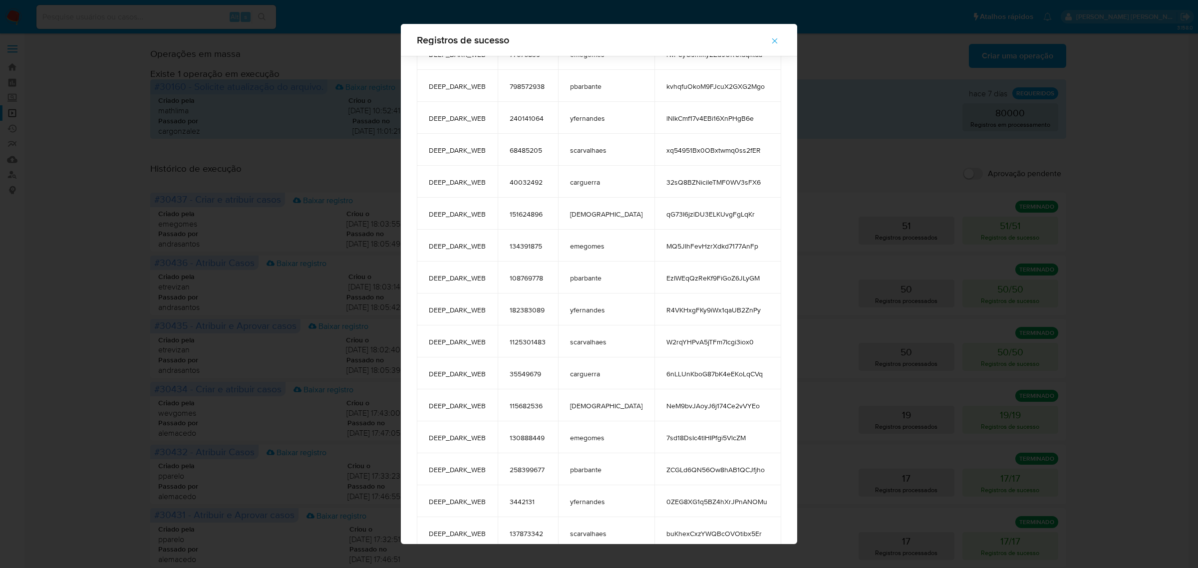
click at [770, 44] on icon "button" at bounding box center [774, 40] width 9 height 9
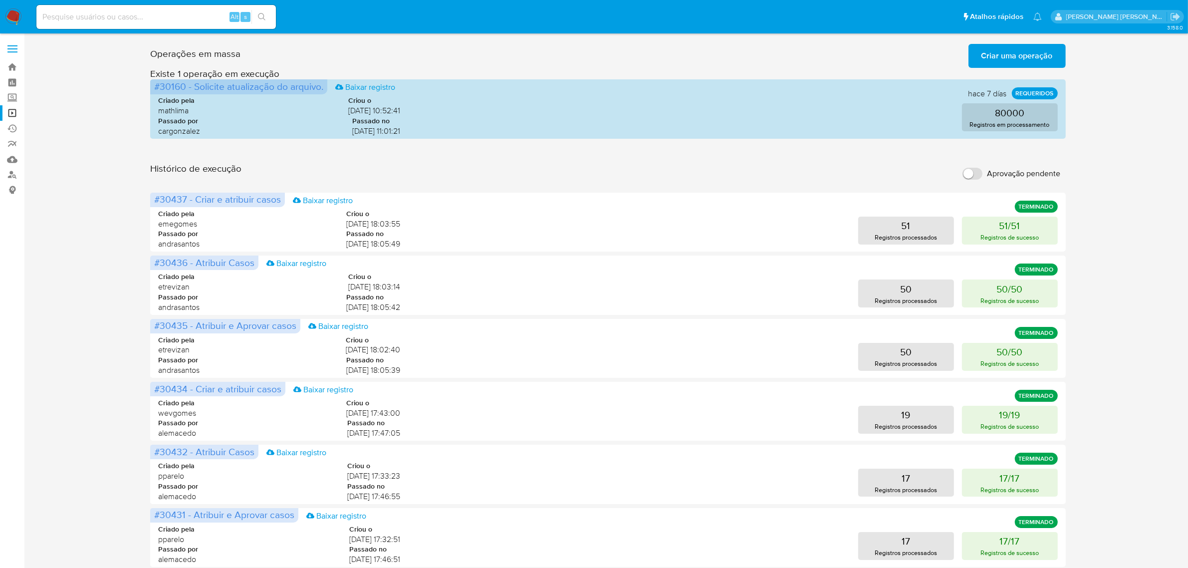
click at [8, 55] on label at bounding box center [12, 48] width 25 height 21
click at [0, 0] on input "checkbox" at bounding box center [0, 0] width 0 height 0
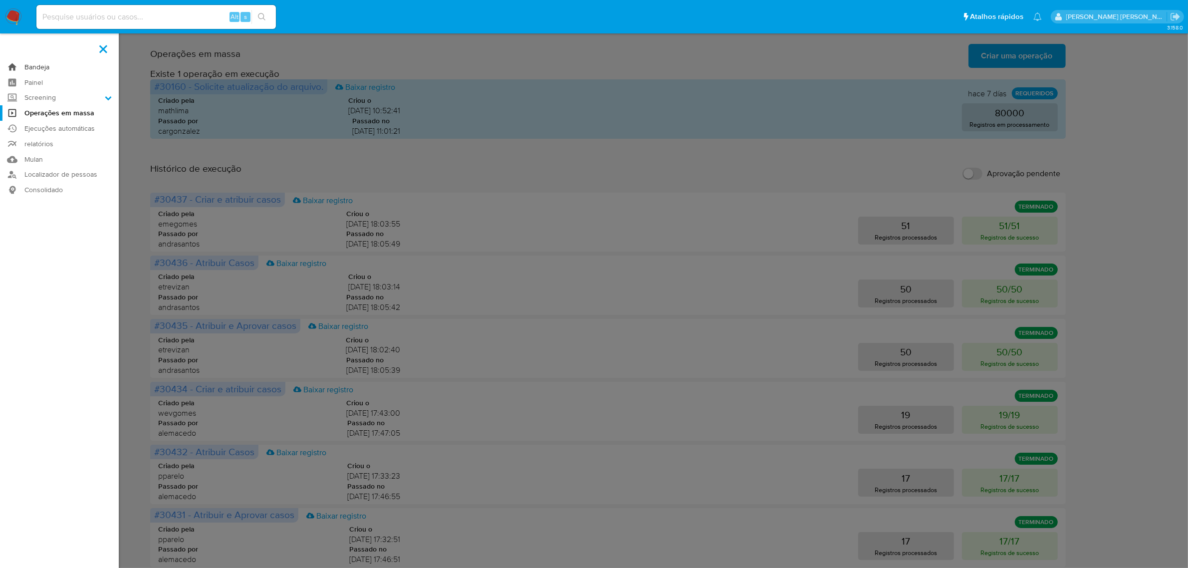
click at [36, 65] on link "Bandeja" at bounding box center [59, 66] width 119 height 15
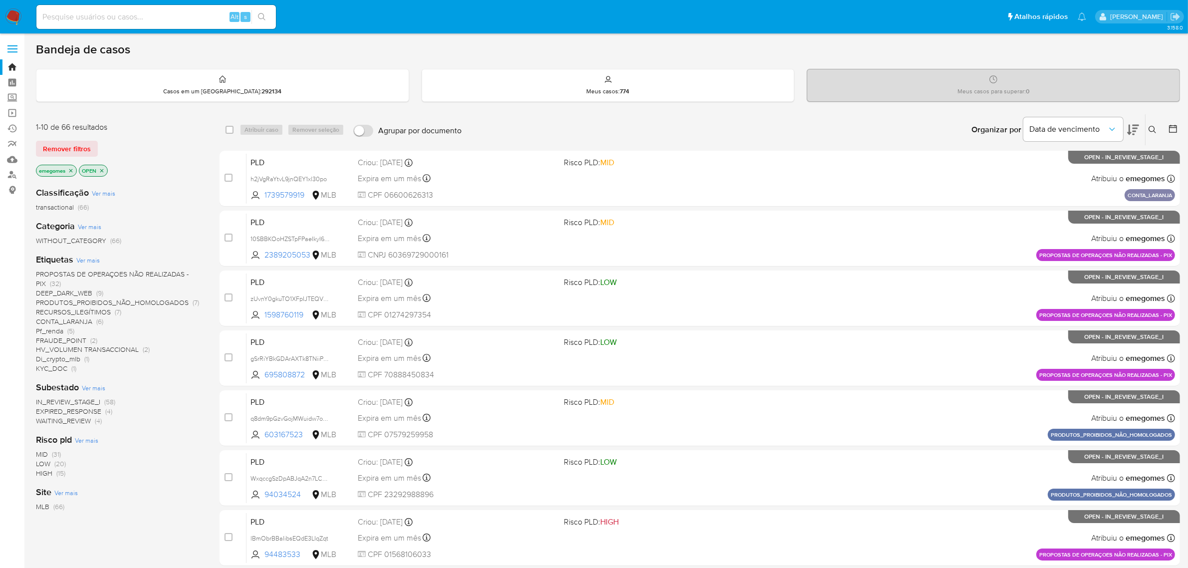
click at [65, 293] on span "DEEP_DARK_WEB" at bounding box center [64, 293] width 56 height 10
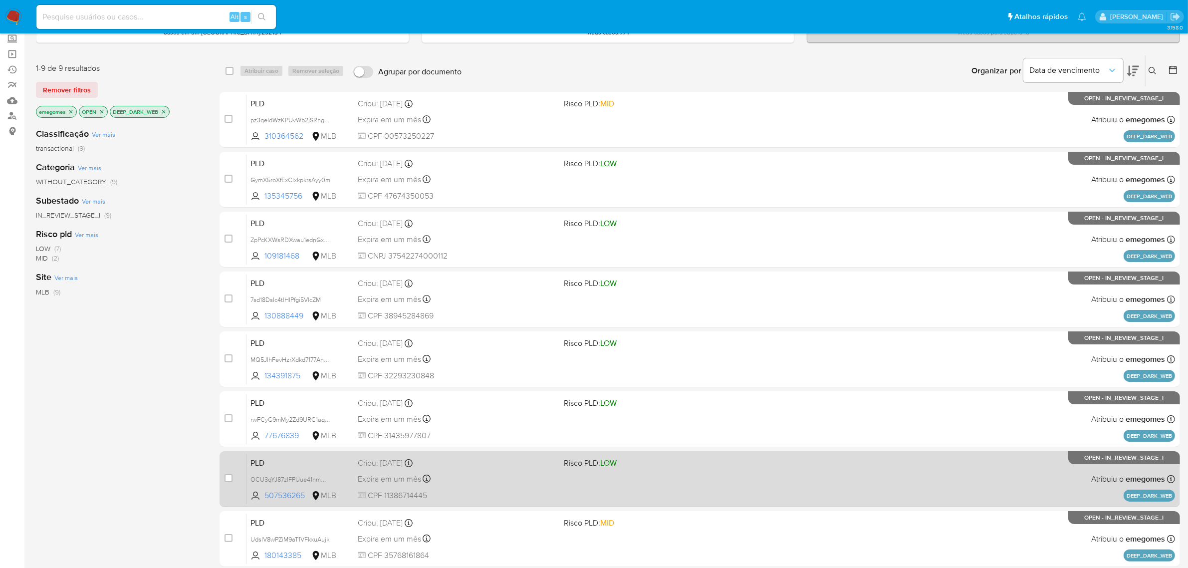
scroll to position [62, 0]
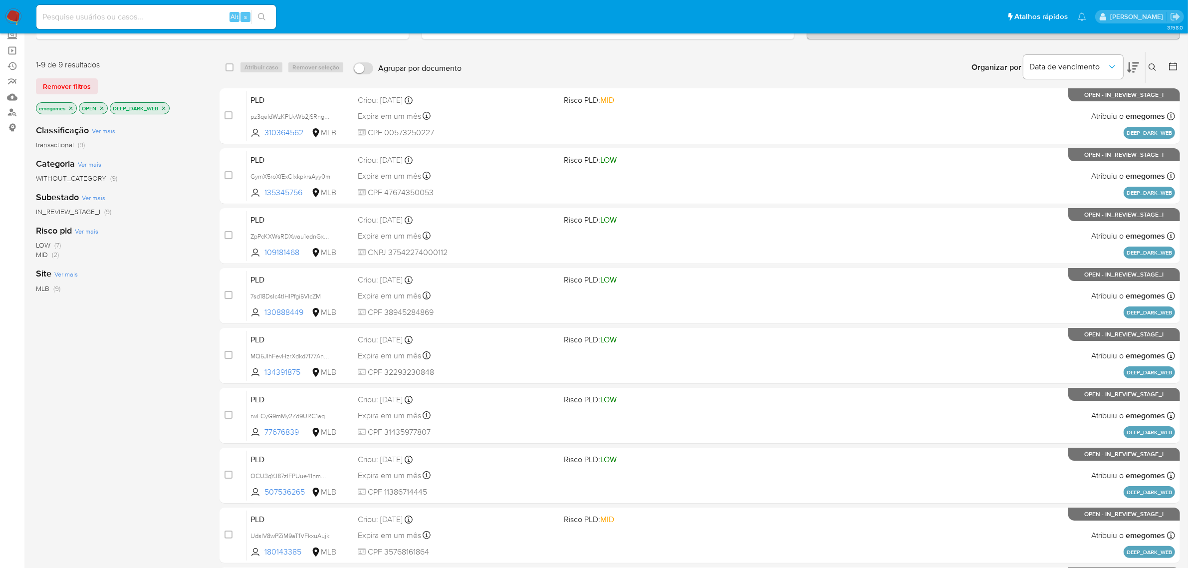
click at [167, 109] on icon "close-filter" at bounding box center [164, 108] width 6 height 6
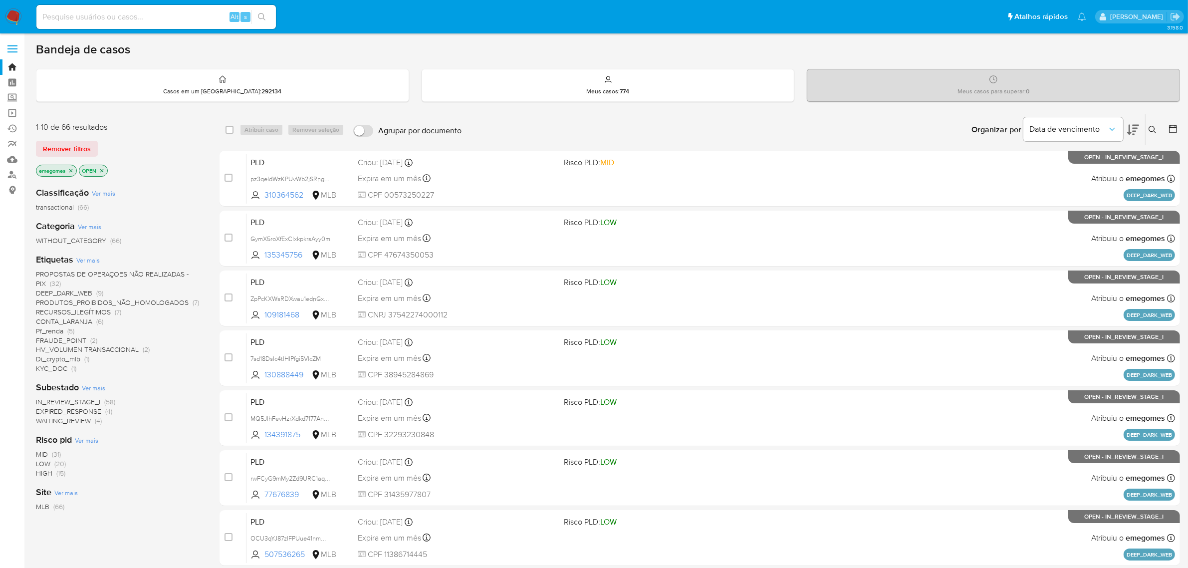
click at [73, 169] on icon "close-filter" at bounding box center [71, 171] width 6 height 6
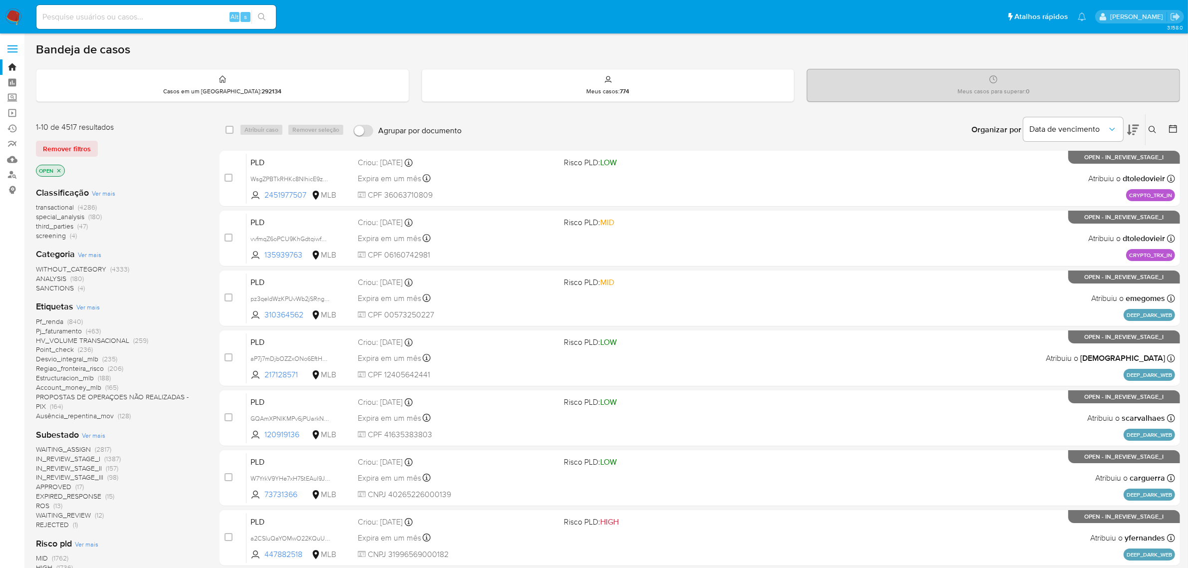
click at [96, 305] on span "Ver mais" at bounding box center [87, 306] width 23 height 9
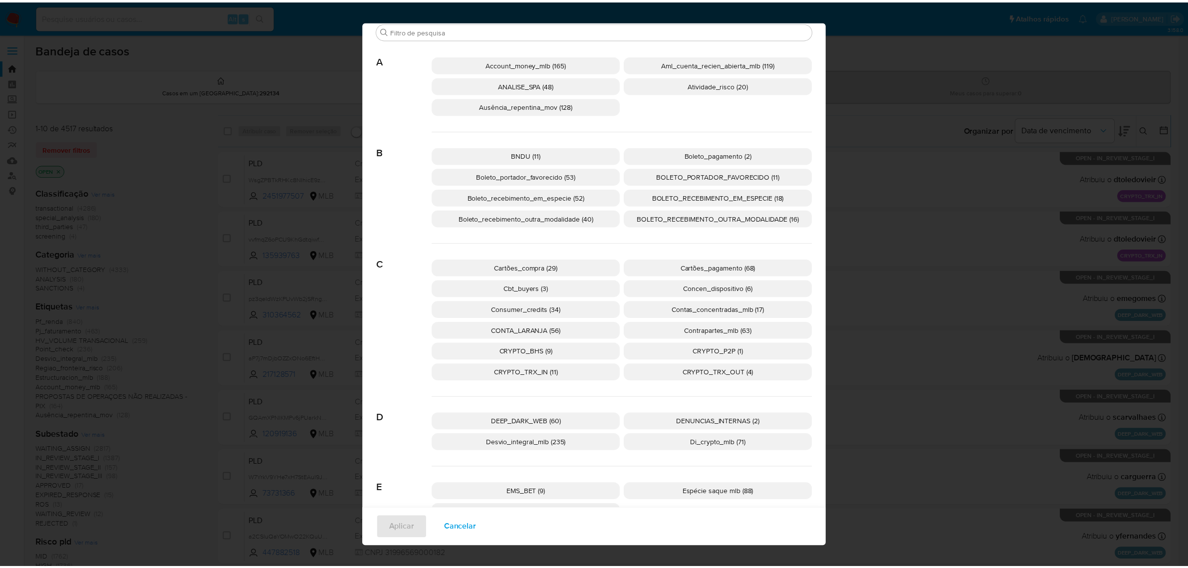
scroll to position [55, 0]
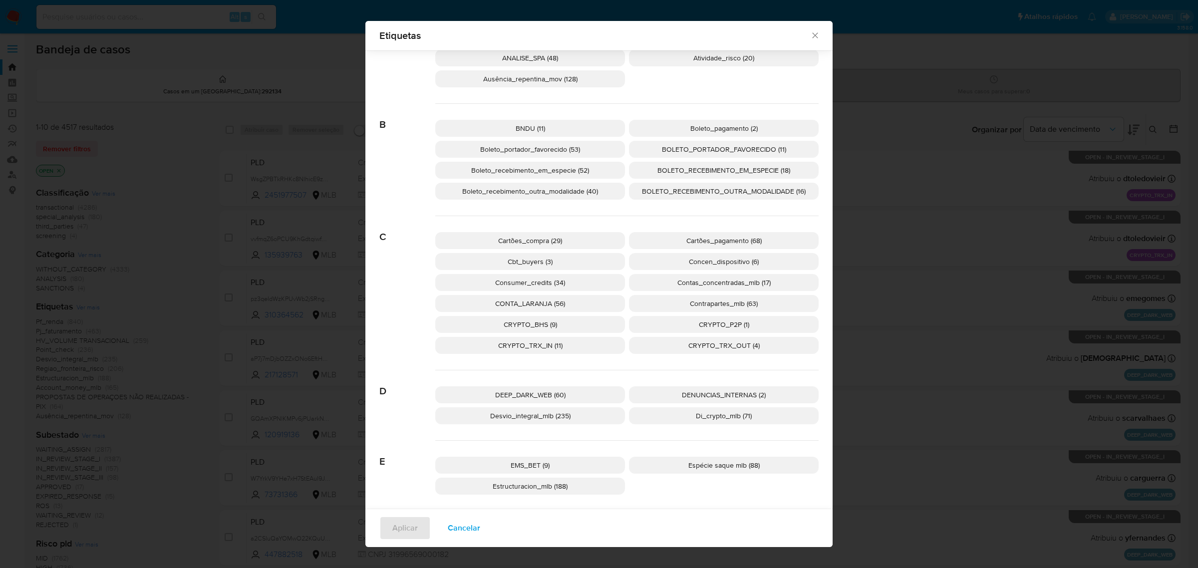
click at [565, 389] on p "DEEP_DARK_WEB (60)" at bounding box center [530, 394] width 190 height 17
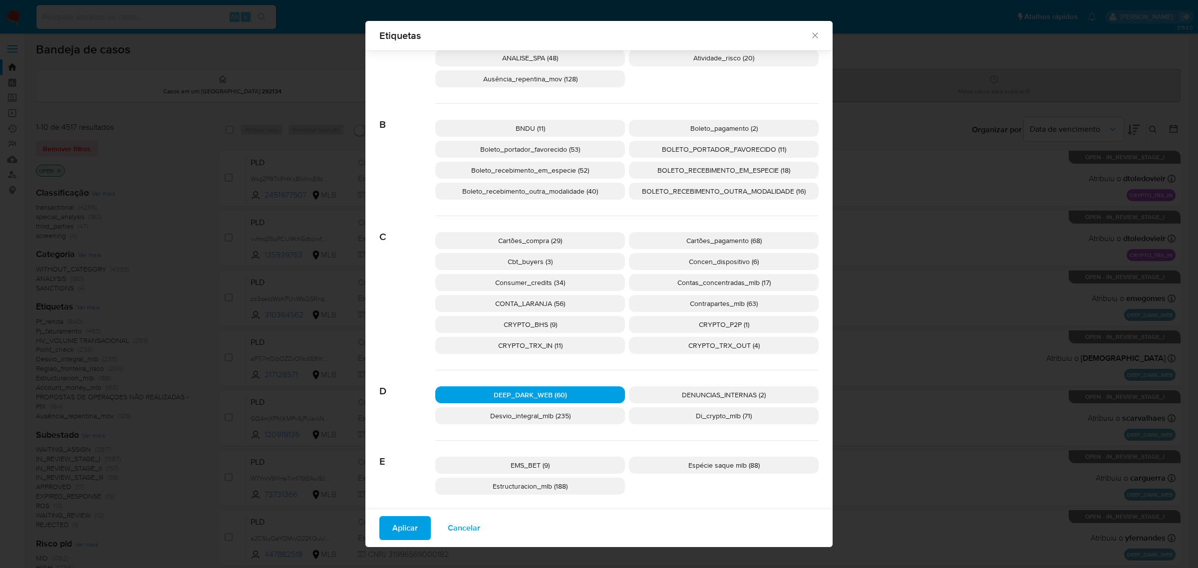
click at [397, 527] on span "Aplicar" at bounding box center [404, 528] width 25 height 22
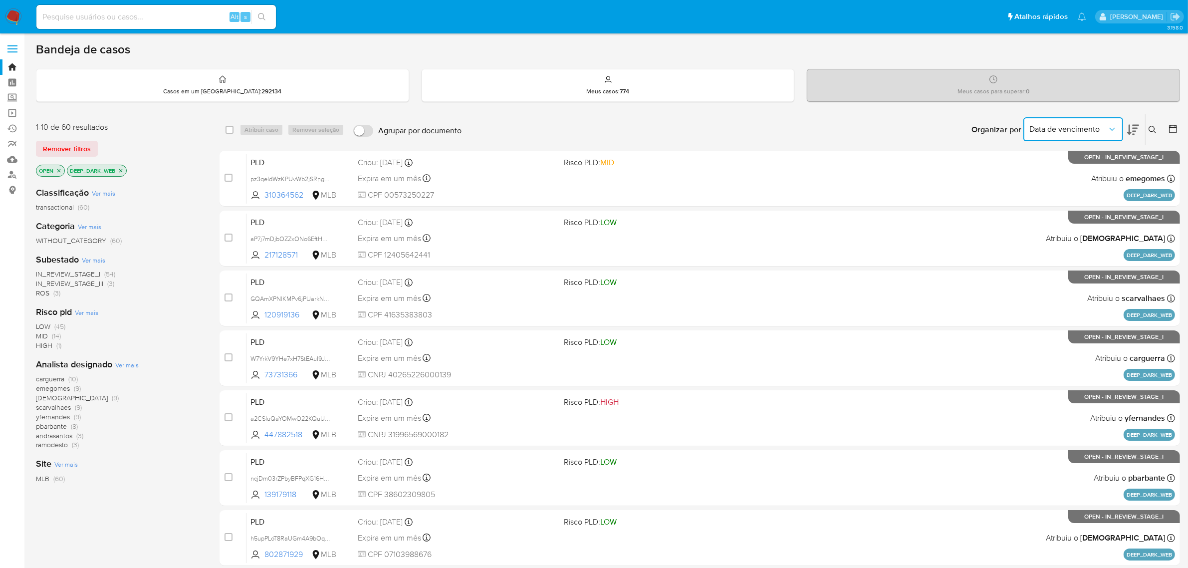
click at [1117, 130] on icon "Organizar por" at bounding box center [1112, 129] width 10 height 10
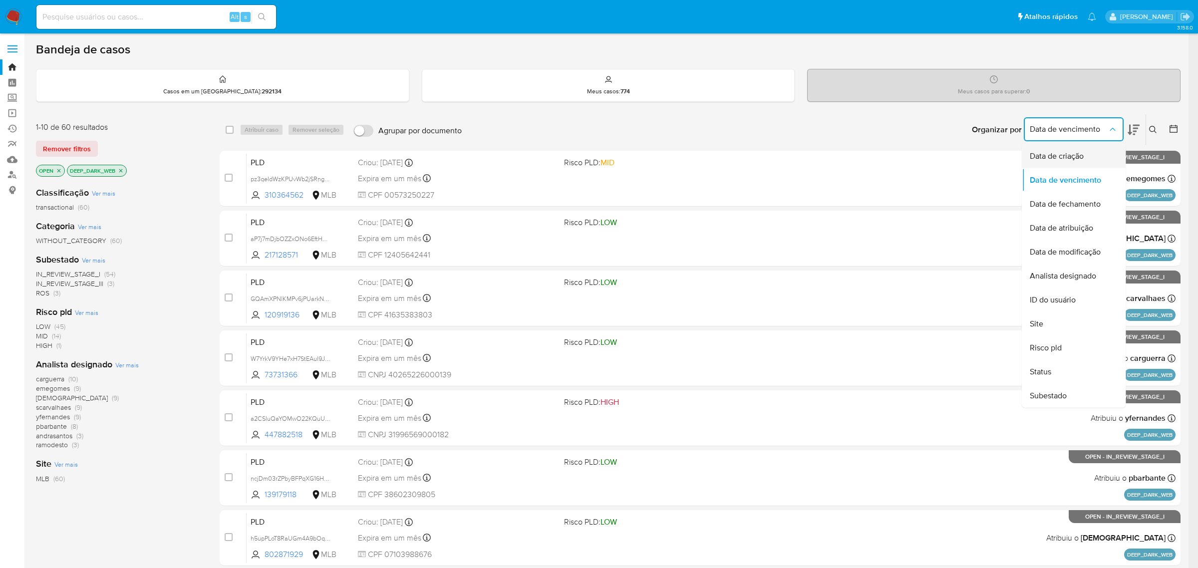
click at [1079, 151] on span "Data de criação" at bounding box center [1056, 156] width 54 height 10
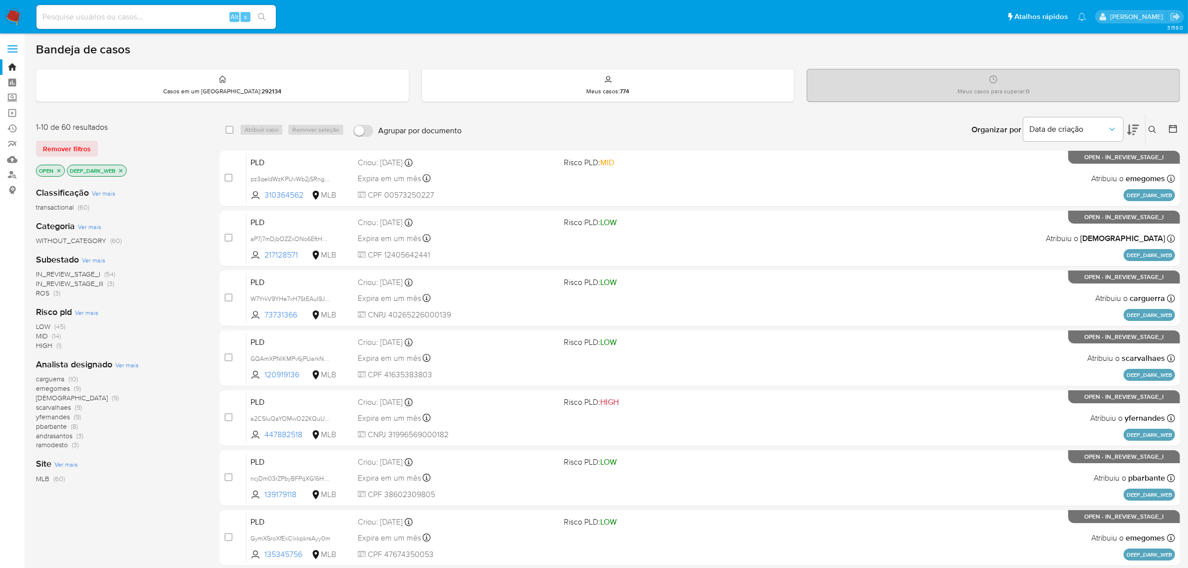
click at [1134, 127] on icon at bounding box center [1133, 130] width 12 height 10
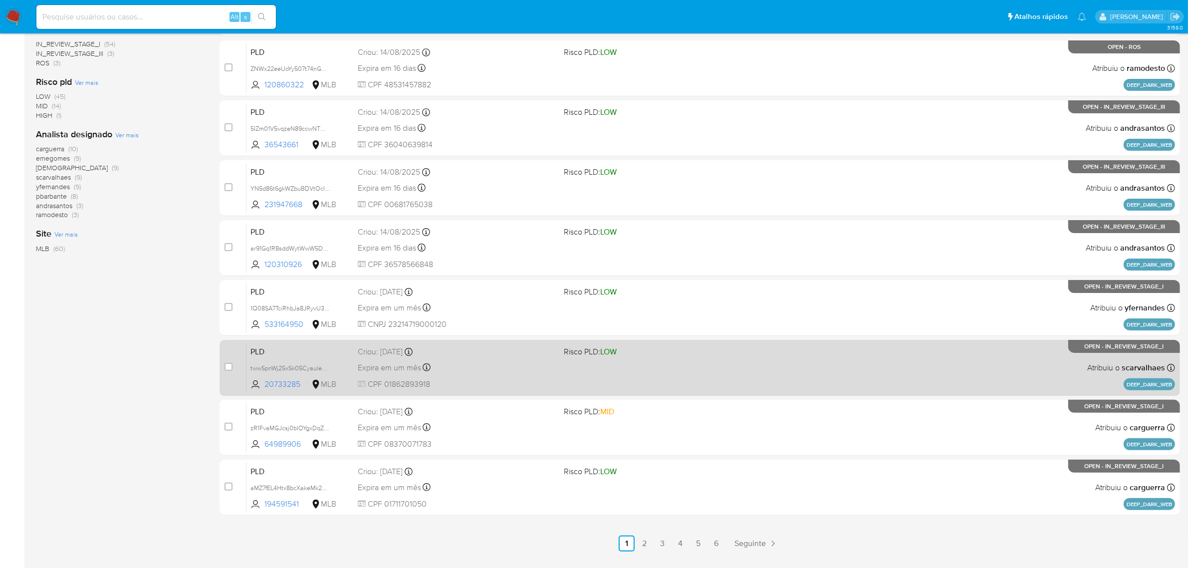
scroll to position [250, 0]
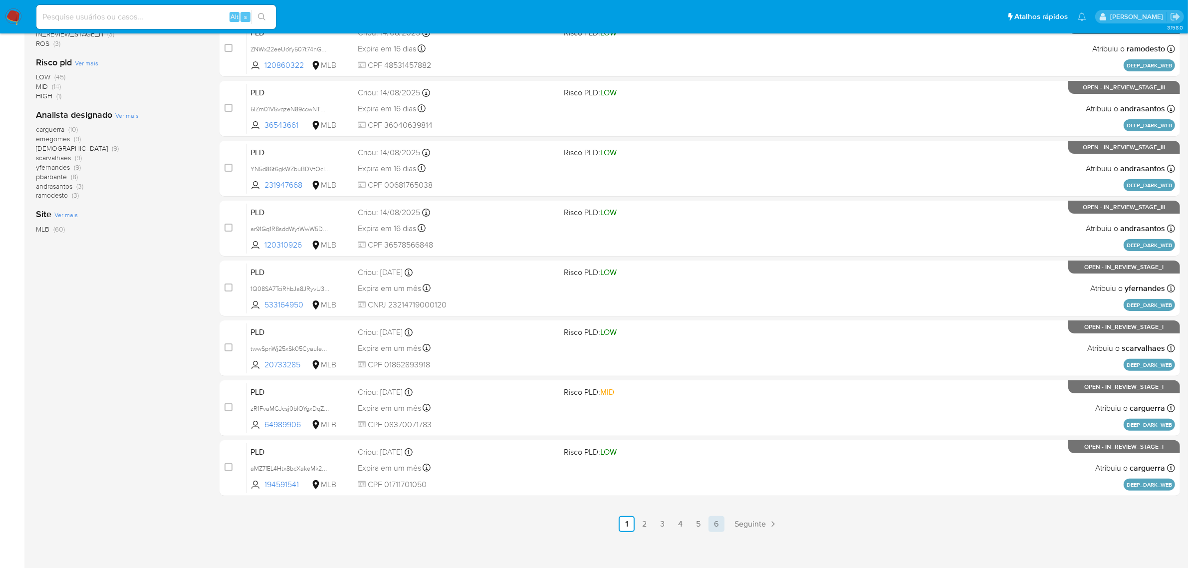
click at [711, 523] on link "6" at bounding box center [717, 524] width 16 height 16
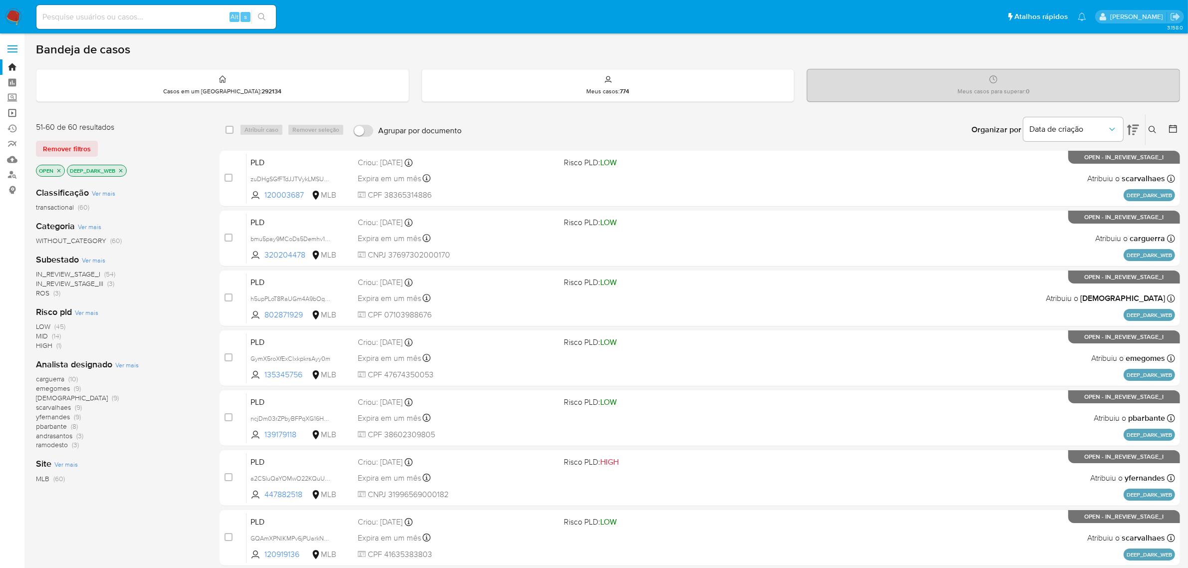
click at [13, 116] on link "Operações em massa" at bounding box center [59, 112] width 119 height 15
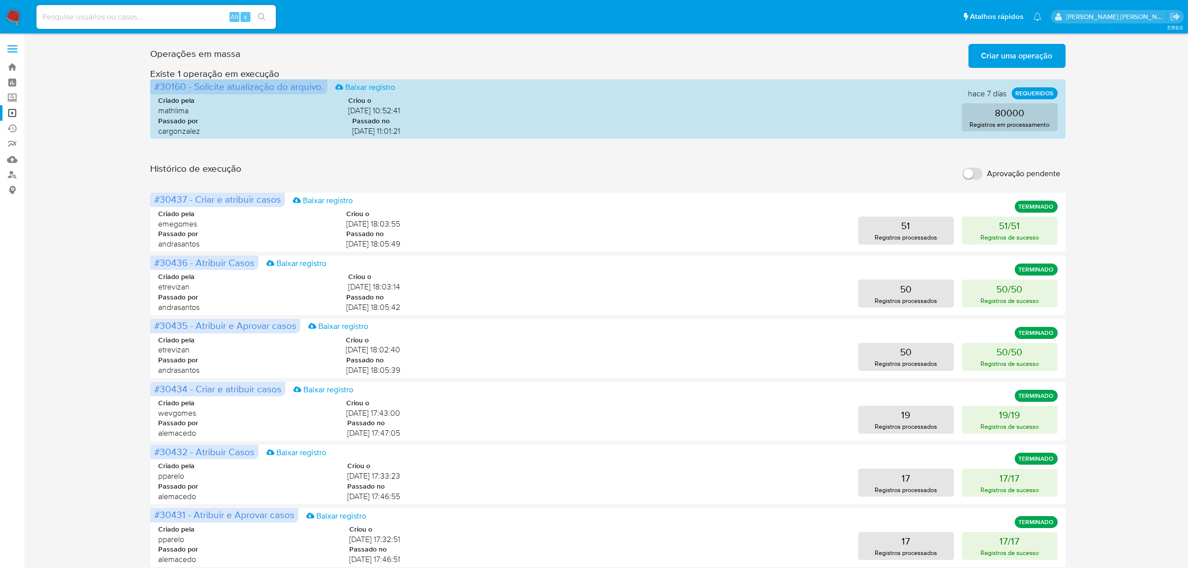
click at [18, 48] on label at bounding box center [12, 48] width 25 height 21
click at [0, 0] on input "checkbox" at bounding box center [0, 0] width 0 height 0
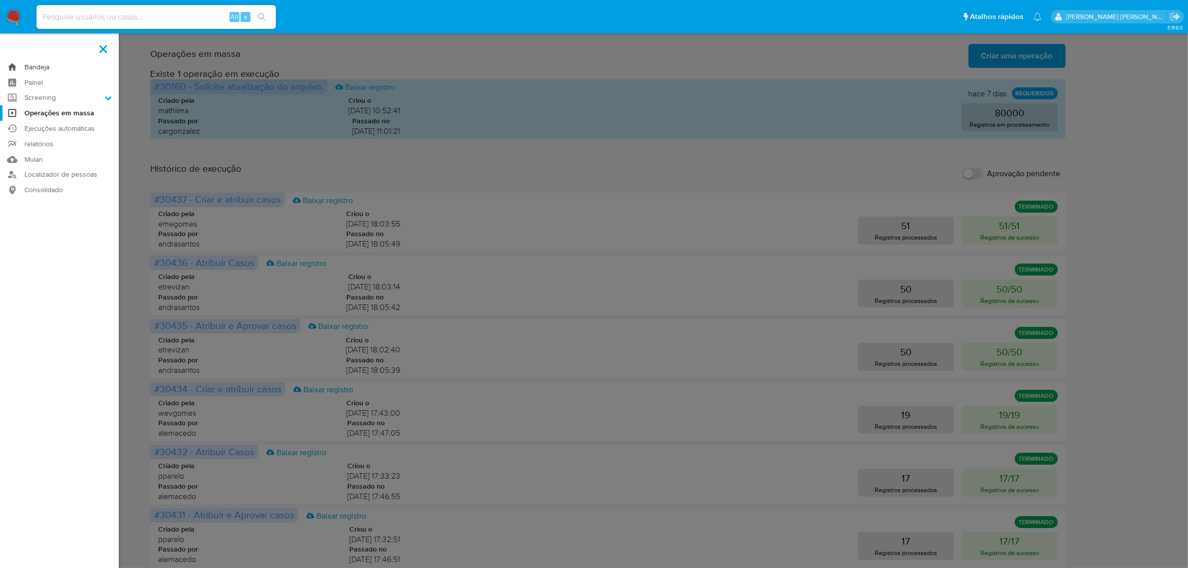
click at [40, 63] on link "Bandeja" at bounding box center [59, 66] width 119 height 15
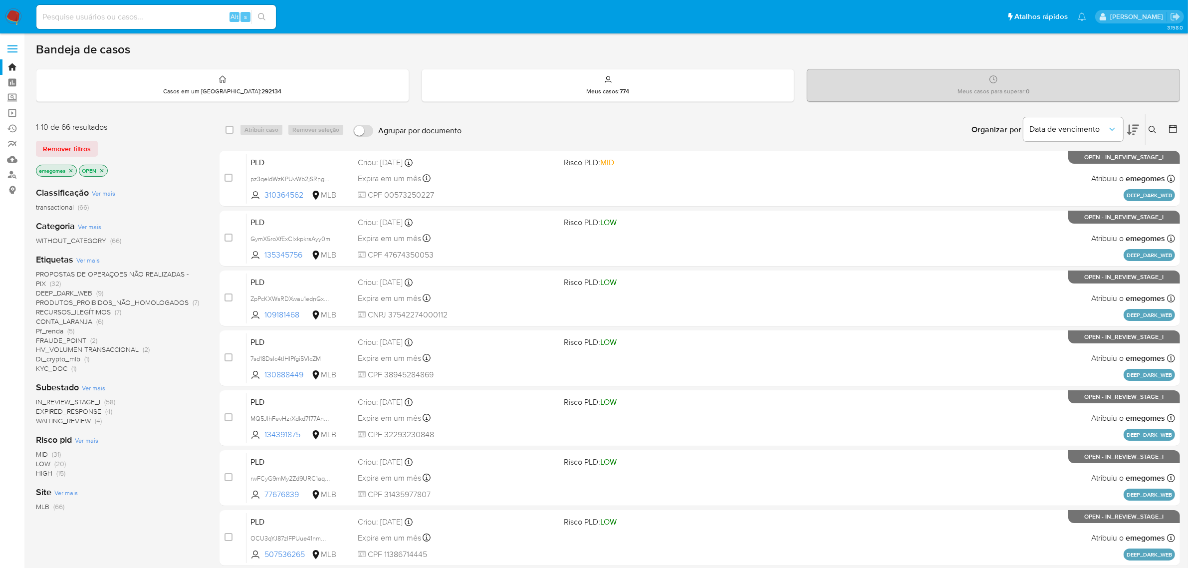
click at [72, 170] on icon "close-filter" at bounding box center [70, 170] width 3 height 3
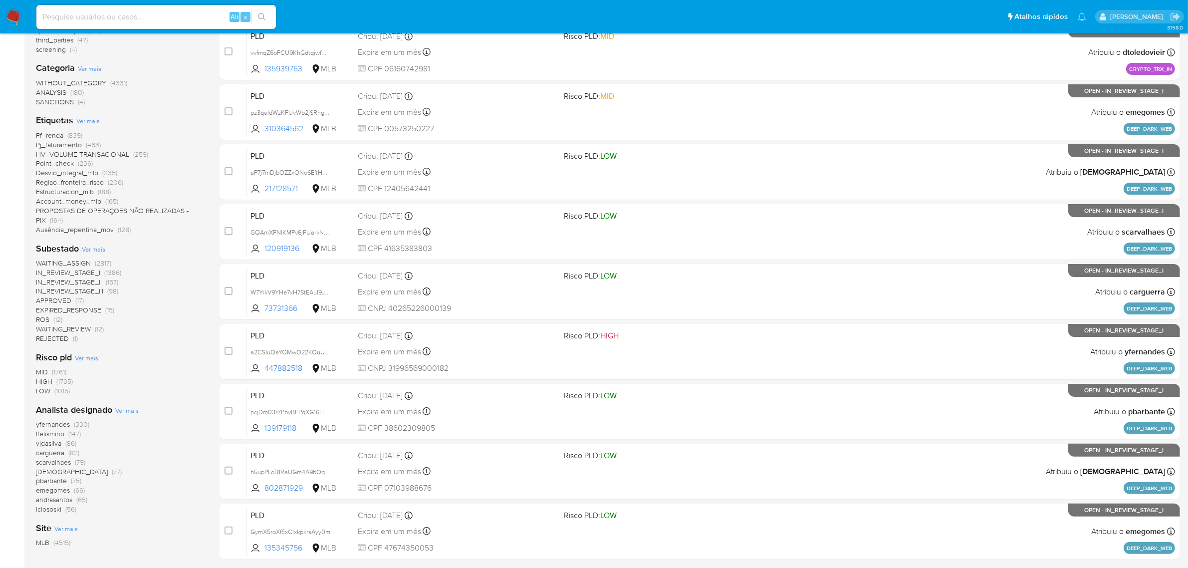
scroll to position [187, 0]
click at [80, 261] on span "WAITING_ASSIGN" at bounding box center [63, 262] width 55 height 10
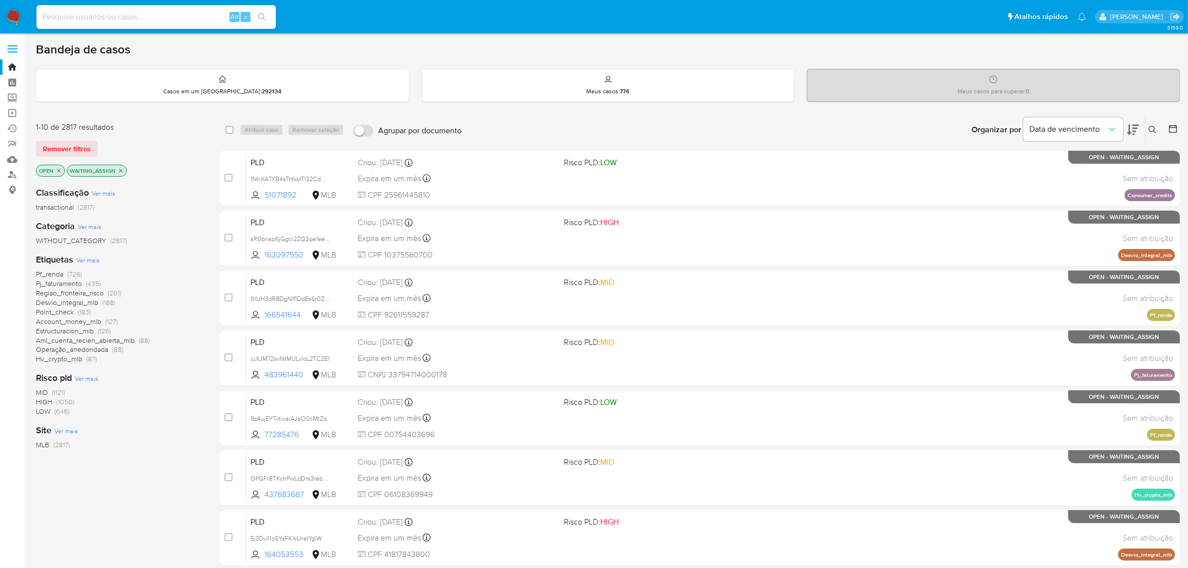
click at [82, 260] on span "Ver mais" at bounding box center [87, 259] width 23 height 9
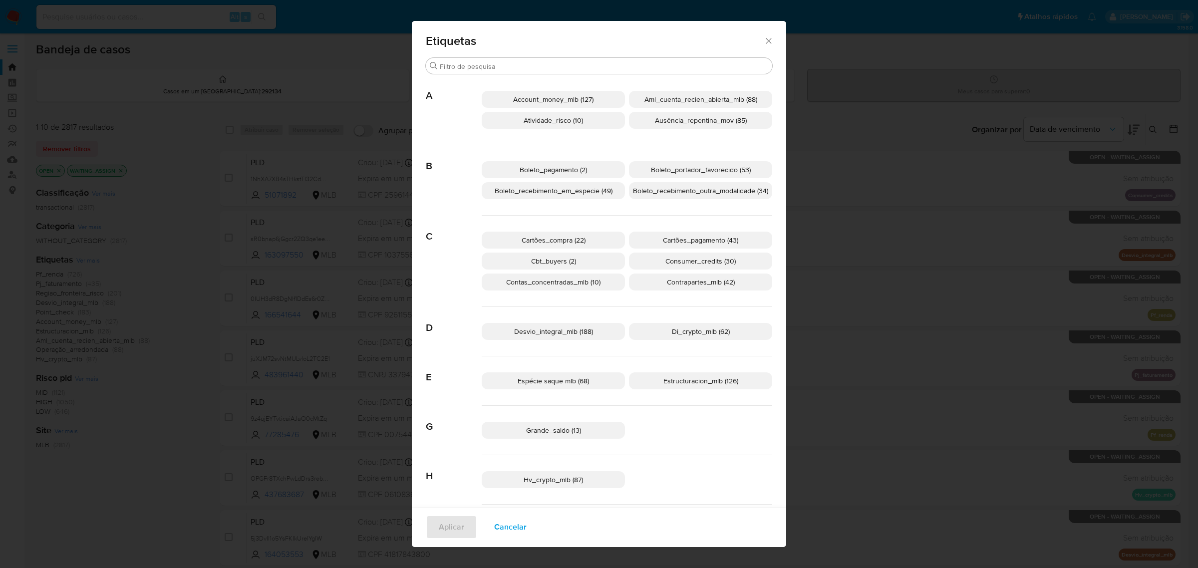
click at [765, 40] on icon "Fechar" at bounding box center [768, 41] width 10 height 10
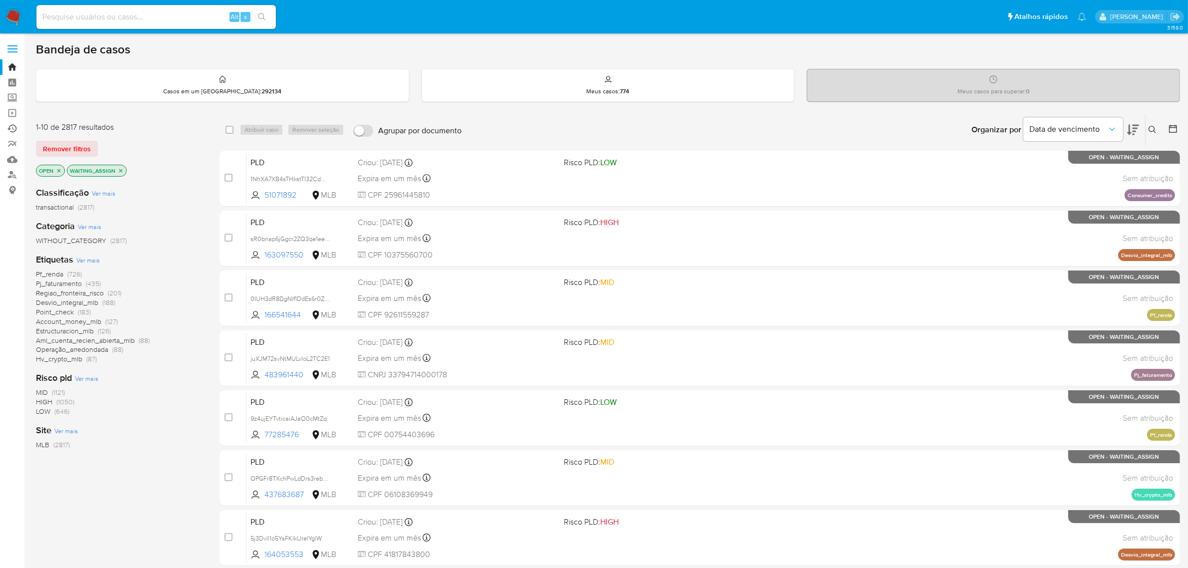
click at [13, 130] on link "Ejecuções automáticas" at bounding box center [59, 128] width 119 height 15
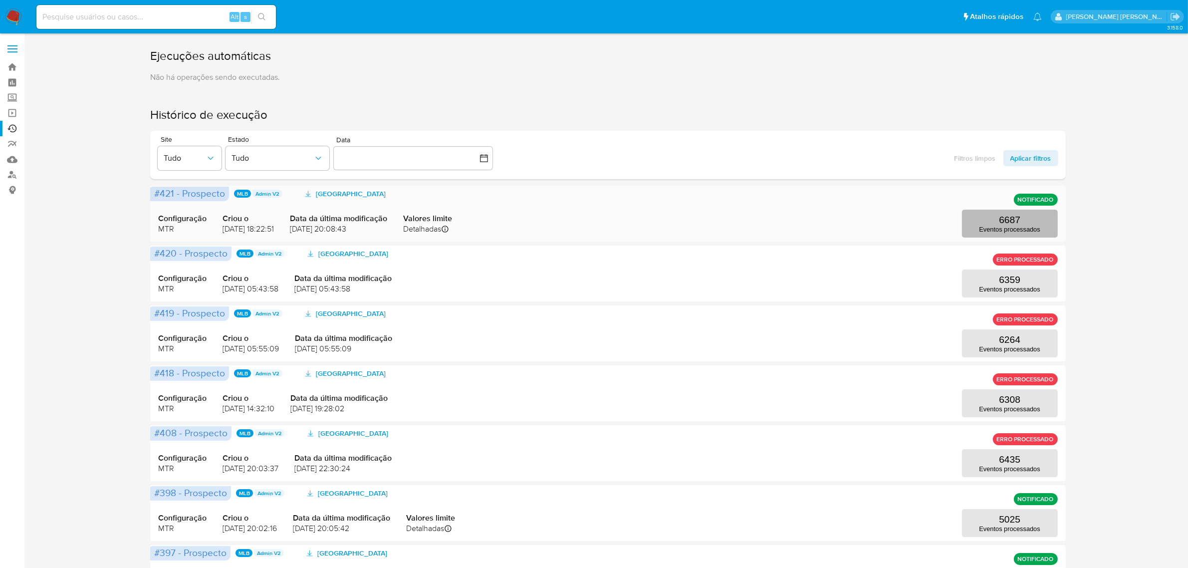
click at [999, 220] on p "6687" at bounding box center [1009, 220] width 21 height 11
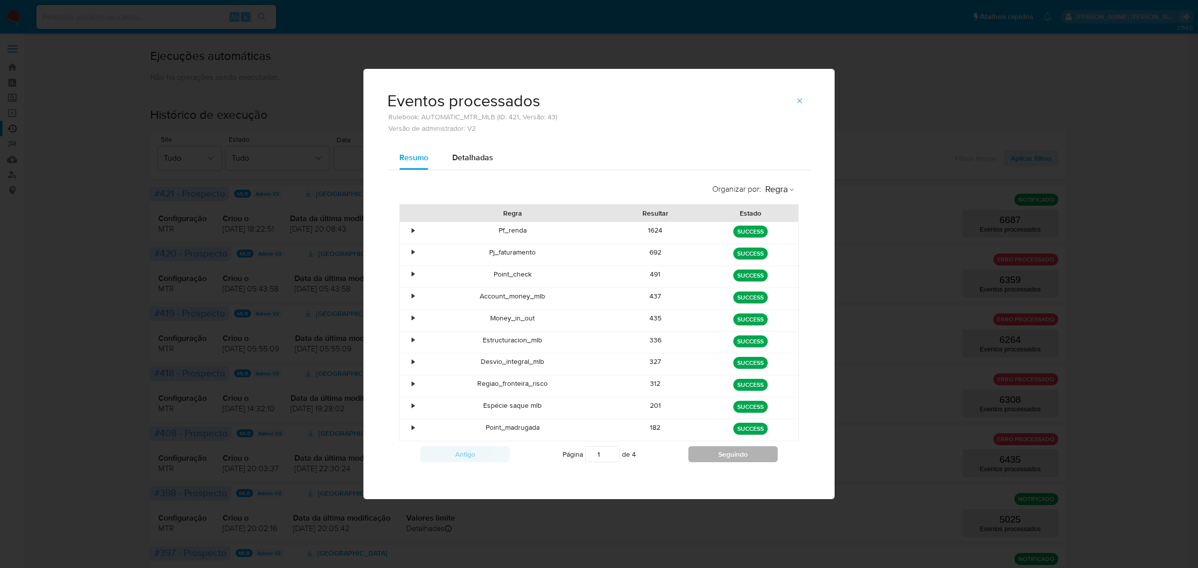
click at [739, 453] on button "Seguindo" at bounding box center [732, 454] width 89 height 16
type input "4"
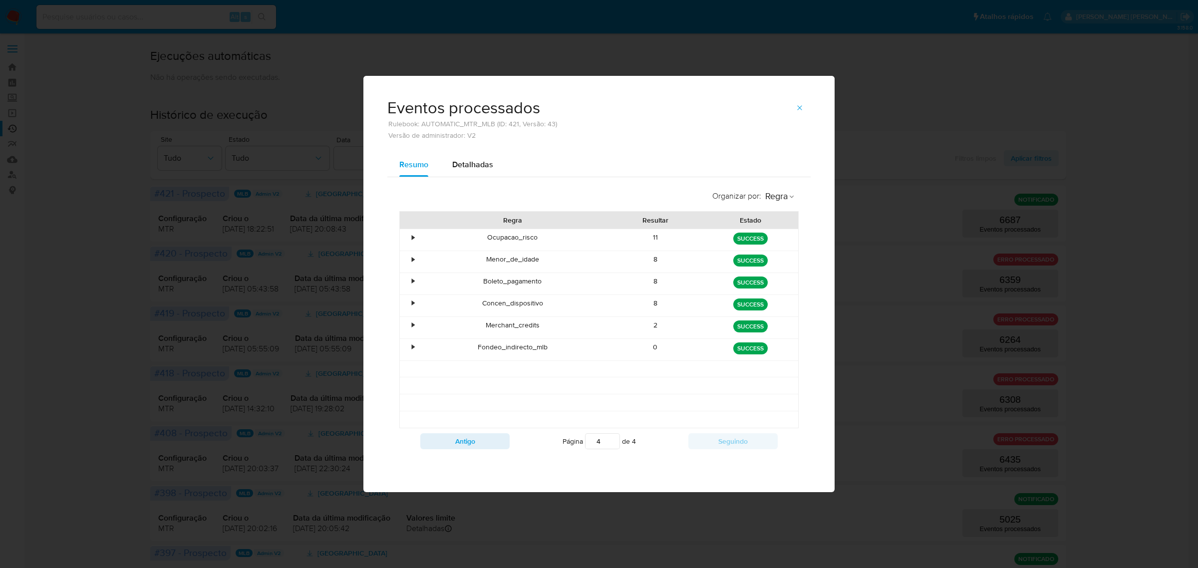
click at [412, 304] on div "•" at bounding box center [413, 302] width 2 height 9
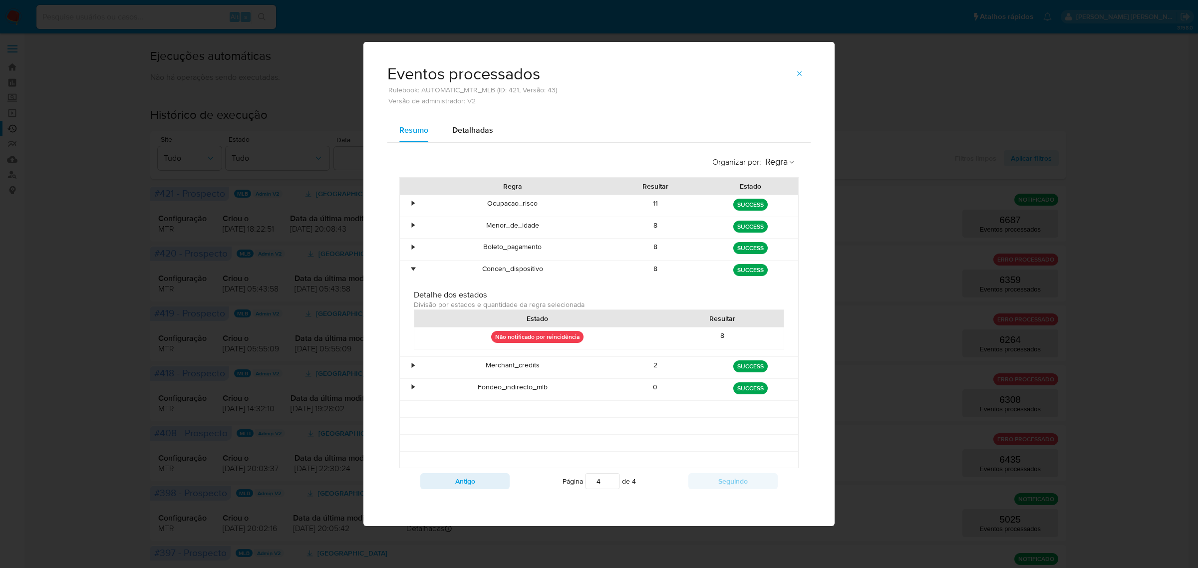
click at [414, 363] on div "•" at bounding box center [413, 364] width 2 height 9
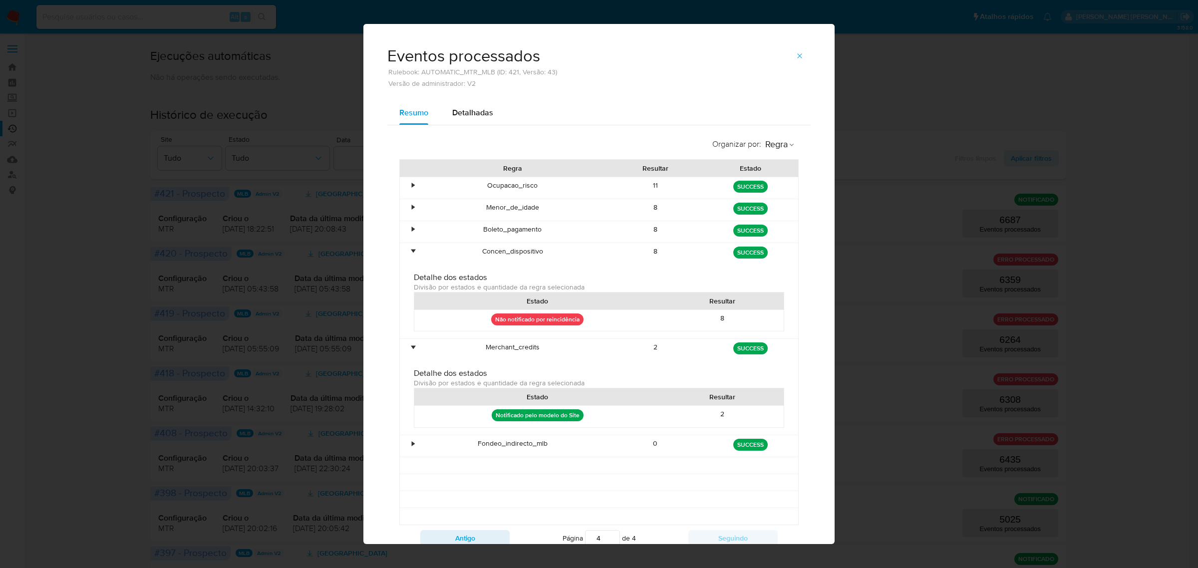
click at [412, 183] on div "•" at bounding box center [413, 185] width 2 height 9
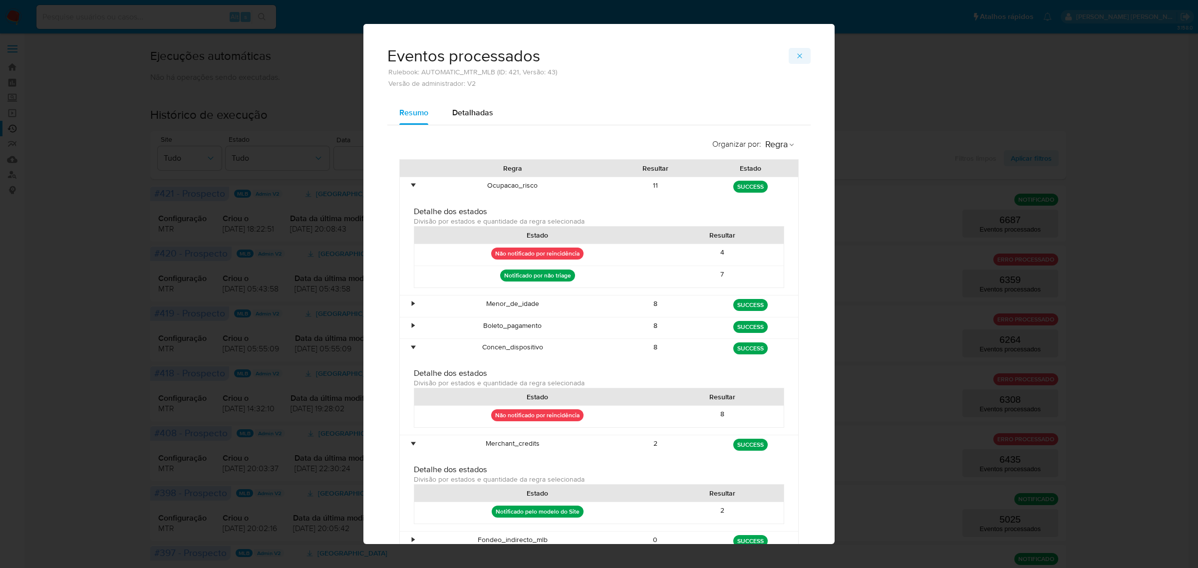
click at [797, 57] on icon "button" at bounding box center [799, 56] width 8 height 8
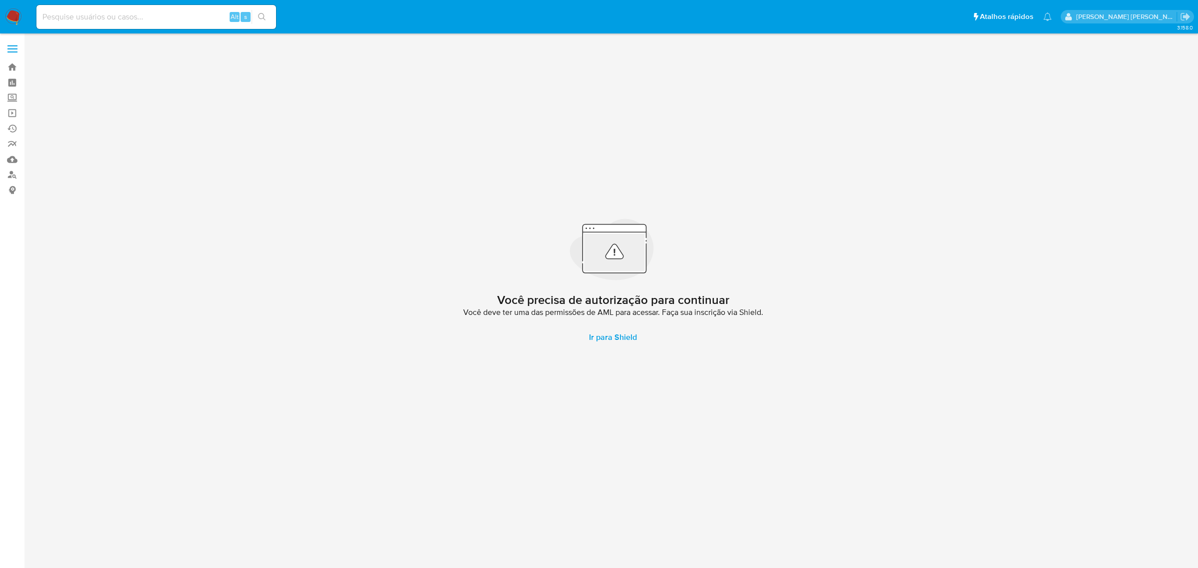
click at [13, 52] on span at bounding box center [12, 51] width 10 height 1
click at [0, 0] on input "checkbox" at bounding box center [0, 0] width 0 height 0
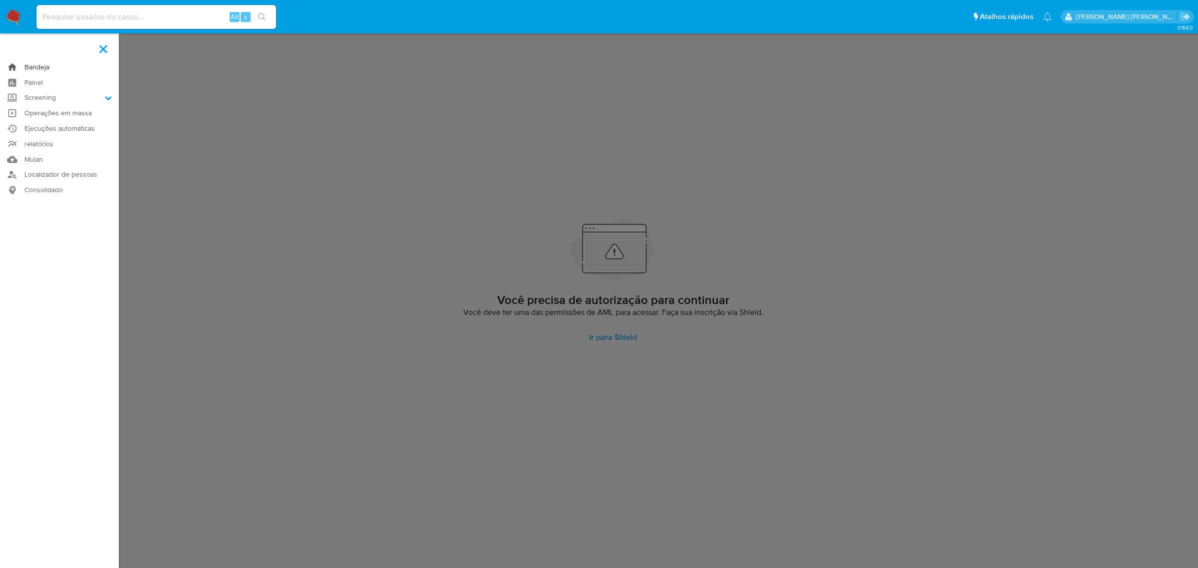
click at [27, 65] on link "Bandeja" at bounding box center [59, 66] width 119 height 15
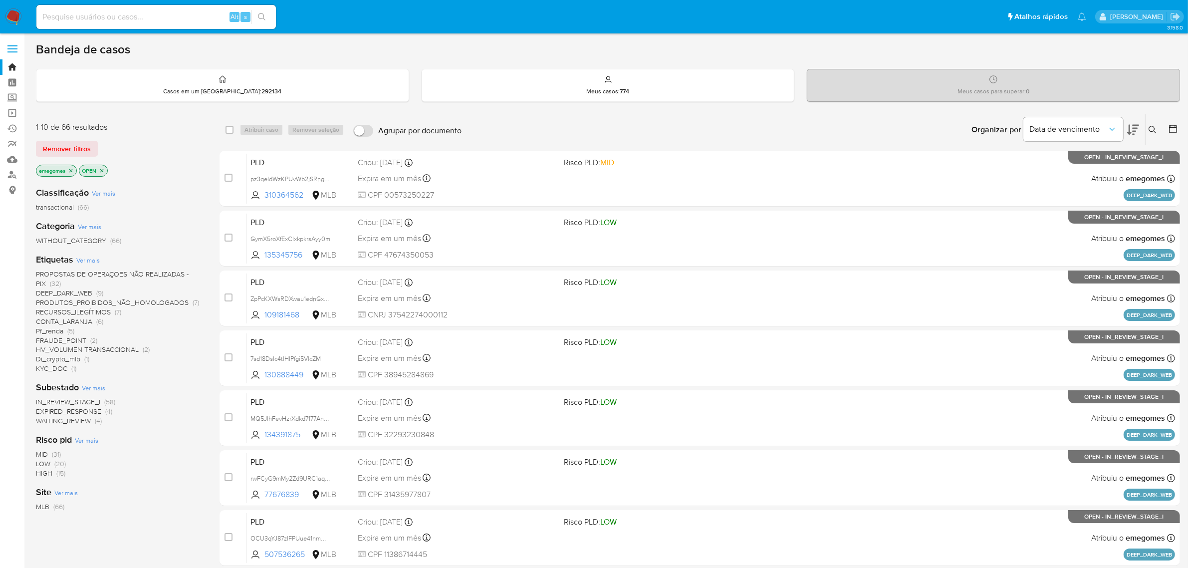
click at [1149, 126] on icon at bounding box center [1153, 130] width 8 height 8
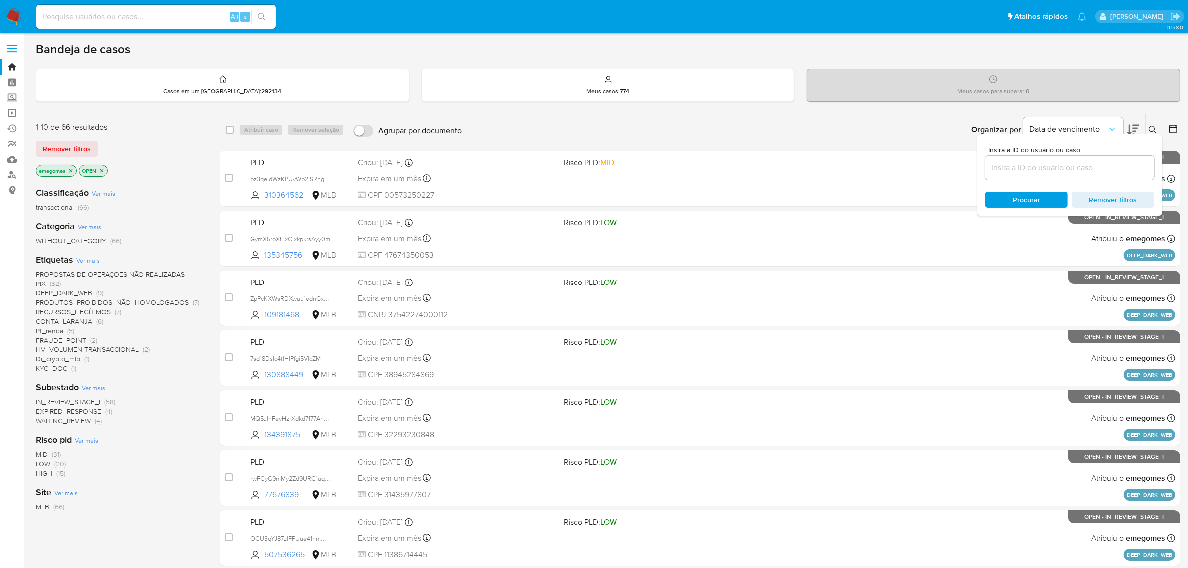
click at [1021, 160] on div at bounding box center [1070, 168] width 169 height 24
click at [1024, 163] on input at bounding box center [1070, 167] width 169 height 13
paste input "6KEXBgL30wRW9kNv7non2jDg"
type input "6KEXBgL30wRW9kNv7non2jDg"
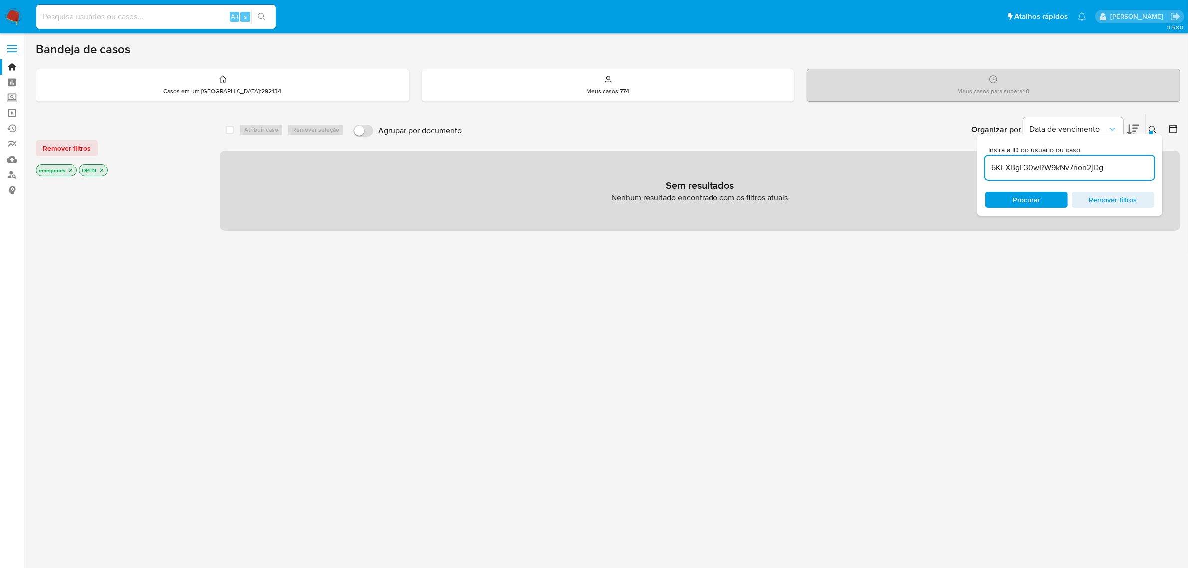
click at [71, 168] on icon "close-filter" at bounding box center [71, 170] width 6 height 6
click at [60, 168] on icon "close-filter" at bounding box center [59, 170] width 6 height 6
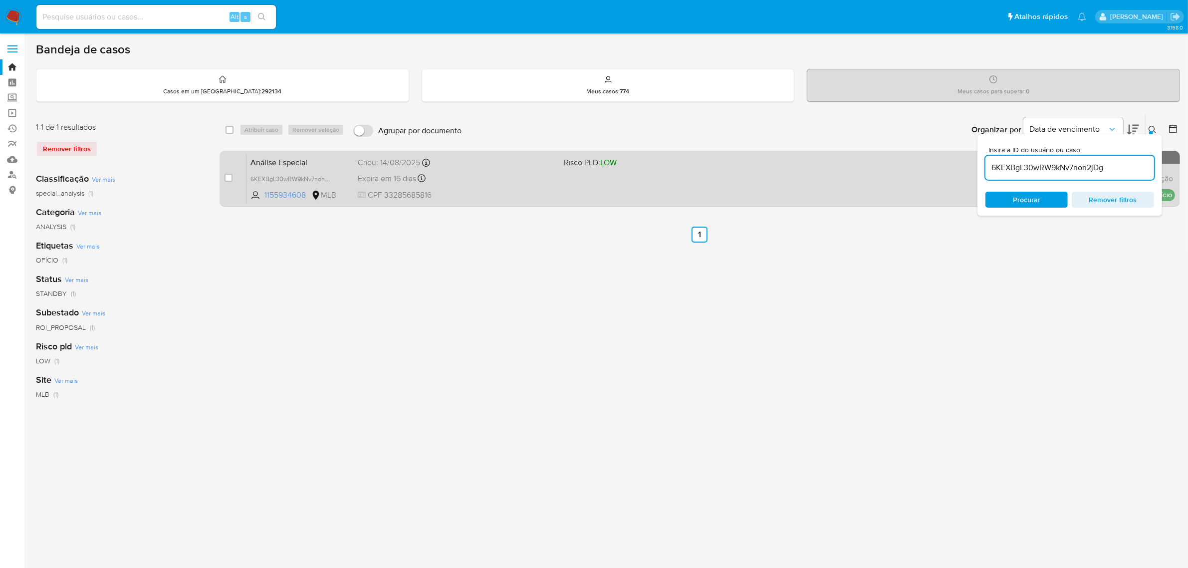
click at [233, 177] on div "case-item-checkbox Incapaz de atribuir o caso" at bounding box center [236, 178] width 22 height 50
click at [228, 176] on input "checkbox" at bounding box center [229, 178] width 8 height 8
checkbox input "true"
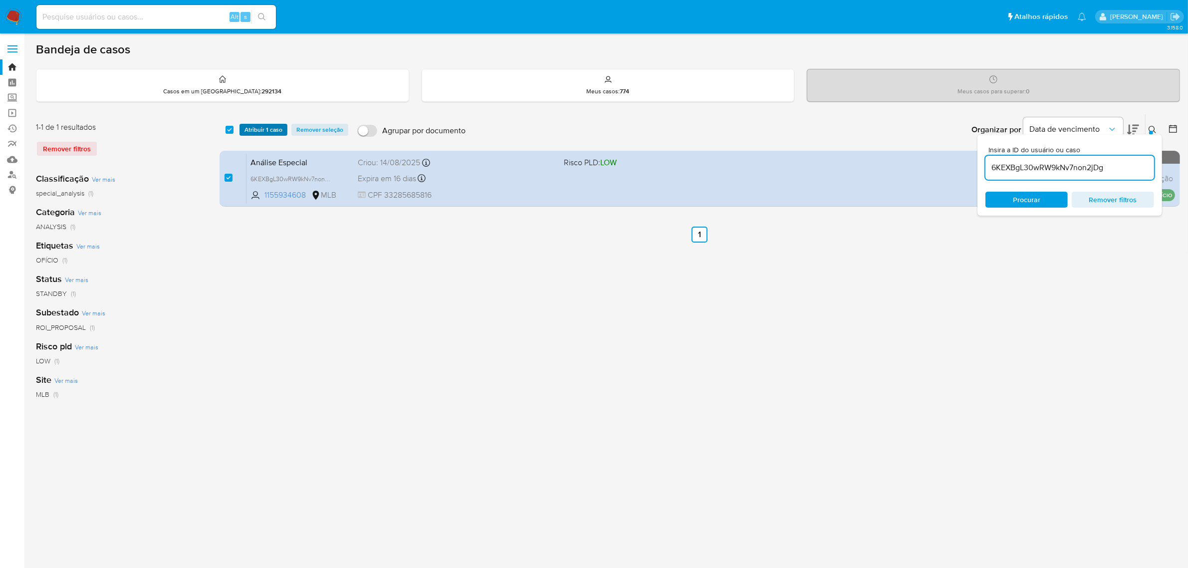
click at [257, 130] on span "Atribuir 1 caso" at bounding box center [264, 130] width 38 height 10
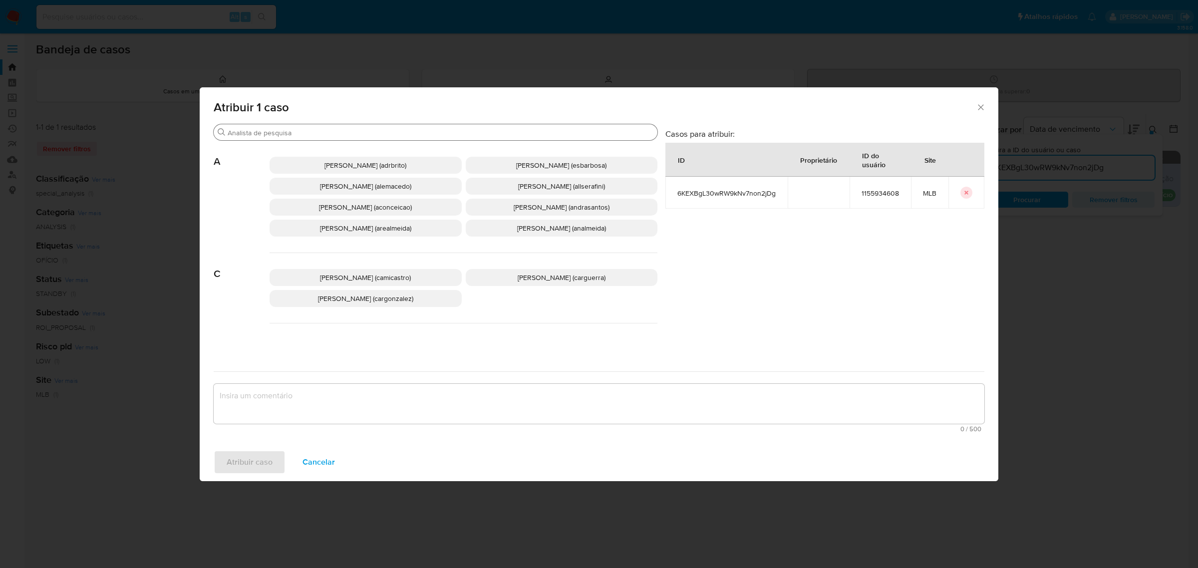
click at [354, 134] on input "Procurar" at bounding box center [441, 132] width 426 height 9
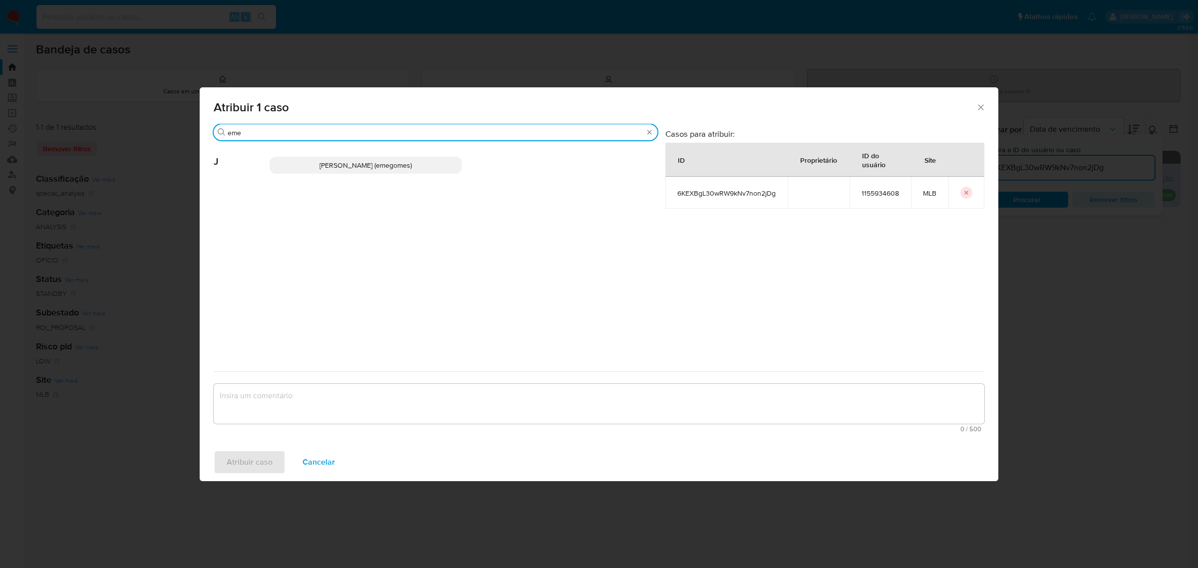
type input "eme"
click at [348, 164] on span "[PERSON_NAME] (emegomes)" at bounding box center [365, 165] width 92 height 10
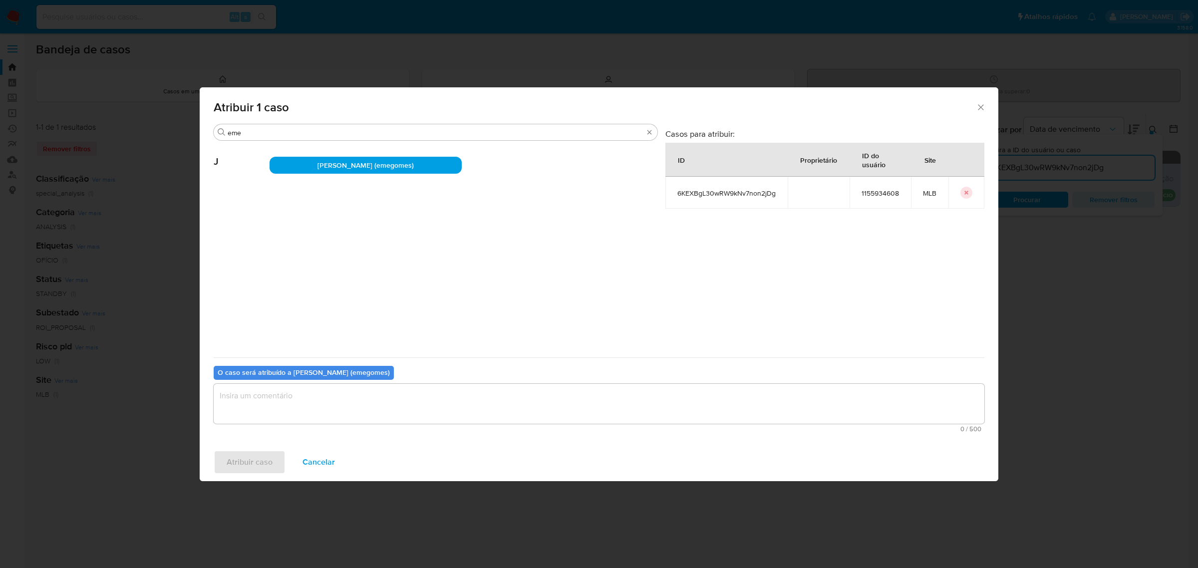
click at [368, 403] on textarea "assign-modal" at bounding box center [599, 404] width 770 height 40
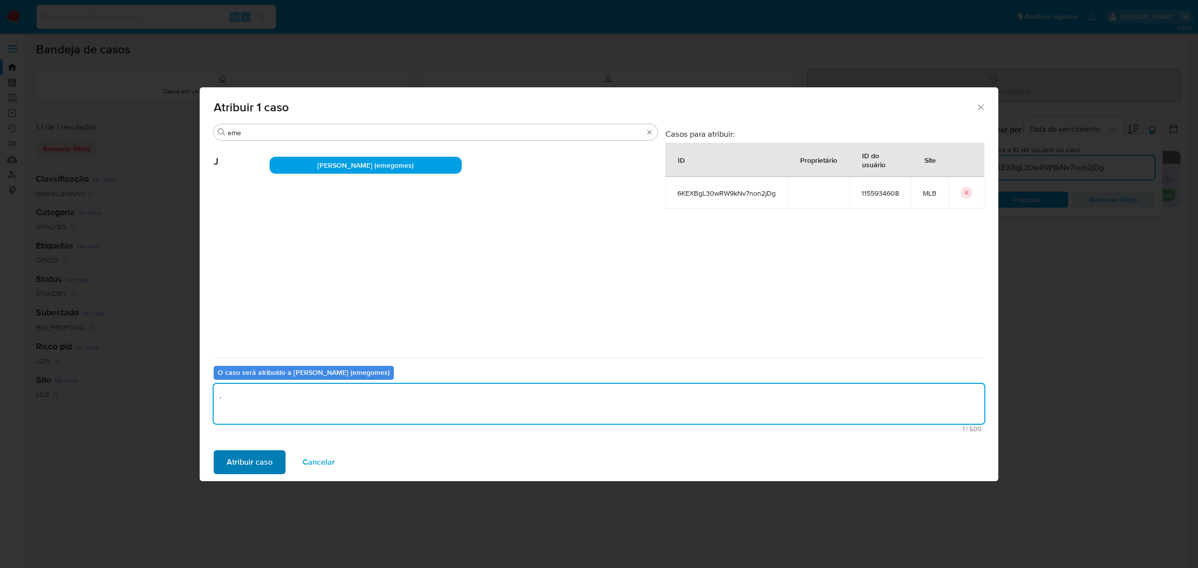
type textarea "."
click at [263, 464] on span "Atribuir caso" at bounding box center [250, 462] width 46 height 22
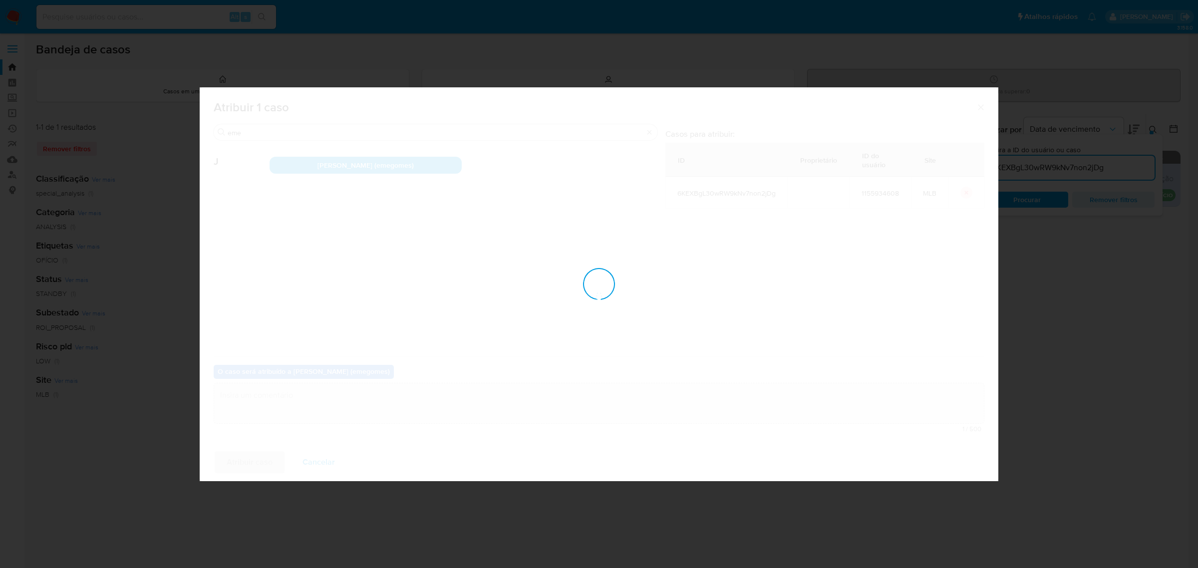
checkbox input "false"
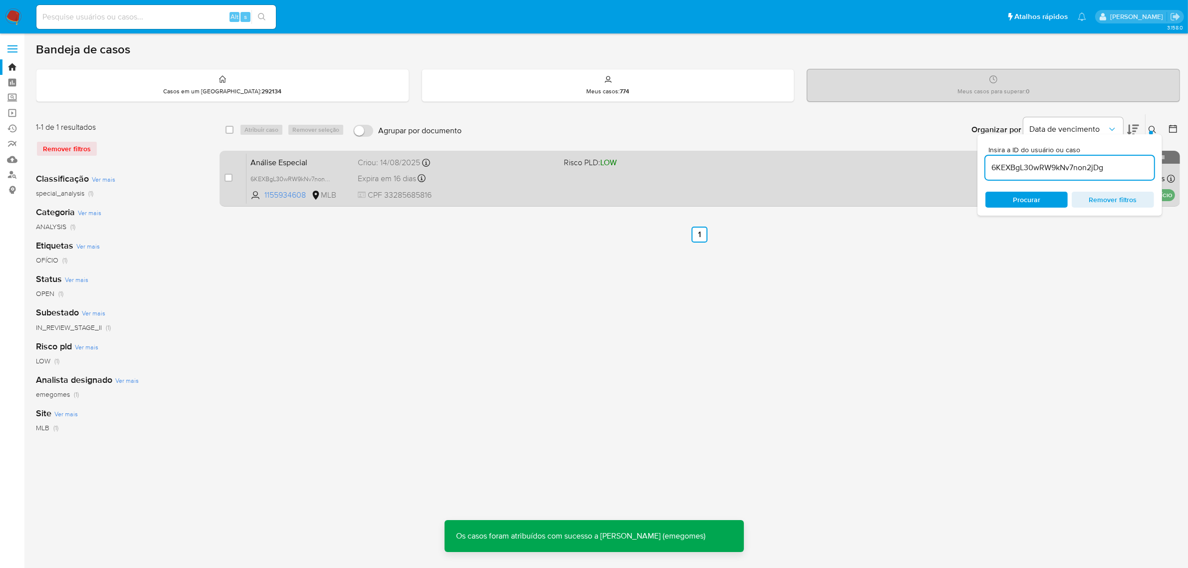
click at [507, 179] on div "Expira em 16 dias Expira em 28/09/2025 15:00:23" at bounding box center [457, 178] width 199 height 13
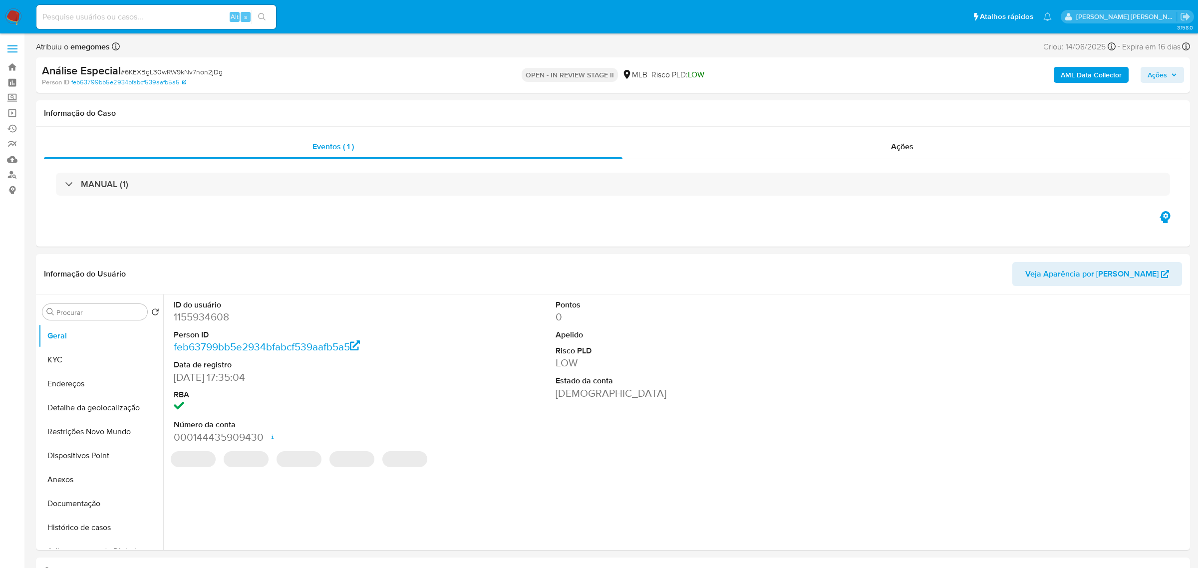
select select "10"
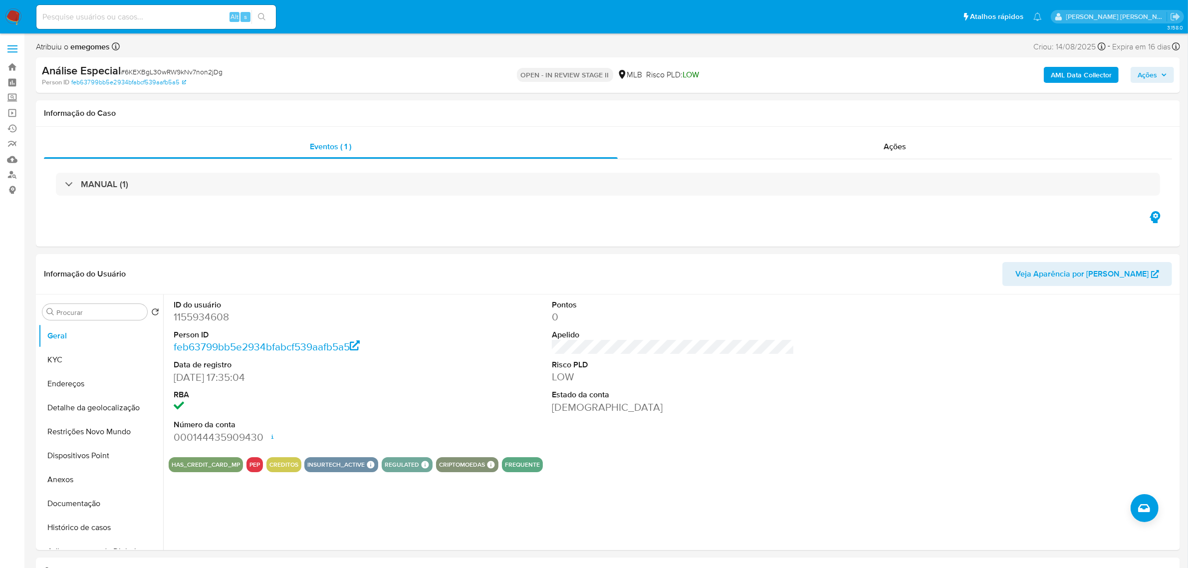
click at [1163, 77] on icon "button" at bounding box center [1164, 75] width 6 height 6
click at [1169, 73] on button "Ações" at bounding box center [1152, 75] width 43 height 16
click at [872, 108] on span "Resolução do caso" at bounding box center [862, 106] width 67 height 11
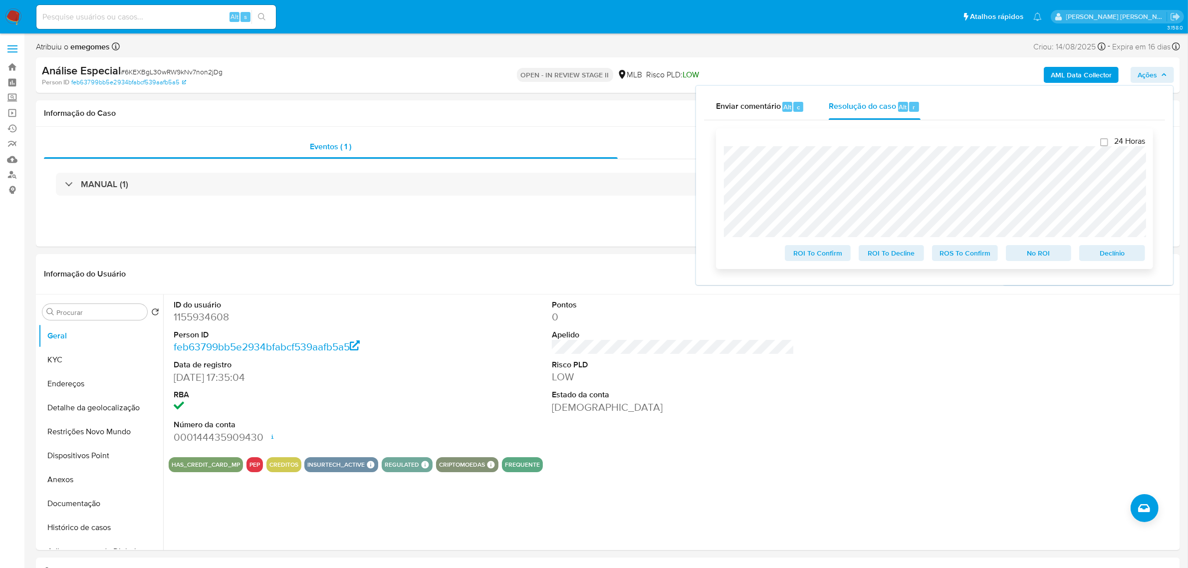
click at [960, 256] on span "ROS To Confirm" at bounding box center [965, 253] width 52 height 14
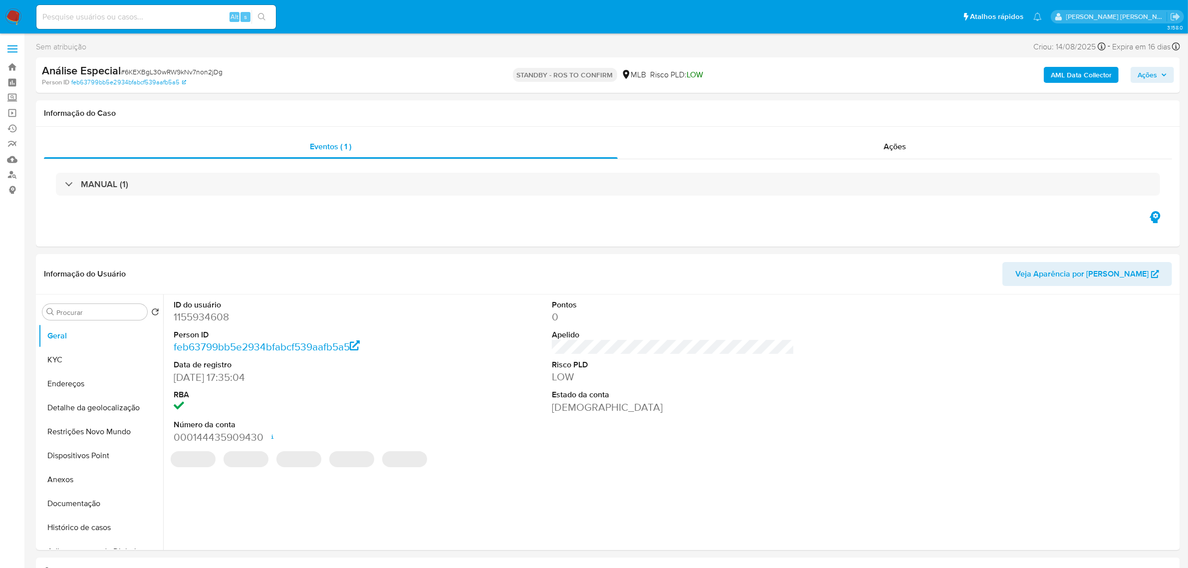
select select "10"
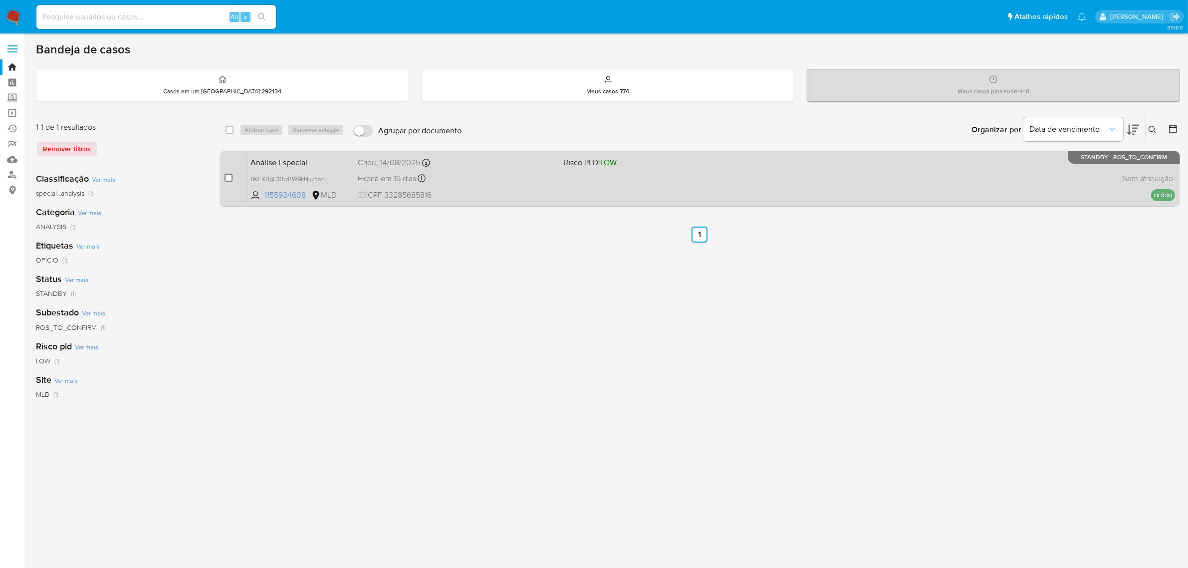
drag, startPoint x: 228, startPoint y: 179, endPoint x: 229, endPoint y: 173, distance: 5.5
click at [228, 179] on input "checkbox" at bounding box center [229, 178] width 8 height 8
checkbox input "true"
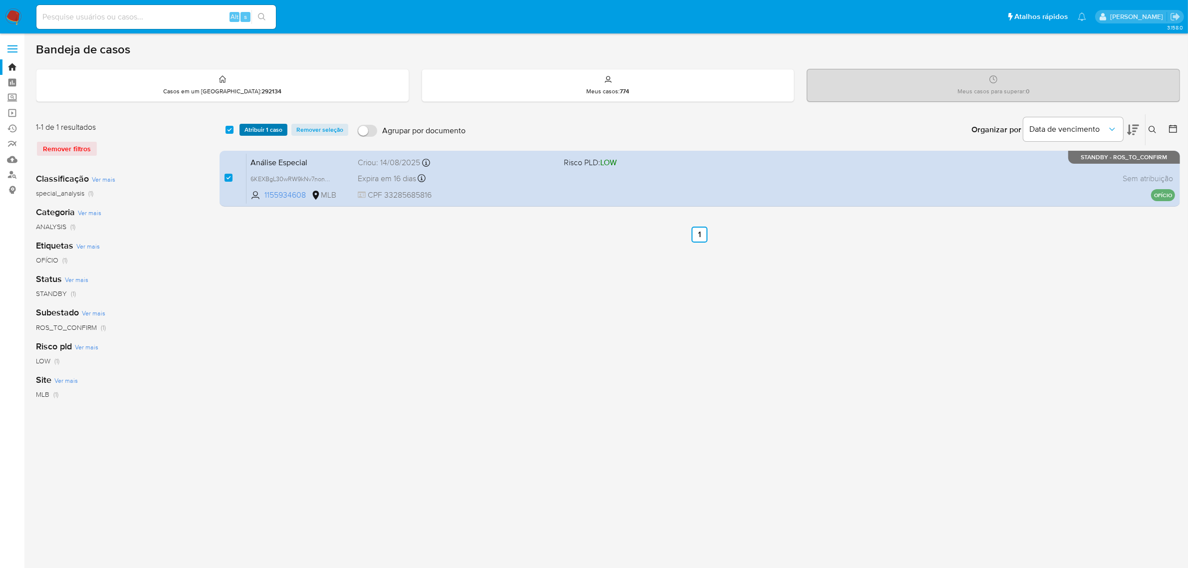
click at [273, 135] on span "Atribuir 1 caso" at bounding box center [264, 130] width 38 height 10
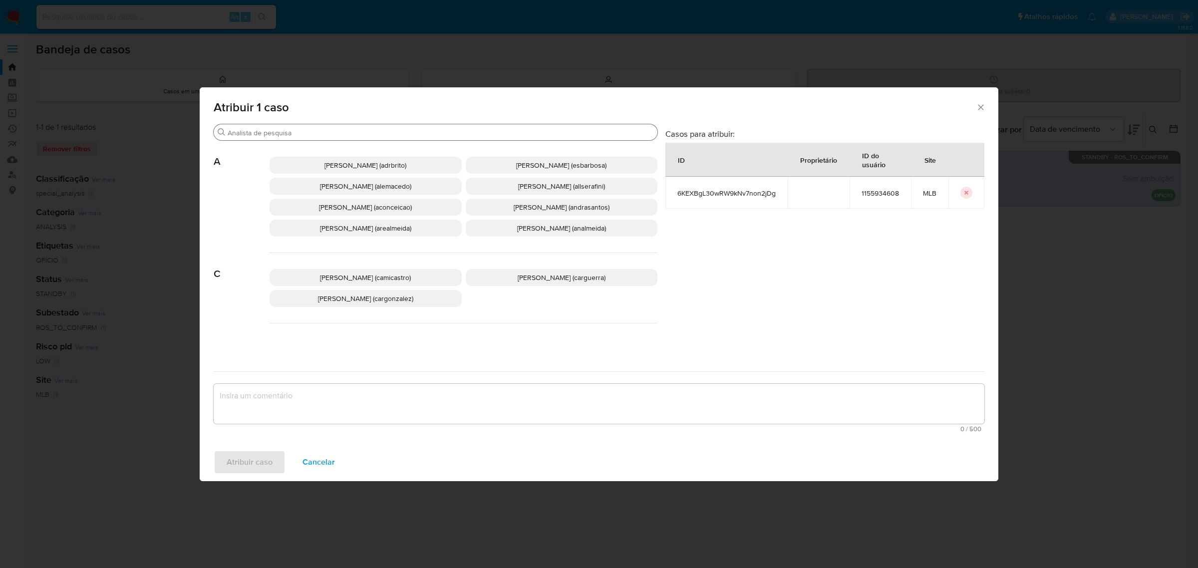
click at [312, 131] on input "Procurar" at bounding box center [441, 132] width 426 height 9
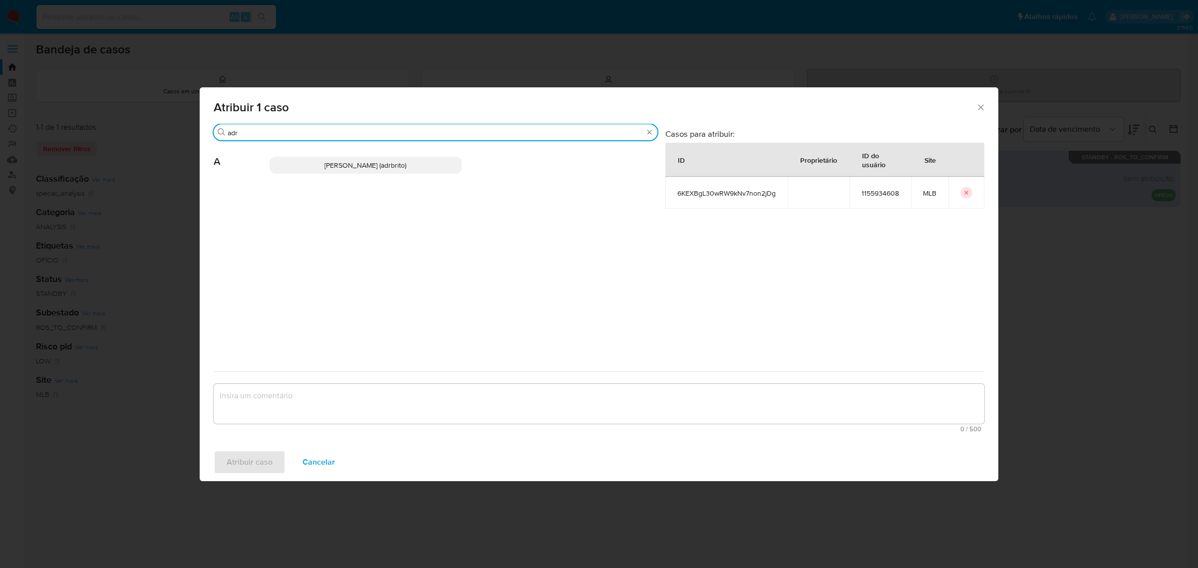
type input "adr"
click at [343, 166] on span "[PERSON_NAME] (adrbrito)" at bounding box center [365, 165] width 82 height 10
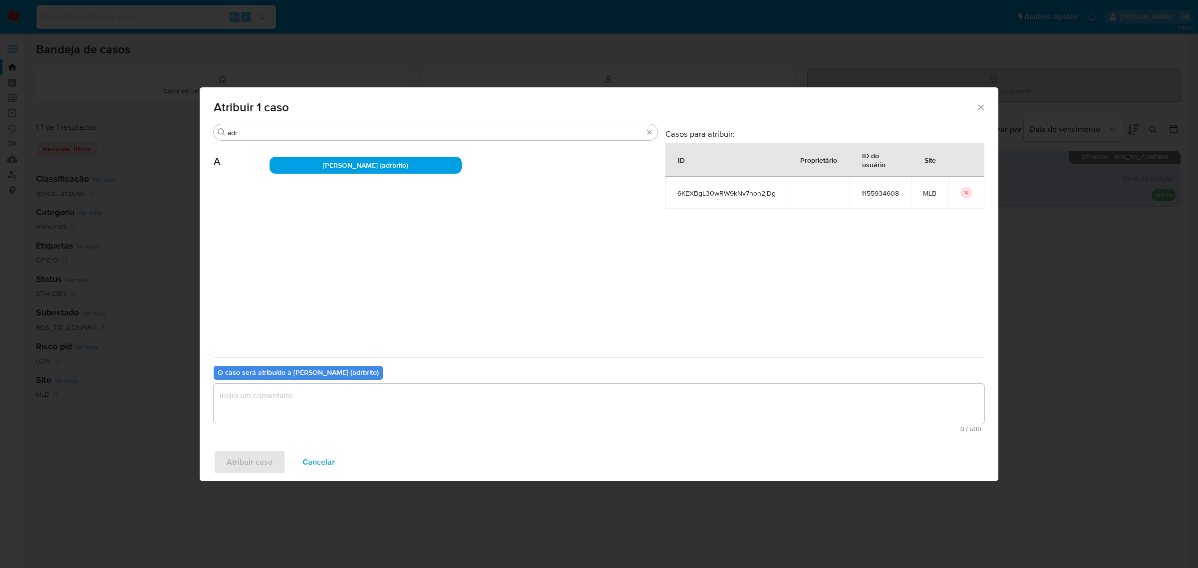
click at [341, 402] on textarea "assign-modal" at bounding box center [599, 404] width 770 height 40
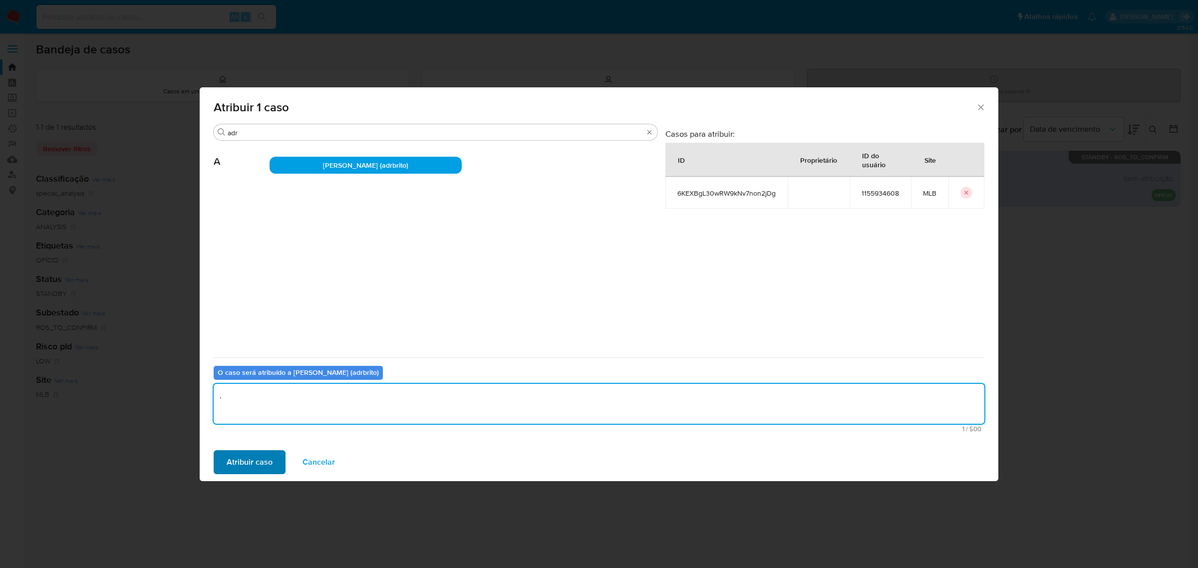
type textarea "."
click at [261, 466] on span "Atribuir caso" at bounding box center [250, 462] width 46 height 22
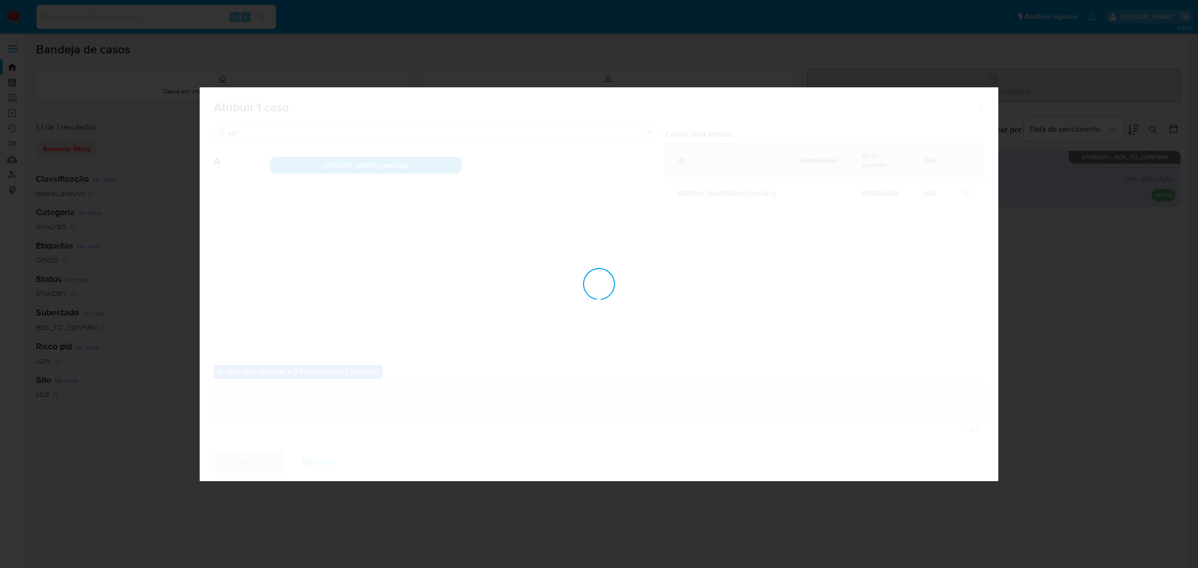
checkbox input "false"
